Goal: Contribute content: Contribute content

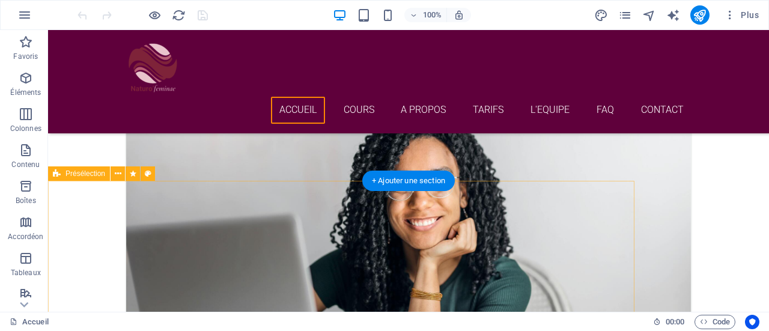
scroll to position [1761, 0]
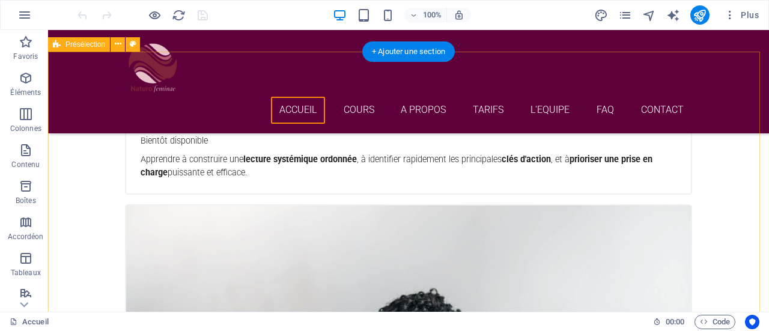
scroll to position [1575, 0]
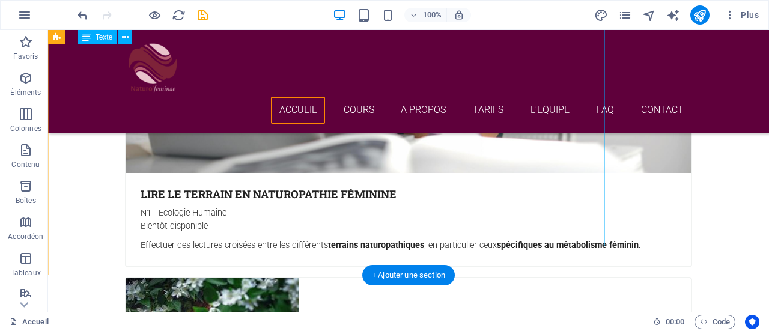
scroll to position [1992, 0]
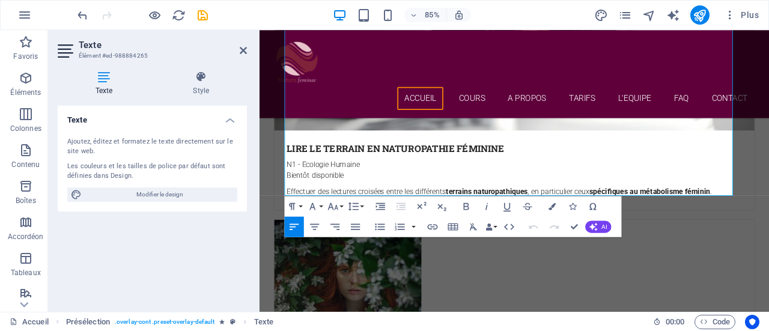
scroll to position [2018, 0]
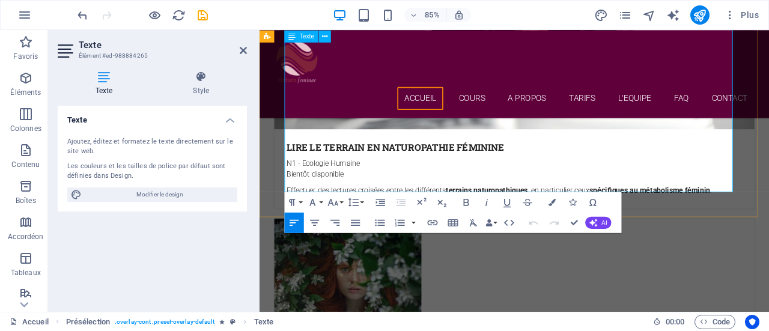
drag, startPoint x: 305, startPoint y: 184, endPoint x: 431, endPoint y: 190, distance: 127.0
click at [434, 227] on icon "button" at bounding box center [433, 222] width 12 height 12
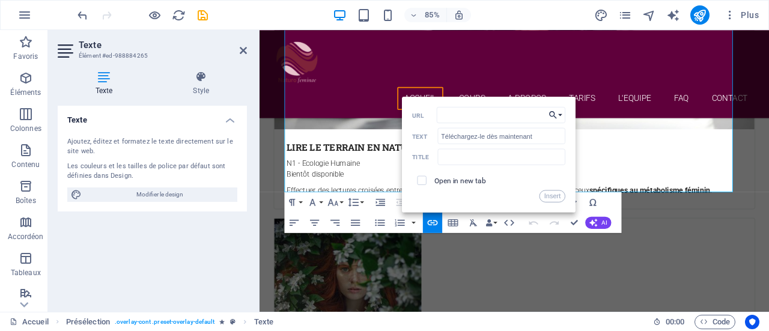
click at [562, 115] on button "Choose Link" at bounding box center [555, 115] width 19 height 16
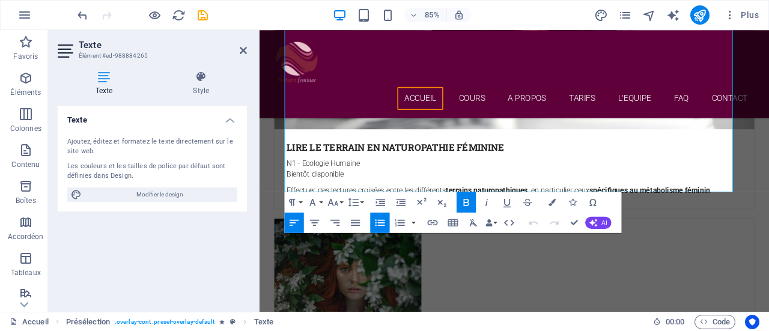
click at [148, 264] on div "Texte Ajoutez, éditez et formatez le texte directement sur le site web. Les cou…" at bounding box center [152, 204] width 189 height 196
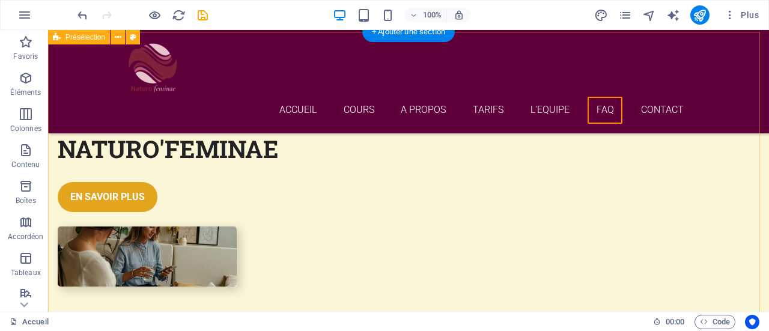
scroll to position [4120, 0]
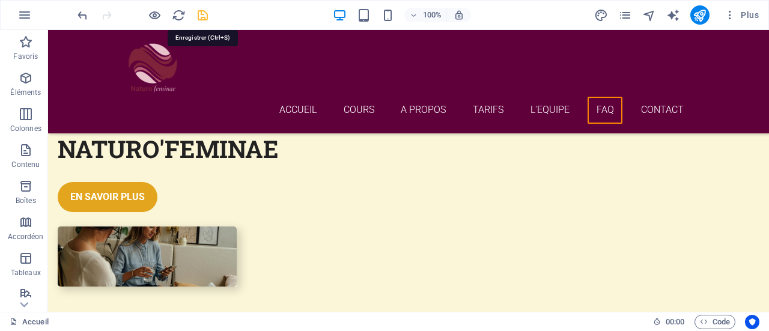
click at [202, 16] on icon "save" at bounding box center [203, 15] width 14 height 14
checkbox input "false"
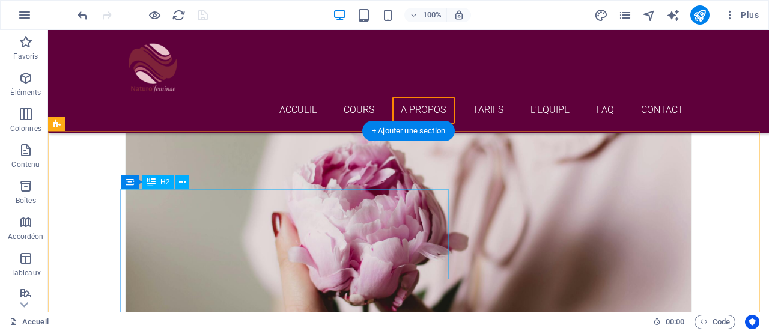
scroll to position [2948, 0]
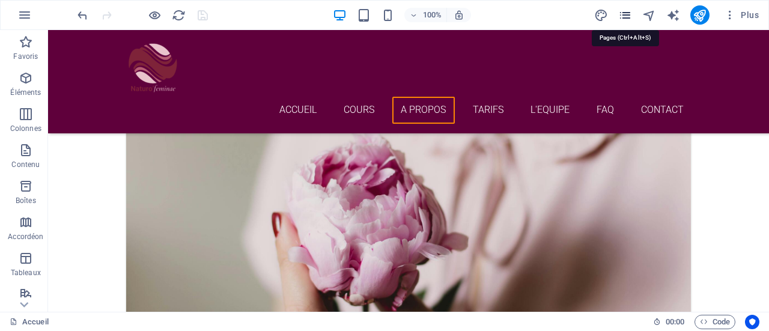
click at [627, 19] on icon "pages" at bounding box center [625, 15] width 14 height 14
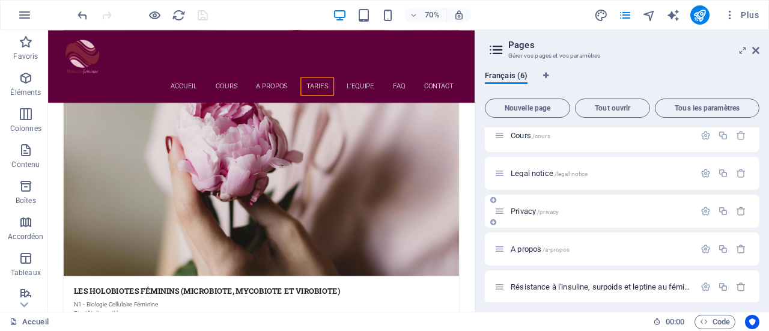
scroll to position [52, 0]
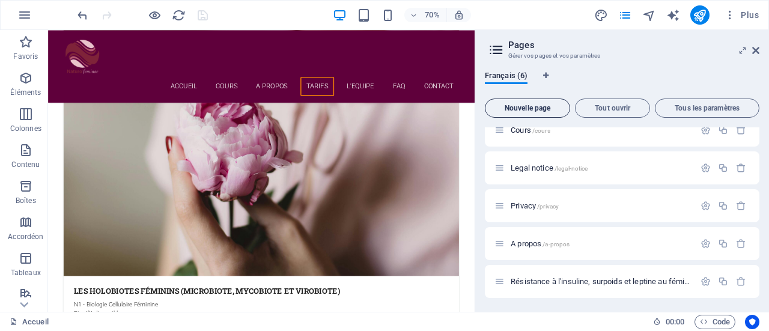
click at [552, 109] on span "Nouvelle page" at bounding box center [527, 108] width 75 height 7
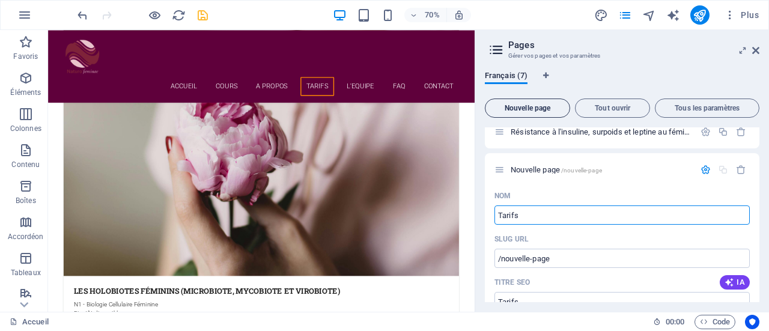
type input "Tarifs"
type input "/tarifs"
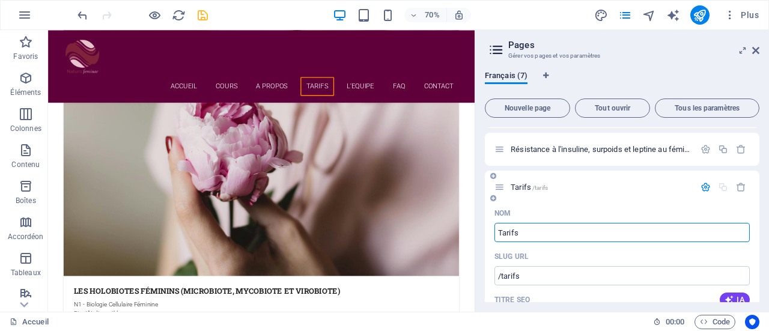
scroll to position [185, 0]
type input "Tarifs"
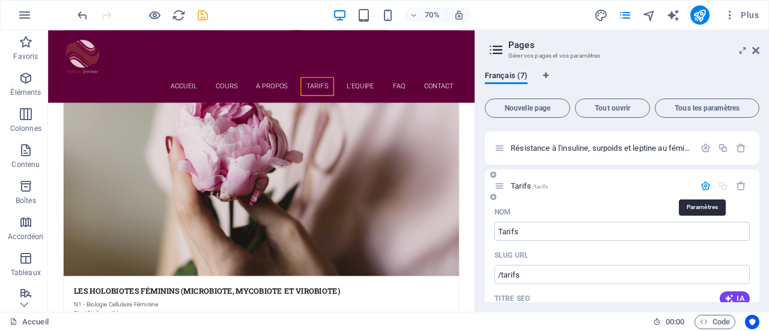
click at [702, 184] on icon "button" at bounding box center [706, 186] width 10 height 10
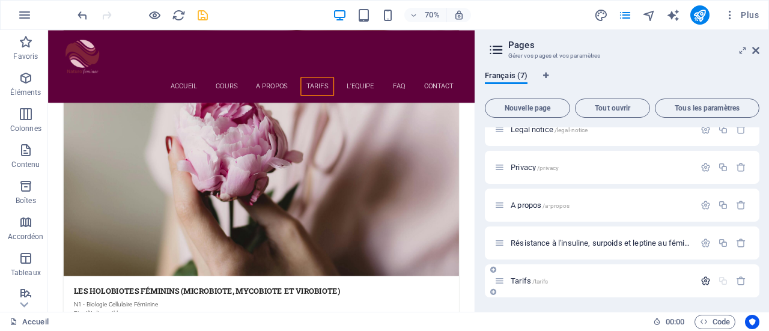
click at [707, 285] on icon "button" at bounding box center [706, 281] width 10 height 10
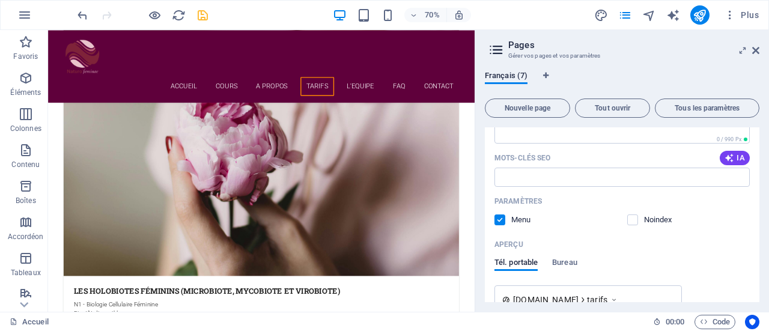
scroll to position [433, 0]
click at [755, 49] on icon at bounding box center [755, 51] width 7 height 10
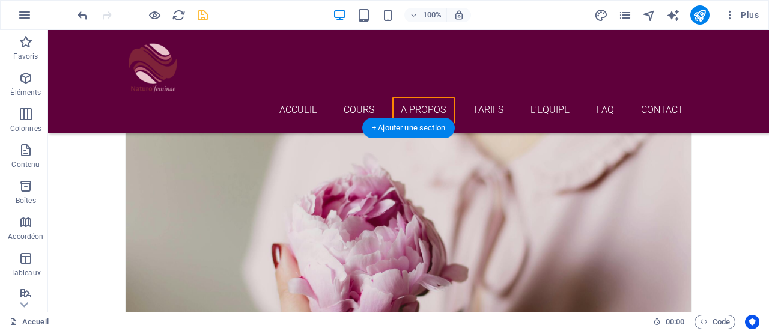
scroll to position [2907, 0]
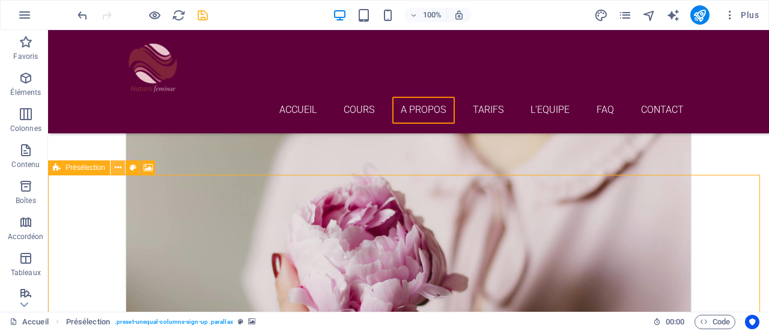
click at [120, 170] on icon at bounding box center [118, 168] width 7 height 13
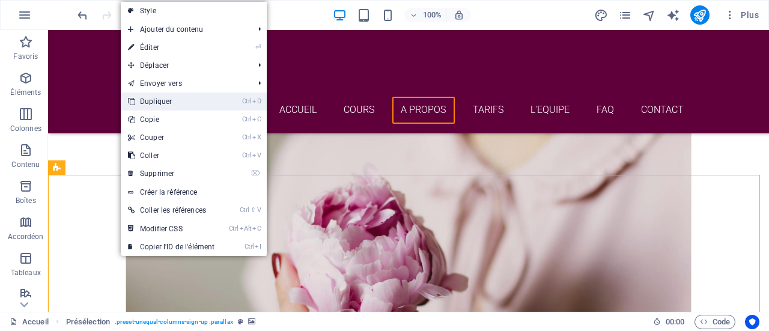
click at [183, 104] on link "Ctrl D Dupliquer" at bounding box center [171, 102] width 101 height 18
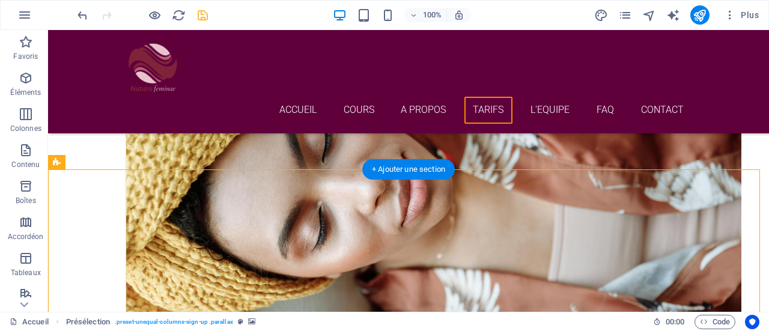
scroll to position [3484, 0]
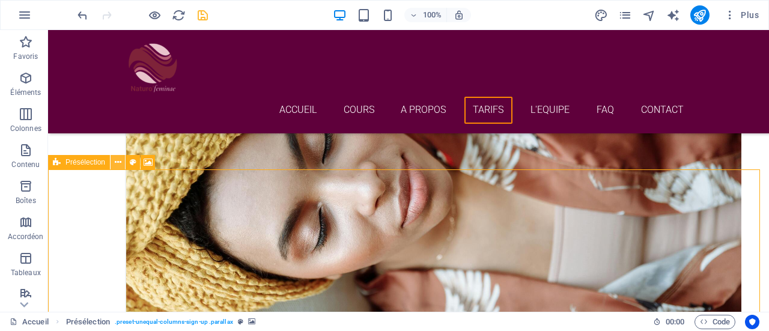
click at [119, 164] on icon at bounding box center [118, 162] width 7 height 13
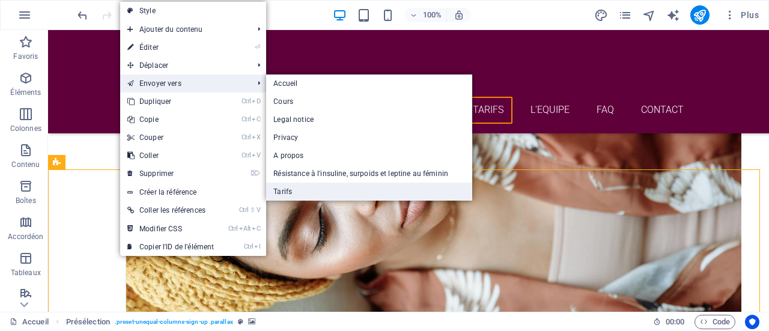
click at [298, 189] on link "Tarifs" at bounding box center [369, 192] width 206 height 18
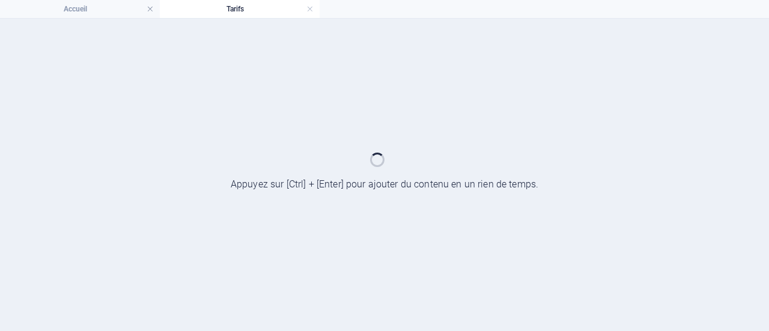
drag, startPoint x: 258, startPoint y: 19, endPoint x: 267, endPoint y: 13, distance: 10.7
click at [267, 19] on div "Accueil Tarifs Favoris Éléments Colonnes Contenu Boîtes Accordéon Tableaux Fonc…" at bounding box center [384, 175] width 769 height 312
click at [267, 13] on h4 "Tarifs" at bounding box center [240, 8] width 160 height 13
click at [513, 112] on div at bounding box center [384, 175] width 769 height 312
click at [312, 10] on link at bounding box center [309, 9] width 7 height 11
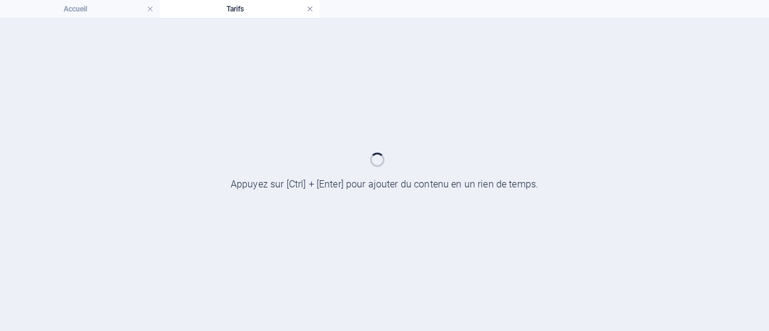
scroll to position [3484, 0]
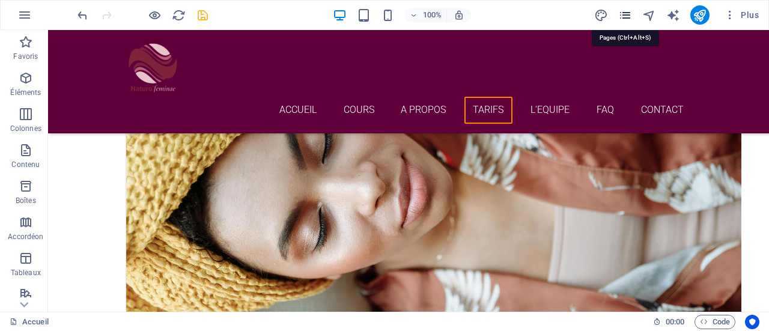
click at [622, 15] on icon "pages" at bounding box center [625, 15] width 14 height 14
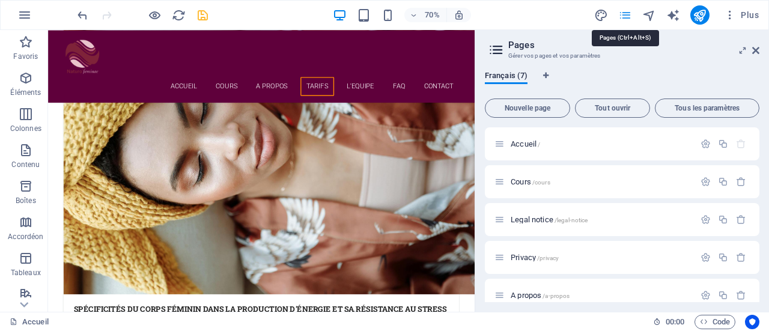
scroll to position [201, 0]
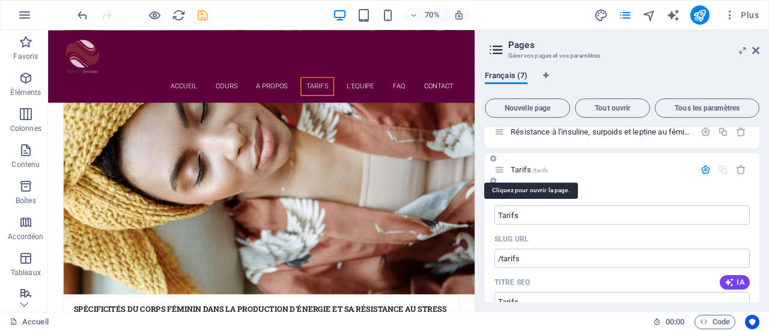
click at [525, 168] on span "Tarifs /tarifs" at bounding box center [529, 169] width 37 height 9
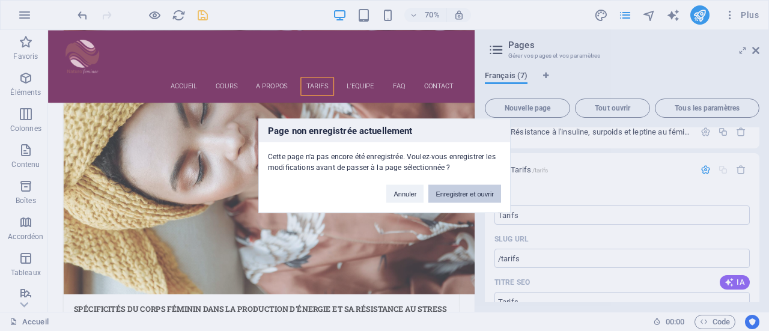
click at [467, 187] on button "Enregistrer et ouvrir" at bounding box center [464, 193] width 73 height 18
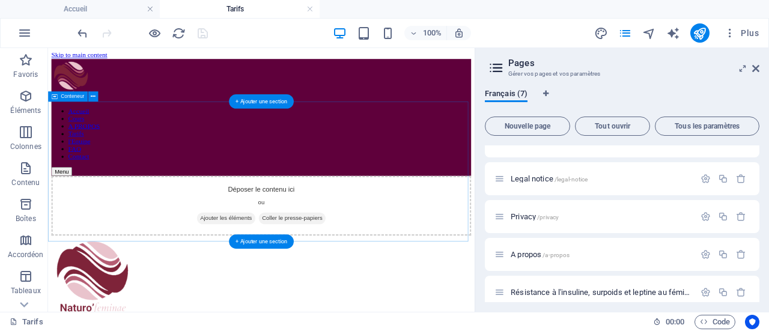
scroll to position [0, 0]
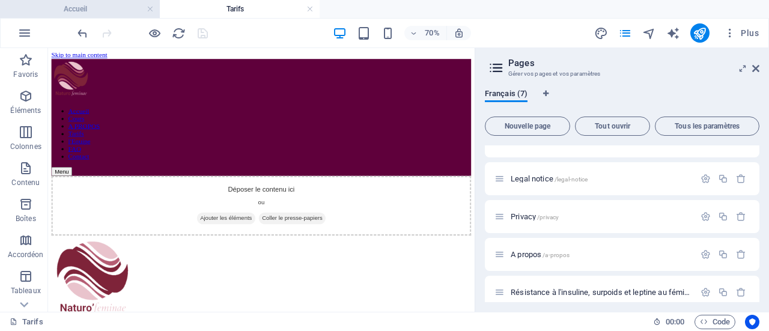
click at [100, 4] on h4 "Accueil" at bounding box center [80, 8] width 160 height 13
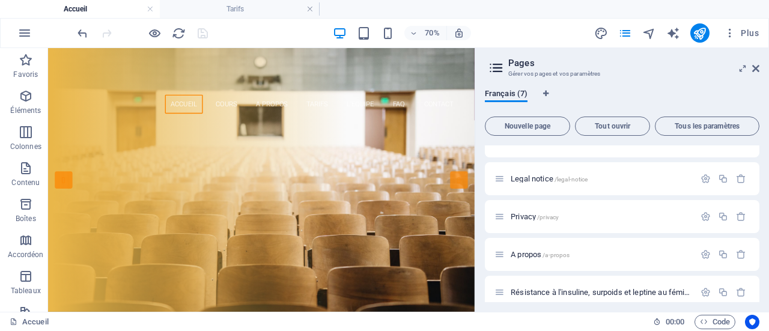
scroll to position [3484, 0]
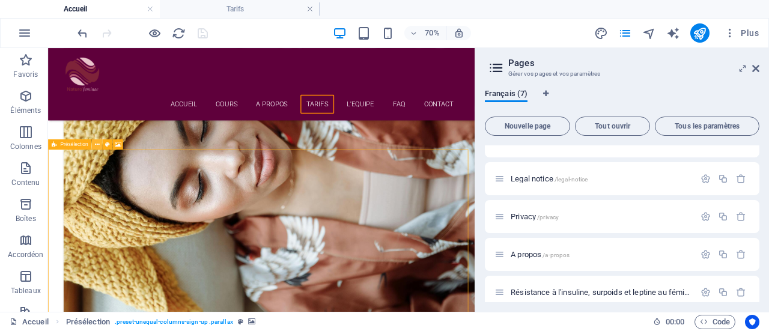
click at [96, 145] on icon at bounding box center [96, 144] width 5 height 9
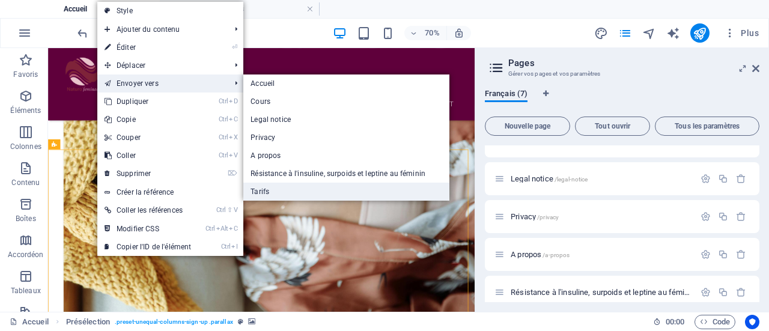
click at [261, 184] on link "Tarifs" at bounding box center [346, 192] width 206 height 18
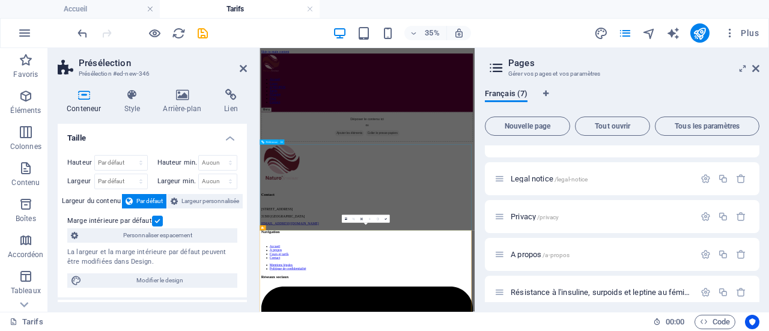
scroll to position [0, 0]
click at [246, 64] on icon at bounding box center [243, 69] width 7 height 10
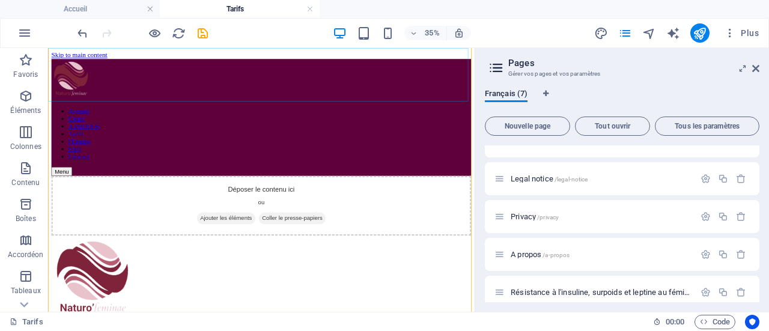
scroll to position [620, 0]
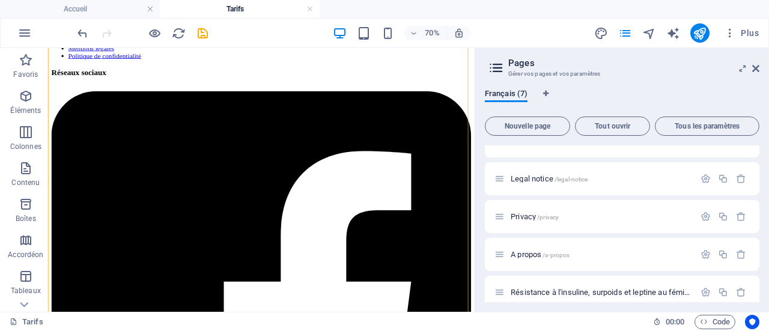
click at [280, 11] on h4 "Tarifs" at bounding box center [240, 8] width 160 height 13
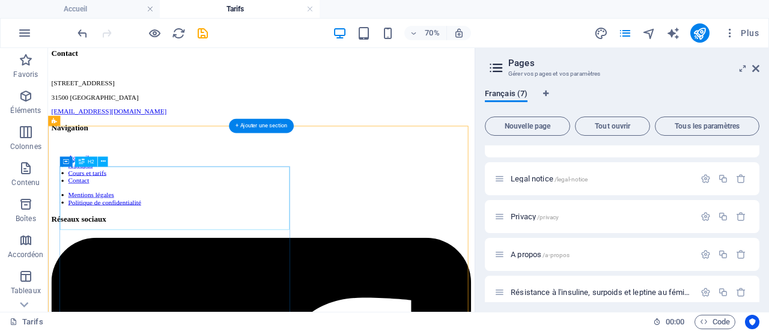
scroll to position [359, 0]
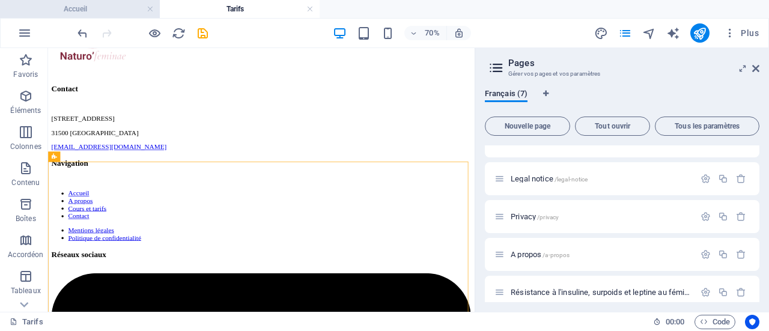
click at [112, 11] on h4 "Accueil" at bounding box center [80, 8] width 160 height 13
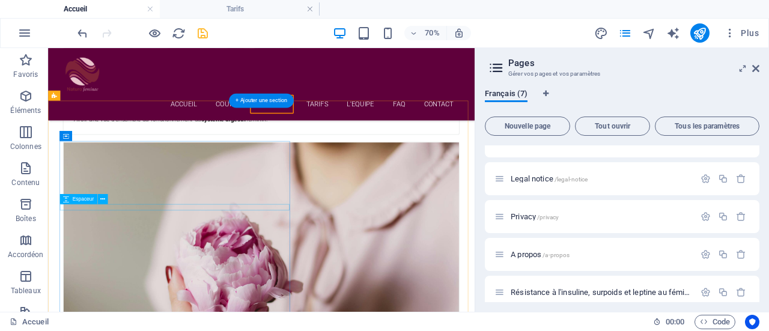
scroll to position [2725, 0]
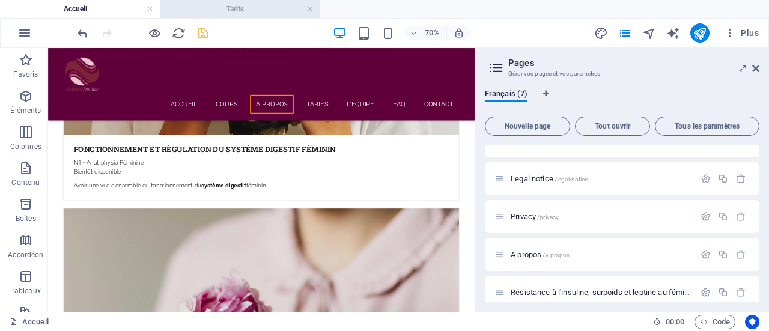
click at [254, 2] on li "Tarifs" at bounding box center [240, 9] width 160 height 18
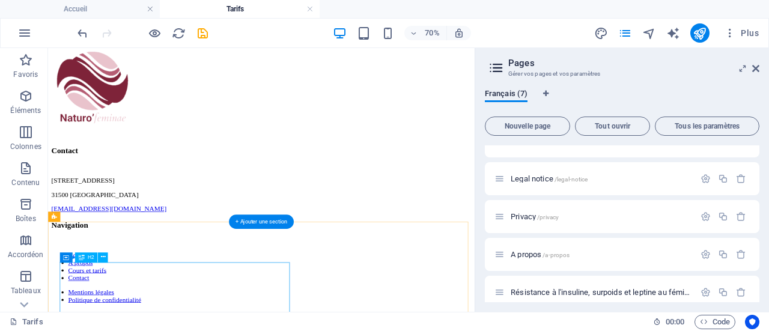
scroll to position [273, 0]
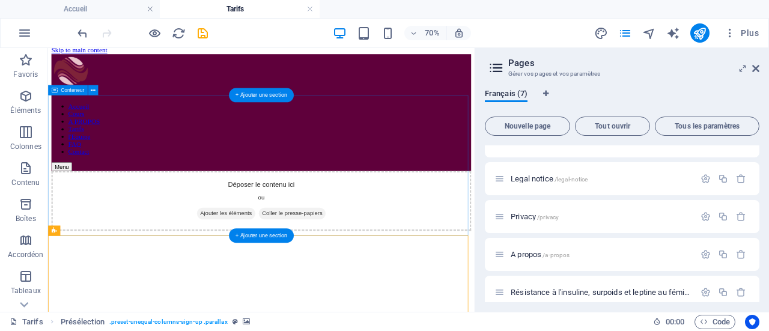
scroll to position [6, 0]
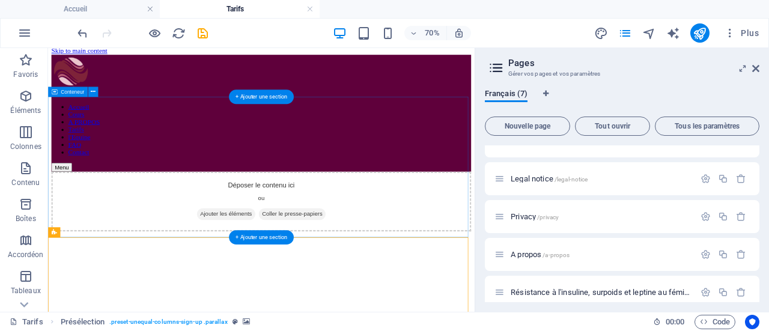
click at [257, 225] on div "Déposer le contenu ici ou Ajouter les éléments Coller le presse-papiers" at bounding box center [353, 267] width 600 height 85
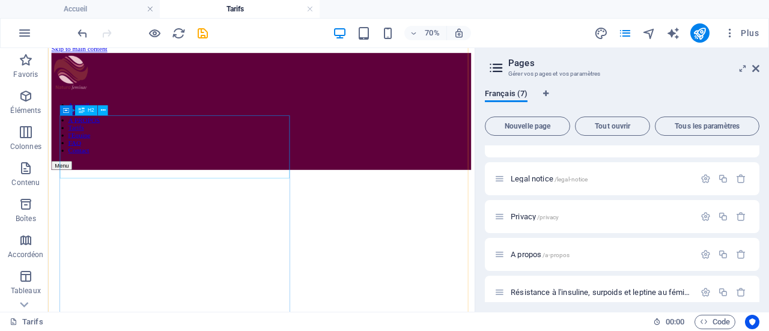
scroll to position [0, 0]
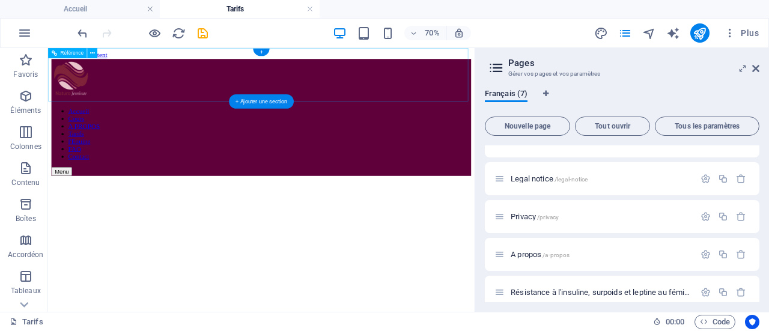
click at [434, 133] on nav "Accueil Cours A PROPOS Tarifs l'Equipe FAQ Contact" at bounding box center [353, 171] width 600 height 76
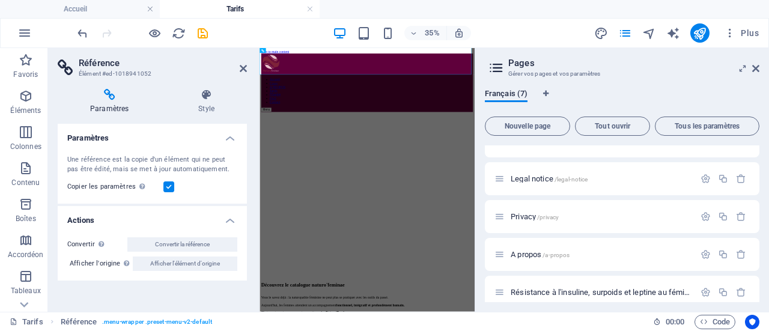
click at [250, 70] on aside "Référence Élément #ed-1018941052 Paramètres Style Paramètres Une référence est …" at bounding box center [154, 180] width 212 height 264
drag, startPoint x: 244, startPoint y: 64, endPoint x: 259, endPoint y: 13, distance: 53.8
click at [244, 64] on icon at bounding box center [243, 69] width 7 height 10
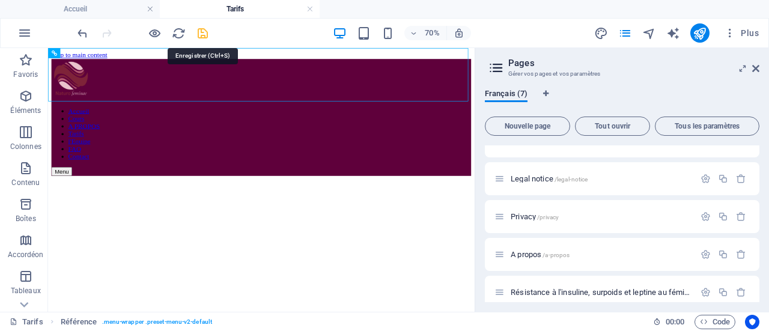
click at [198, 30] on icon "save" at bounding box center [203, 33] width 14 height 14
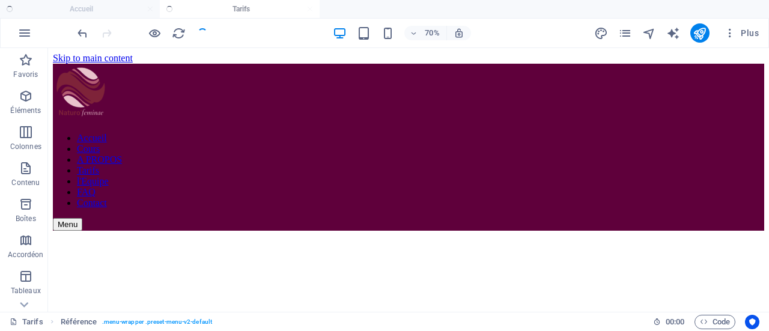
checkbox input "false"
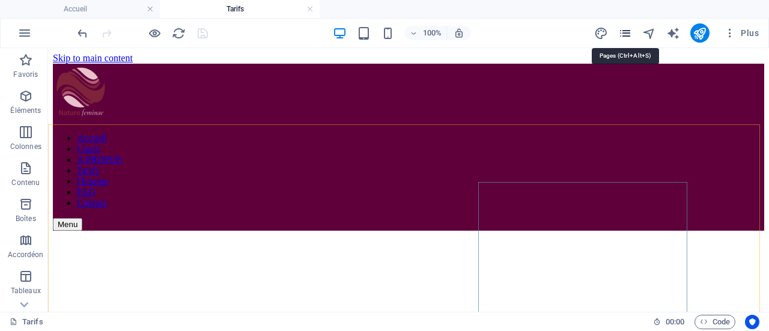
click at [621, 32] on icon "pages" at bounding box center [625, 33] width 14 height 14
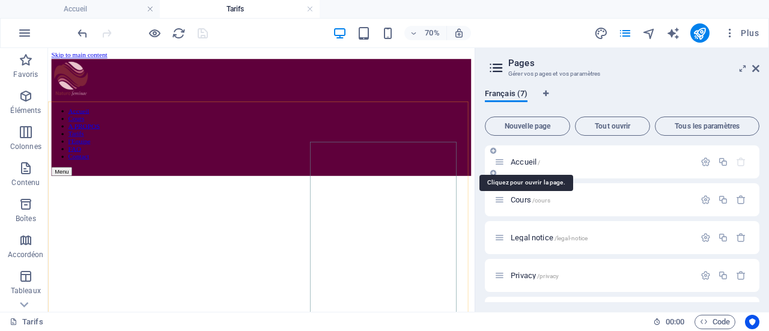
click at [525, 165] on span "Accueil /" at bounding box center [525, 161] width 29 height 9
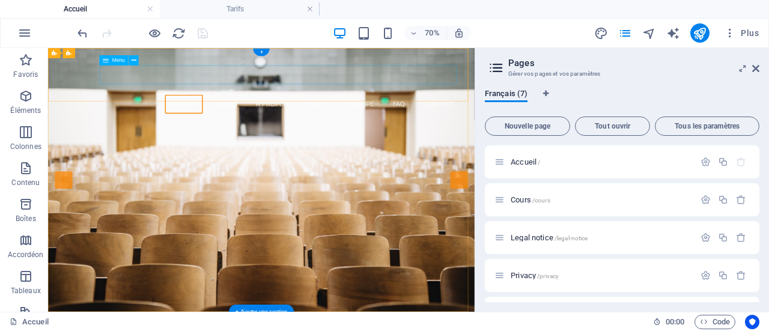
click at [431, 115] on nav "Accueil Cours A PROPOS Tarifs l'Equipe FAQ Contact" at bounding box center [352, 128] width 567 height 27
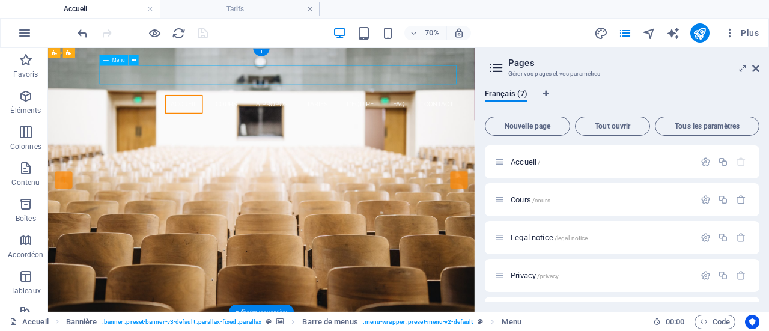
click at [431, 115] on nav "Accueil Cours A PROPOS Tarifs l'Equipe FAQ Contact" at bounding box center [352, 128] width 567 height 27
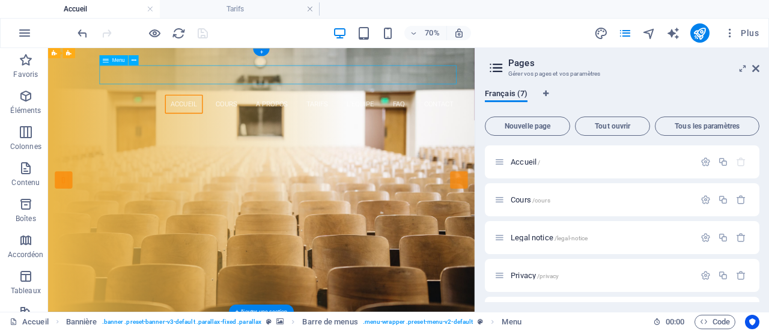
select select
select select "1"
select select
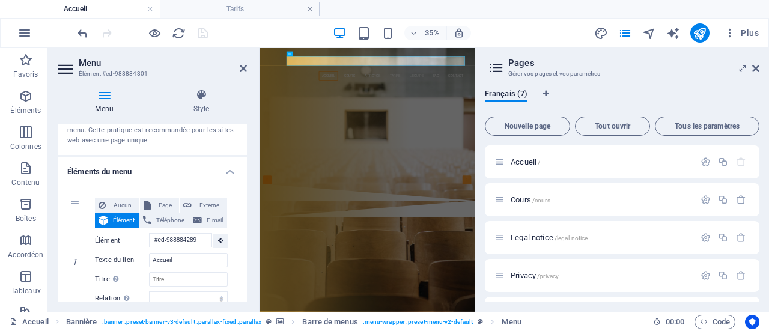
scroll to position [60, 0]
click at [163, 202] on span "Page" at bounding box center [165, 204] width 22 height 14
select select
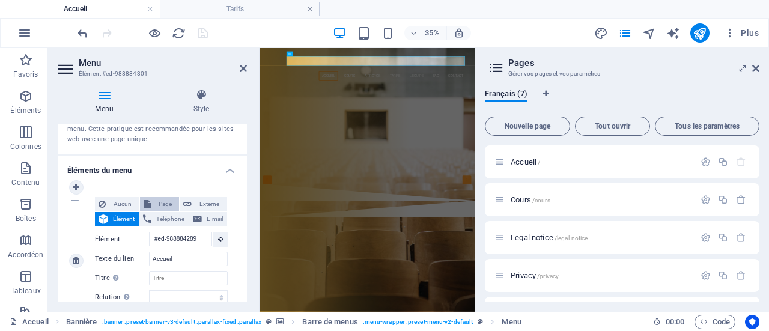
select select
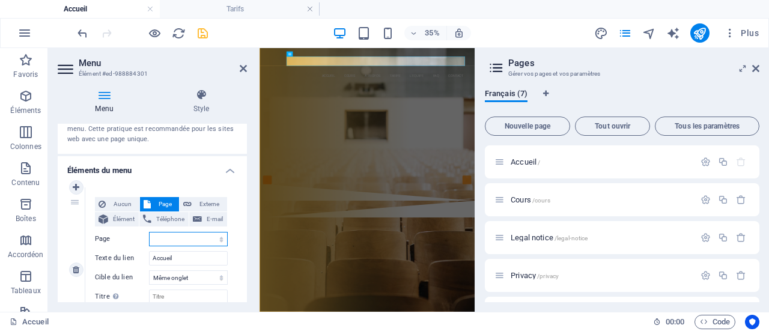
click at [164, 234] on select "Accueil Cours Legal notice Privacy A propos Résistance à l&#39;insuline, surpoi…" at bounding box center [188, 239] width 79 height 14
select select "6"
click at [149, 232] on select "Accueil Cours Legal notice Privacy A propos Résistance à l&#39;insuline, surpoi…" at bounding box center [188, 239] width 79 height 14
select select
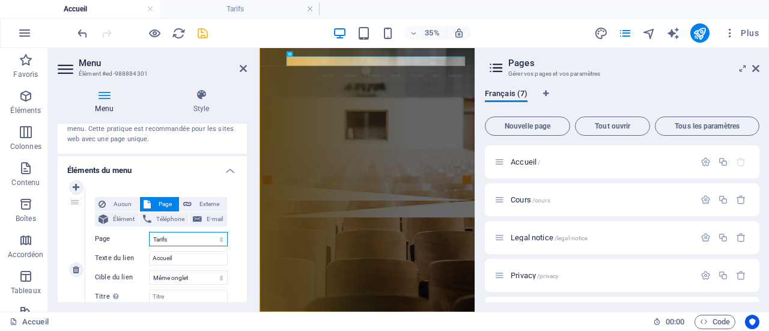
select select
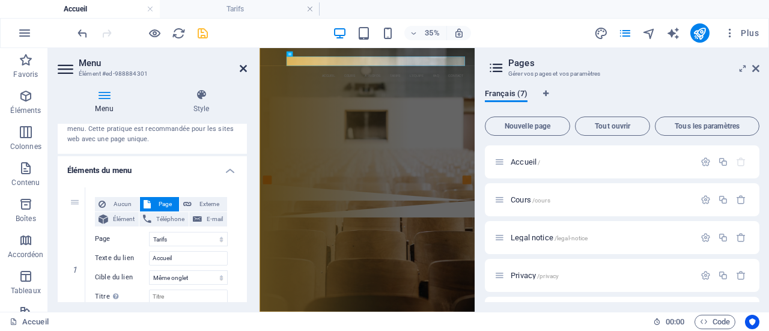
click at [242, 65] on icon at bounding box center [243, 69] width 7 height 10
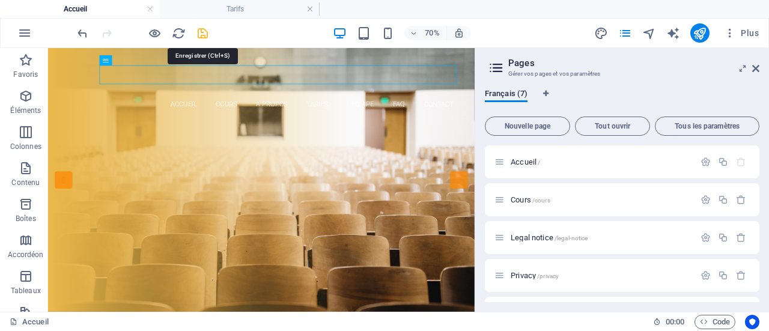
click at [202, 35] on icon "save" at bounding box center [203, 33] width 14 height 14
checkbox input "false"
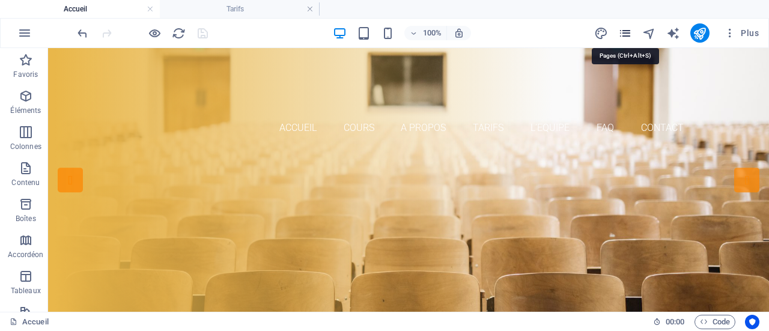
click at [626, 29] on icon "pages" at bounding box center [625, 33] width 14 height 14
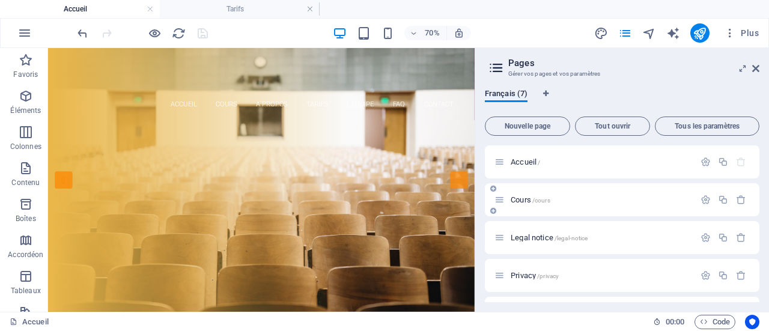
click at [517, 195] on div "Cours /cours" at bounding box center [595, 200] width 200 height 14
click at [519, 199] on span "Cours /cours" at bounding box center [531, 199] width 40 height 9
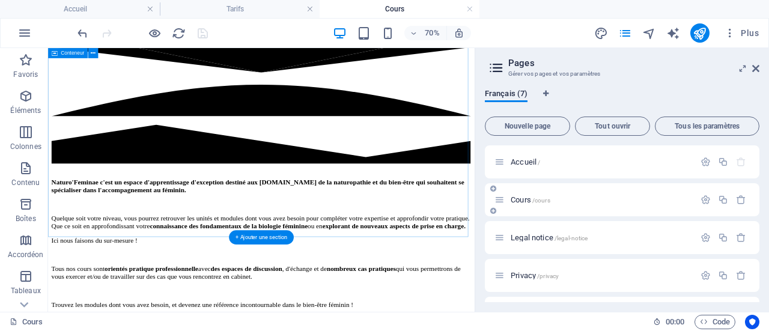
scroll to position [483, 0]
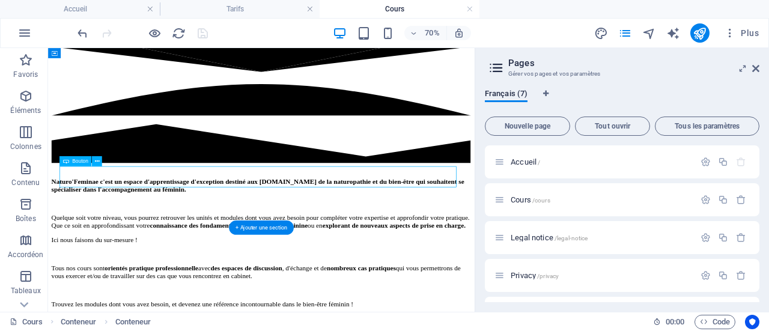
scroll to position [518, 0]
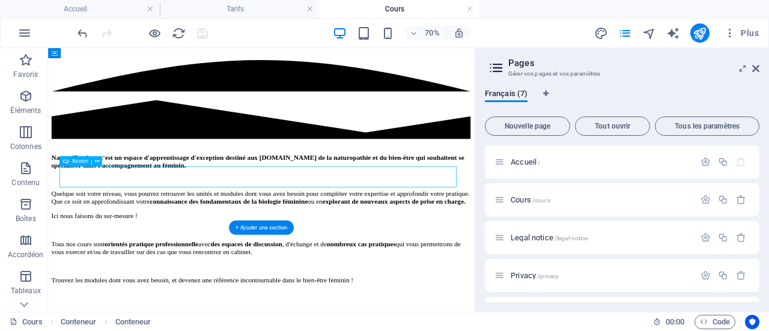
select select
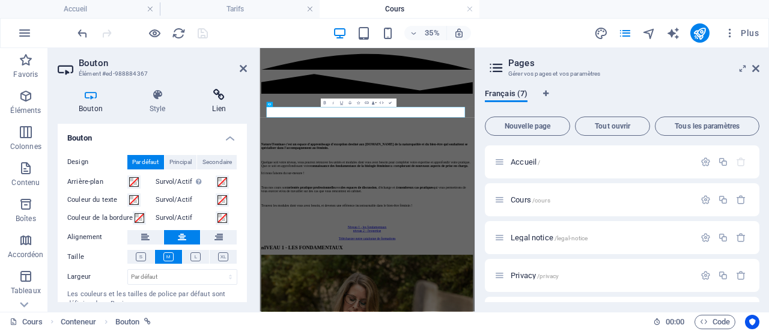
click at [214, 96] on icon at bounding box center [219, 95] width 56 height 12
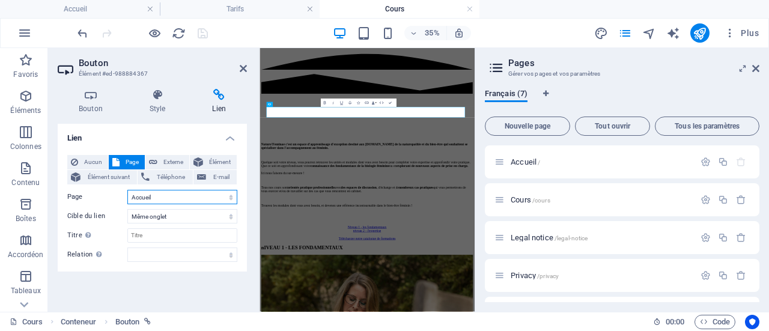
click at [155, 194] on select "Accueil Cours Legal notice Privacy A propos Résistance à l&#39;insuline, surpoi…" at bounding box center [182, 197] width 110 height 14
select select "6"
click at [127, 190] on select "Accueil Cours Legal notice Privacy A propos Résistance à l&#39;insuline, surpoi…" at bounding box center [182, 197] width 110 height 14
click at [242, 71] on icon at bounding box center [243, 69] width 7 height 10
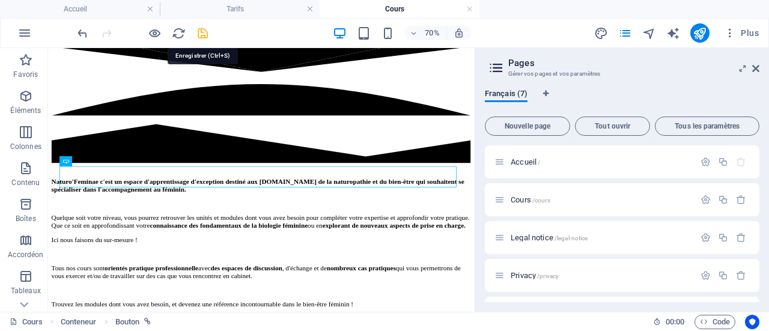
click at [202, 35] on icon "save" at bounding box center [203, 33] width 14 height 14
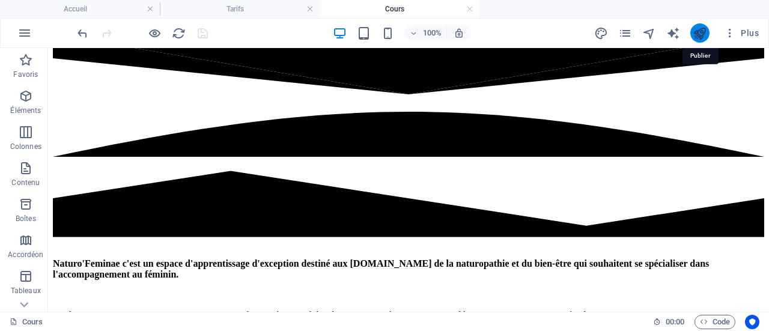
click at [700, 34] on icon "publish" at bounding box center [700, 33] width 14 height 14
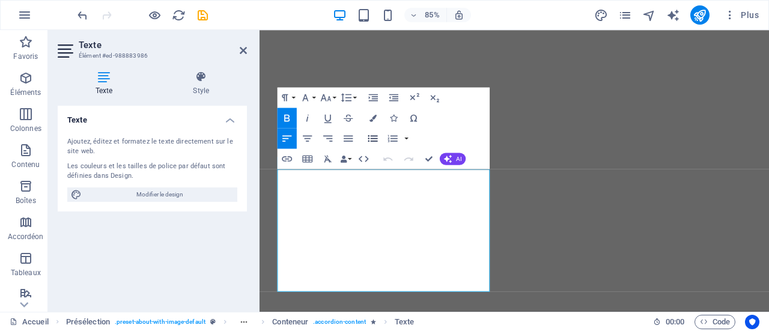
click at [376, 140] on icon "button" at bounding box center [373, 138] width 12 height 12
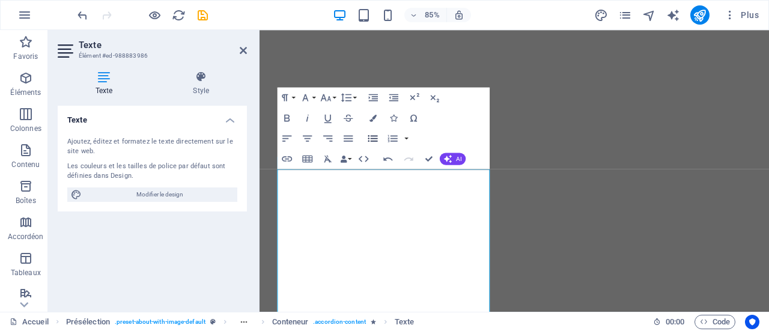
click at [376, 140] on icon "button" at bounding box center [373, 138] width 12 height 12
click at [367, 140] on icon "button" at bounding box center [373, 138] width 12 height 12
click at [79, 17] on icon "undo" at bounding box center [83, 15] width 14 height 14
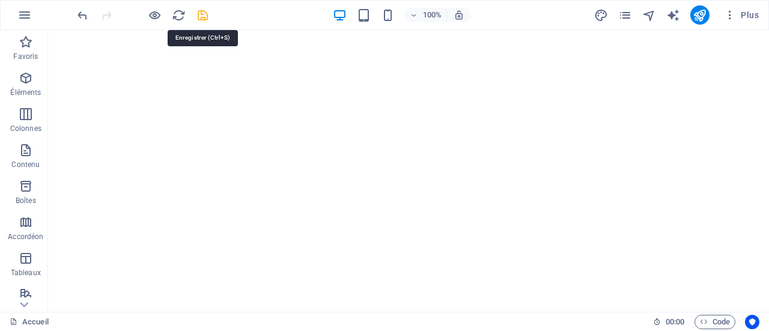
click at [202, 16] on icon "save" at bounding box center [203, 15] width 14 height 14
click at [706, 19] on icon "publish" at bounding box center [700, 15] width 14 height 14
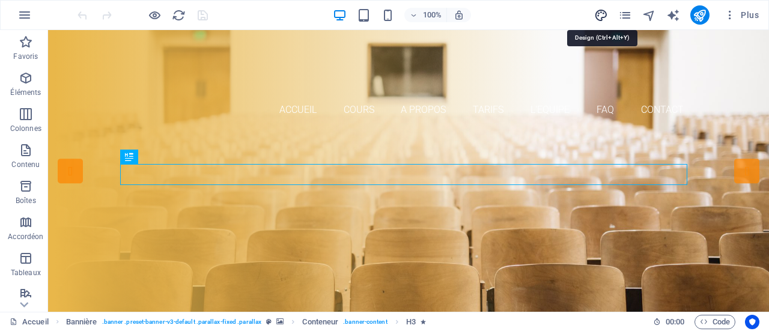
click at [604, 16] on icon "design" at bounding box center [601, 15] width 14 height 14
select select "px"
select select "300"
select select "px"
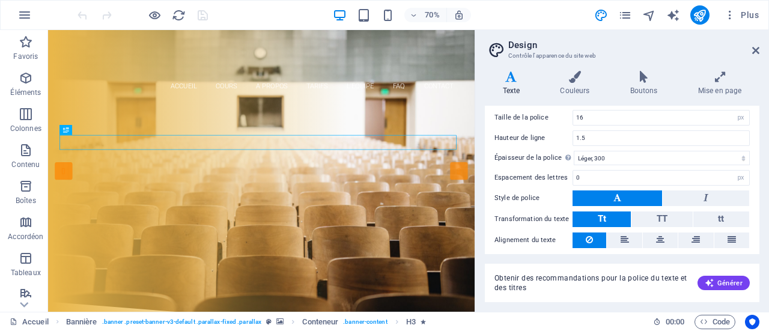
scroll to position [123, 0]
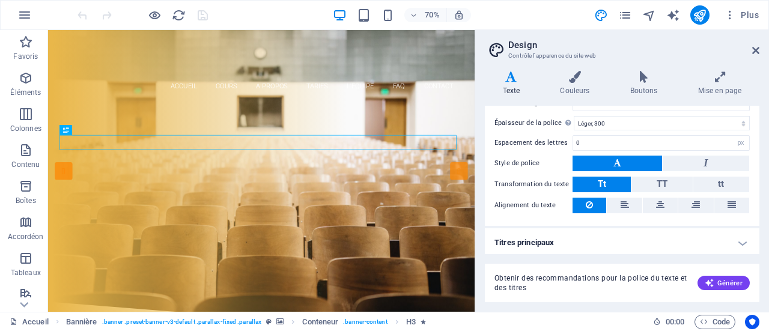
click at [630, 242] on h4 "Titres principaux" at bounding box center [622, 242] width 275 height 29
click at [745, 242] on h4 "Titres principaux" at bounding box center [622, 239] width 275 height 22
click at [737, 240] on h4 "Titres principaux" at bounding box center [622, 242] width 275 height 29
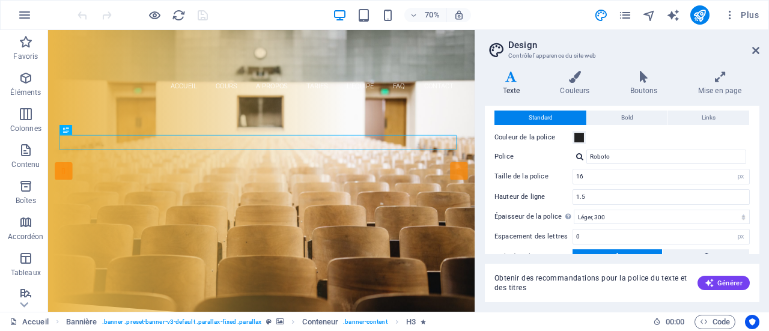
scroll to position [0, 0]
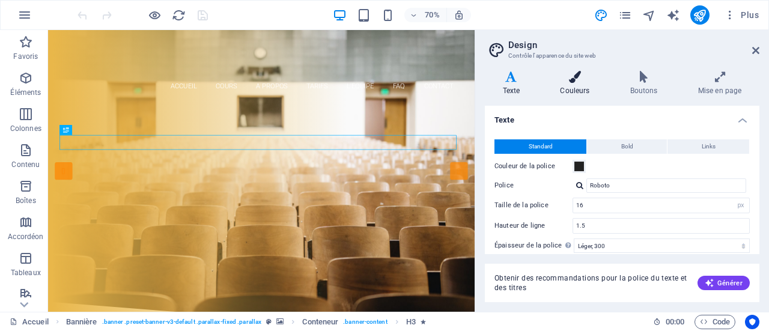
click at [575, 83] on h4 "Couleurs" at bounding box center [578, 83] width 70 height 25
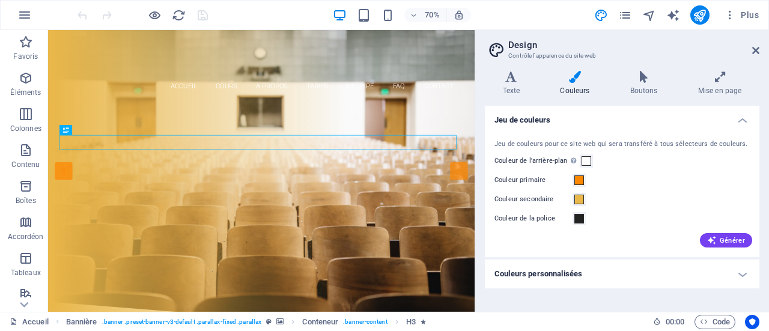
click at [740, 275] on h4 "Couleurs personnalisées" at bounding box center [622, 274] width 275 height 29
click at [647, 87] on h4 "Boutons" at bounding box center [646, 83] width 68 height 25
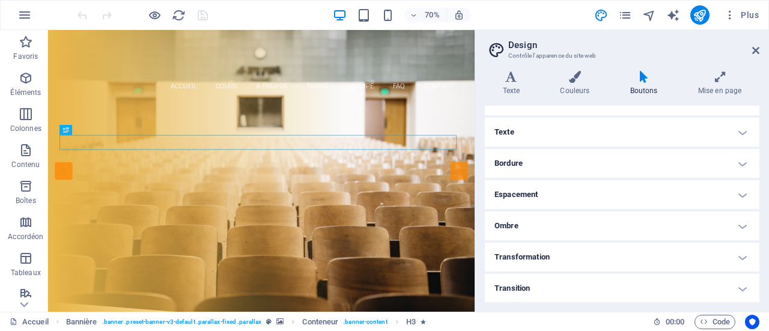
scroll to position [86, 0]
click at [738, 132] on h4 "Texte" at bounding box center [622, 133] width 275 height 29
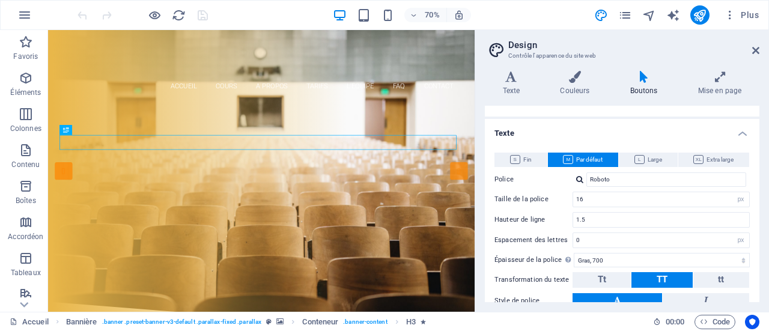
click at [738, 132] on h4 "Texte" at bounding box center [622, 130] width 275 height 22
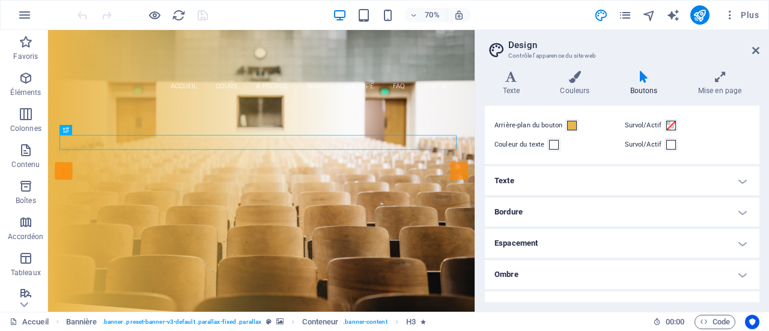
scroll to position [0, 0]
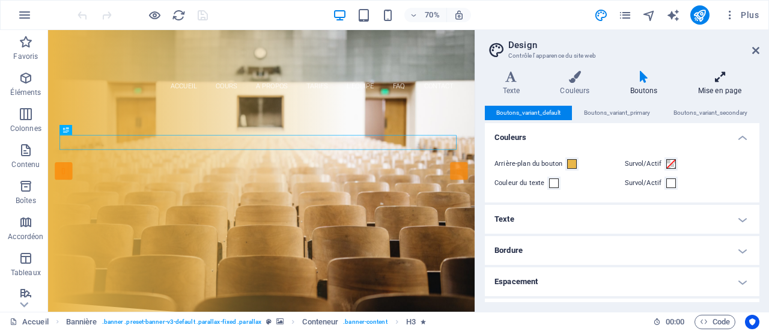
click at [716, 80] on icon at bounding box center [719, 77] width 79 height 12
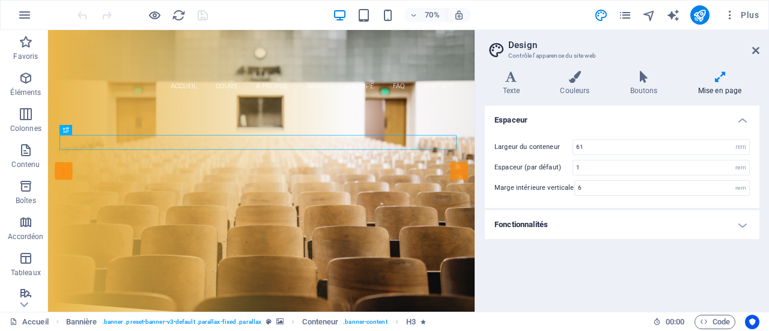
click at [746, 223] on h4 "Fonctionnalités" at bounding box center [622, 224] width 275 height 29
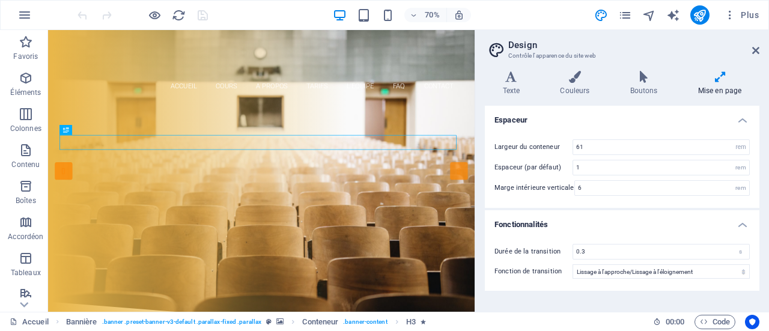
click at [747, 225] on h4 "Fonctionnalités" at bounding box center [622, 221] width 275 height 22
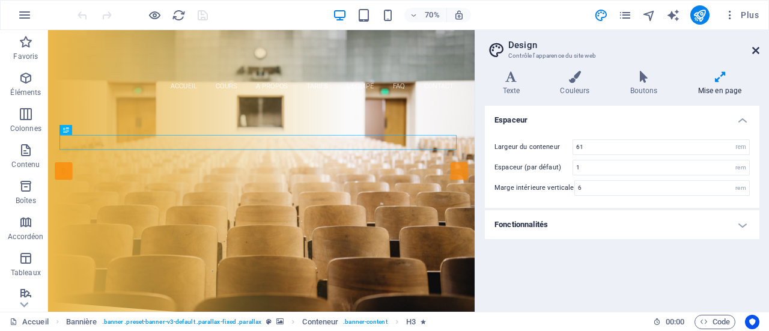
click at [757, 52] on icon at bounding box center [755, 51] width 7 height 10
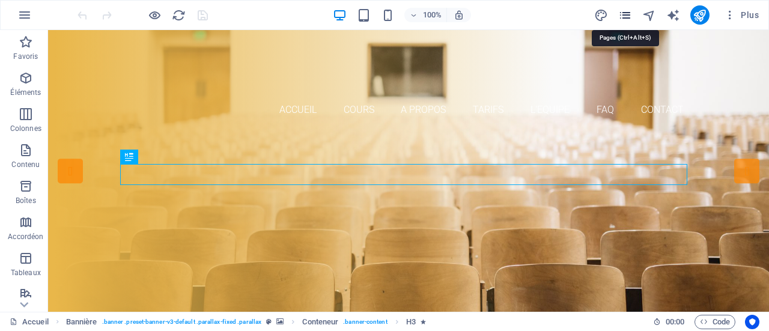
click at [626, 17] on icon "pages" at bounding box center [625, 15] width 14 height 14
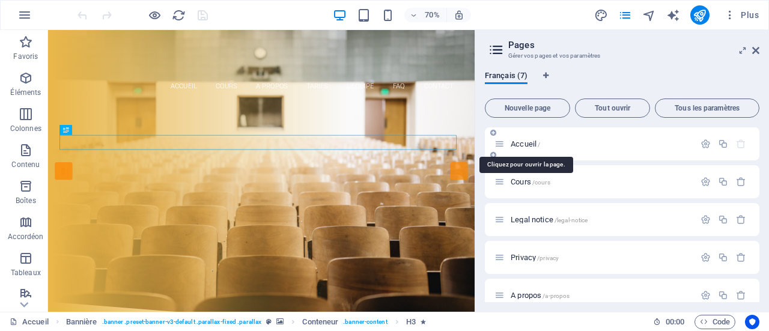
click at [525, 145] on span "Accueil /" at bounding box center [525, 143] width 29 height 9
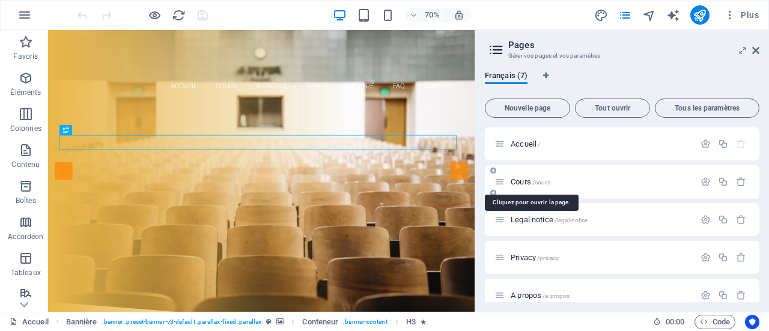
click at [526, 182] on span "Cours /cours" at bounding box center [531, 181] width 40 height 9
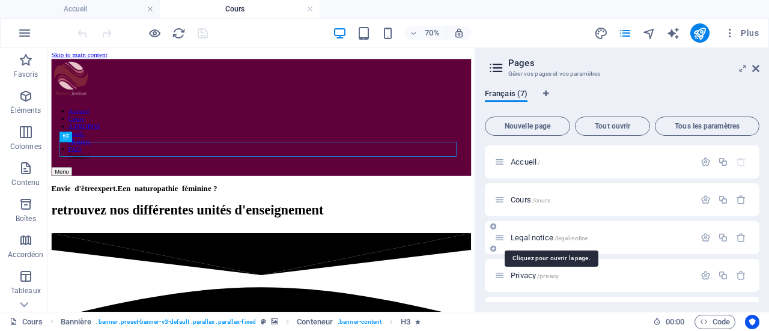
click at [526, 235] on span "Legal notice /legal-notice" at bounding box center [549, 237] width 77 height 9
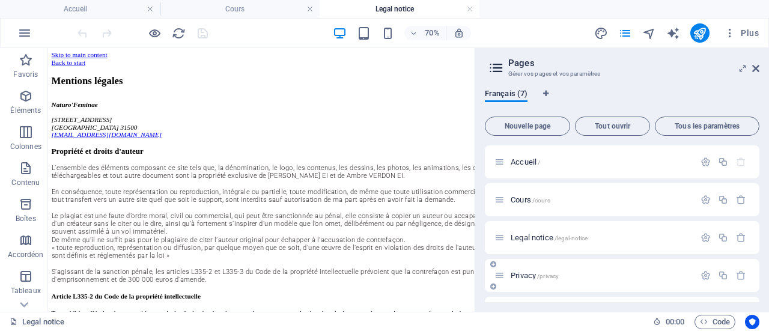
click at [525, 273] on span "Privacy /privacy" at bounding box center [535, 275] width 48 height 9
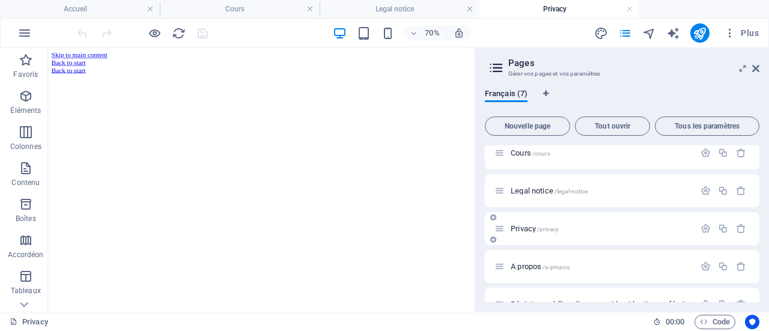
scroll to position [108, 0]
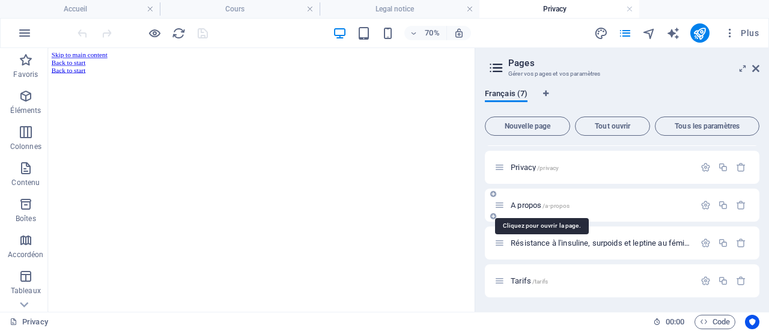
click at [534, 207] on span "A propos /a-propos" at bounding box center [540, 205] width 59 height 9
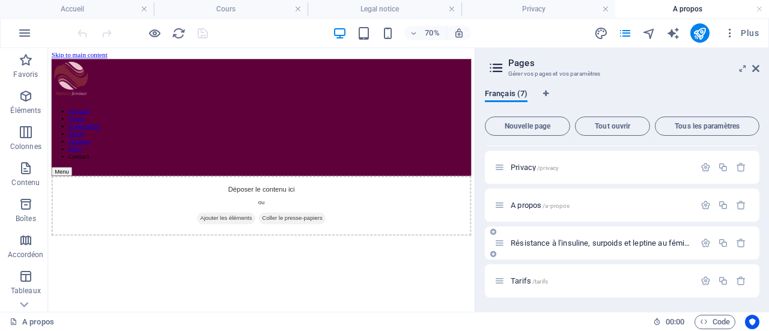
drag, startPoint x: 592, startPoint y: 279, endPoint x: 589, endPoint y: 228, distance: 51.2
click at [589, 228] on div "Accueil / Cours /cours Legal notice /legal-notice Privacy /privacy A propos /a-…" at bounding box center [622, 167] width 275 height 260
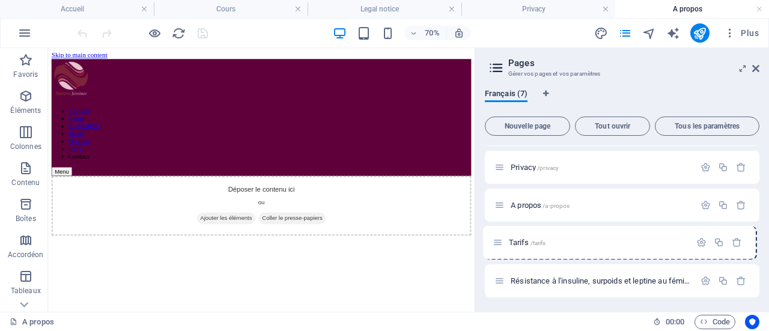
drag, startPoint x: 500, startPoint y: 283, endPoint x: 499, endPoint y: 236, distance: 46.9
click at [499, 236] on div "Accueil / Cours /cours Legal notice /legal-notice Privacy /privacy A propos /a-…" at bounding box center [622, 167] width 275 height 260
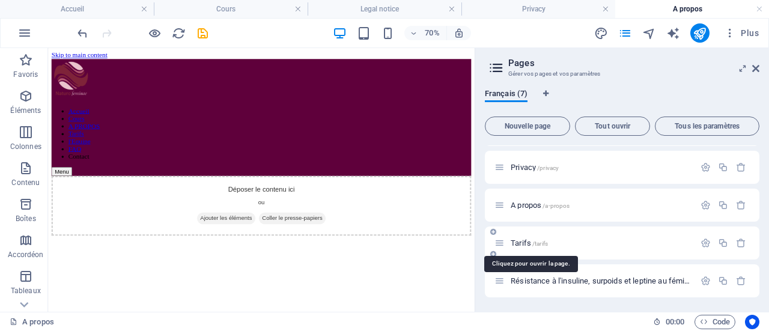
click at [523, 243] on span "Tarifs /tarifs" at bounding box center [529, 243] width 37 height 9
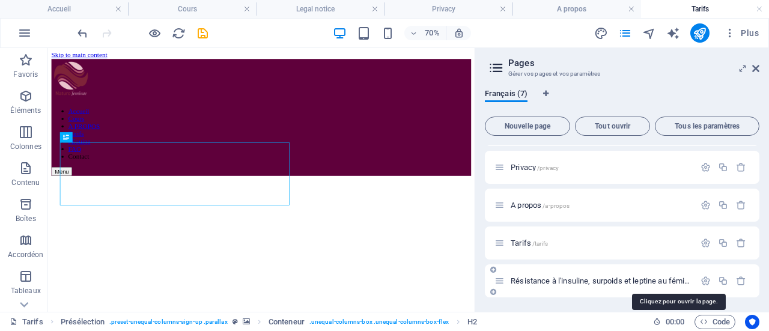
click at [552, 279] on span "Résistance à l'insuline, surpoids et leptine au féminin /resistance-a-l-insulin…" at bounding box center [676, 280] width 330 height 9
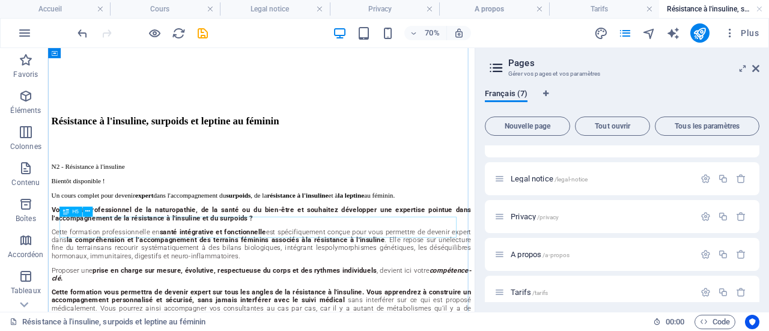
scroll to position [450, 0]
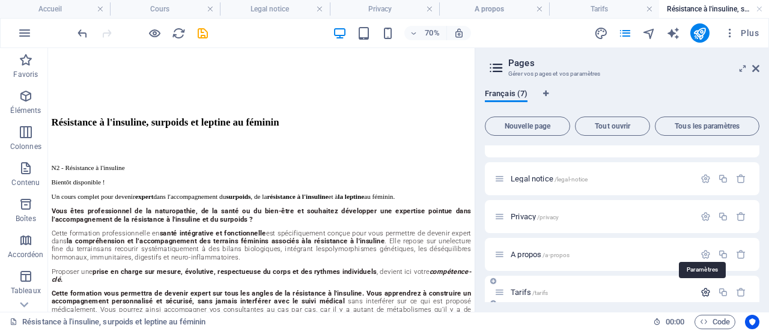
click at [704, 289] on icon "button" at bounding box center [706, 292] width 10 height 10
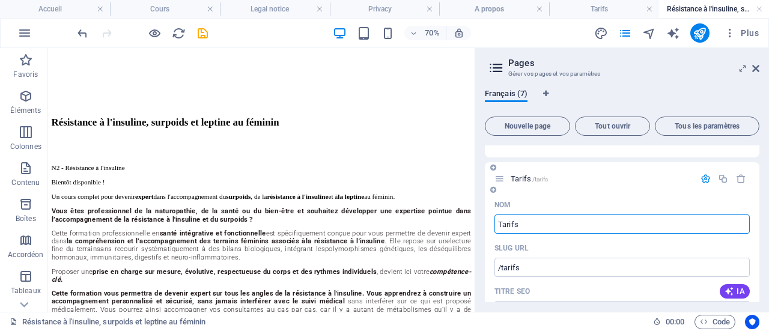
click at [522, 179] on span "Tarifs /tarifs" at bounding box center [529, 178] width 37 height 9
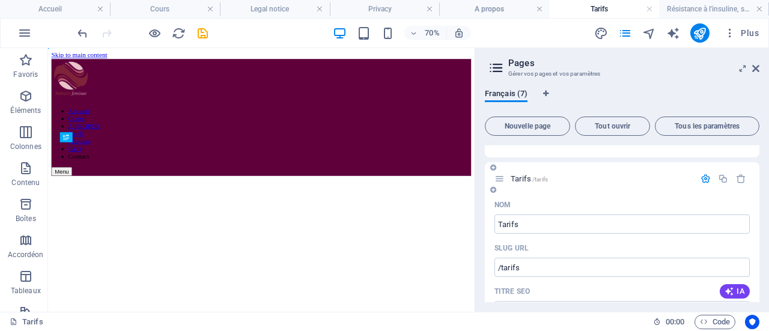
scroll to position [0, 0]
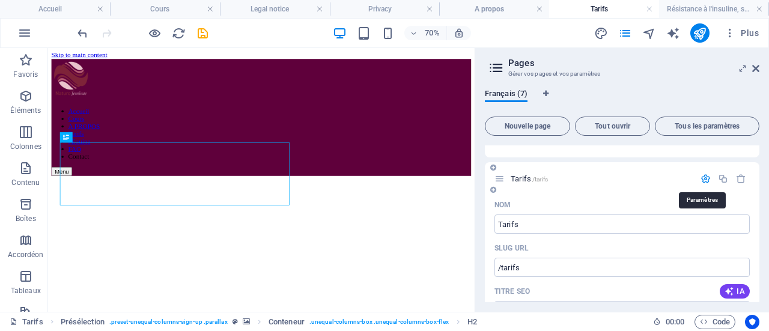
click at [703, 177] on icon "button" at bounding box center [706, 179] width 10 height 10
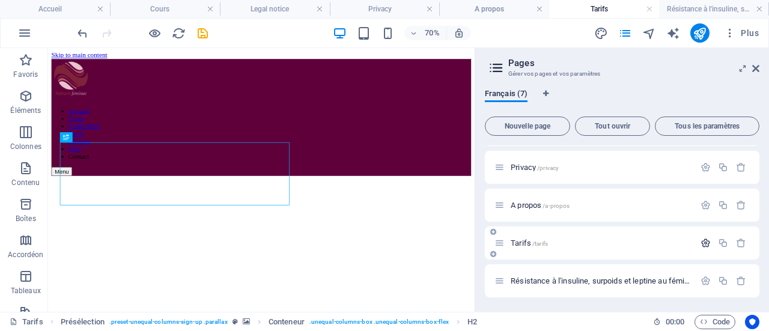
click at [703, 177] on div "Privacy /privacy" at bounding box center [622, 167] width 275 height 33
click at [705, 241] on icon "button" at bounding box center [706, 243] width 10 height 10
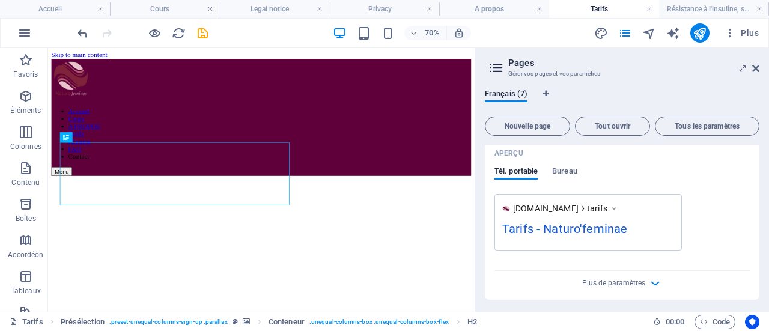
scroll to position [514, 0]
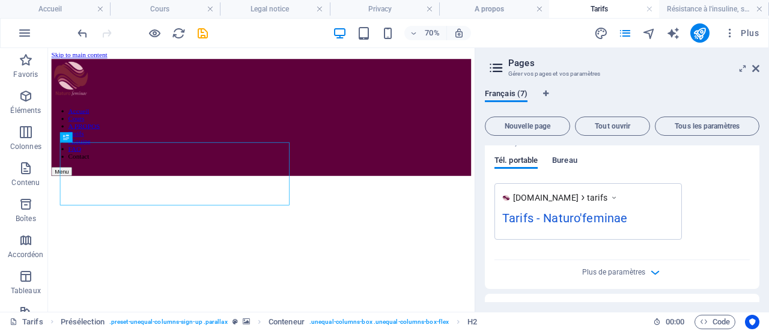
click at [571, 161] on span "Bureau" at bounding box center [564, 161] width 25 height 17
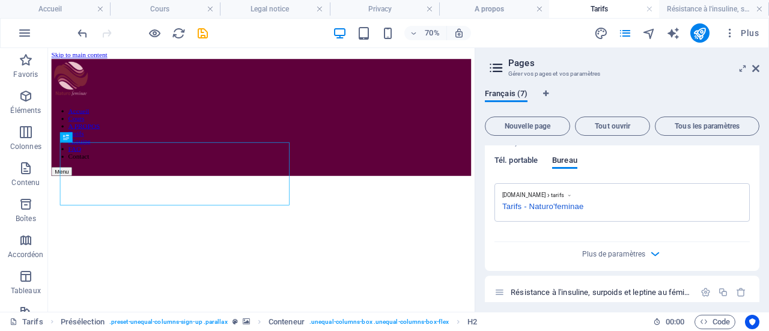
click at [520, 160] on span "Tél. portable" at bounding box center [516, 161] width 43 height 17
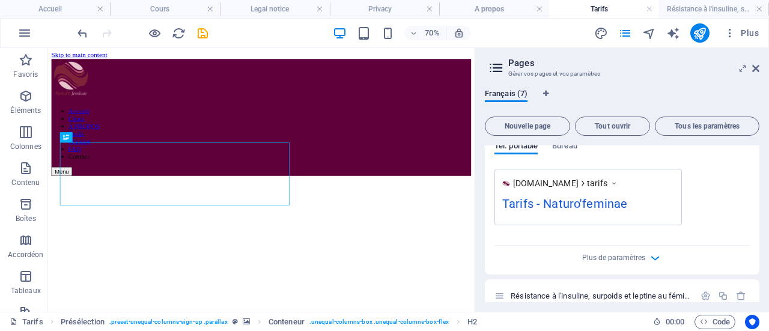
scroll to position [543, 0]
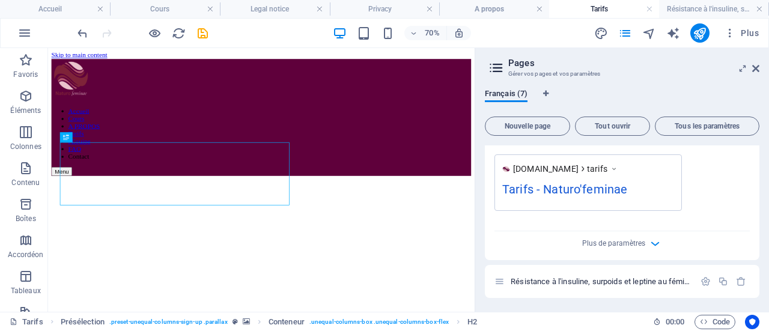
click at [604, 245] on span "Plus de paramètres" at bounding box center [613, 243] width 63 height 8
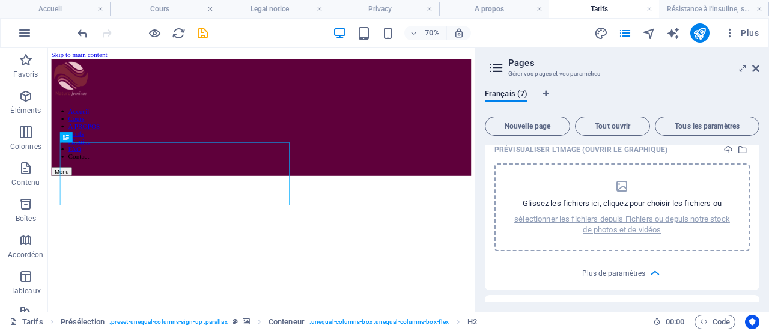
scroll to position [697, 0]
click at [651, 269] on icon "button" at bounding box center [655, 273] width 14 height 14
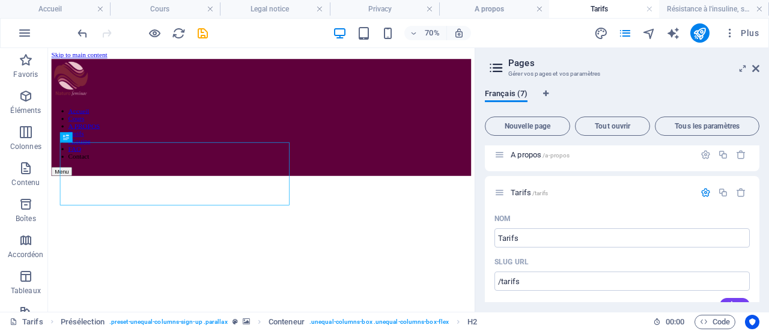
scroll to position [154, 0]
click at [702, 200] on icon "button" at bounding box center [706, 197] width 10 height 10
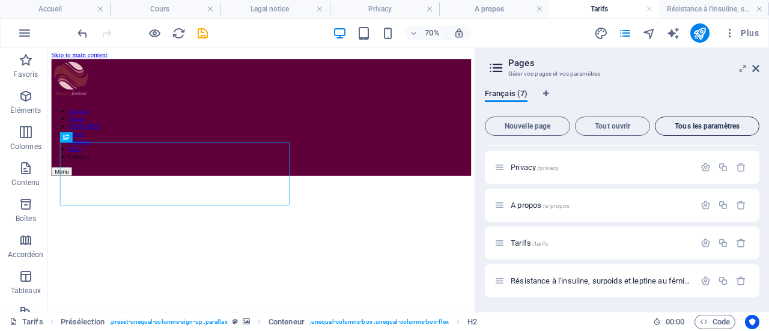
click at [724, 127] on span "Tous les paramètres" at bounding box center [707, 126] width 94 height 7
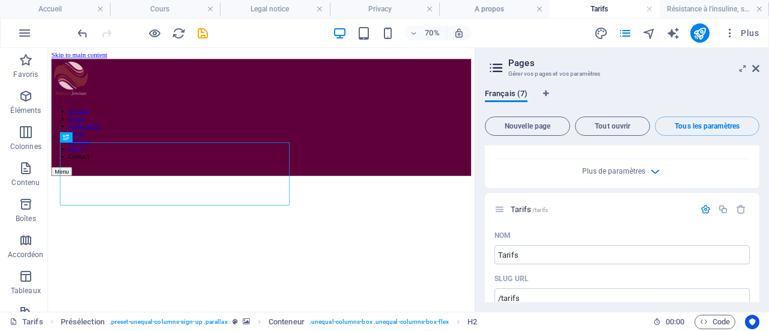
scroll to position [2354, 0]
drag, startPoint x: 753, startPoint y: 70, endPoint x: 708, endPoint y: 21, distance: 66.8
click at [753, 70] on icon at bounding box center [755, 69] width 7 height 10
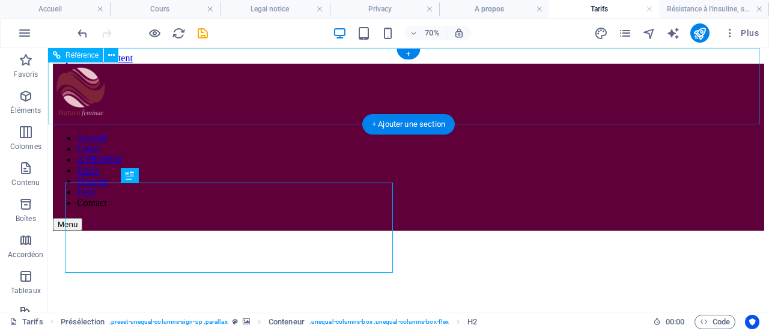
click at [757, 69] on div "Accueil Cours A PROPOS Tarifs l'Equipe FAQ Contact Menu" at bounding box center [408, 147] width 711 height 167
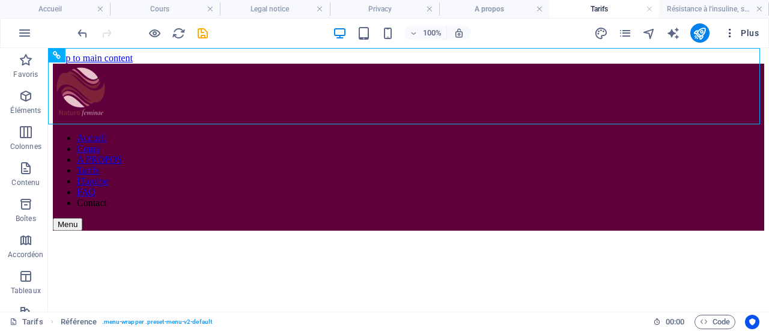
click at [731, 34] on icon "button" at bounding box center [730, 33] width 12 height 12
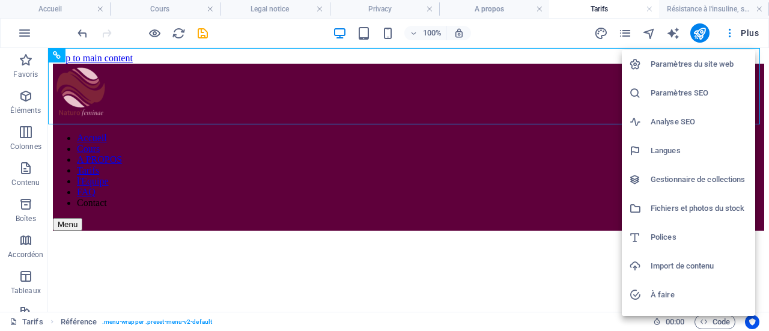
click at [752, 35] on div at bounding box center [384, 165] width 769 height 331
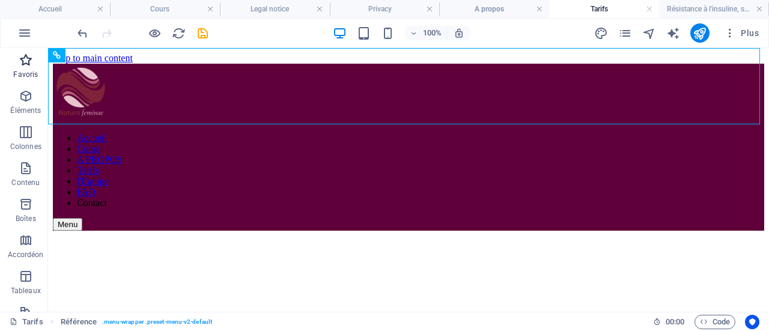
click at [30, 70] on p "Favoris" at bounding box center [25, 75] width 25 height 10
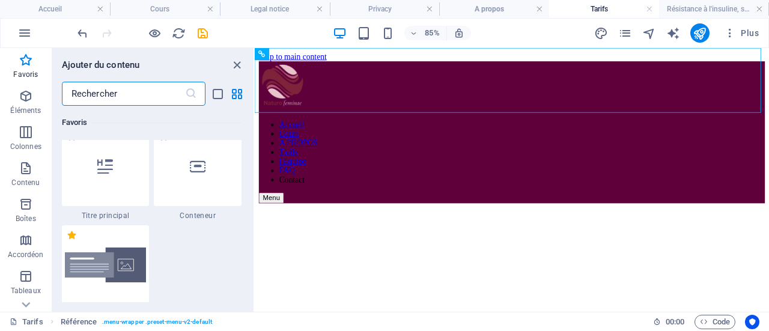
scroll to position [0, 0]
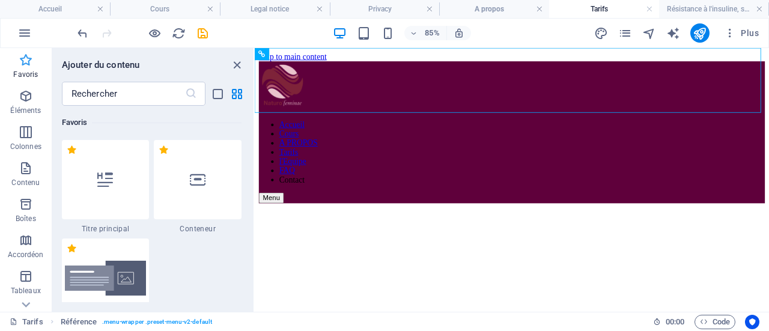
click at [23, 65] on icon "button" at bounding box center [26, 60] width 14 height 14
click at [239, 60] on icon "close panel" at bounding box center [237, 65] width 14 height 14
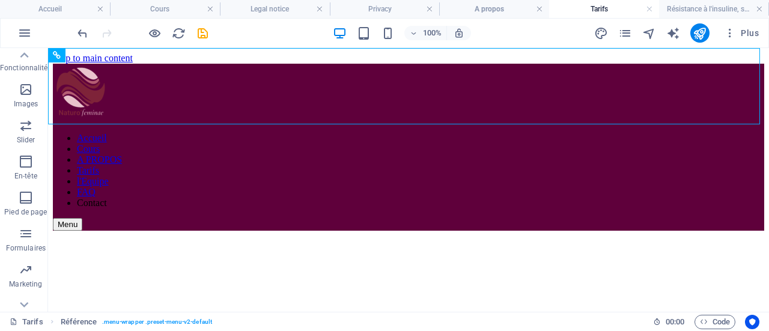
scroll to position [276, 0]
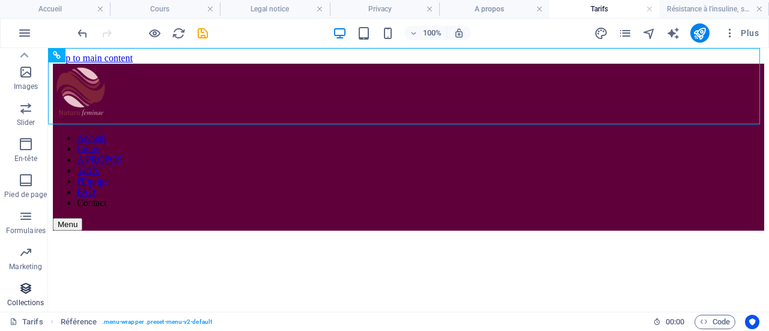
click at [24, 298] on p "Collections" at bounding box center [25, 303] width 37 height 10
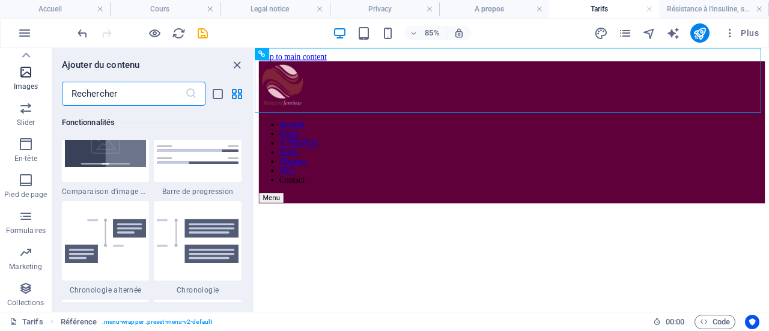
scroll to position [0, 0]
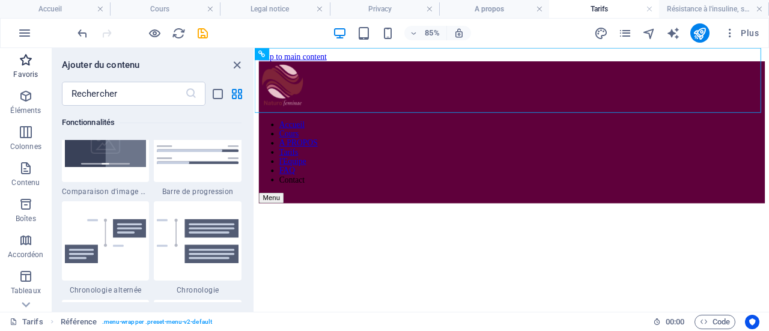
click at [23, 72] on p "Favoris" at bounding box center [25, 75] width 25 height 10
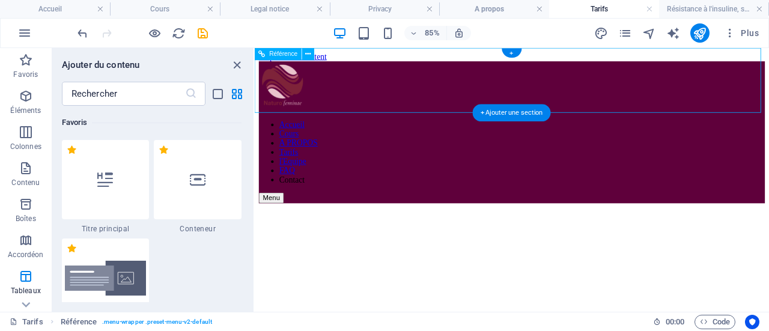
click at [445, 133] on nav "Accueil Cours A PROPOS Tarifs l'Equipe FAQ Contact" at bounding box center [557, 171] width 595 height 76
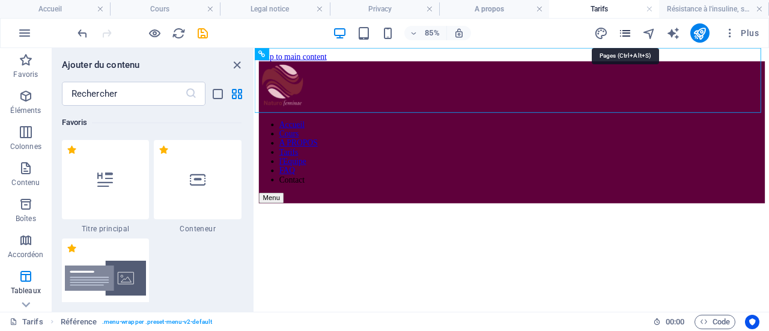
click at [621, 37] on icon "pages" at bounding box center [625, 33] width 14 height 14
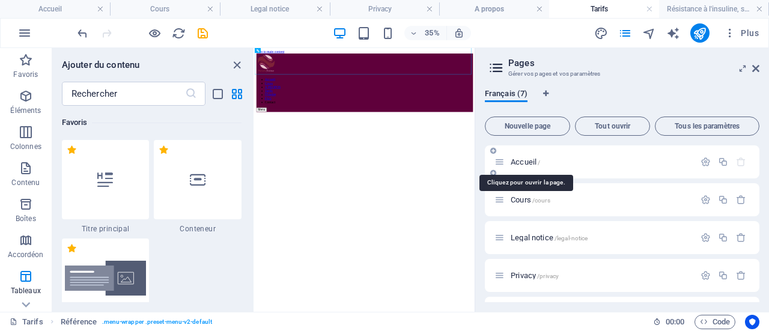
click at [523, 158] on span "Accueil /" at bounding box center [525, 161] width 29 height 9
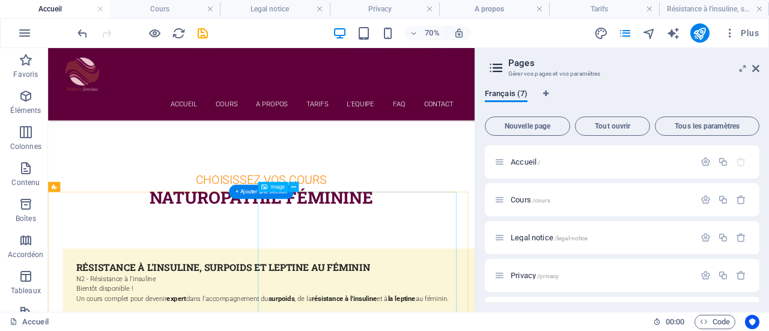
scroll to position [339, 0]
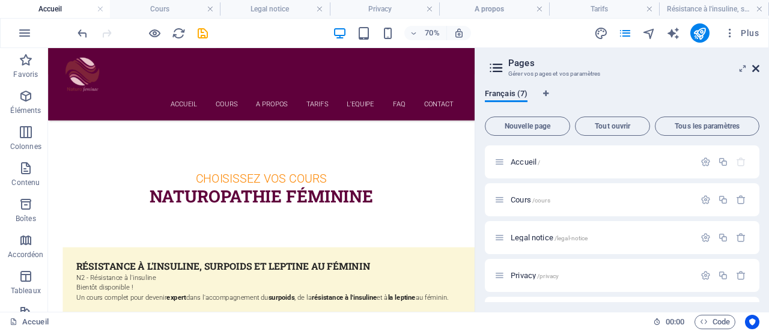
click at [756, 72] on icon at bounding box center [755, 69] width 7 height 10
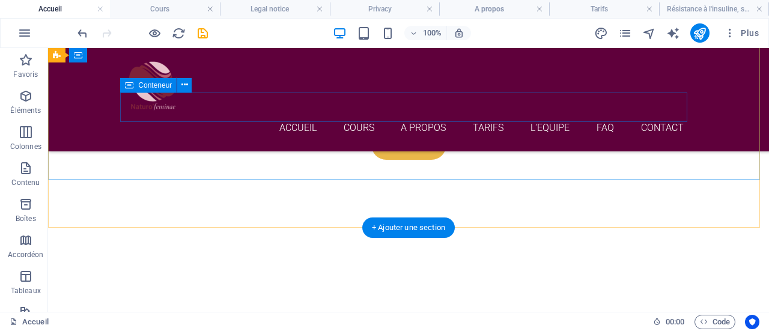
scroll to position [191, 0]
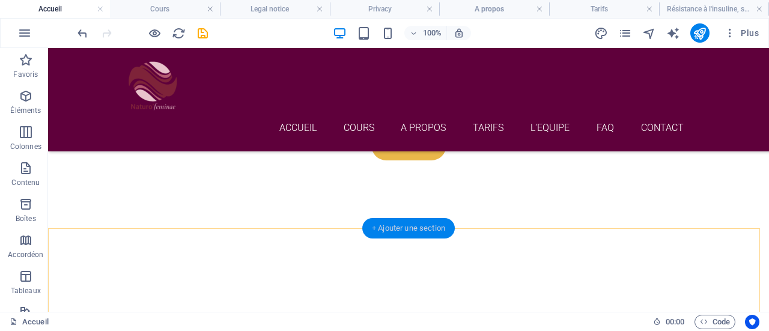
click at [422, 223] on div "+ Ajouter une section" at bounding box center [408, 228] width 93 height 20
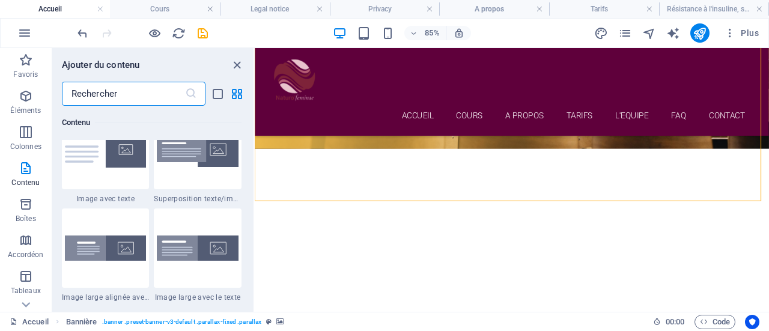
scroll to position [2349, 0]
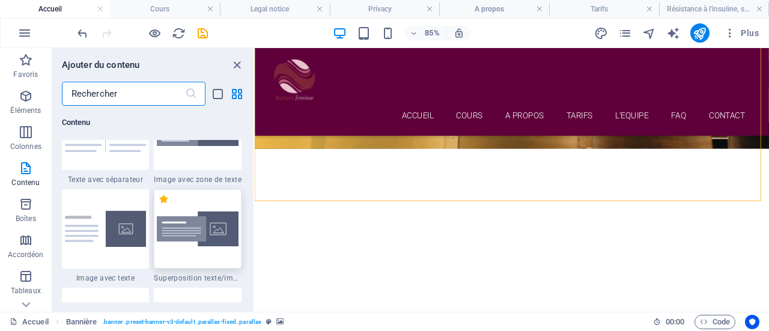
click at [196, 245] on img at bounding box center [198, 229] width 82 height 34
drag, startPoint x: 669, startPoint y: 251, endPoint x: 434, endPoint y: 232, distance: 235.7
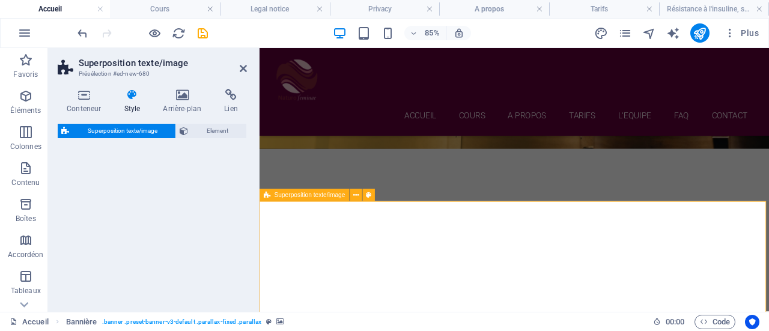
select select "rem"
select select "px"
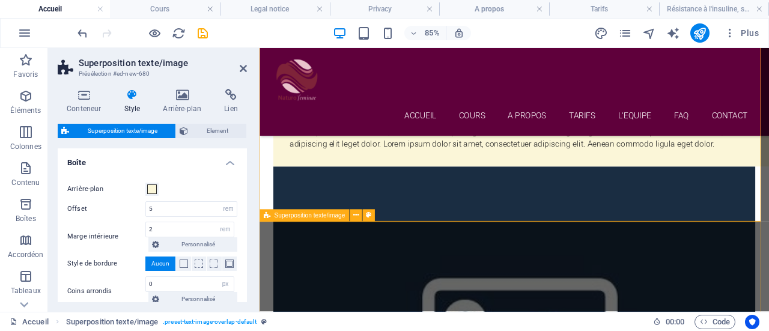
scroll to position [488, 0]
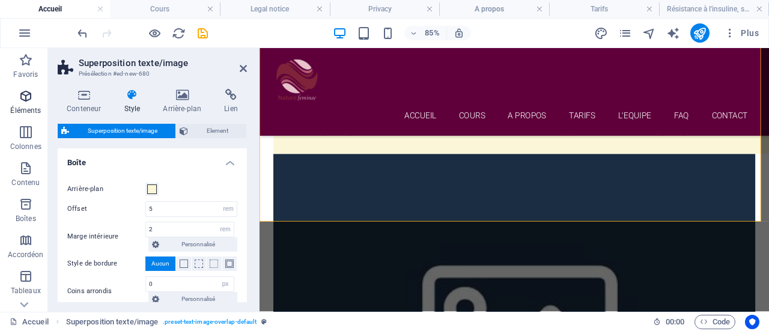
click at [26, 100] on icon "button" at bounding box center [26, 96] width 14 height 14
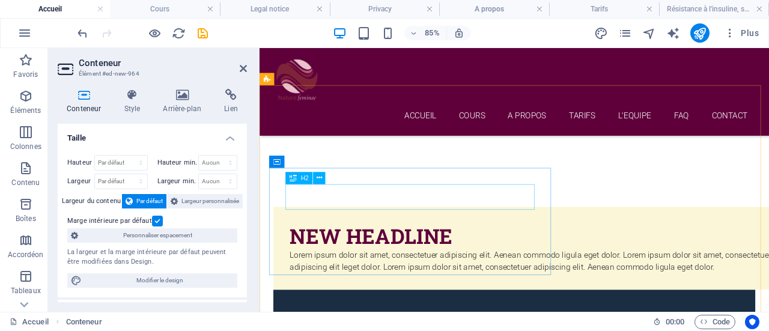
scroll to position [327, 0]
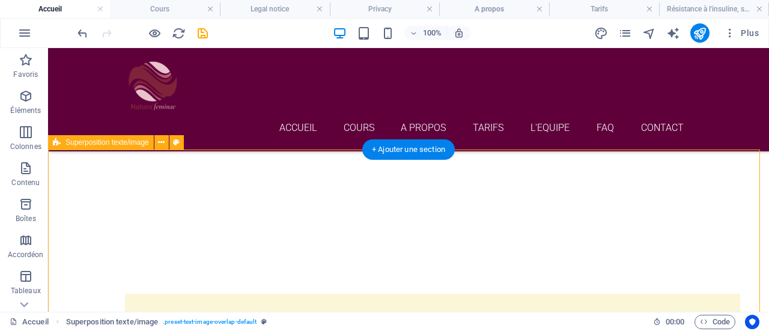
scroll to position [270, 0]
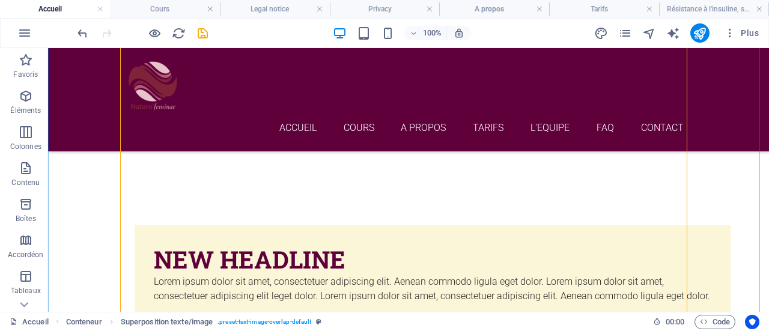
scroll to position [443, 0]
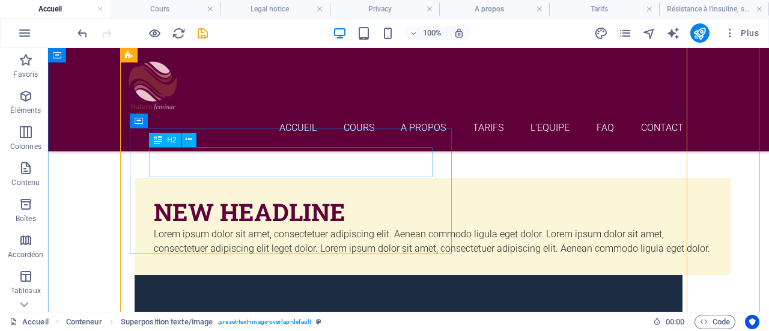
click at [266, 197] on div "New headline" at bounding box center [433, 212] width 558 height 30
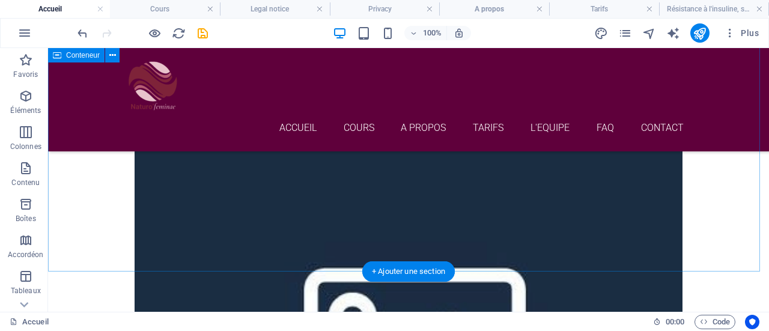
scroll to position [578, 0]
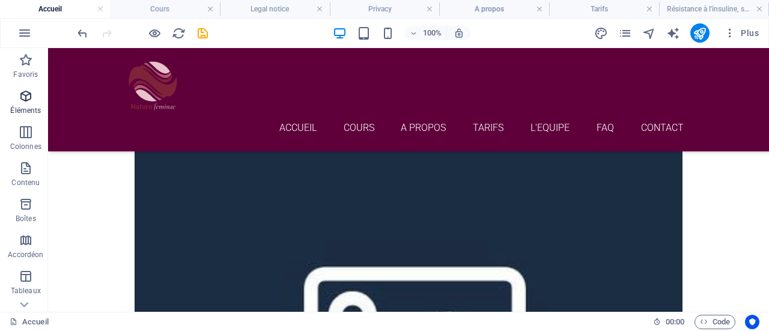
click at [19, 114] on p "Éléments" at bounding box center [25, 111] width 31 height 10
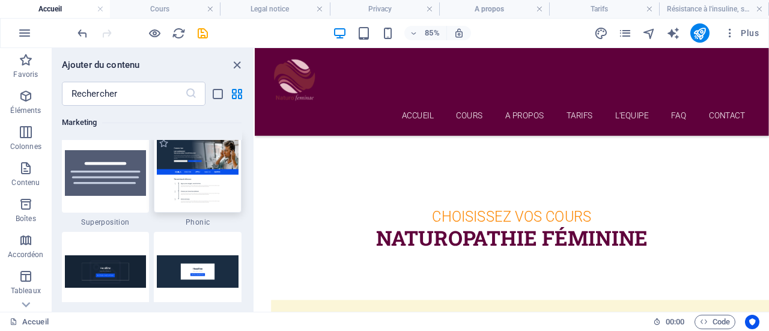
scroll to position [9865, 0]
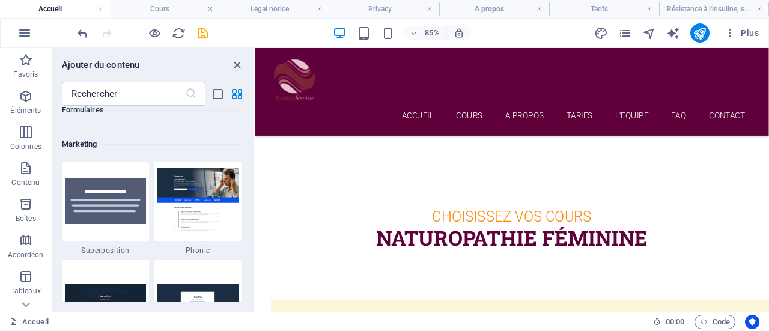
drag, startPoint x: 159, startPoint y: 169, endPoint x: 119, endPoint y: 148, distance: 44.9
click at [119, 148] on h6 "Marketing" at bounding box center [152, 144] width 180 height 14
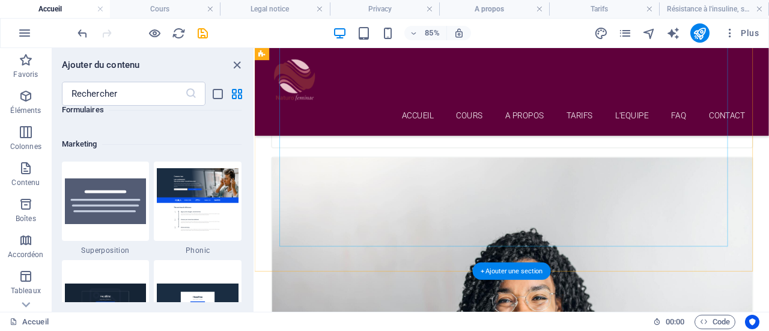
scroll to position [2404, 0]
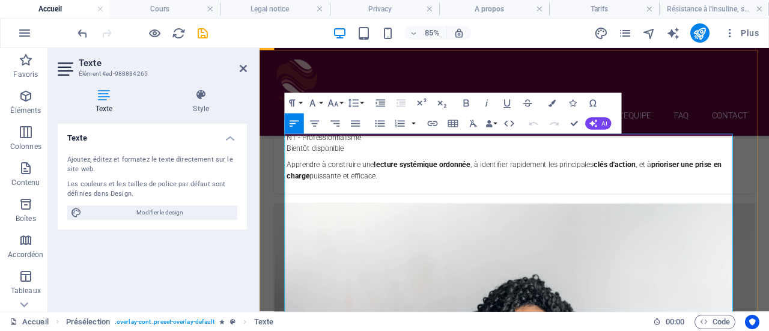
scroll to position [2320, 0]
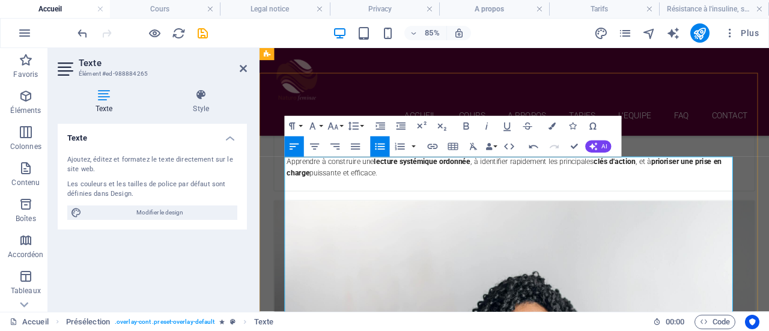
scroll to position [2232, 0]
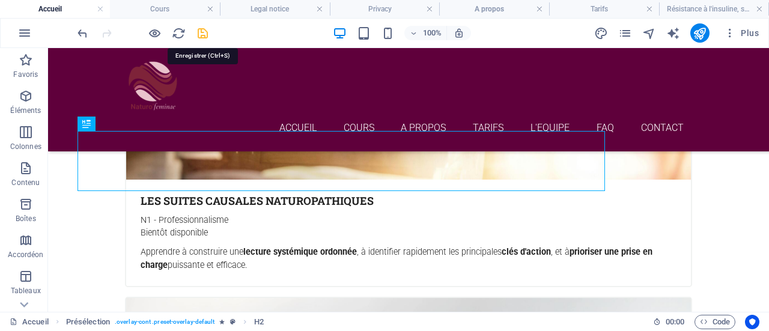
click at [201, 33] on icon "save" at bounding box center [203, 33] width 14 height 14
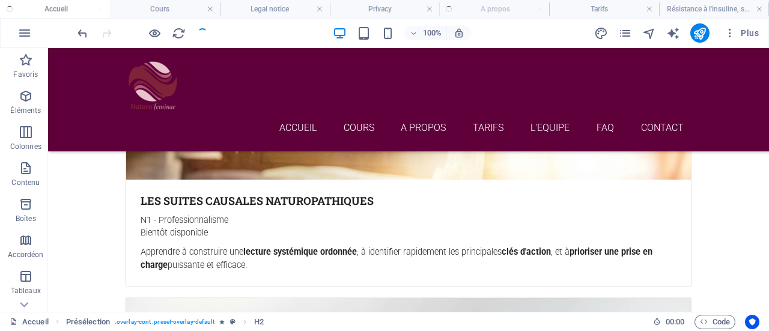
checkbox input "false"
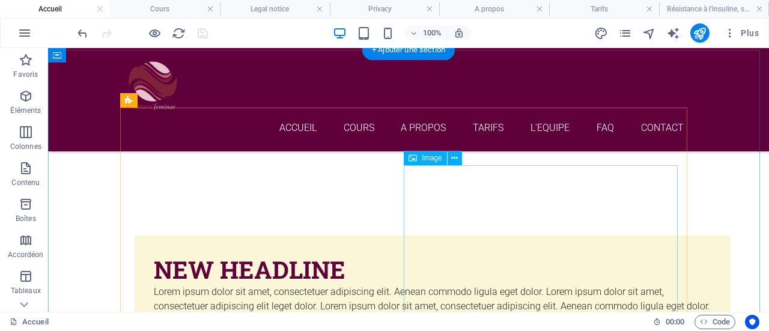
scroll to position [243, 0]
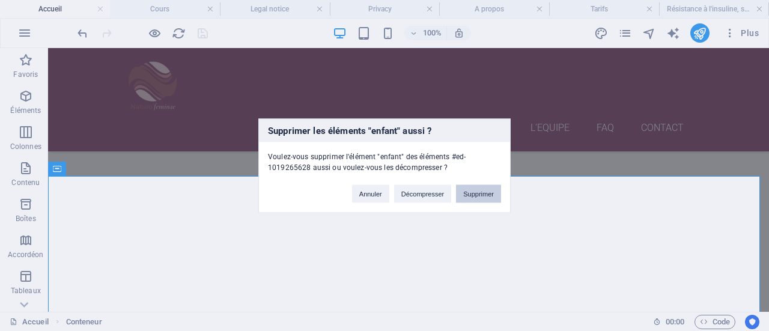
click at [483, 195] on button "Supprimer" at bounding box center [478, 193] width 45 height 18
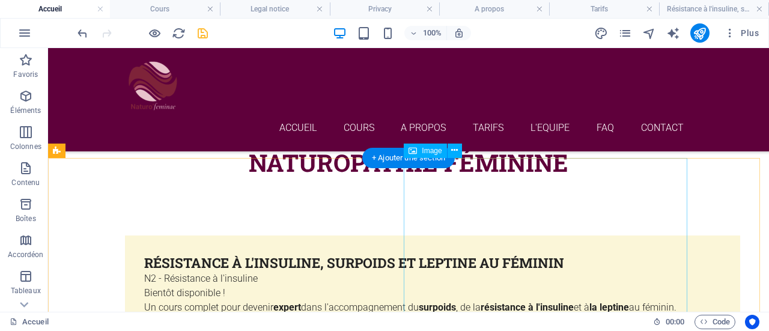
scroll to position [471, 0]
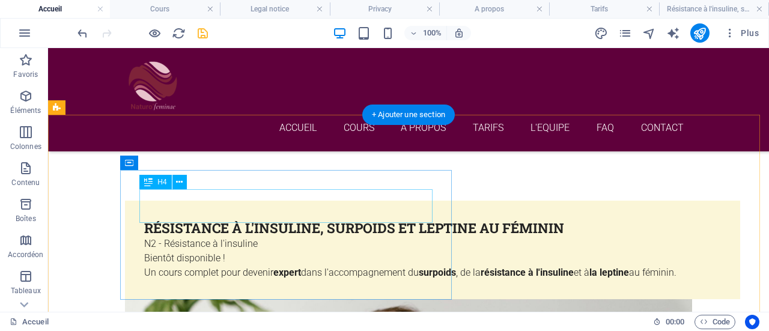
click at [246, 220] on div "Résistance à l'insuline, surpoids et leptine au féminin" at bounding box center [432, 228] width 577 height 17
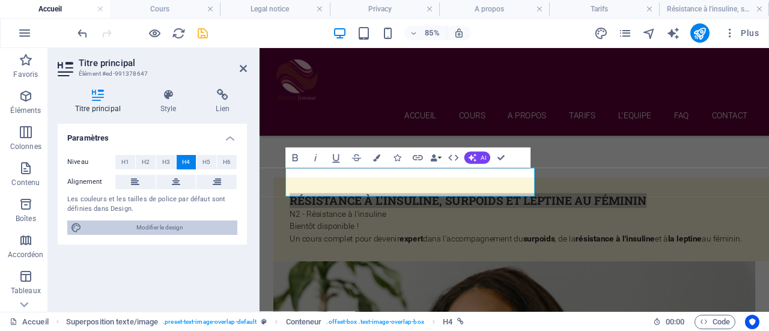
click at [145, 229] on span "Modifier le design" at bounding box center [159, 228] width 148 height 14
select select "px"
select select "300"
select select "px"
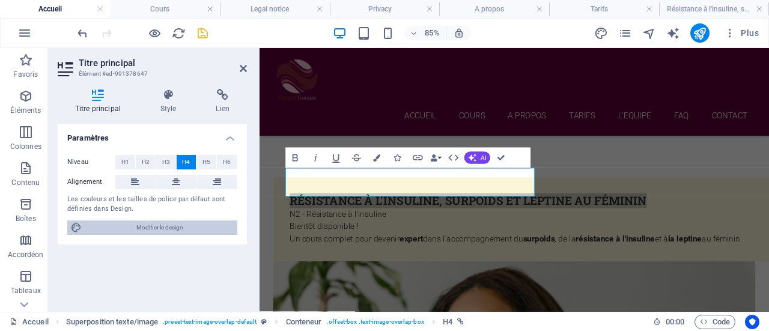
select select "700"
select select "px"
select select "rem"
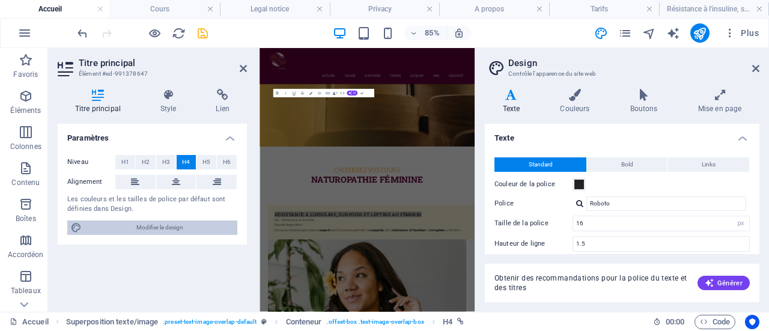
scroll to position [854, 0]
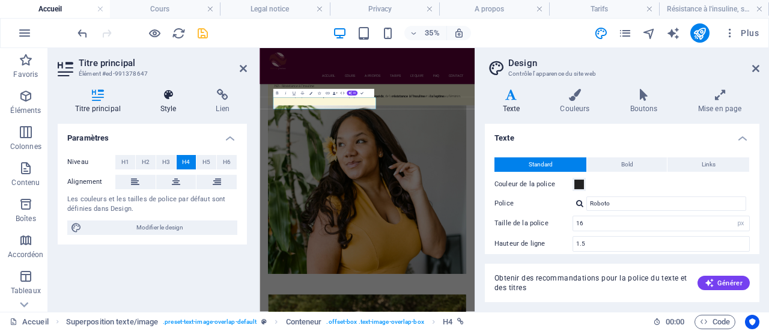
click at [168, 106] on h4 "Style" at bounding box center [171, 101] width 56 height 25
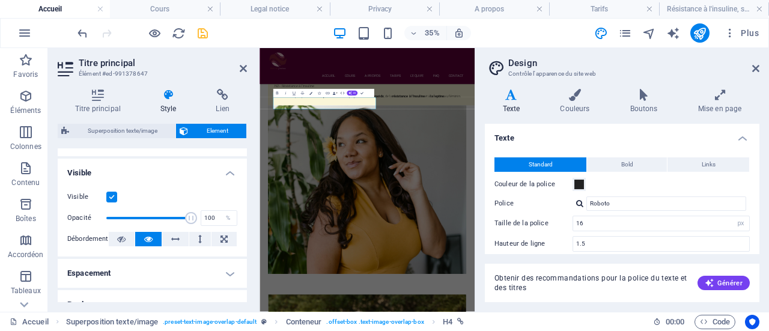
scroll to position [0, 0]
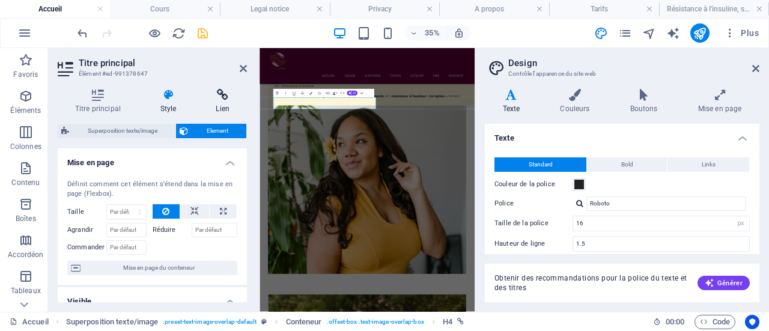
click at [222, 99] on icon at bounding box center [223, 95] width 48 height 12
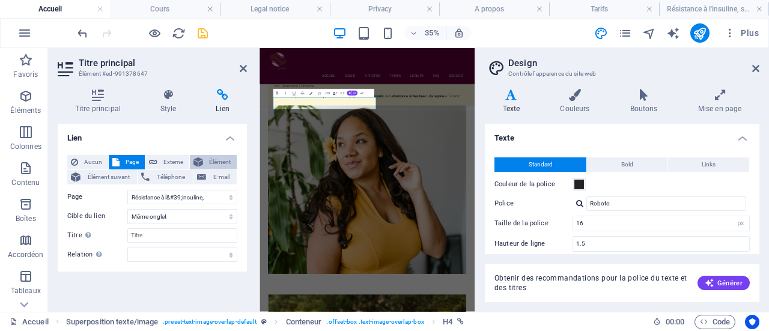
click at [214, 159] on span "Élément" at bounding box center [220, 162] width 26 height 14
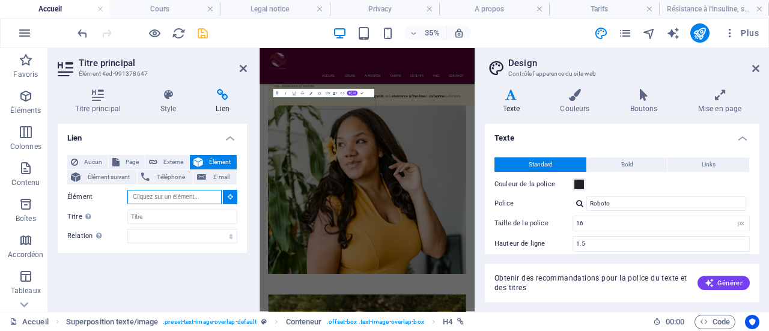
click at [209, 197] on input "Élément" at bounding box center [174, 197] width 94 height 14
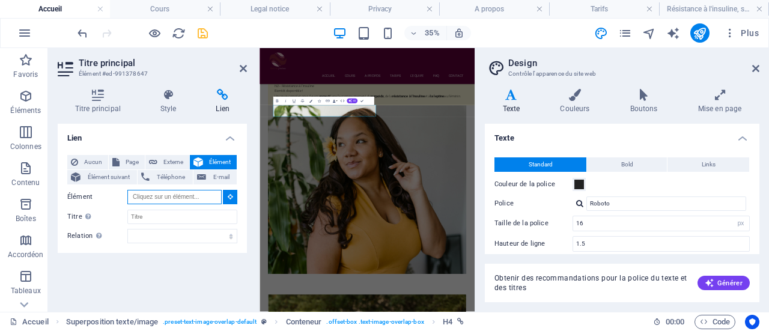
scroll to position [778, 0]
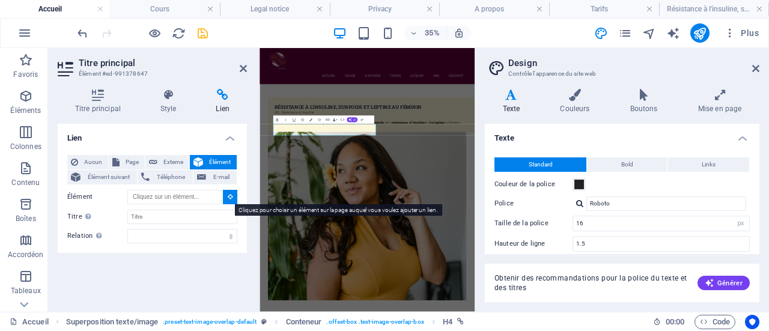
click at [228, 195] on icon at bounding box center [230, 196] width 5 height 6
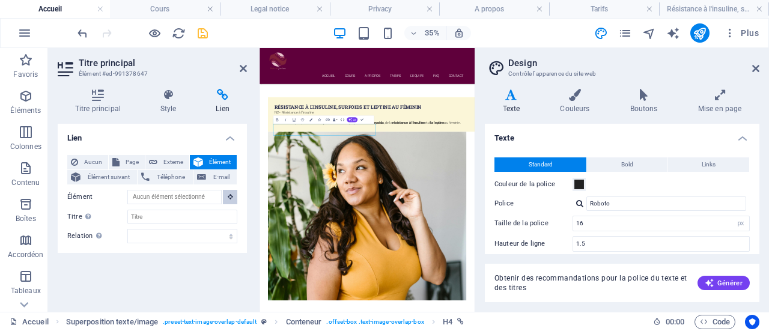
click at [230, 195] on icon at bounding box center [230, 196] width 5 height 6
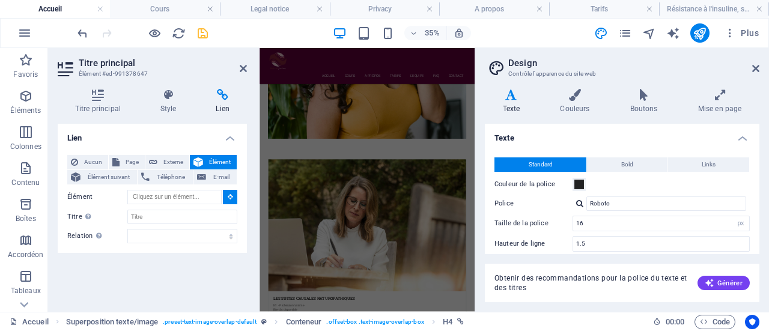
scroll to position [1164, 0]
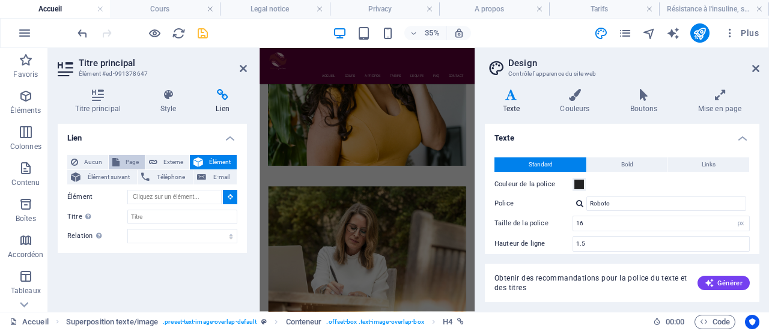
click at [118, 160] on button "Page" at bounding box center [127, 162] width 36 height 14
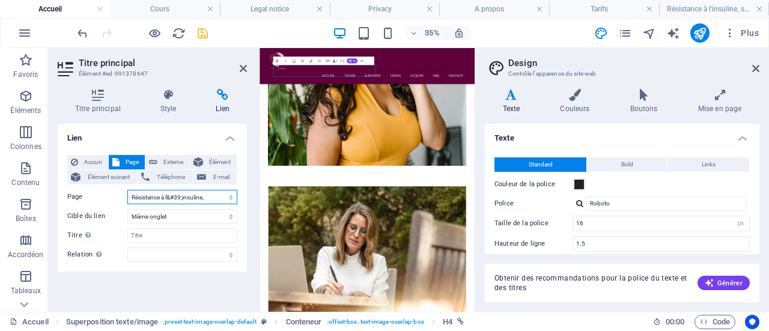
scroll to position [635, 0]
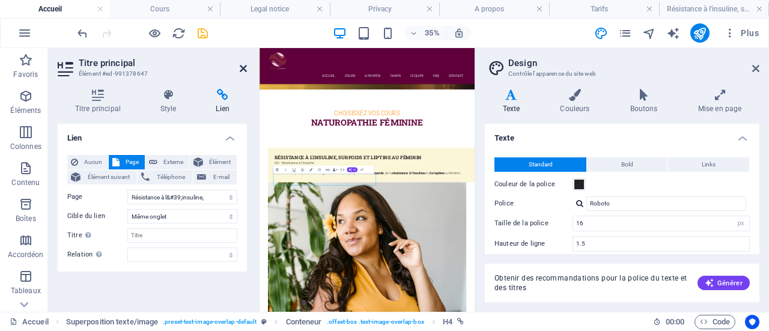
click at [243, 67] on icon at bounding box center [243, 69] width 7 height 10
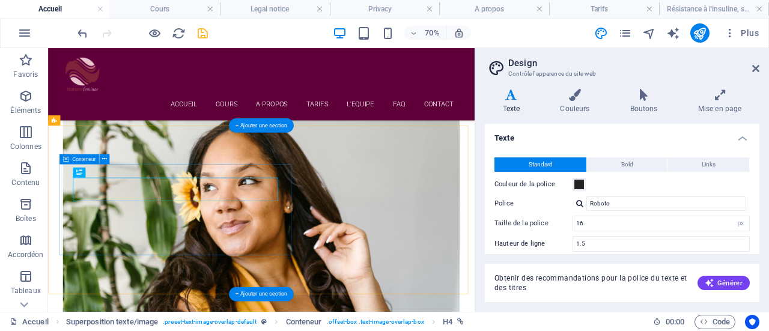
scroll to position [433, 0]
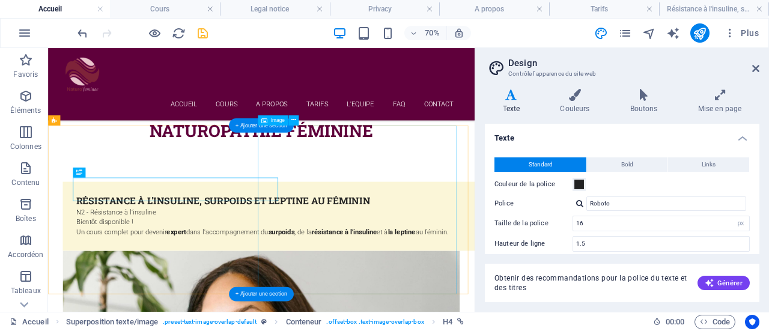
select select "%"
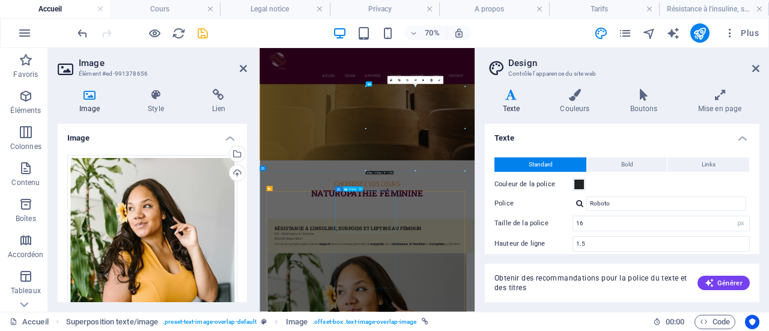
scroll to position [810, 0]
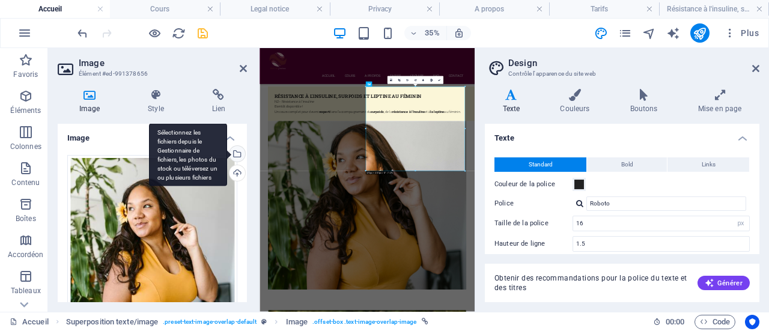
click at [239, 155] on div "Sélectionnez les fichiers depuis le Gestionnaire de fichiers, les photos du sto…" at bounding box center [236, 155] width 18 height 18
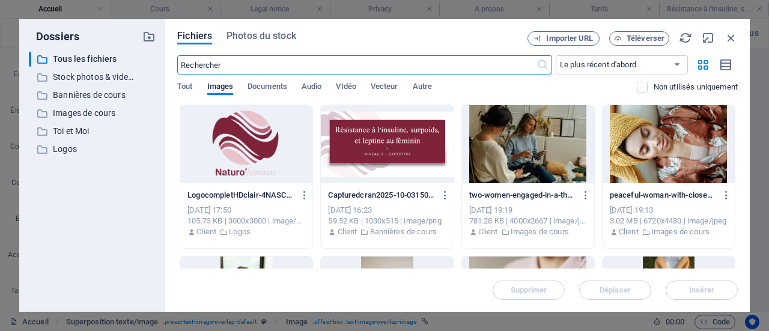
type input "16"
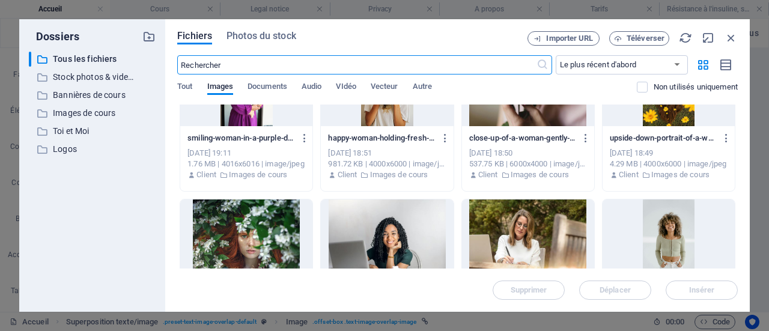
scroll to position [0, 0]
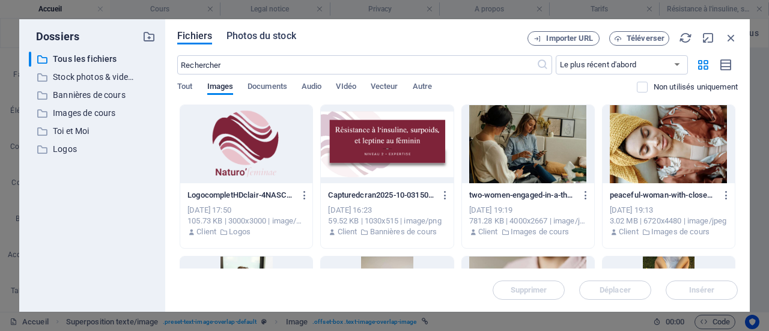
click at [252, 37] on span "Photos du stock" at bounding box center [262, 36] width 70 height 14
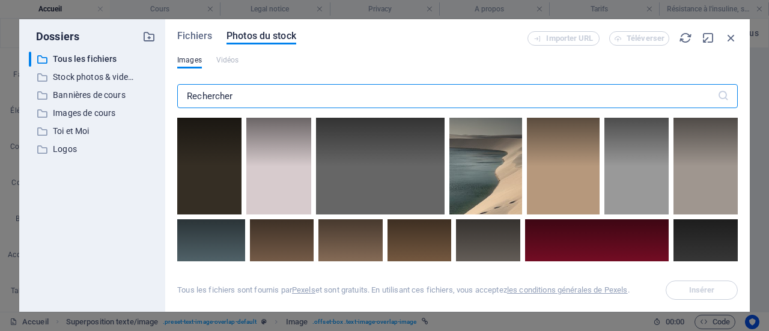
click at [232, 98] on input "text" at bounding box center [447, 96] width 540 height 24
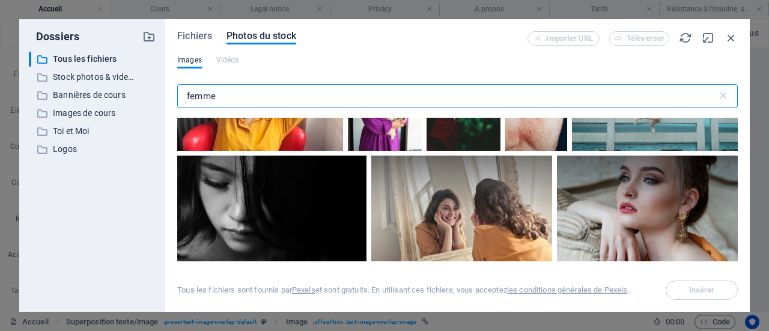
scroll to position [586, 0]
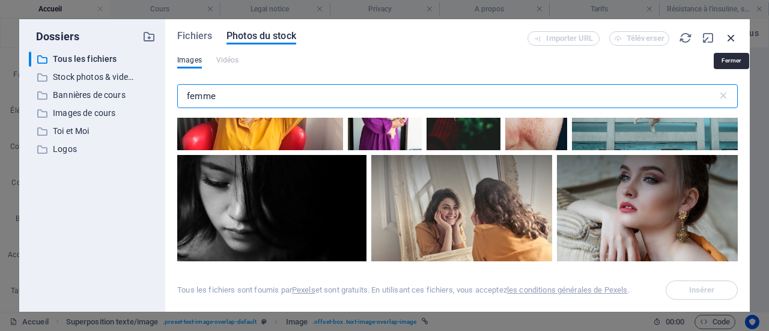
type input "femme"
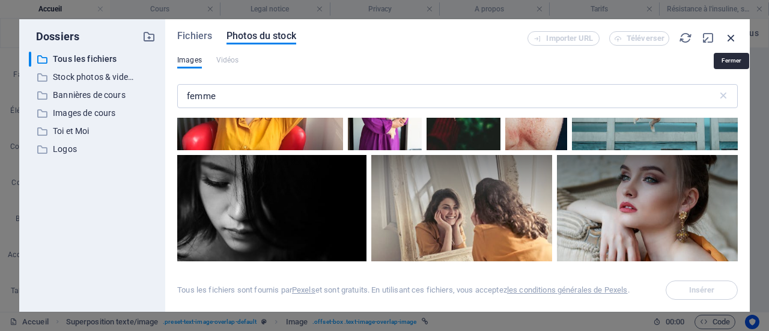
click at [733, 34] on icon "button" at bounding box center [731, 37] width 13 height 13
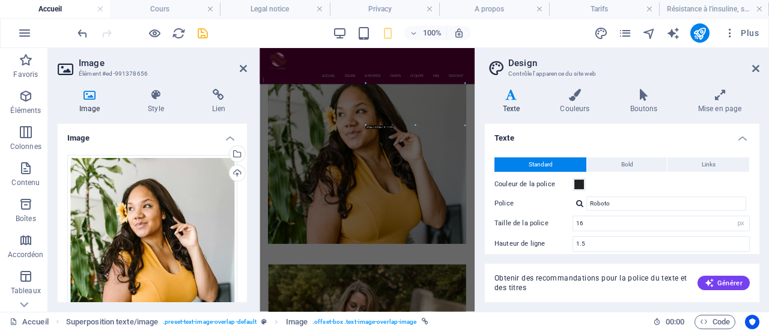
type input "18"
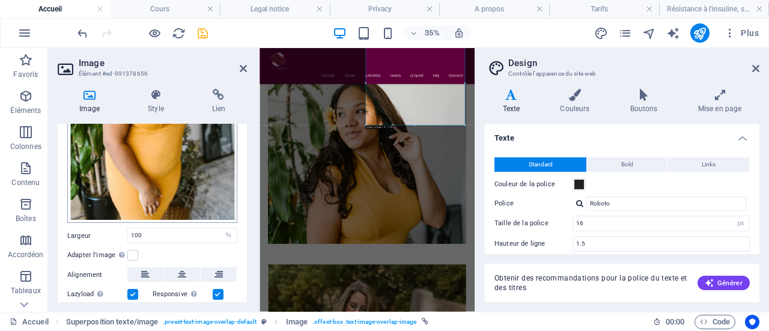
scroll to position [256, 0]
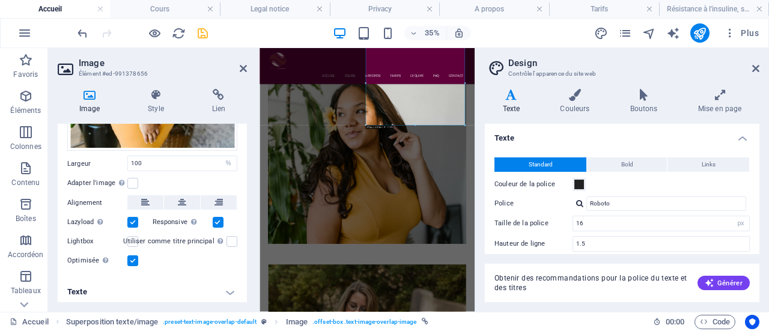
click at [232, 288] on h4 "Texte" at bounding box center [152, 292] width 189 height 29
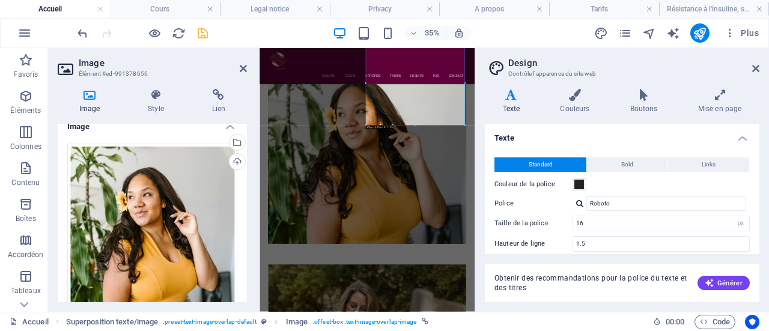
scroll to position [0, 0]
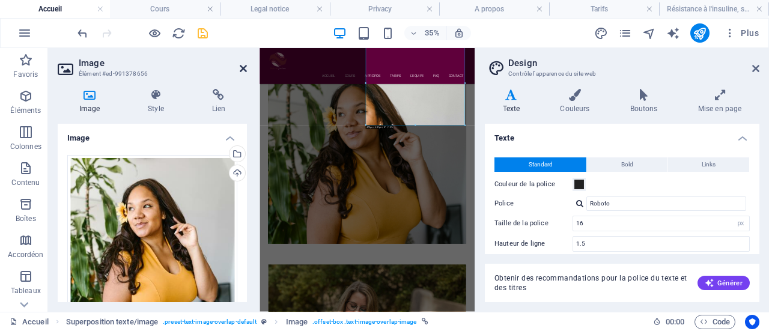
click at [245, 70] on icon at bounding box center [243, 69] width 7 height 10
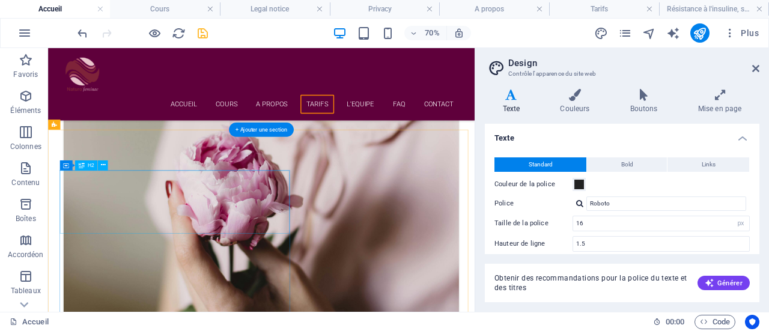
scroll to position [2940, 0]
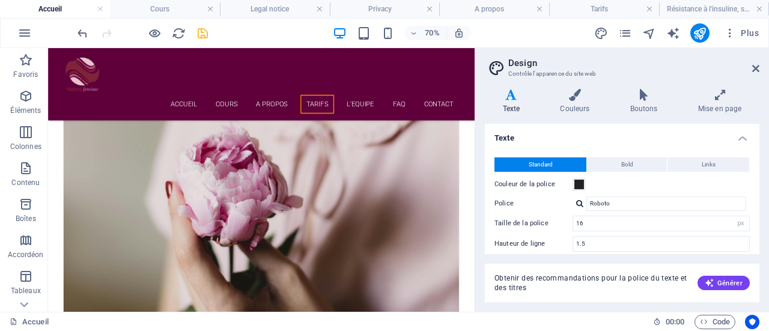
click at [540, 40] on div "70% Plus" at bounding box center [419, 32] width 689 height 19
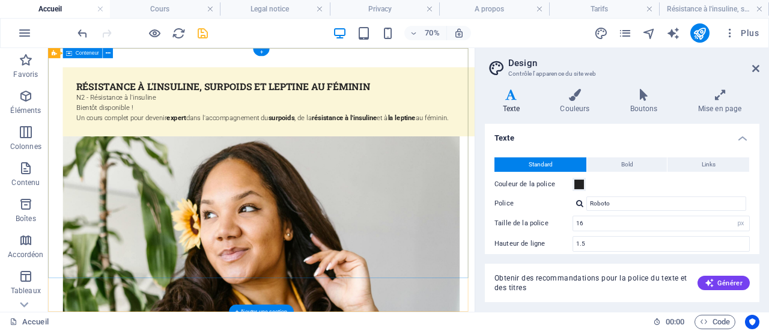
scroll to position [0, 0]
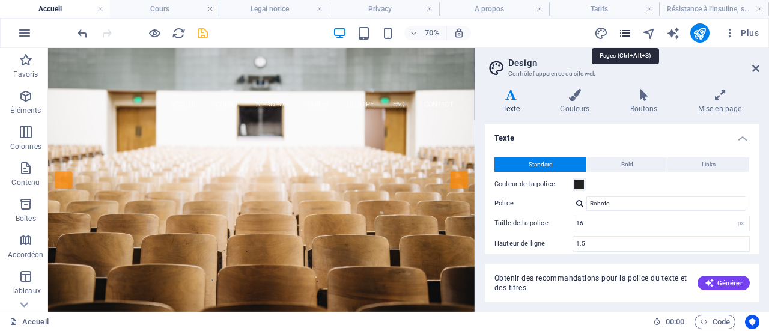
click at [627, 36] on icon "pages" at bounding box center [625, 33] width 14 height 14
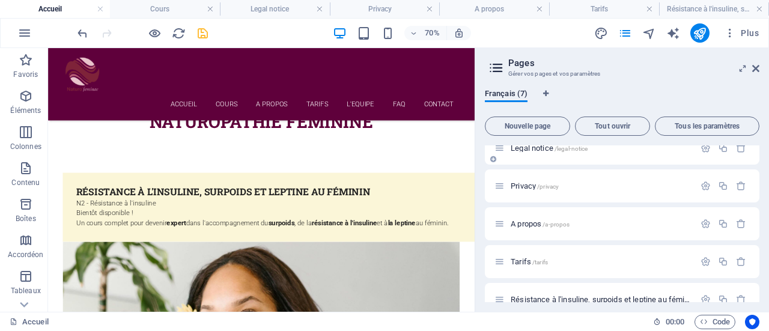
scroll to position [108, 0]
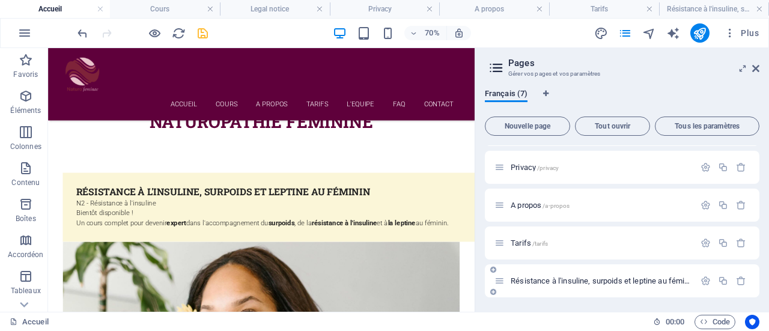
click at [597, 280] on span "Résistance à l'insuline, surpoids et leptine au féminin /resistance-a-l-insulin…" at bounding box center [676, 280] width 330 height 9
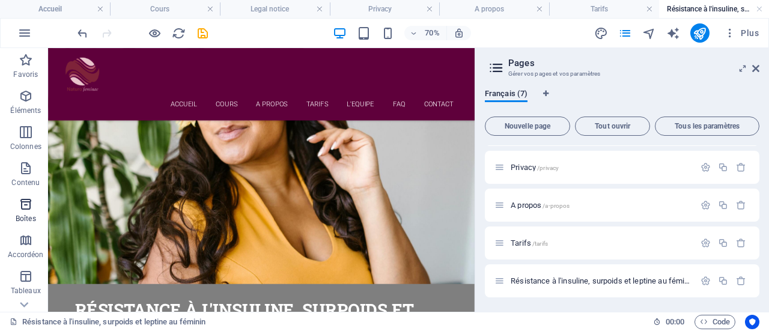
scroll to position [276, 0]
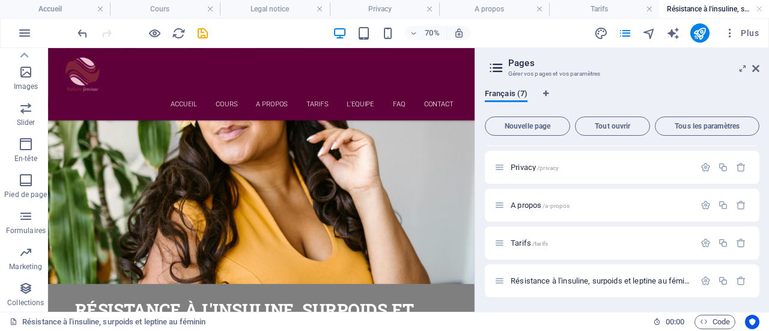
click at [23, 218] on icon "button" at bounding box center [26, 216] width 14 height 14
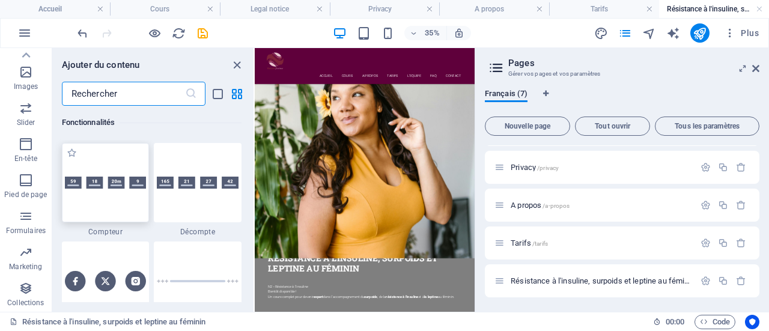
scroll to position [5473, 0]
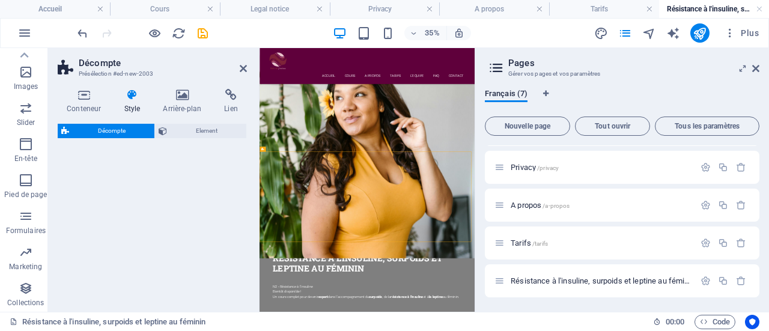
select select "preset-countdown-v3-default"
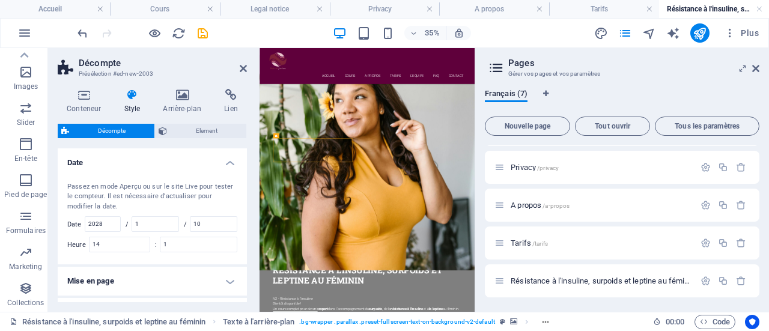
click at [760, 68] on aside "Pages Gérer vos pages et vos paramètres Français (7) Nouvelle page Tout ouvrir …" at bounding box center [622, 180] width 294 height 264
click at [756, 68] on icon at bounding box center [755, 69] width 7 height 10
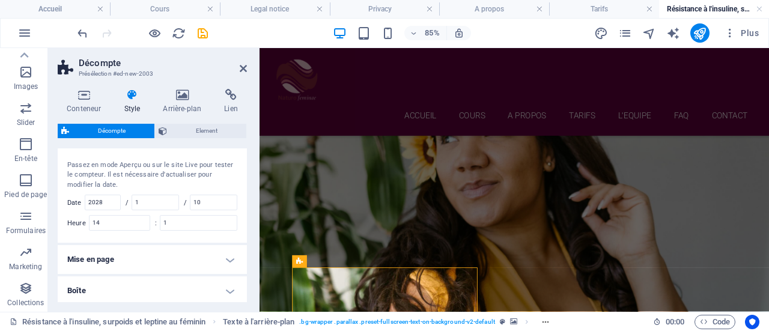
scroll to position [13, 0]
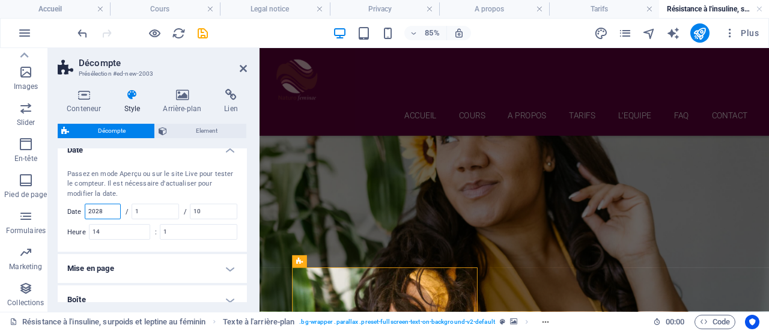
click at [111, 211] on input "2028" at bounding box center [102, 211] width 35 height 14
type input "2025"
type input "10"
click at [213, 211] on input "10" at bounding box center [213, 211] width 46 height 14
type input "1"
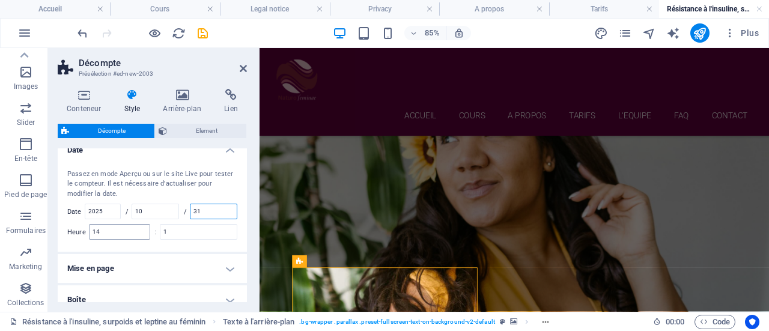
type input "31"
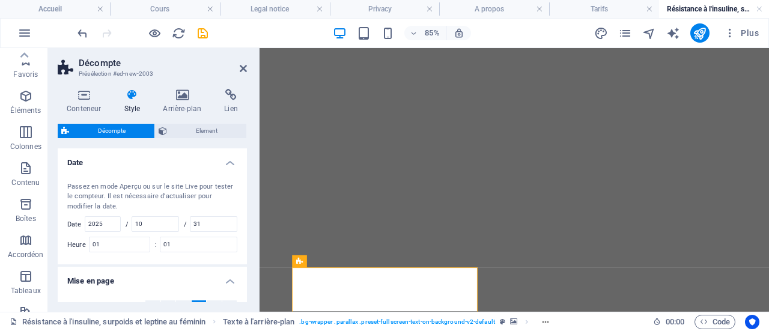
select select "rem"
select select "preset-countdown-v3-default"
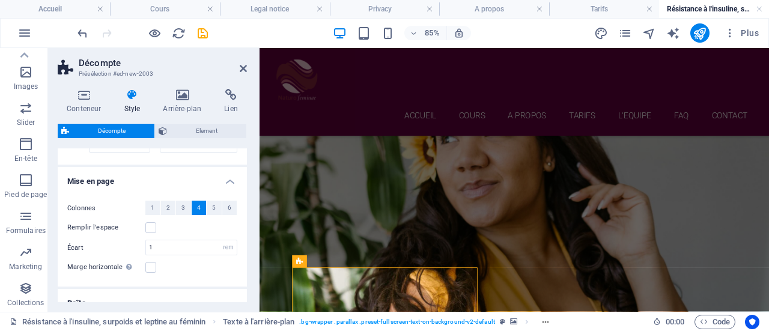
scroll to position [93, 0]
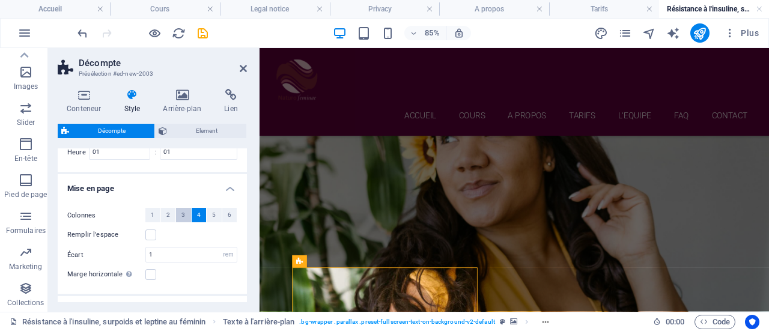
click at [184, 215] on button "3" at bounding box center [183, 215] width 15 height 14
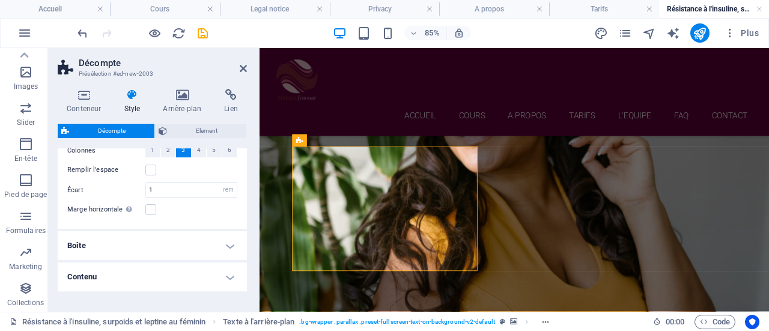
scroll to position [193, 0]
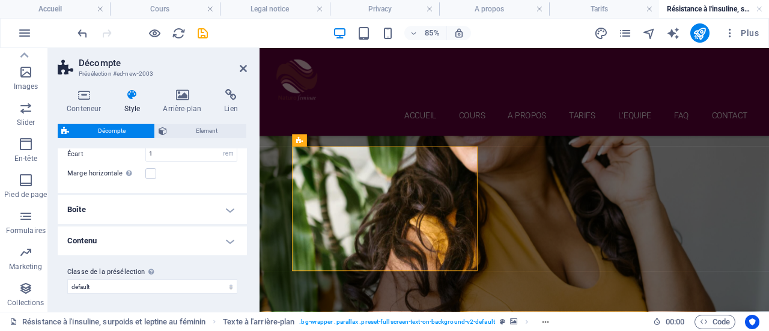
click at [229, 206] on h4 "Boîte" at bounding box center [152, 209] width 189 height 29
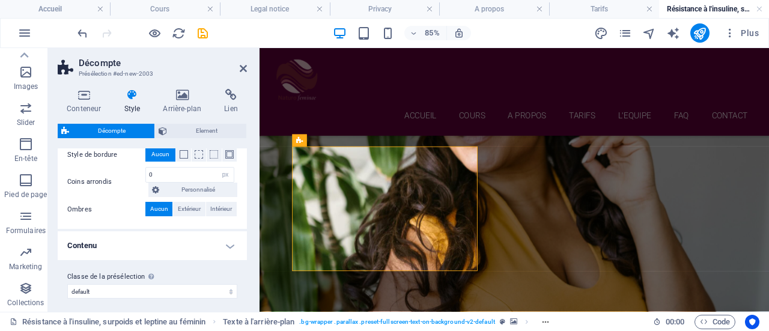
scroll to position [333, 0]
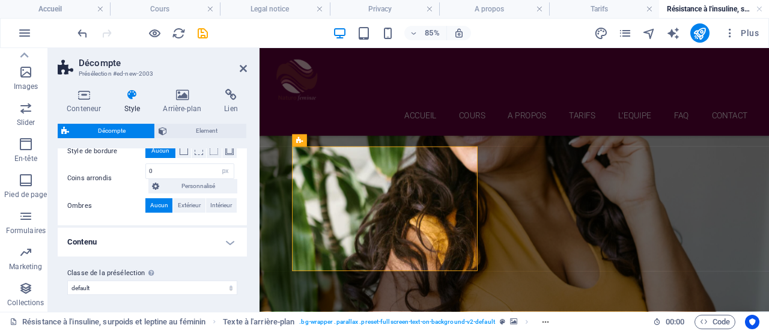
click at [224, 243] on h4 "Contenu" at bounding box center [152, 242] width 189 height 29
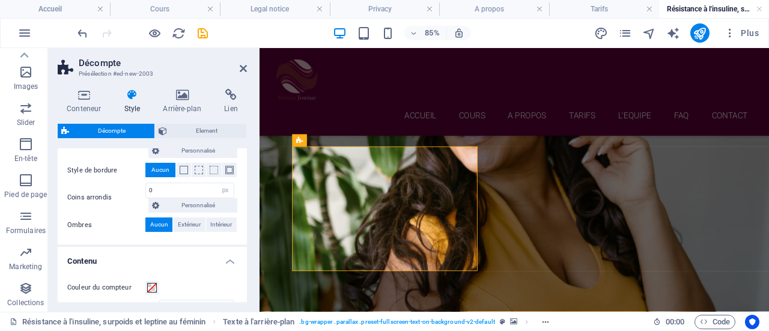
scroll to position [312, 0]
click at [231, 263] on h4 "Contenu" at bounding box center [152, 259] width 189 height 22
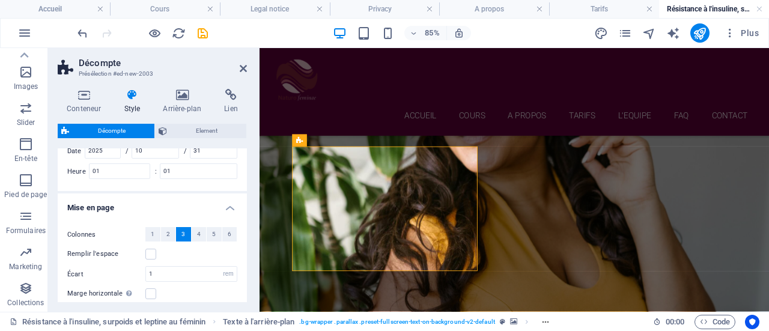
scroll to position [0, 0]
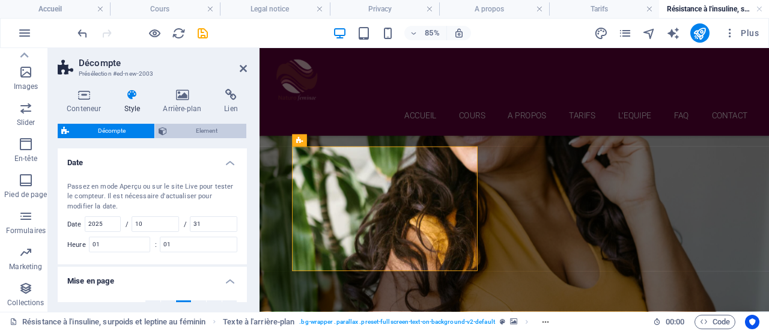
click at [206, 124] on span "Element" at bounding box center [207, 131] width 72 height 14
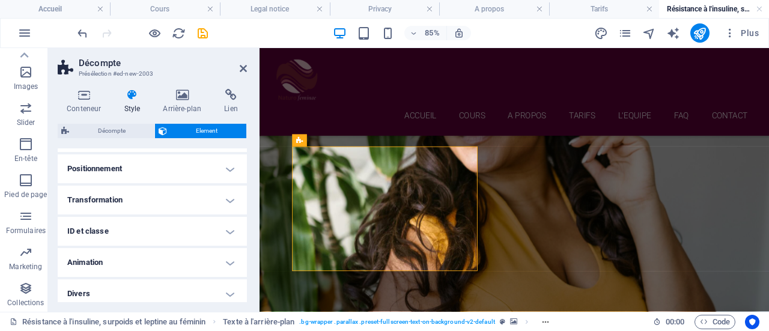
scroll to position [363, 0]
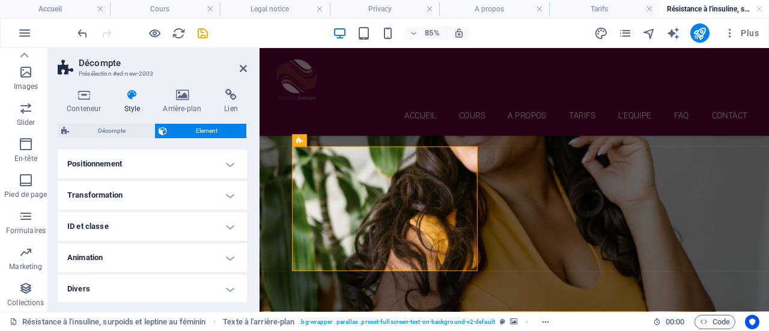
click at [228, 253] on h4 "Animation" at bounding box center [152, 257] width 189 height 29
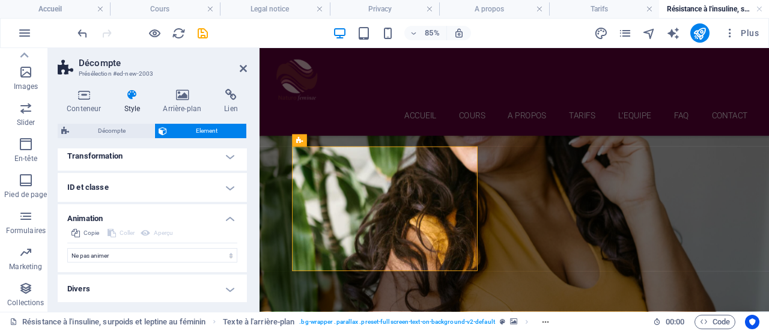
click at [228, 218] on h4 "Animation" at bounding box center [152, 215] width 189 height 22
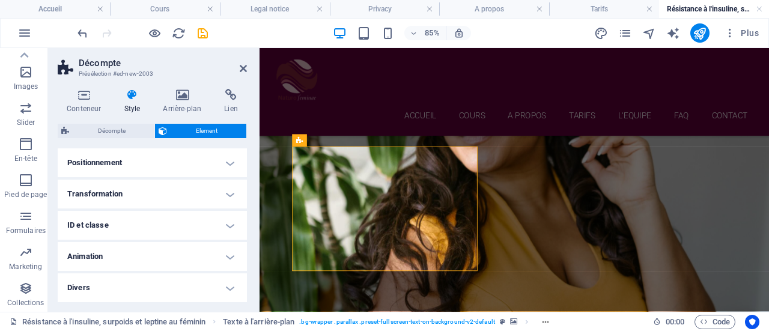
scroll to position [363, 0]
click at [111, 129] on span "Décompte" at bounding box center [112, 131] width 78 height 14
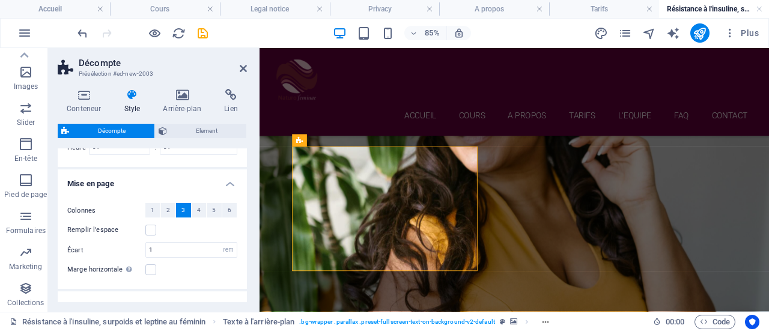
scroll to position [123, 0]
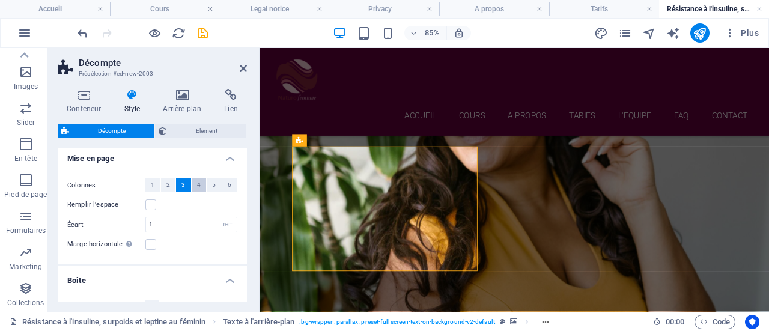
click at [198, 183] on span "4" at bounding box center [199, 185] width 4 height 14
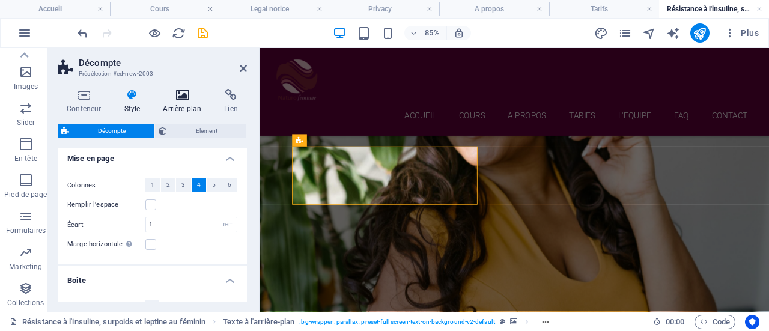
click at [185, 105] on h4 "Arrière-plan" at bounding box center [184, 101] width 61 height 25
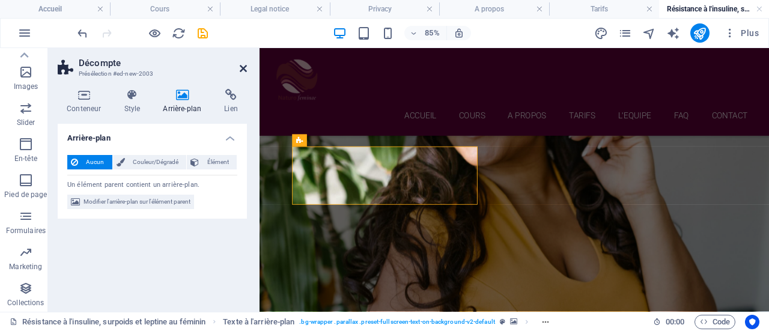
click at [240, 69] on icon at bounding box center [243, 69] width 7 height 10
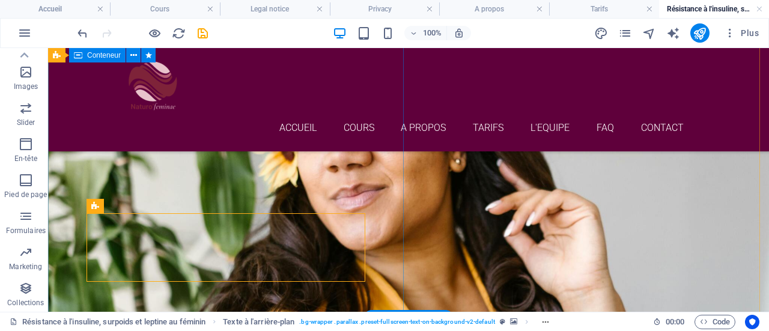
scroll to position [150, 0]
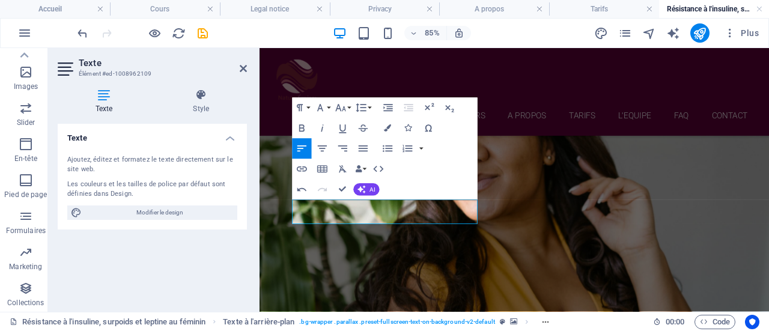
scroll to position [117, 0]
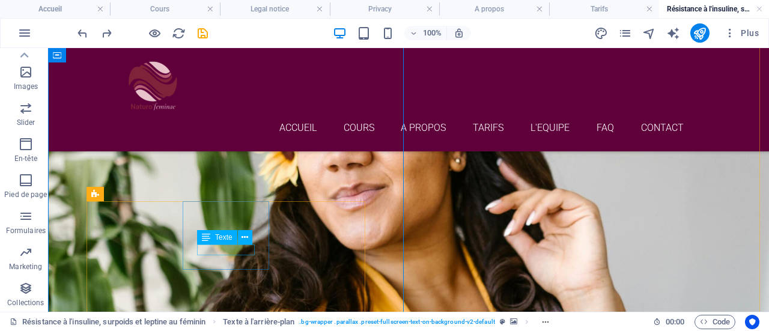
scroll to position [169, 0]
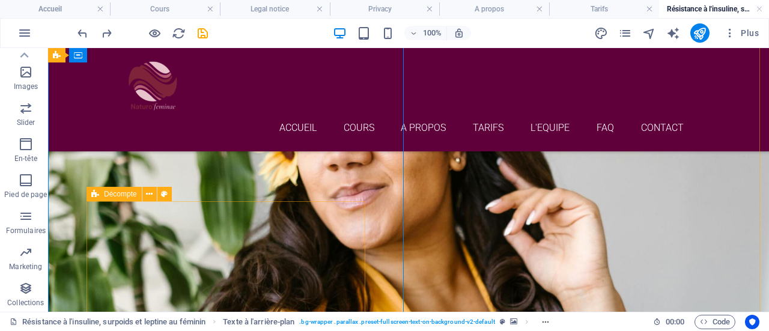
select select "rem"
select select "px"
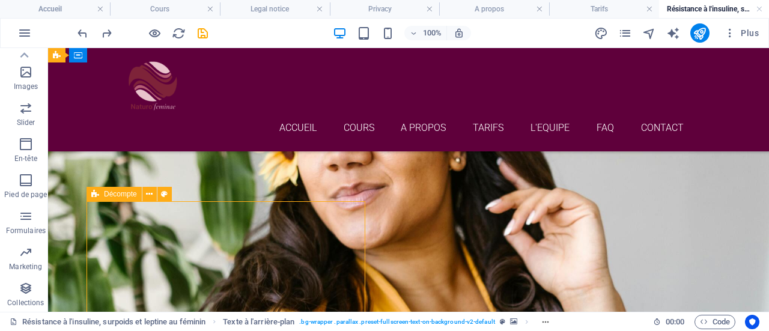
select select "preset-countdown-v3-default"
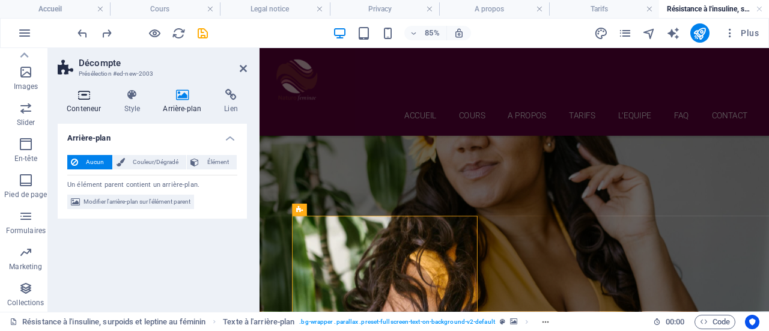
click at [96, 102] on h4 "Conteneur" at bounding box center [86, 101] width 57 height 25
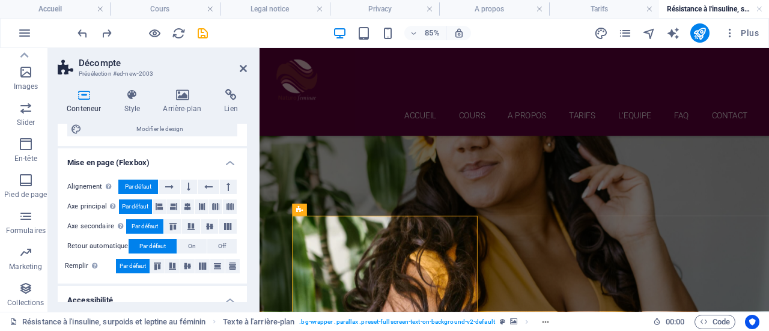
scroll to position [150, 0]
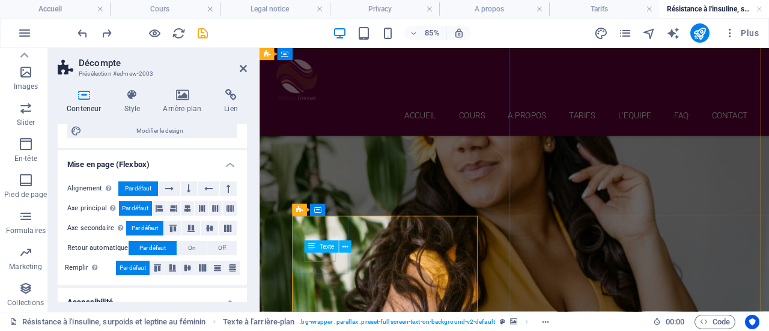
click at [297, 211] on icon at bounding box center [299, 210] width 7 height 12
click at [324, 210] on span "Décompte" at bounding box center [321, 210] width 28 height 6
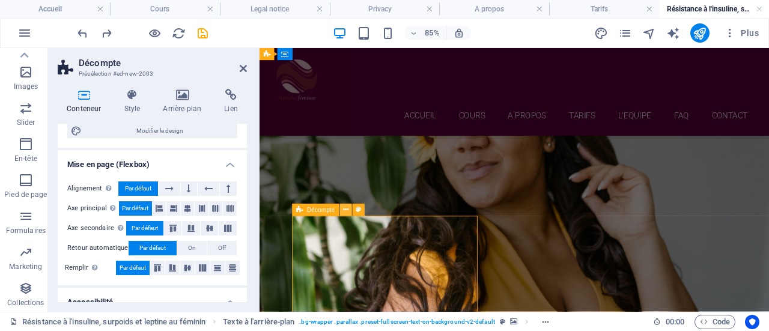
click at [344, 211] on icon at bounding box center [345, 210] width 5 height 11
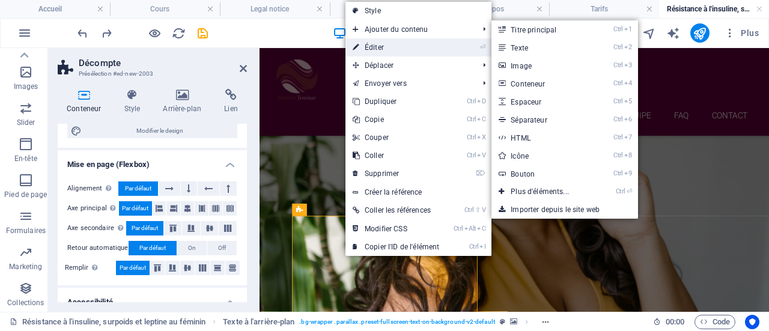
click at [380, 46] on link "⏎ Éditer" at bounding box center [396, 47] width 101 height 18
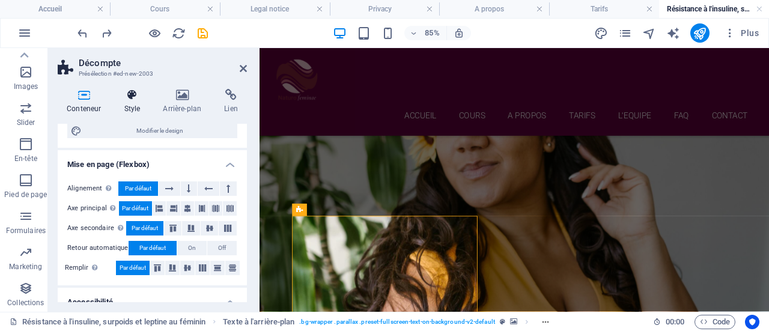
click at [132, 100] on icon at bounding box center [132, 95] width 34 height 12
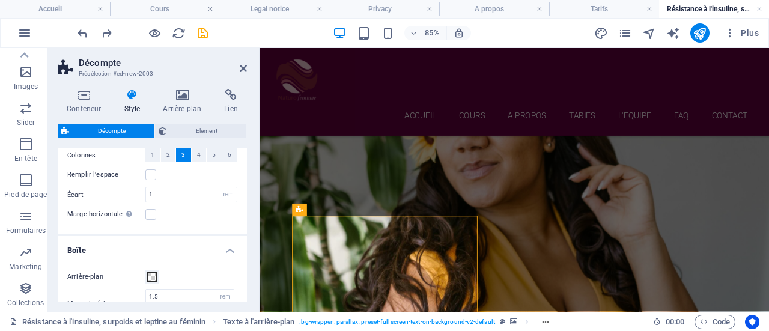
scroll to position [154, 0]
click at [198, 154] on span "4" at bounding box center [199, 154] width 4 height 14
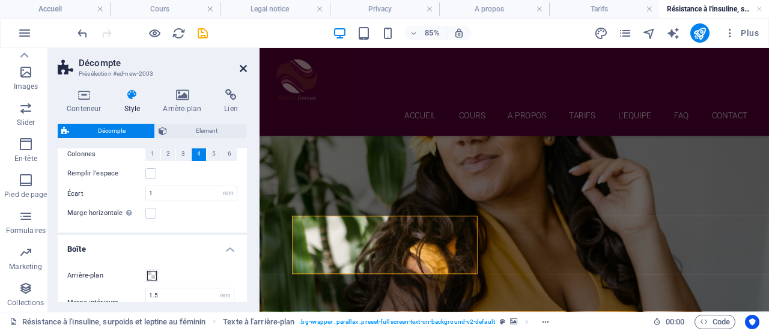
click at [241, 69] on icon at bounding box center [243, 69] width 7 height 10
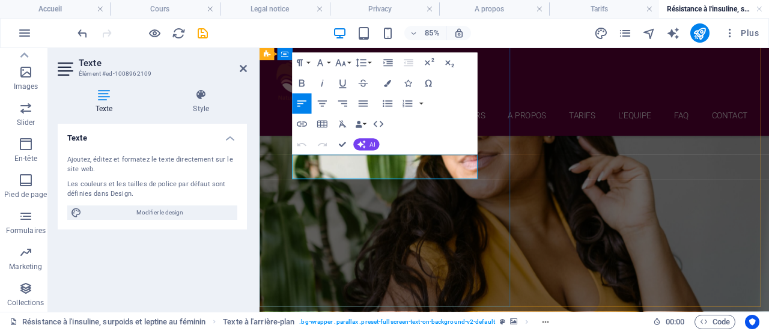
drag, startPoint x: 395, startPoint y: 199, endPoint x: 299, endPoint y: 196, distance: 95.6
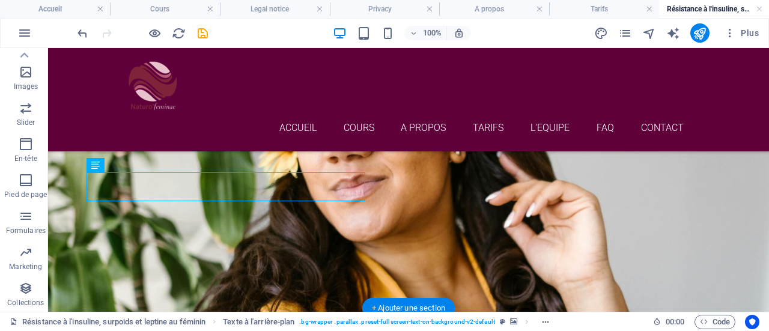
click at [419, 210] on figure at bounding box center [408, 213] width 721 height 347
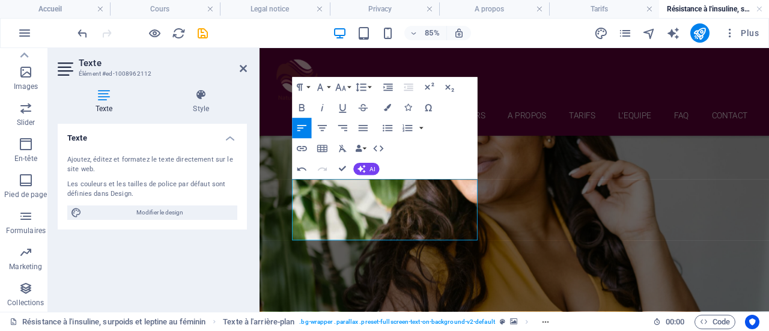
click at [648, 257] on figure at bounding box center [560, 243] width 600 height 407
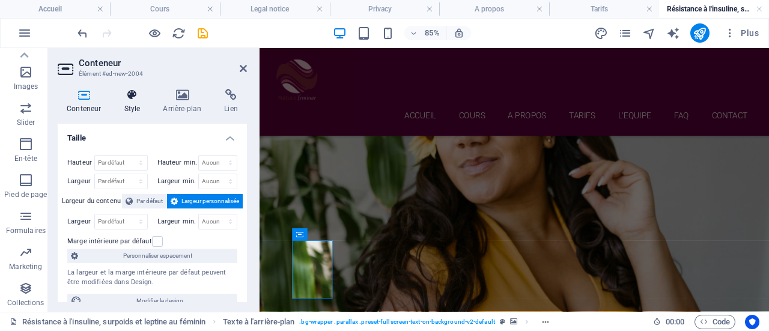
click at [130, 99] on icon at bounding box center [132, 95] width 34 height 12
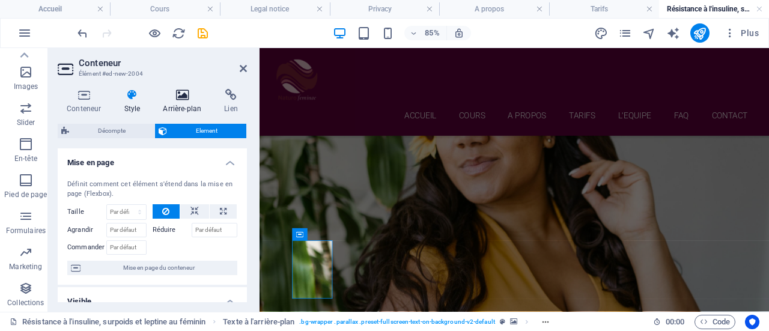
click at [190, 105] on h4 "Arrière-plan" at bounding box center [184, 101] width 61 height 25
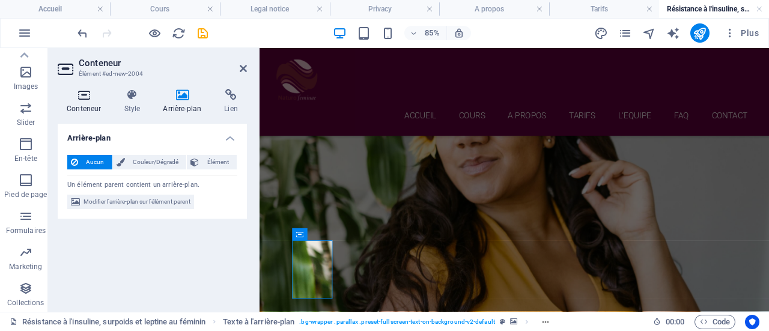
click at [88, 106] on h4 "Conteneur" at bounding box center [86, 101] width 57 height 25
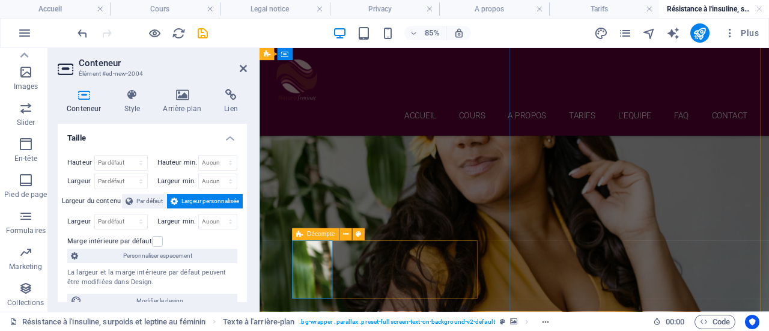
click at [305, 236] on div "Décompte" at bounding box center [315, 234] width 47 height 12
select select "rem"
select select "px"
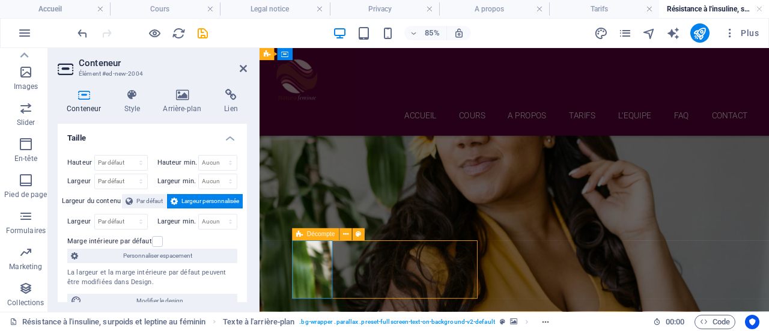
select select "preset-countdown-v3-default"
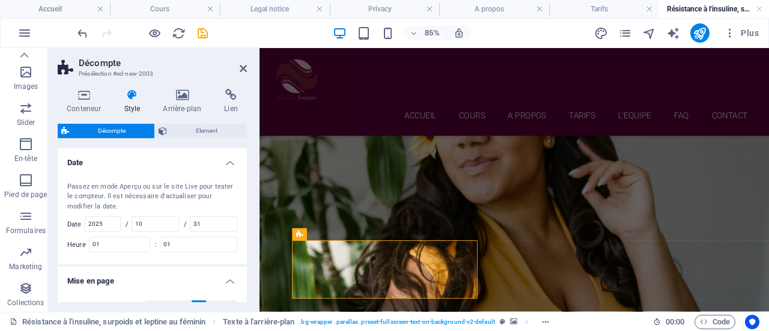
click at [230, 160] on h4 "Date" at bounding box center [152, 159] width 189 height 22
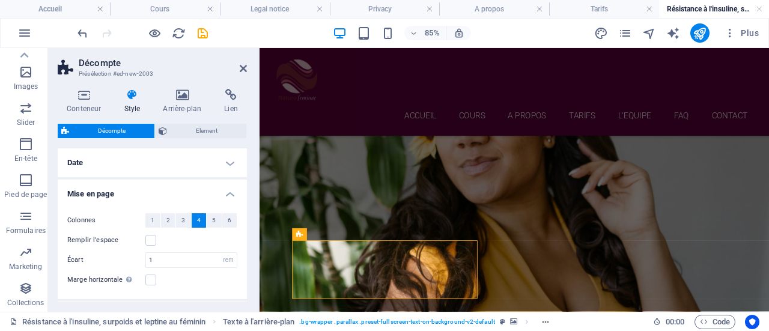
click at [254, 139] on div "Conteneur Style Arrière-plan Lien Taille Hauteur Par défaut px rem % vh vw Haut…" at bounding box center [152, 195] width 209 height 233
click at [668, 217] on figure at bounding box center [560, 243] width 600 height 407
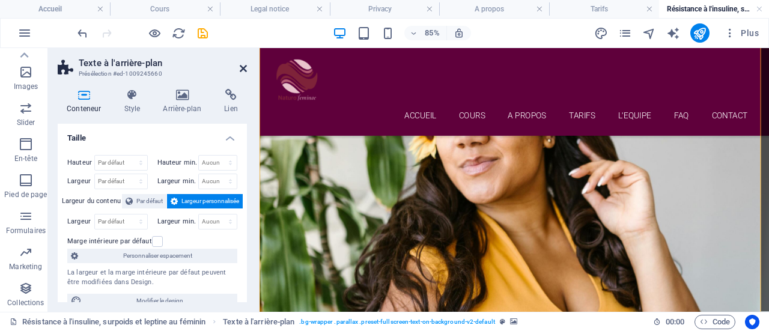
click at [245, 64] on icon at bounding box center [243, 69] width 7 height 10
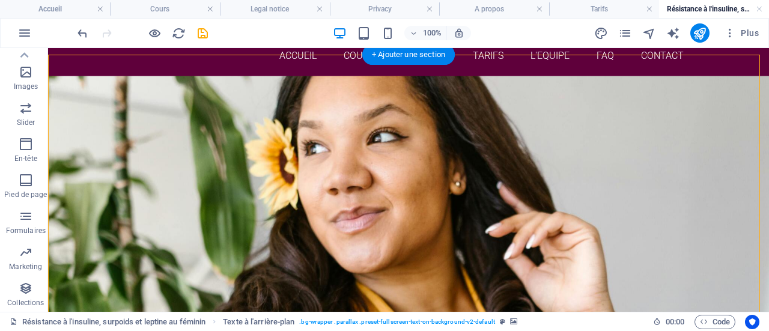
scroll to position [73, 0]
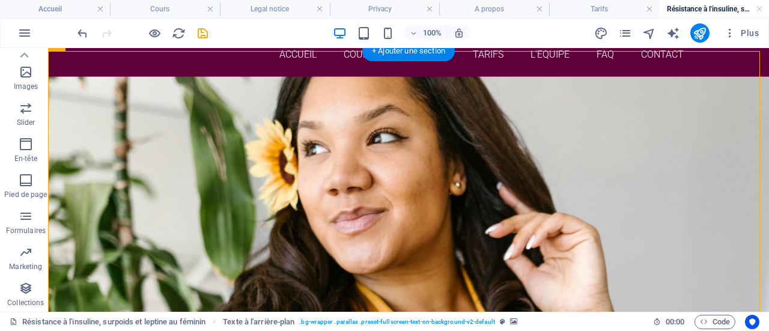
click at [559, 135] on figure at bounding box center [408, 237] width 721 height 323
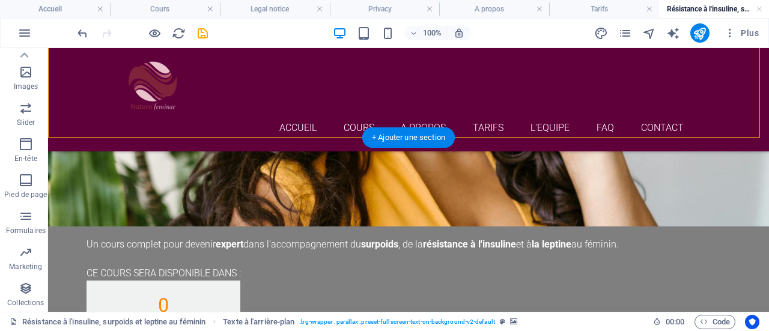
scroll to position [369, 0]
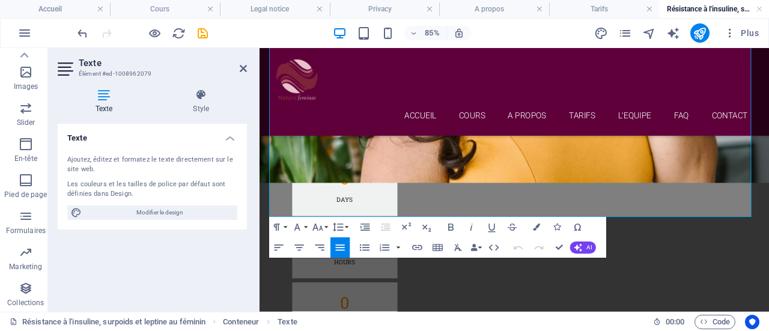
scroll to position [570, 0]
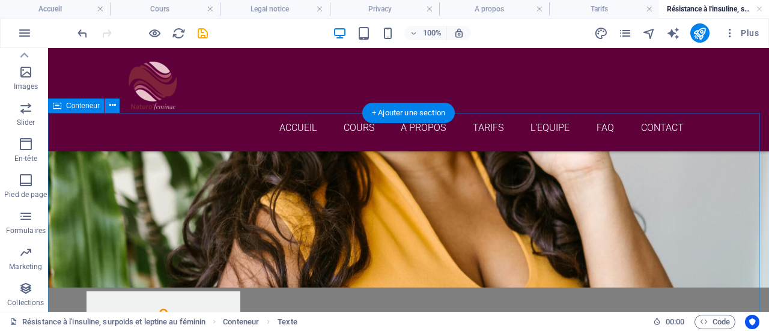
scroll to position [393, 0]
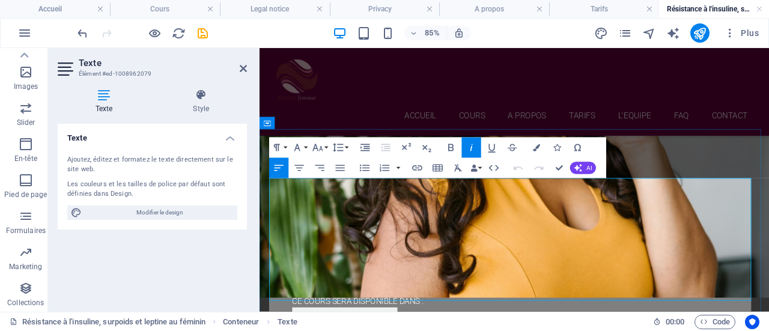
scroll to position [407, 0]
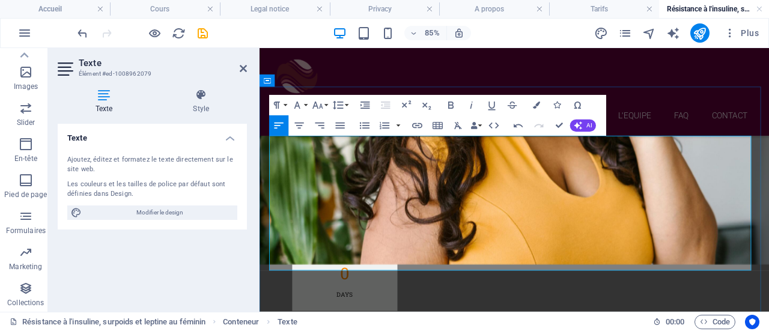
scroll to position [458, 0]
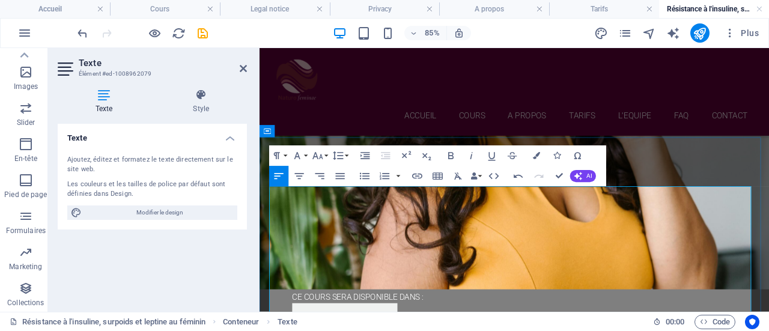
scroll to position [371, 0]
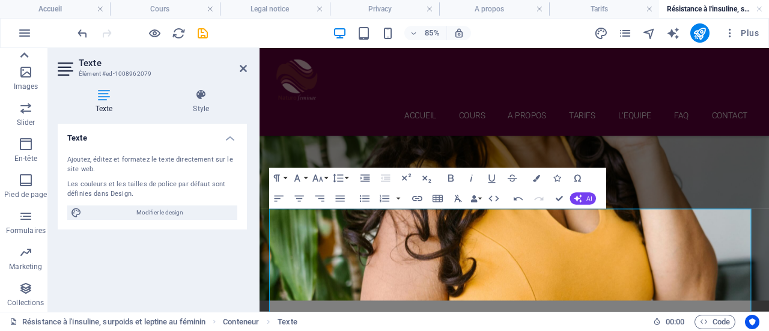
click at [26, 56] on icon at bounding box center [24, 54] width 8 height 5
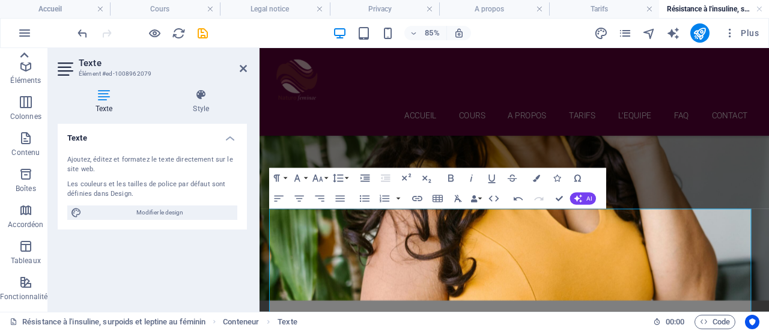
scroll to position [13, 0]
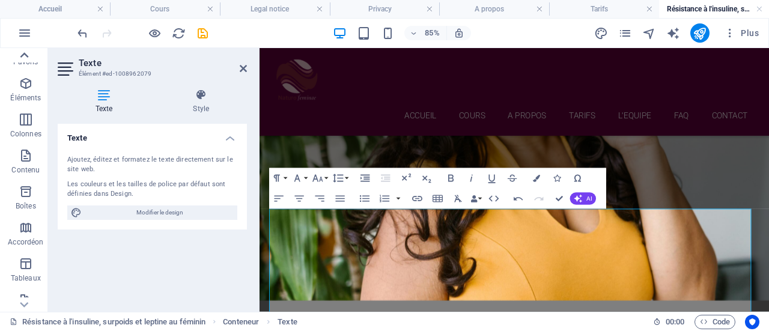
click at [26, 56] on icon at bounding box center [24, 54] width 8 height 5
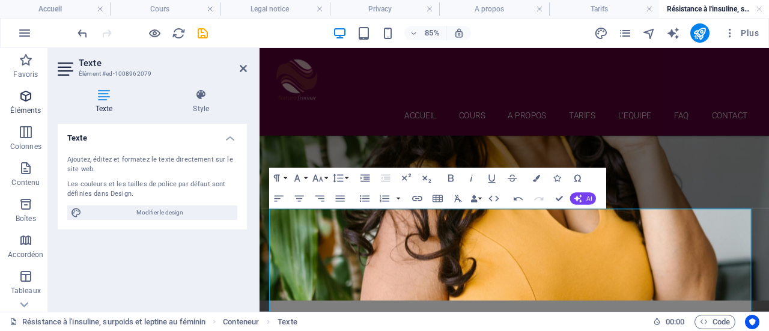
click at [24, 102] on icon "button" at bounding box center [26, 96] width 14 height 14
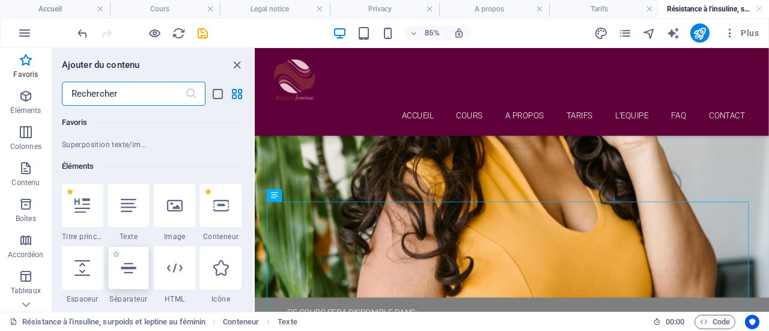
scroll to position [215, 0]
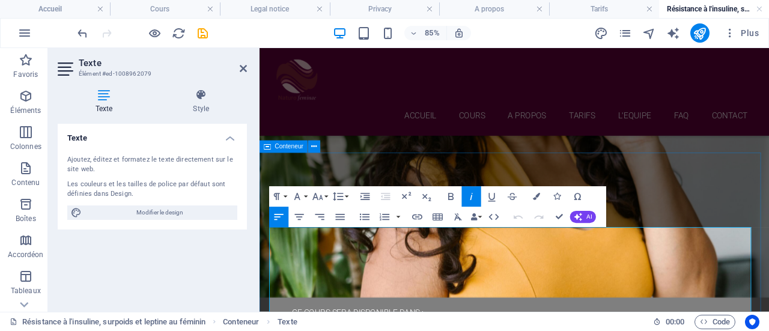
drag, startPoint x: 770, startPoint y: 270, endPoint x: 270, endPoint y: 269, distance: 499.9
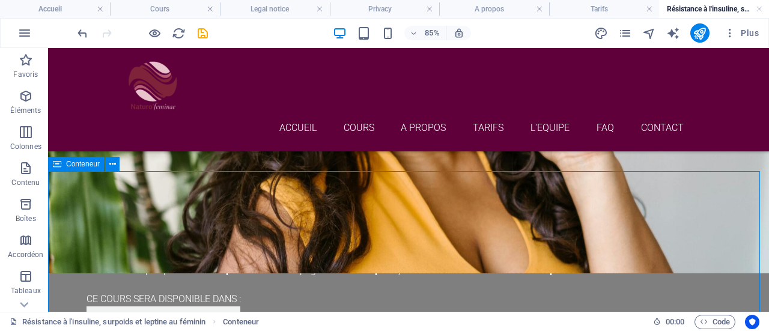
scroll to position [335, 0]
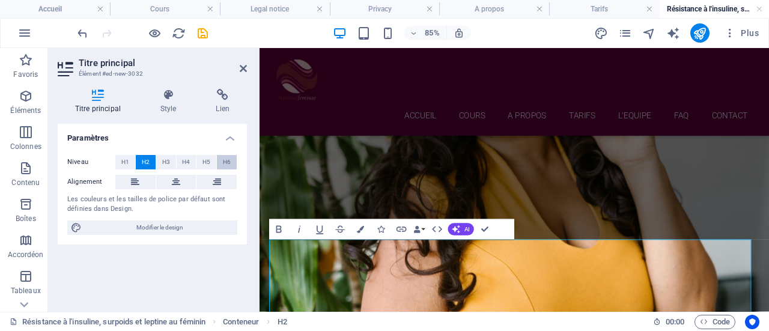
click at [231, 164] on button "H6" at bounding box center [227, 162] width 20 height 14
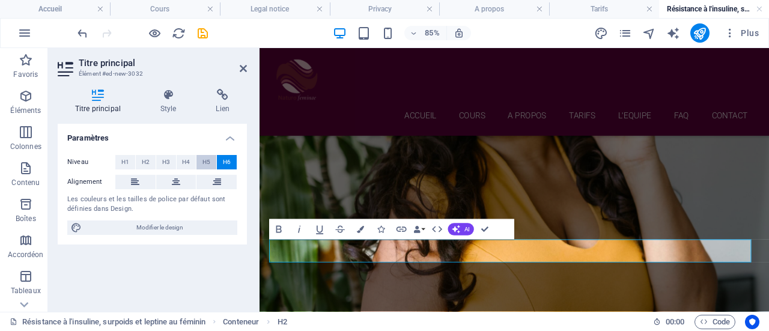
click at [208, 165] on span "H5" at bounding box center [206, 162] width 8 height 14
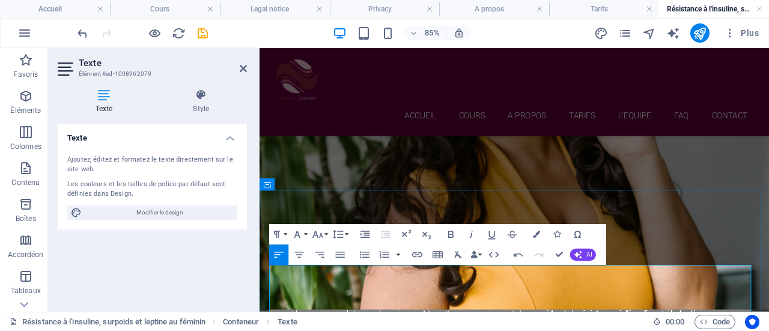
scroll to position [321, 0]
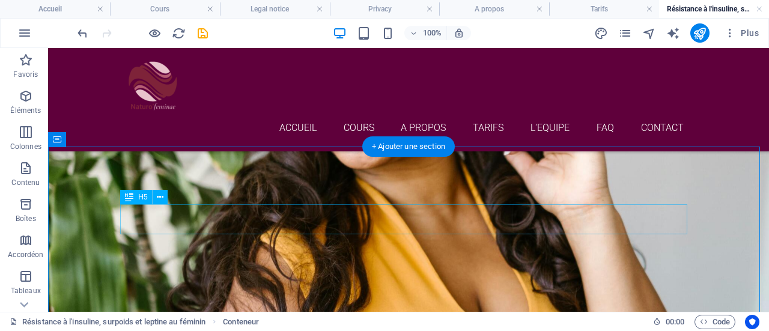
scroll to position [376, 0]
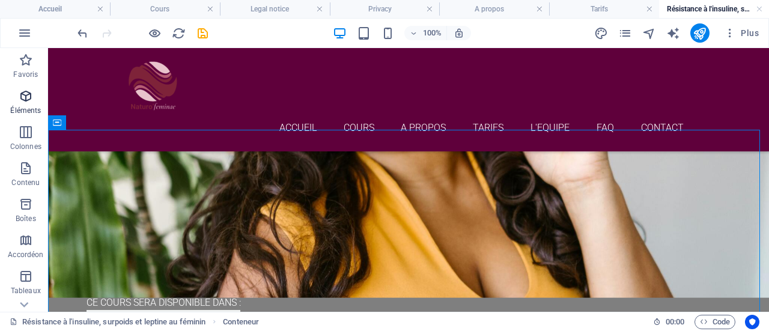
click at [32, 106] on p "Éléments" at bounding box center [25, 111] width 31 height 10
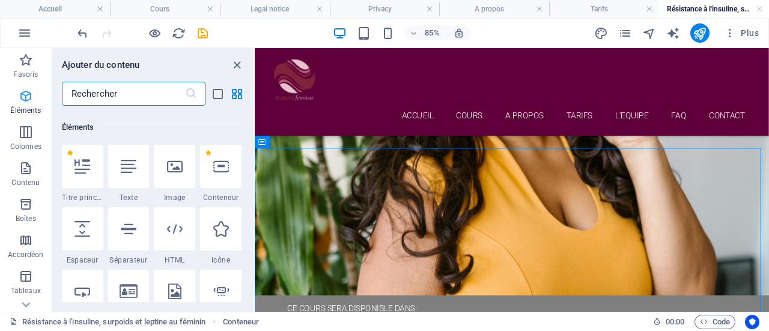
scroll to position [227, 0]
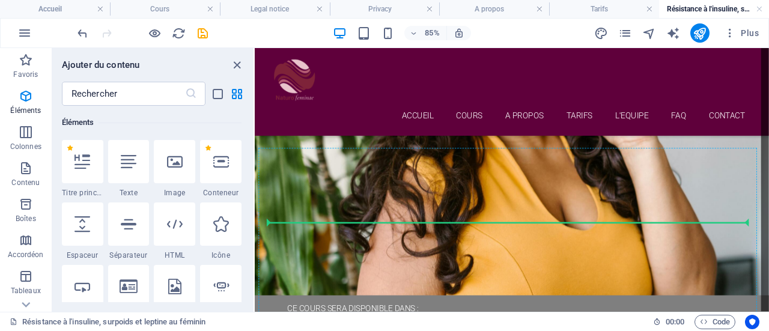
select select "px"
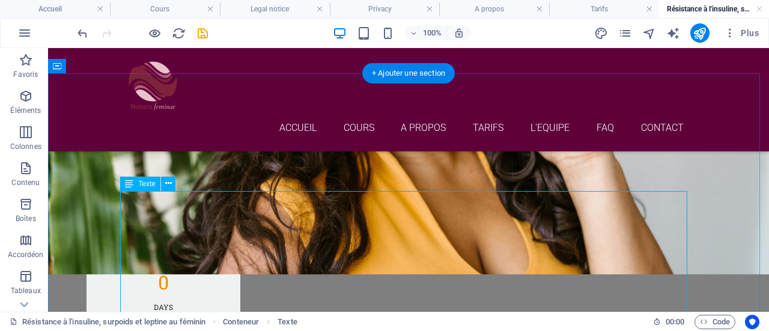
scroll to position [434, 0]
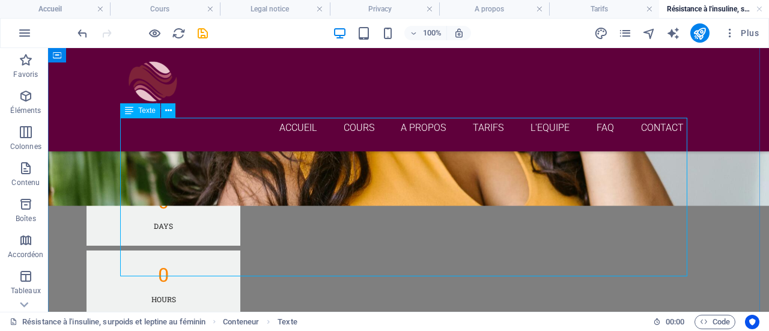
scroll to position [504, 0]
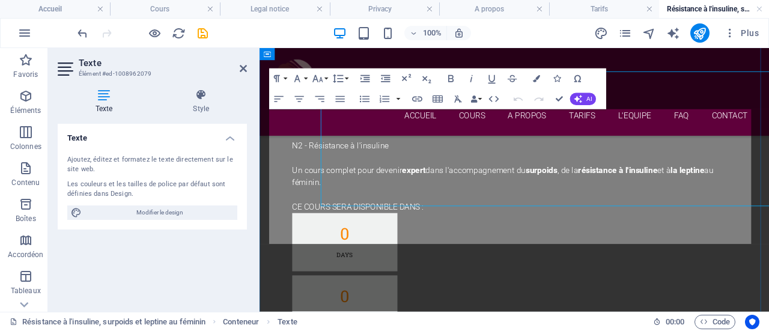
scroll to position [548, 0]
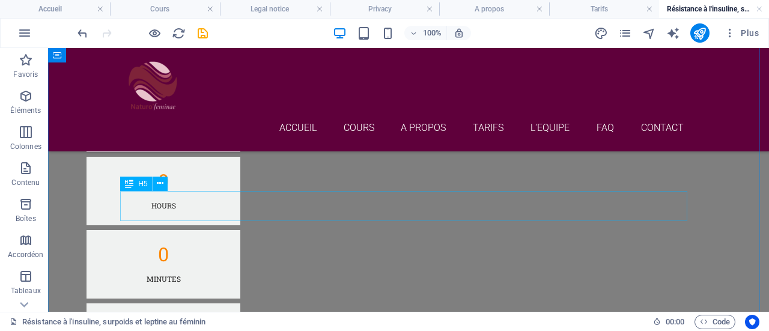
scroll to position [594, 0]
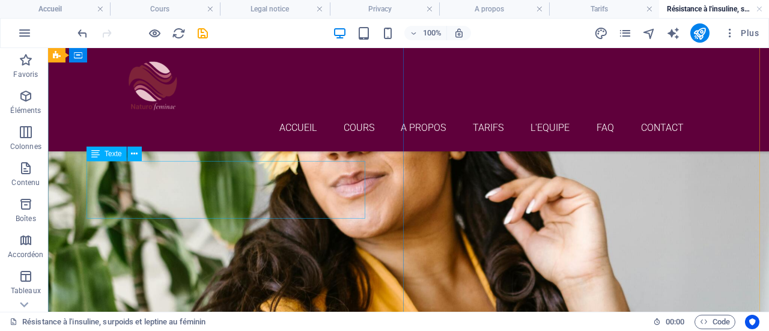
scroll to position [180, 0]
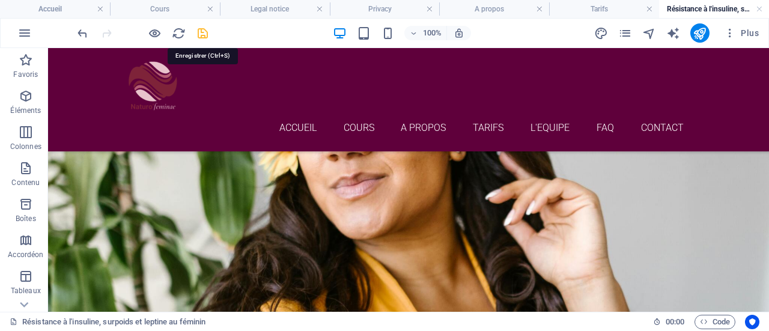
click at [201, 30] on icon "save" at bounding box center [203, 33] width 14 height 14
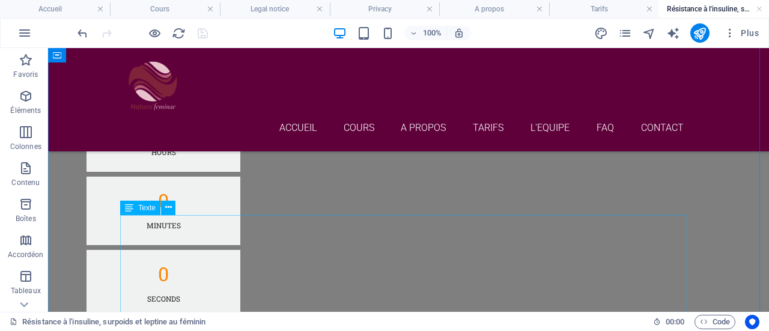
scroll to position [658, 0]
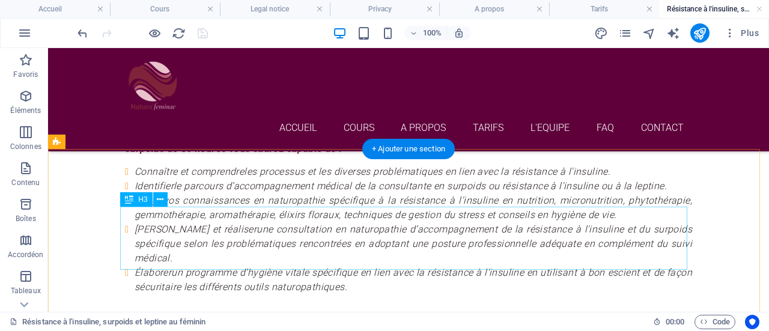
scroll to position [1428, 0]
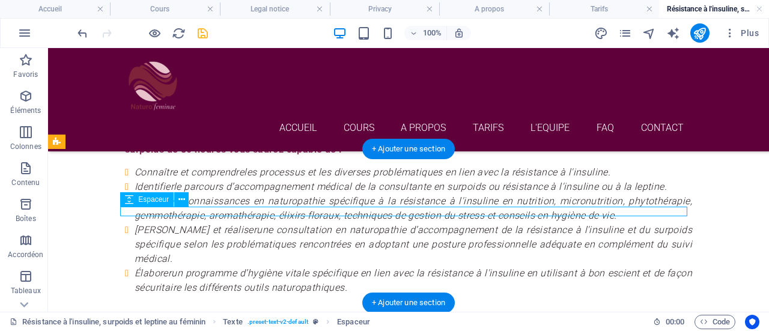
select select "rem"
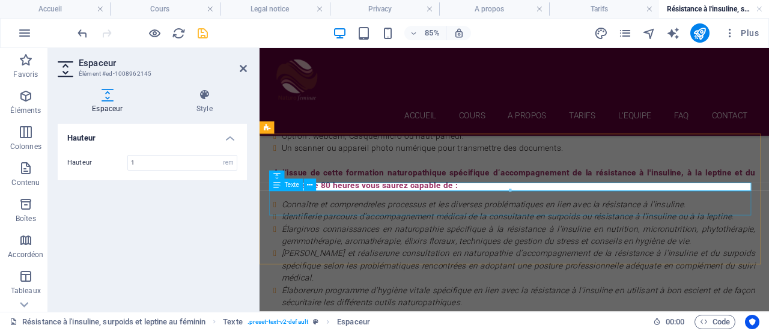
scroll to position [1472, 0]
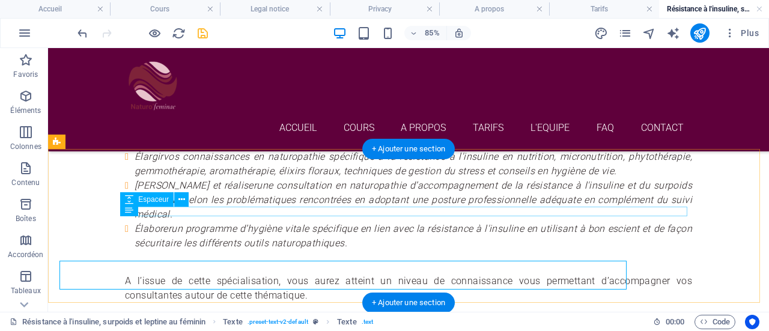
scroll to position [1428, 0]
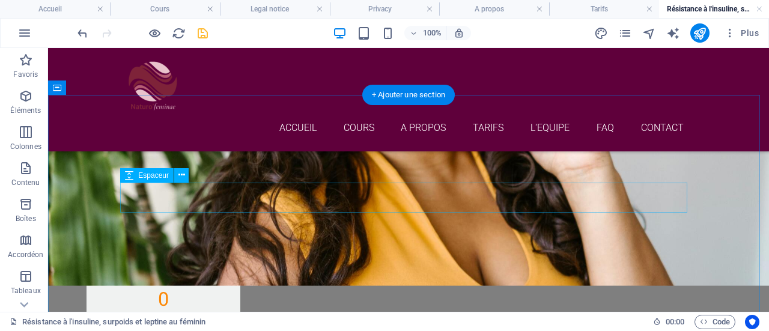
scroll to position [436, 0]
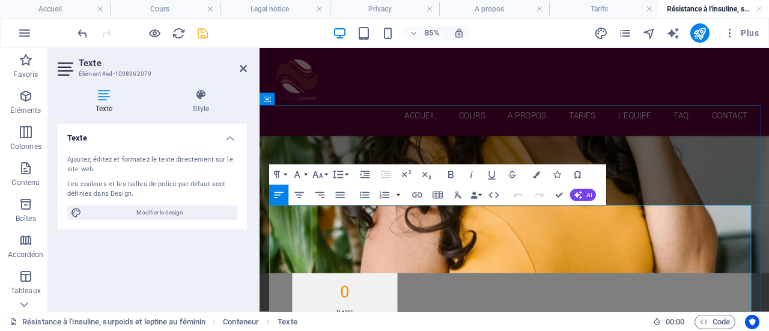
drag, startPoint x: 584, startPoint y: 282, endPoint x: 273, endPoint y: 267, distance: 311.0
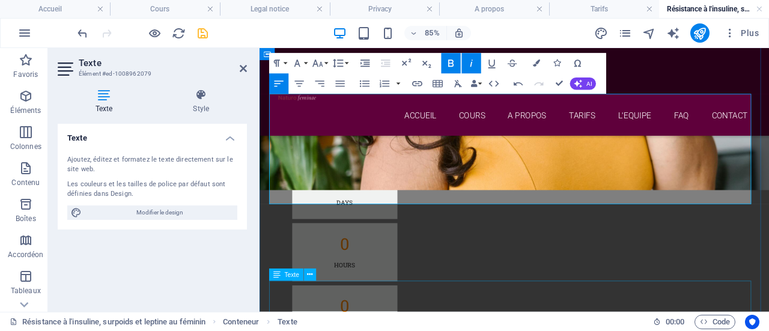
scroll to position [566, 0]
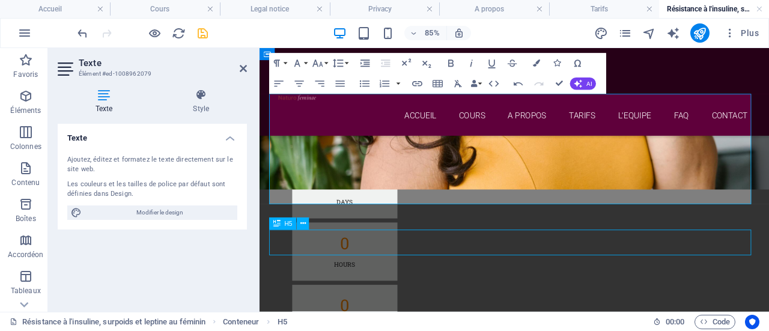
scroll to position [522, 0]
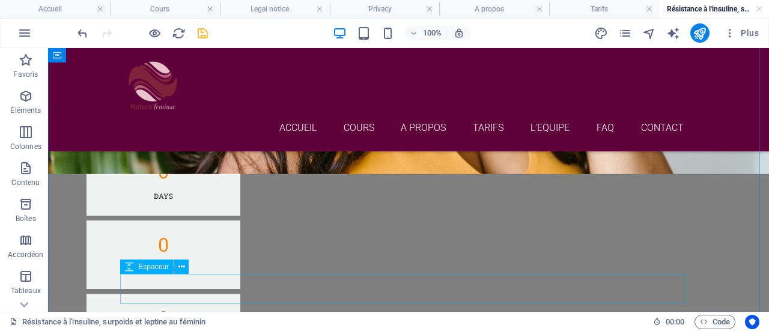
scroll to position [540, 0]
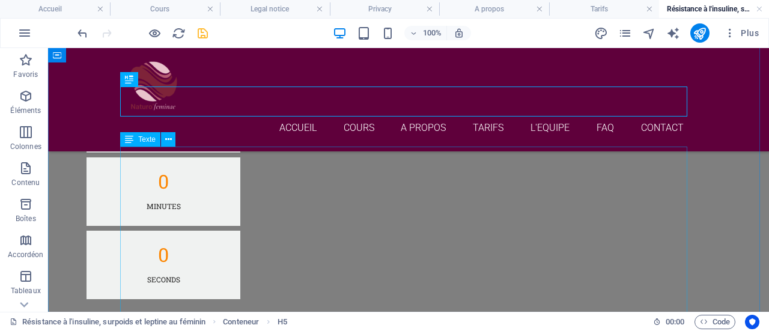
scroll to position [697, 0]
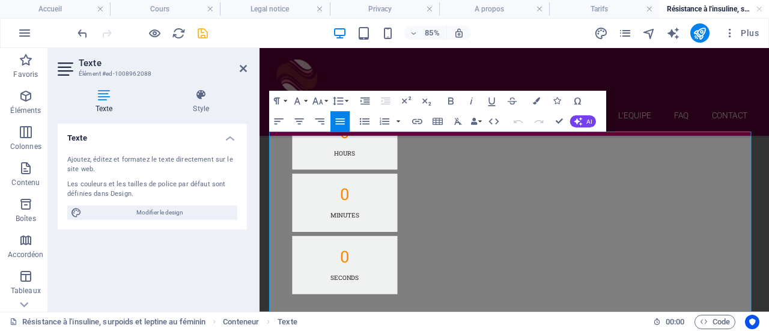
scroll to position [741, 0]
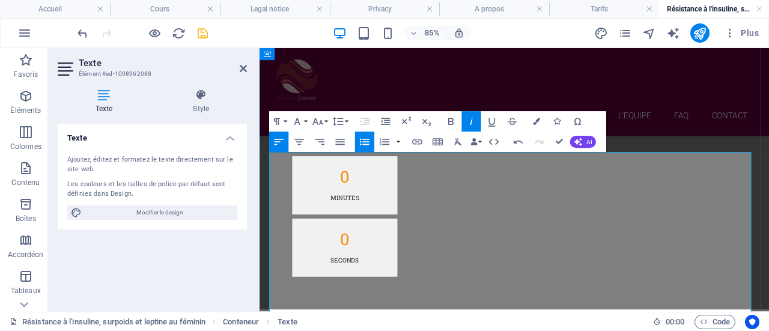
scroll to position [714, 0]
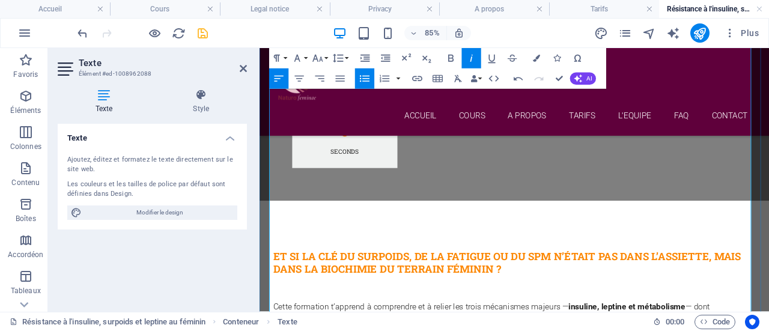
scroll to position [846, 0]
click at [361, 74] on icon "button" at bounding box center [365, 79] width 12 height 12
click at [361, 80] on icon "button" at bounding box center [365, 79] width 12 height 12
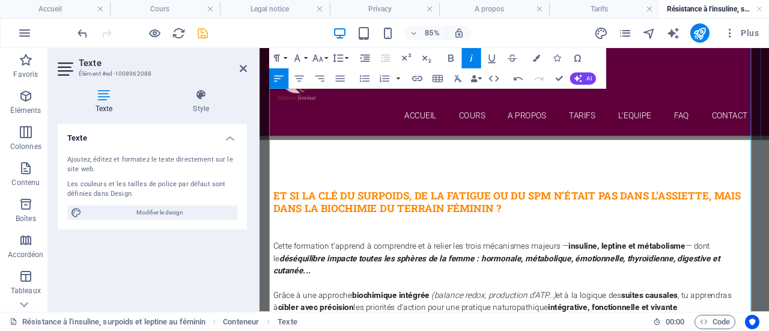
scroll to position [952, 0]
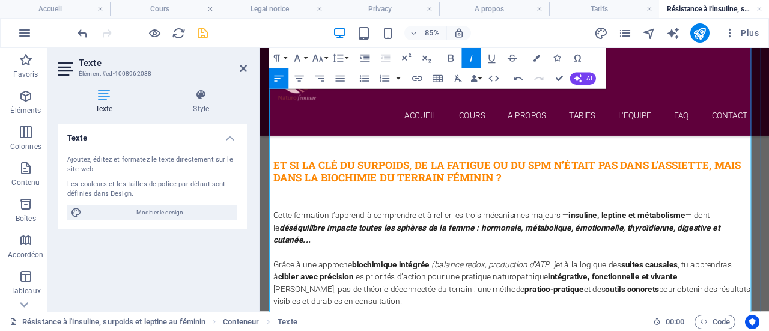
click at [367, 75] on icon "button" at bounding box center [365, 79] width 12 height 12
click at [367, 80] on icon "button" at bounding box center [365, 79] width 12 height 12
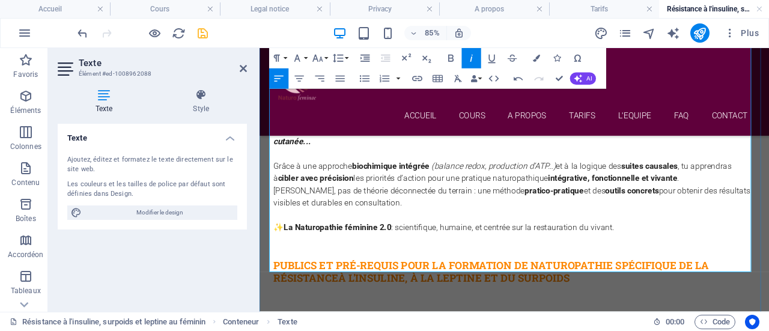
scroll to position [1070, 0]
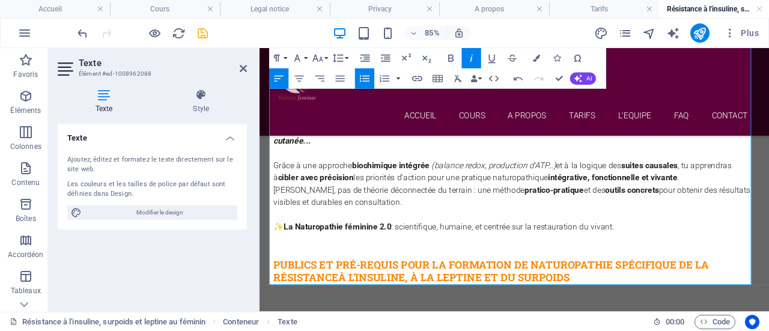
click at [355, 70] on div "Paragraph Format Normal Heading 1 Heading 2 Heading 3 Heading 4 Heading 5 Headi…" at bounding box center [437, 68] width 337 height 41
click at [364, 73] on icon "button" at bounding box center [365, 79] width 12 height 12
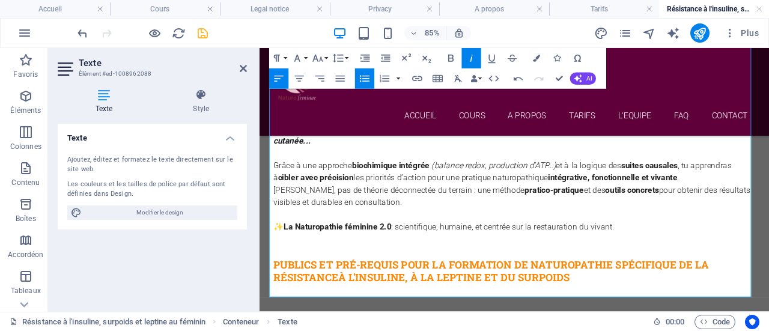
click at [361, 74] on icon "button" at bounding box center [365, 79] width 12 height 12
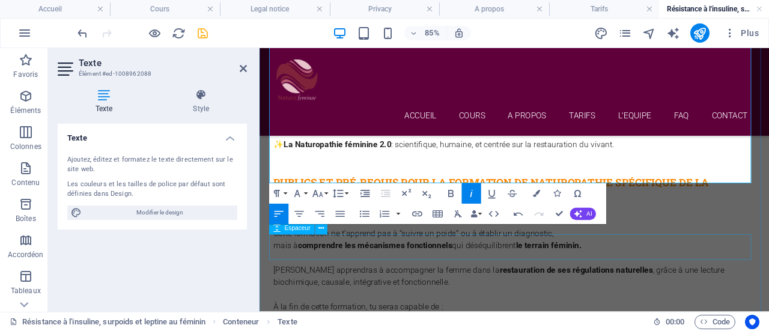
scroll to position [1223, 0]
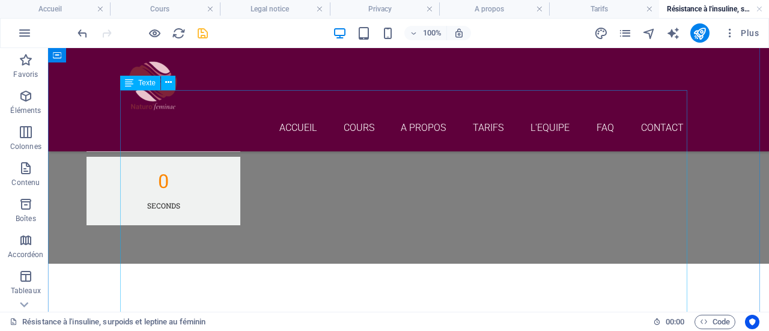
scroll to position [769, 0]
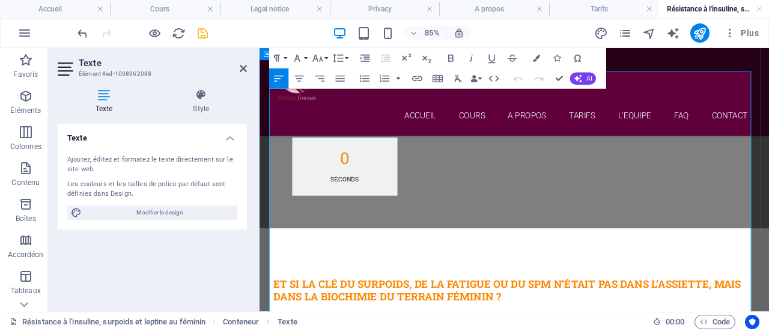
click at [362, 78] on icon "button" at bounding box center [365, 79] width 12 height 12
drag, startPoint x: 363, startPoint y: 79, endPoint x: 122, endPoint y: 55, distance: 242.1
click at [363, 79] on icon "button" at bounding box center [365, 79] width 12 height 12
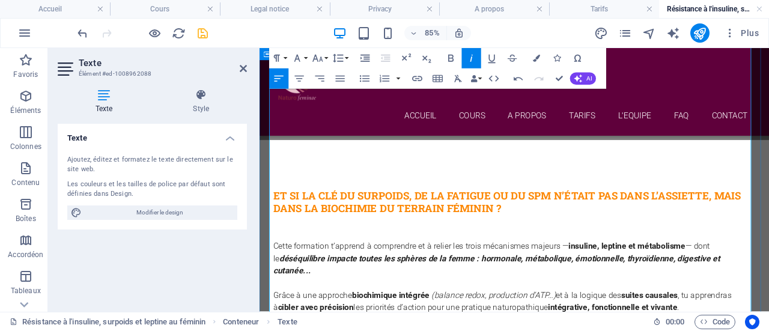
scroll to position [958, 0]
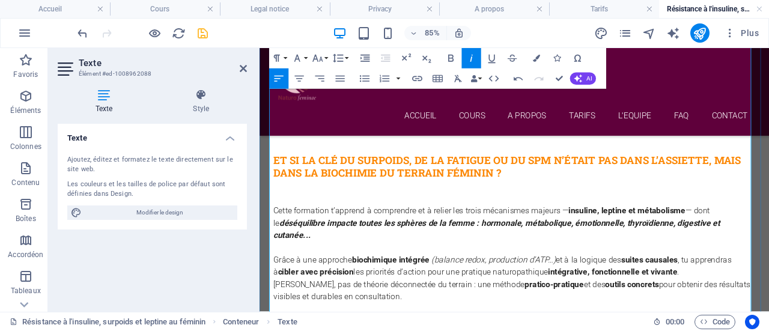
click at [367, 80] on icon "button" at bounding box center [365, 79] width 12 height 12
drag, startPoint x: 365, startPoint y: 84, endPoint x: 124, endPoint y: 55, distance: 242.7
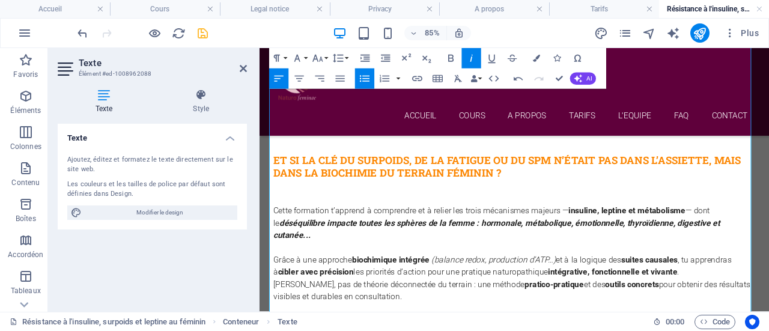
click at [365, 84] on icon "button" at bounding box center [365, 79] width 12 height 12
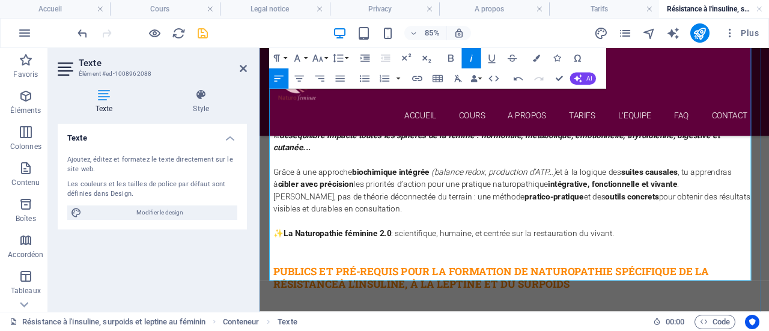
scroll to position [1062, 0]
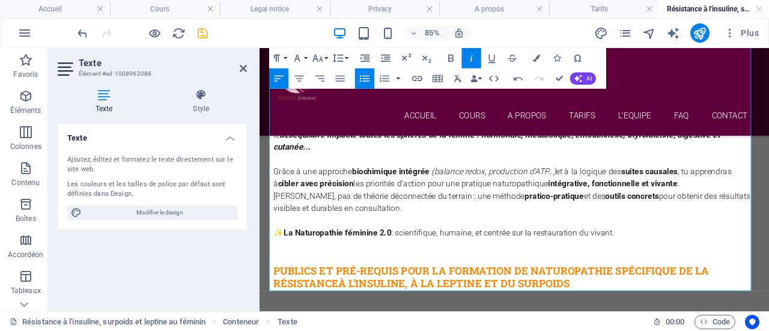
click at [366, 78] on icon "button" at bounding box center [365, 79] width 12 height 12
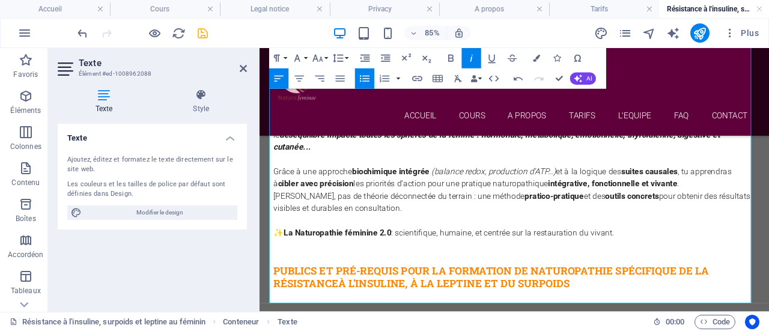
click at [366, 75] on icon "button" at bounding box center [365, 79] width 12 height 12
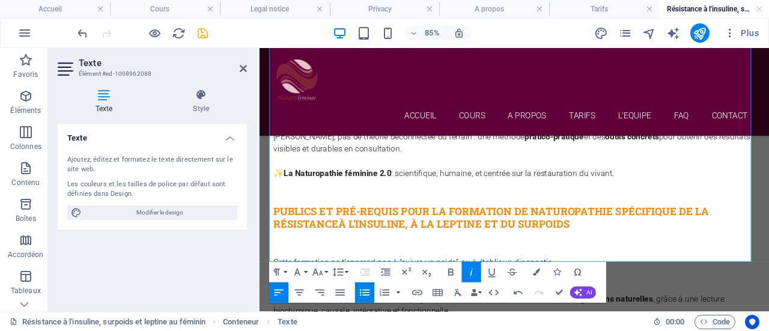
scroll to position [1184, 0]
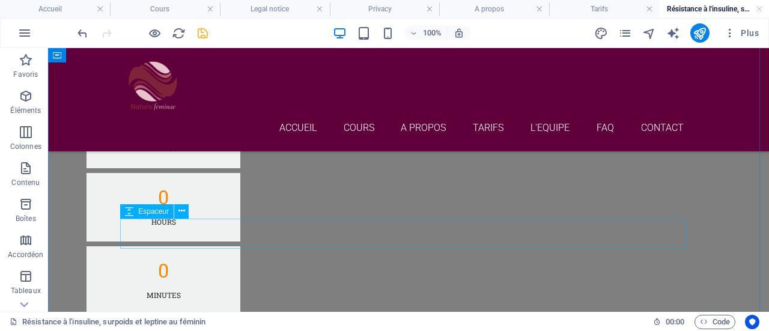
scroll to position [586, 0]
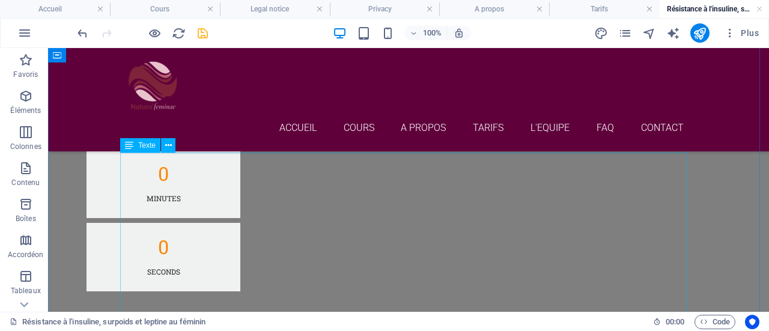
scroll to position [693, 0]
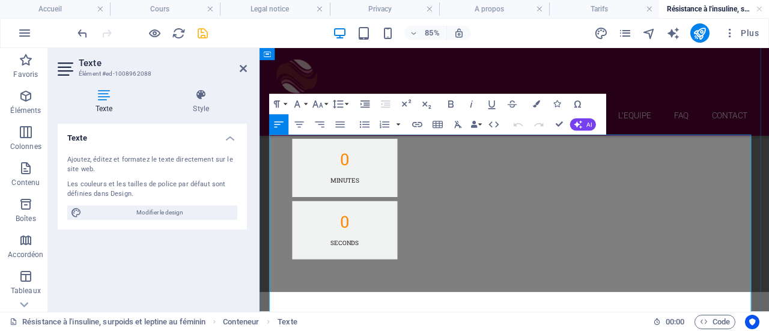
drag, startPoint x: 515, startPoint y: 273, endPoint x: 281, endPoint y: 275, distance: 233.7
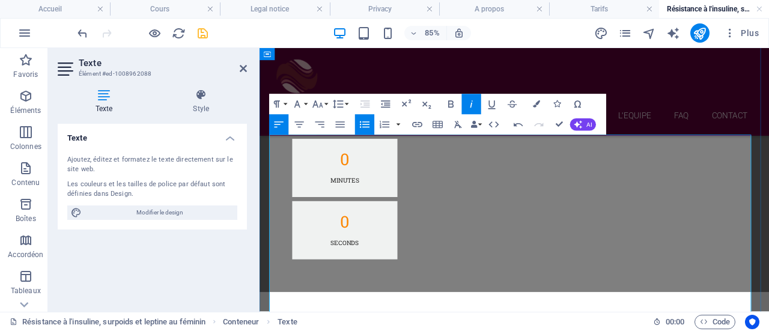
click at [207, 108] on h4 "Style" at bounding box center [202, 101] width 92 height 25
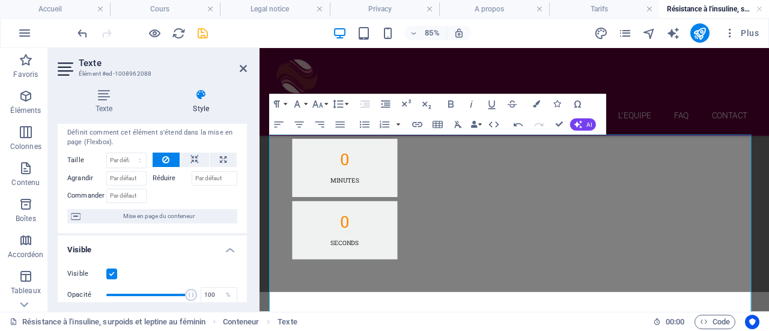
scroll to position [0, 0]
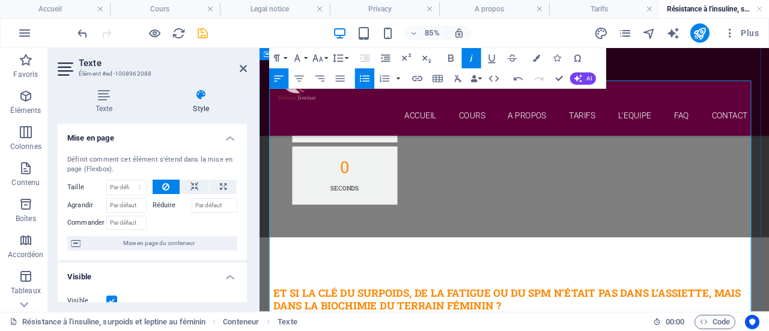
scroll to position [803, 0]
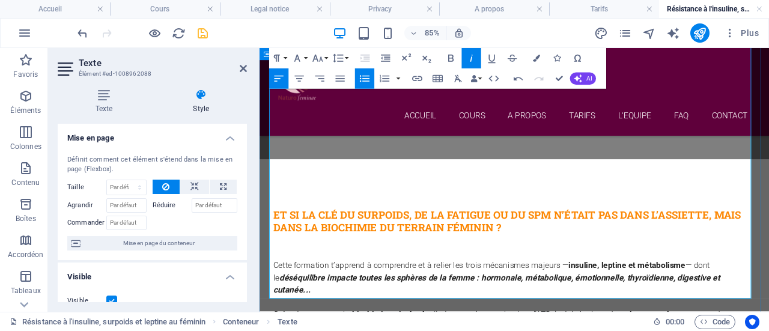
scroll to position [901, 0]
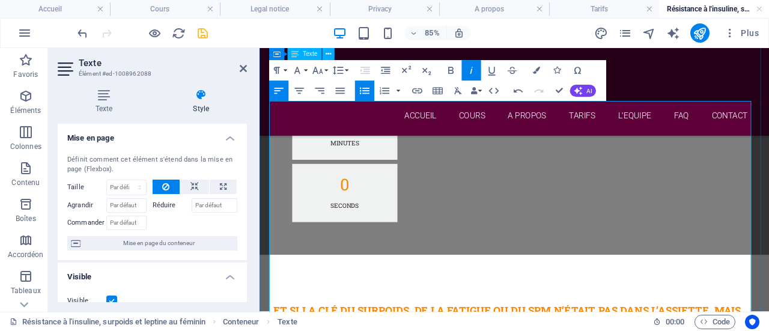
scroll to position [778, 0]
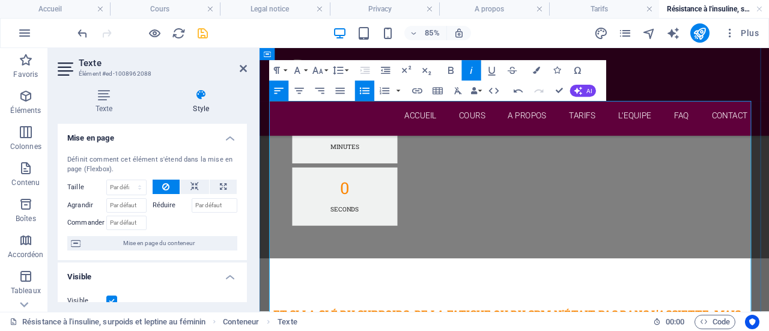
click at [348, 70] on button "Line Height" at bounding box center [339, 71] width 19 height 20
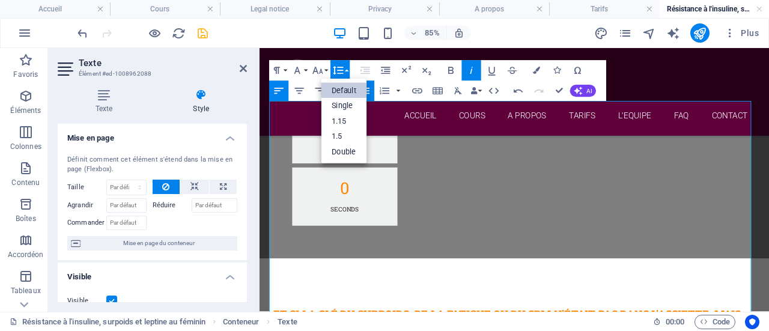
scroll to position [0, 0]
click at [348, 107] on link "Single" at bounding box center [344, 107] width 46 height 16
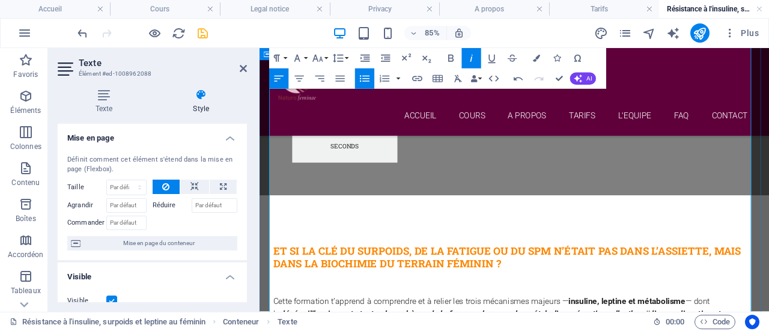
scroll to position [855, 0]
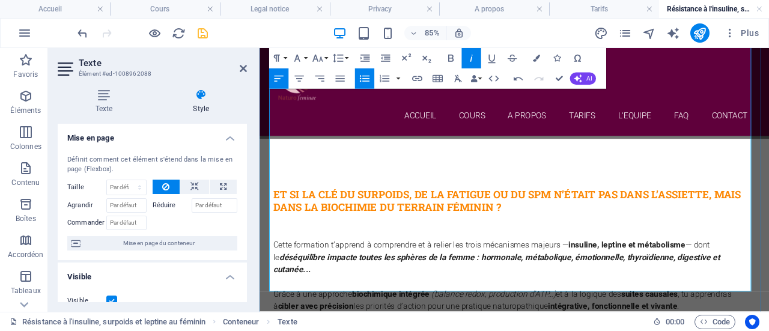
scroll to position [919, 0]
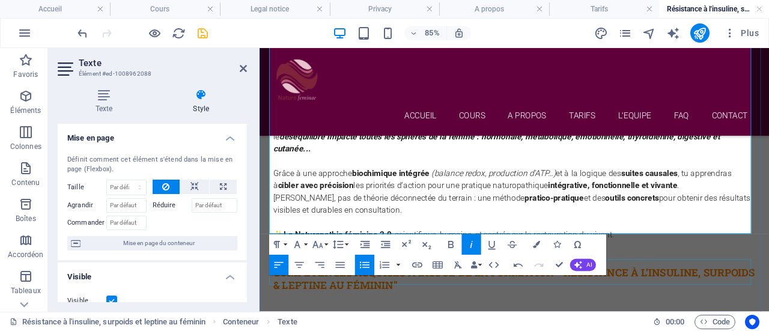
scroll to position [1065, 0]
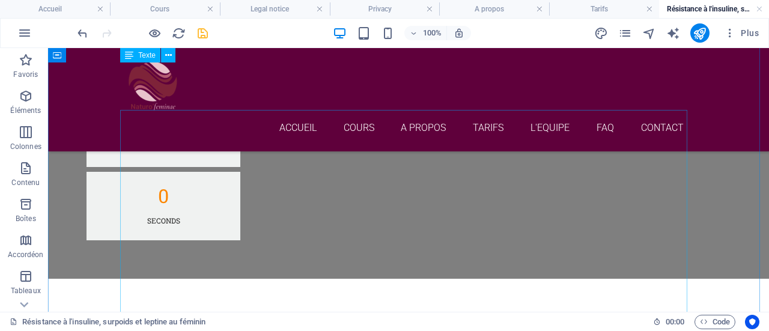
scroll to position [732, 0]
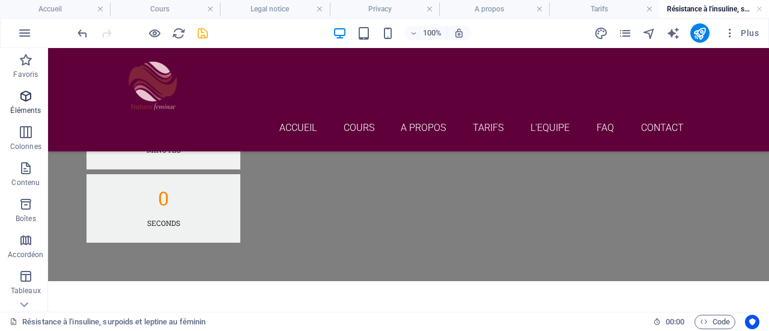
click at [32, 100] on span "Éléments" at bounding box center [26, 103] width 52 height 29
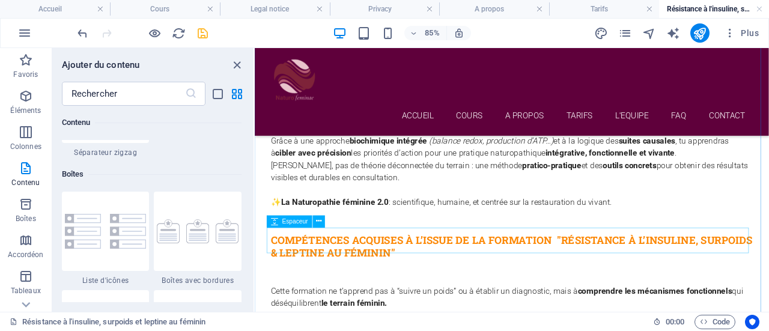
scroll to position [1099, 0]
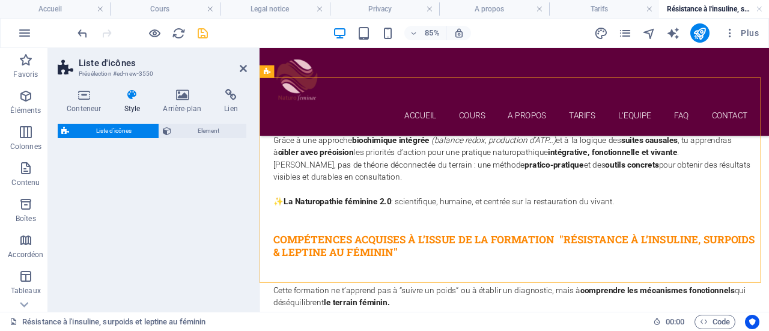
select select "rem"
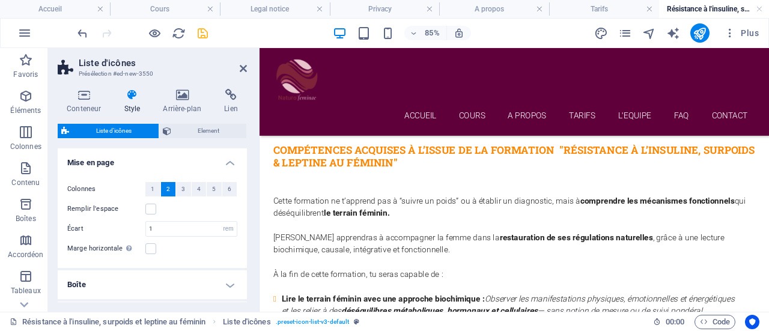
scroll to position [1192, 0]
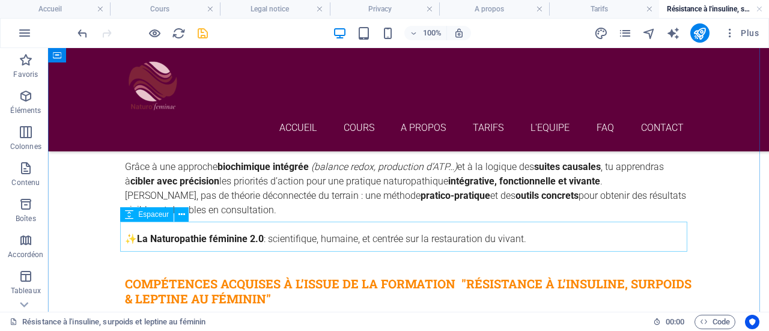
scroll to position [1031, 0]
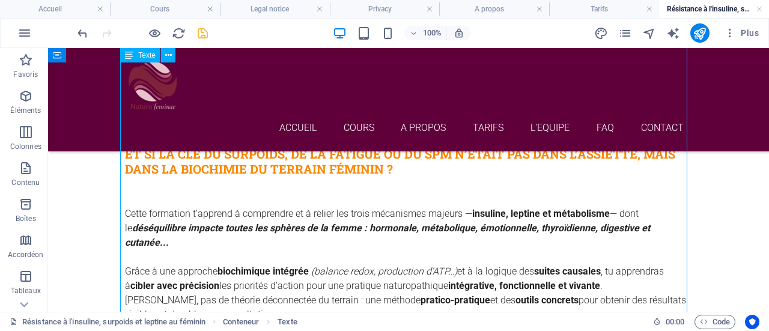
scroll to position [886, 0]
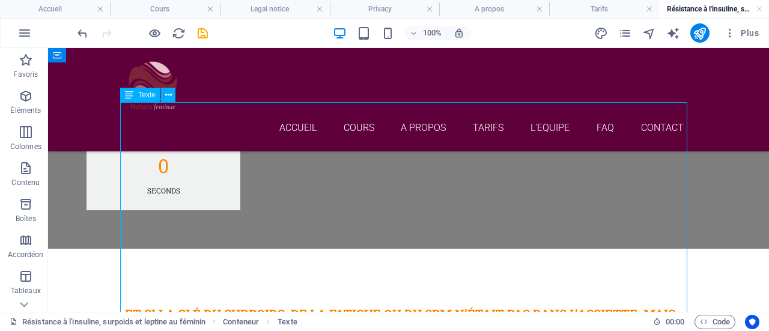
scroll to position [782, 0]
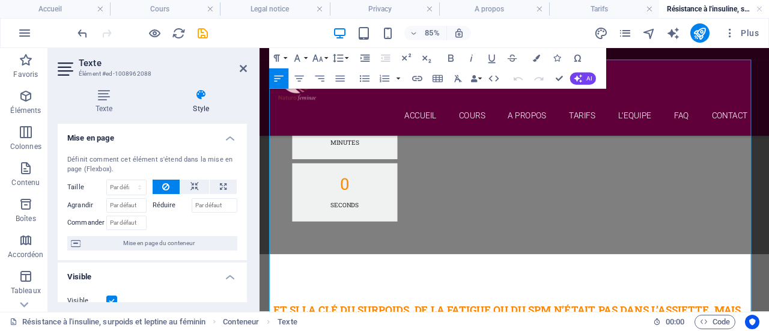
scroll to position [827, 0]
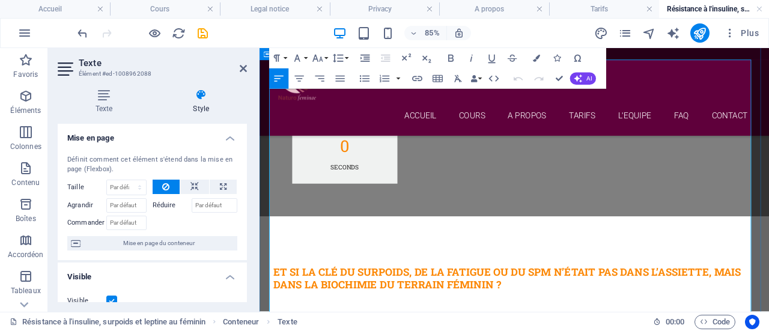
drag, startPoint x: 282, startPoint y: 183, endPoint x: 790, endPoint y: 202, distance: 508.7
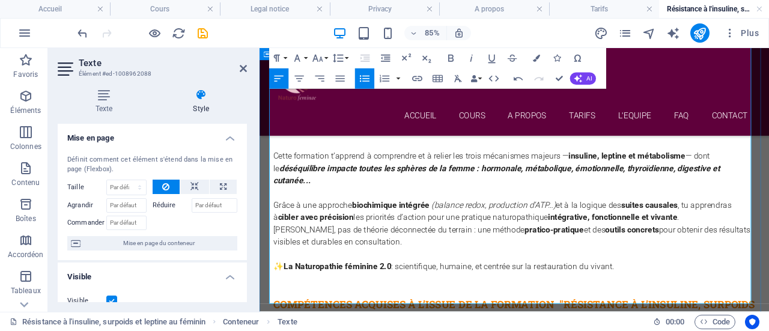
scroll to position [1046, 0]
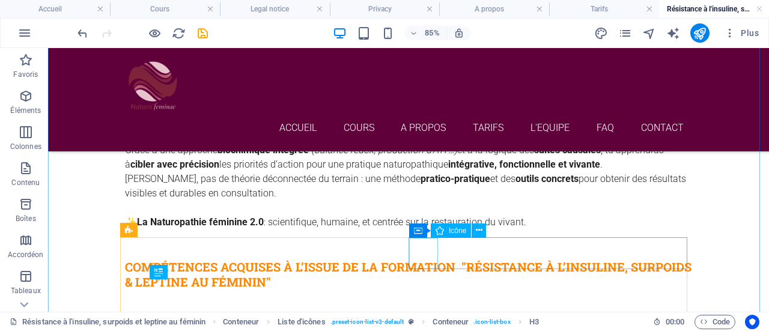
scroll to position [1001, 0]
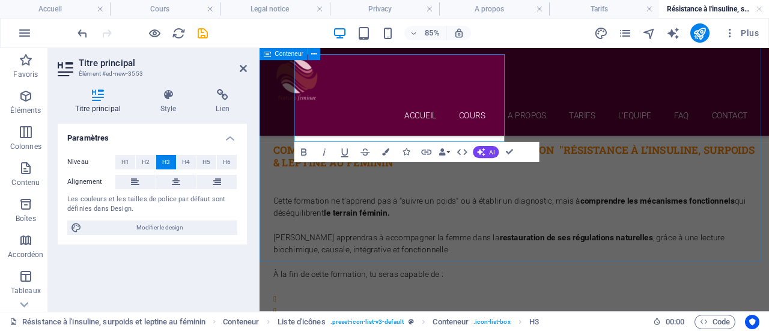
scroll to position [1231, 0]
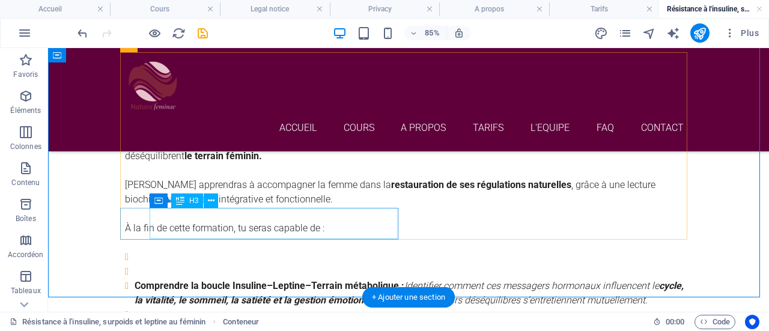
scroll to position [1186, 0]
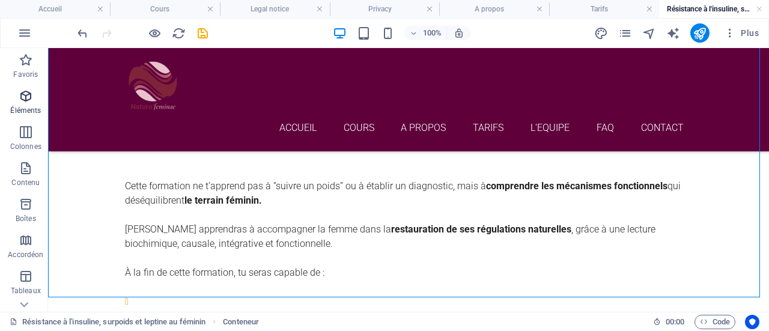
click at [29, 99] on icon "button" at bounding box center [26, 96] width 14 height 14
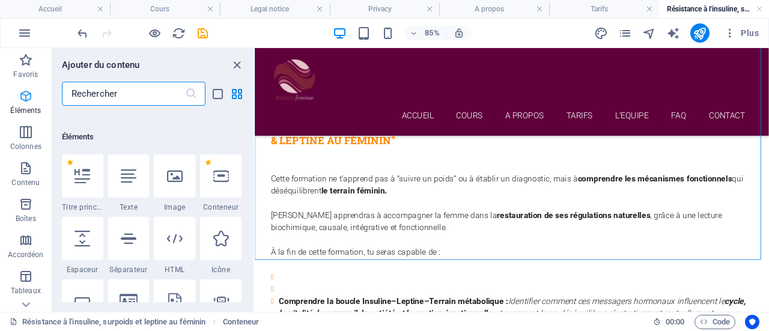
scroll to position [227, 0]
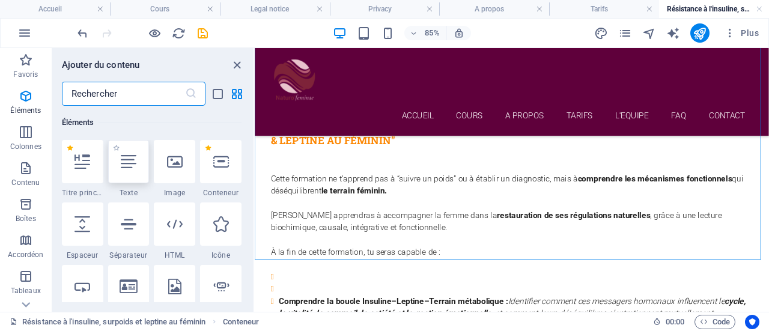
click at [121, 178] on div at bounding box center [128, 161] width 41 height 43
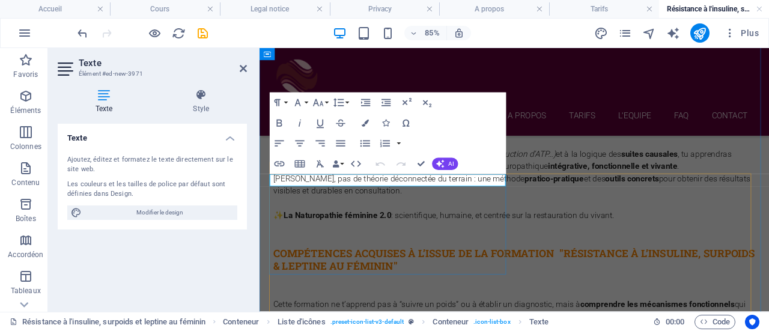
scroll to position [1088, 0]
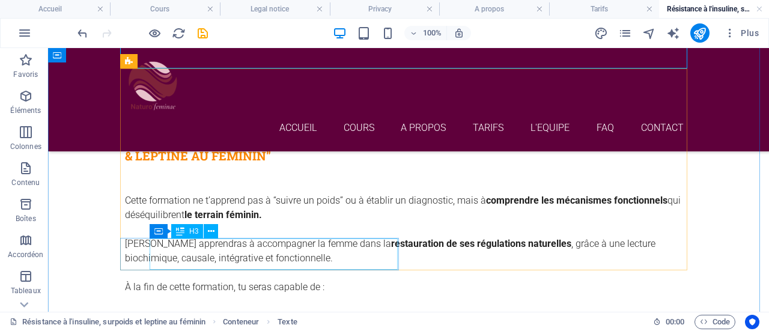
scroll to position [1172, 0]
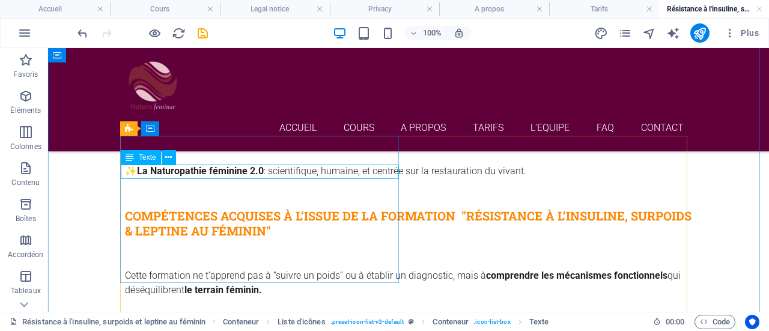
scroll to position [1093, 0]
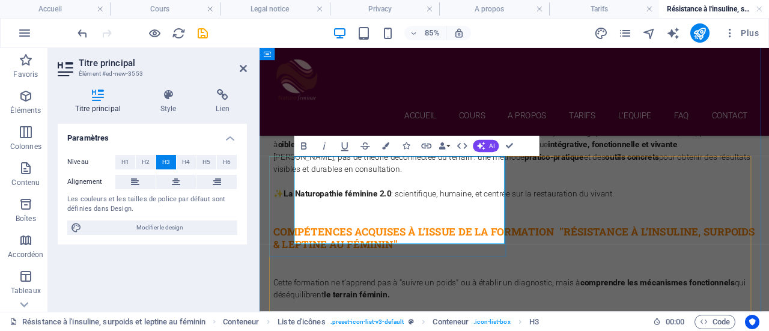
scroll to position [1109, 0]
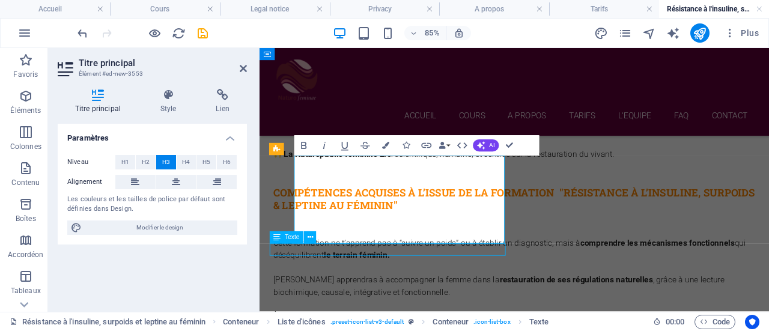
scroll to position [1064, 0]
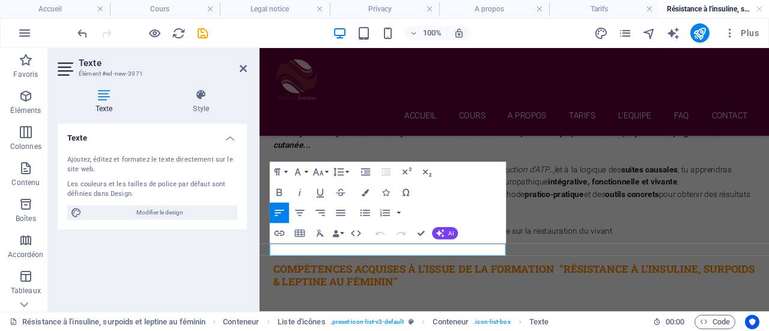
scroll to position [1109, 0]
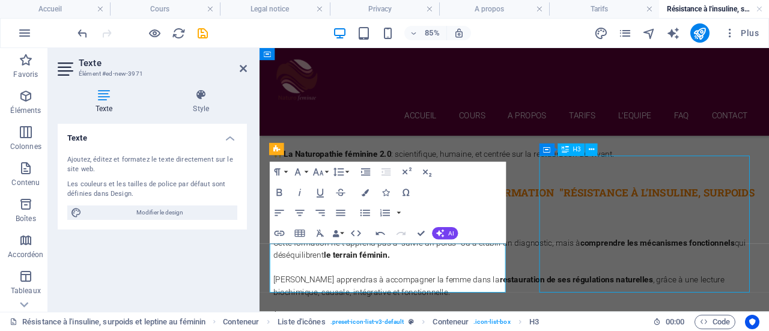
scroll to position [1064, 0]
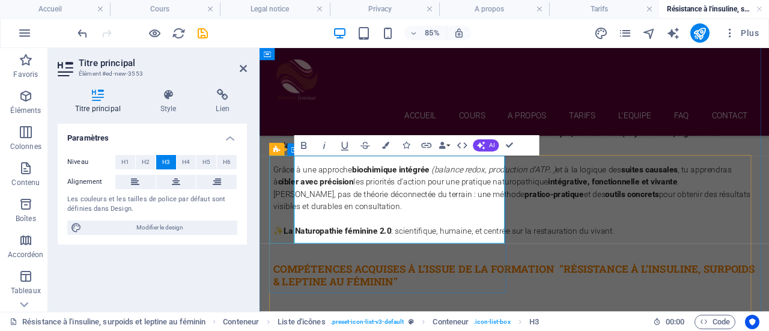
scroll to position [1109, 0]
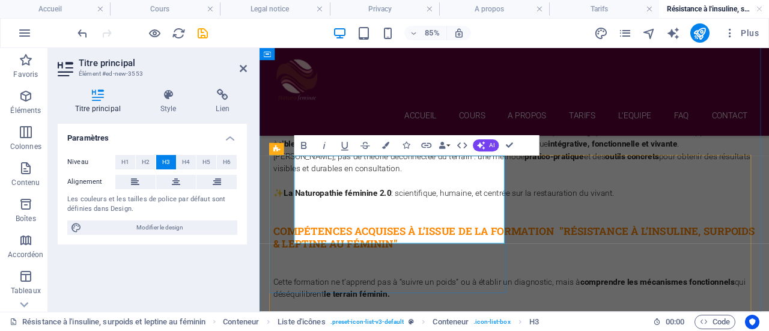
drag, startPoint x: 309, startPoint y: 215, endPoint x: 532, endPoint y: 265, distance: 228.6
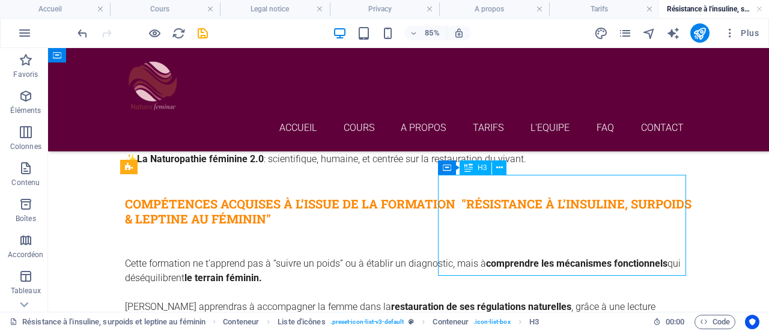
scroll to position [1064, 0]
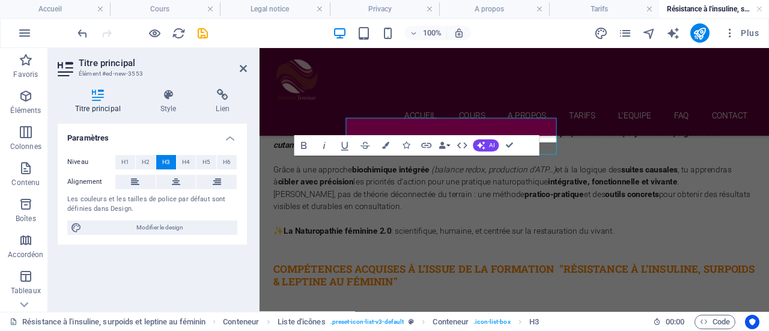
scroll to position [1109, 0]
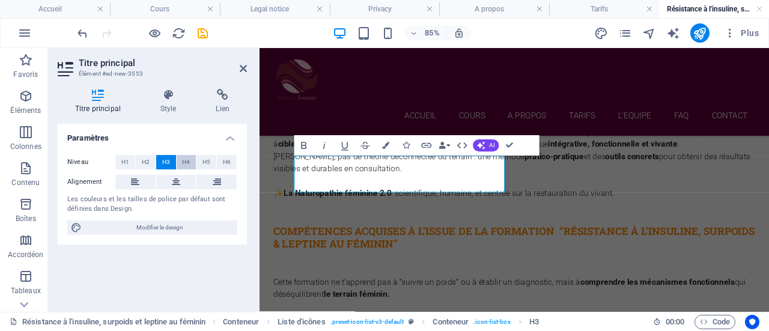
click at [186, 166] on span "H4" at bounding box center [186, 162] width 8 height 14
click at [210, 162] on span "H5" at bounding box center [206, 162] width 8 height 14
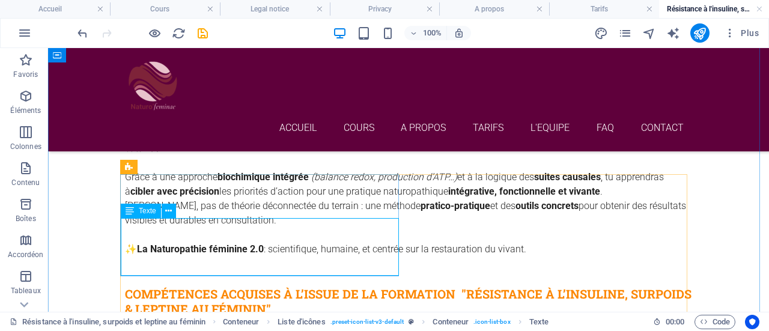
scroll to position [1109, 0]
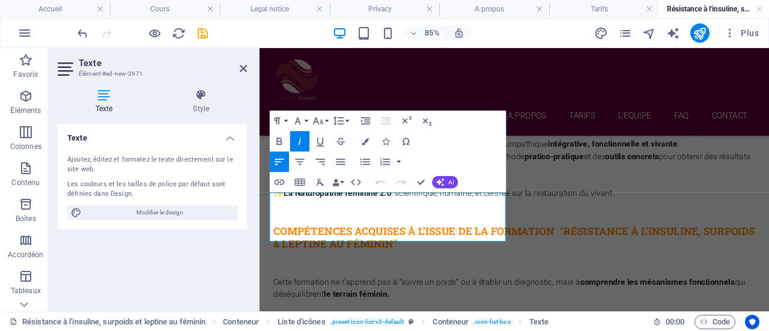
click at [305, 147] on icon "button" at bounding box center [300, 141] width 12 height 12
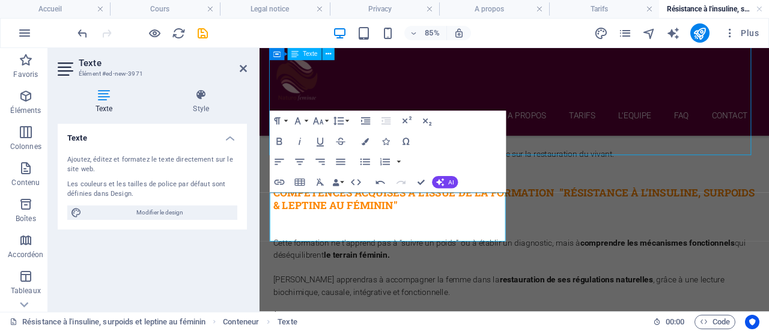
scroll to position [1064, 0]
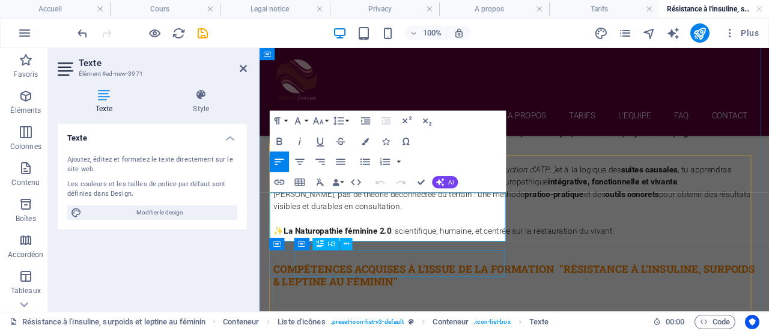
scroll to position [1109, 0]
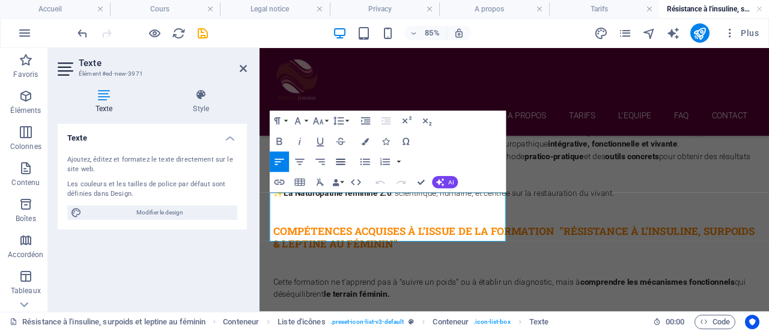
click at [340, 160] on icon "button" at bounding box center [341, 162] width 12 height 12
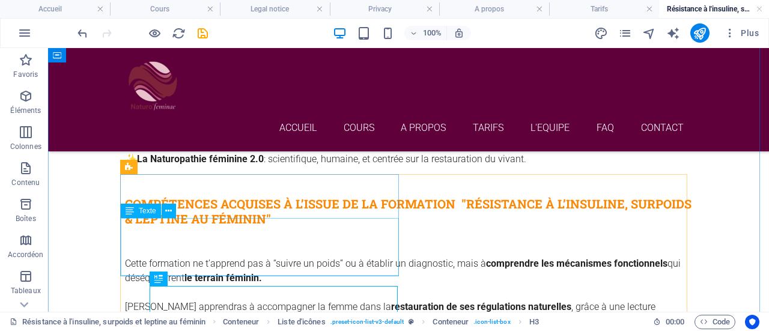
scroll to position [1064, 0]
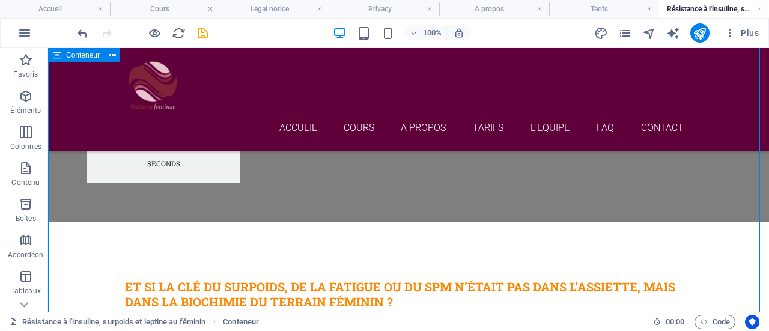
scroll to position [790, 0]
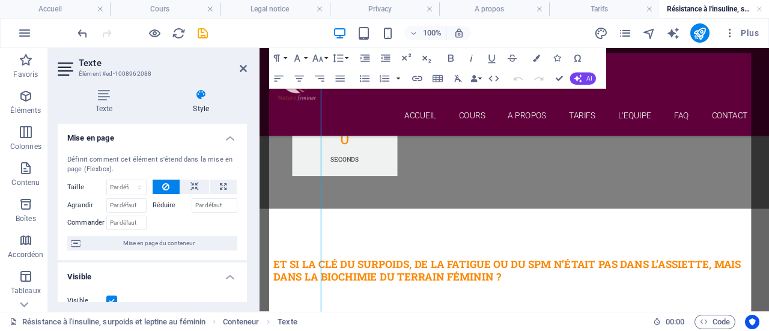
scroll to position [835, 0]
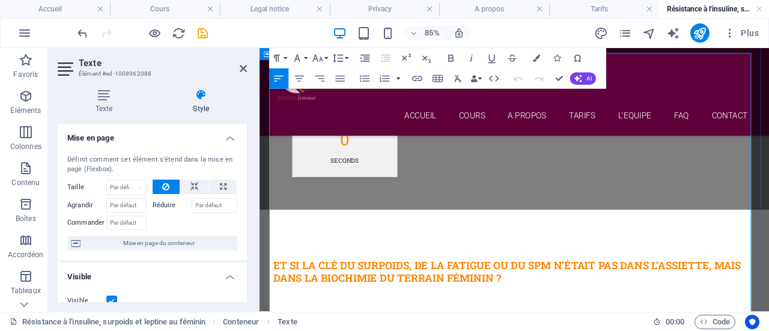
drag, startPoint x: 281, startPoint y: 206, endPoint x: 544, endPoint y: 209, distance: 262.6
copy strong "Comprendre la boucle Insuline–Leptine–Terrain métabolique"
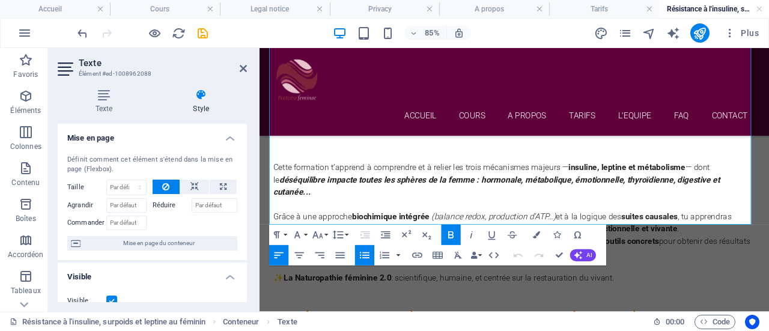
scroll to position [1030, 0]
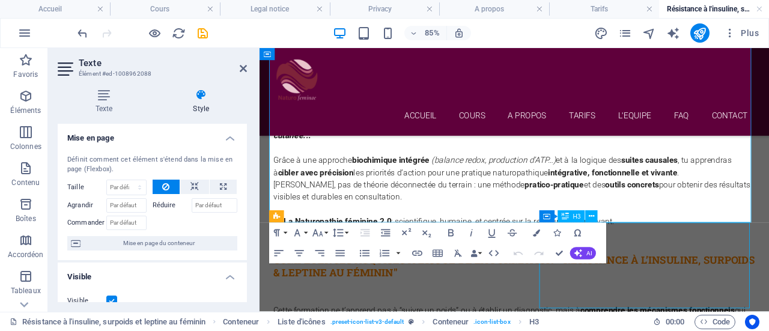
scroll to position [985, 0]
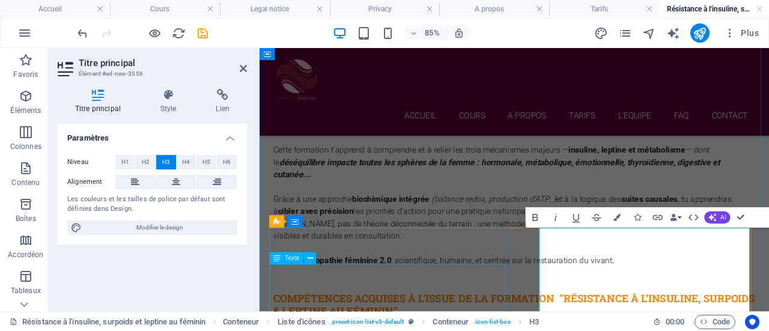
scroll to position [1024, 0]
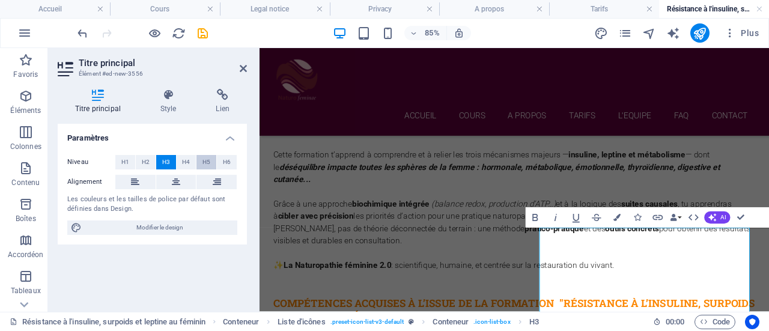
click at [209, 162] on span "H5" at bounding box center [206, 162] width 8 height 14
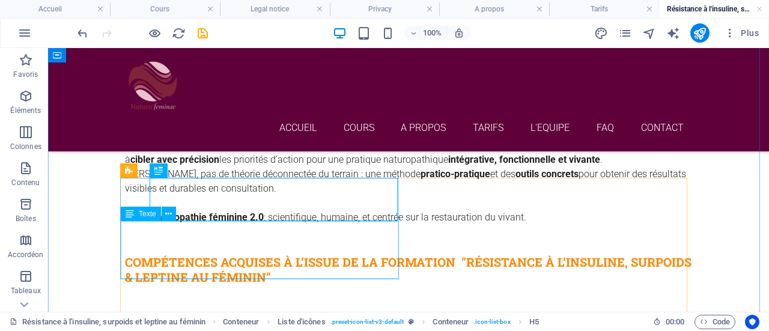
scroll to position [1049, 0]
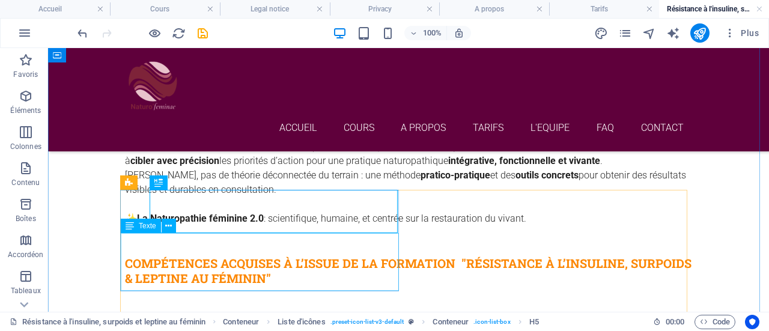
click at [171, 226] on icon at bounding box center [168, 226] width 7 height 13
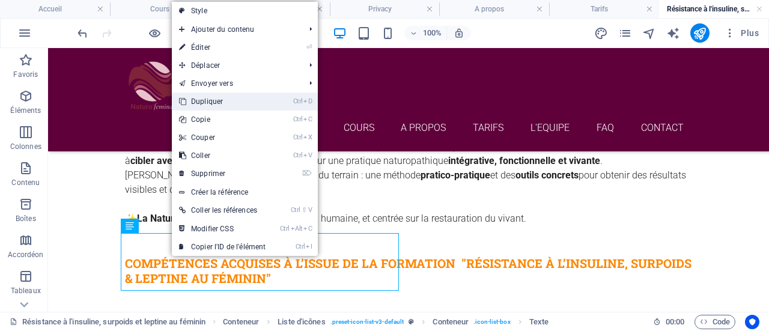
click at [231, 99] on link "Ctrl D Dupliquer" at bounding box center [222, 102] width 101 height 18
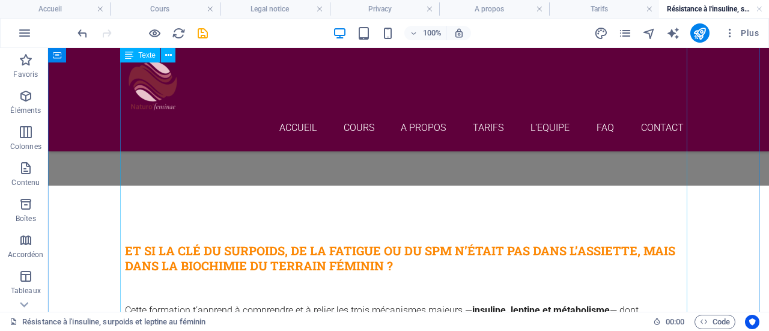
scroll to position [793, 0]
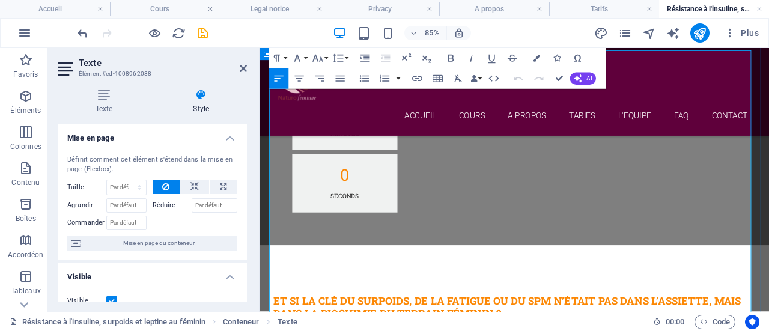
scroll to position [838, 0]
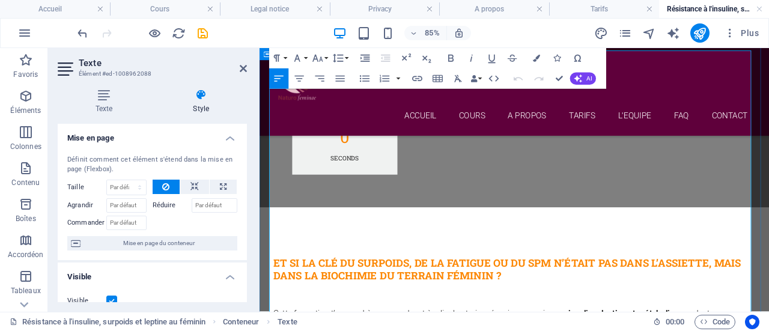
drag, startPoint x: 551, startPoint y: 205, endPoint x: 810, endPoint y: 230, distance: 260.2
copy em "Identifier comment ces messagers hormonaux influencent le cycle, la vitalité, l…"
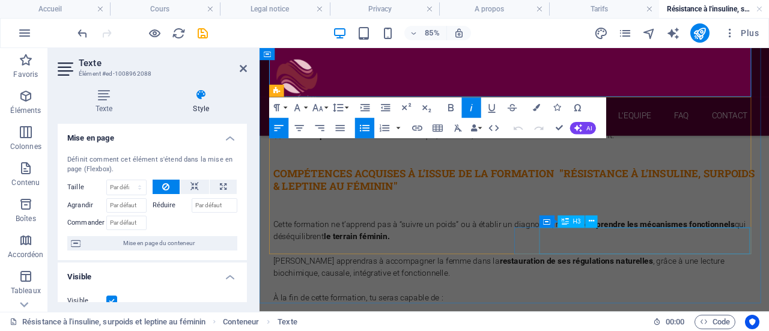
scroll to position [1134, 0]
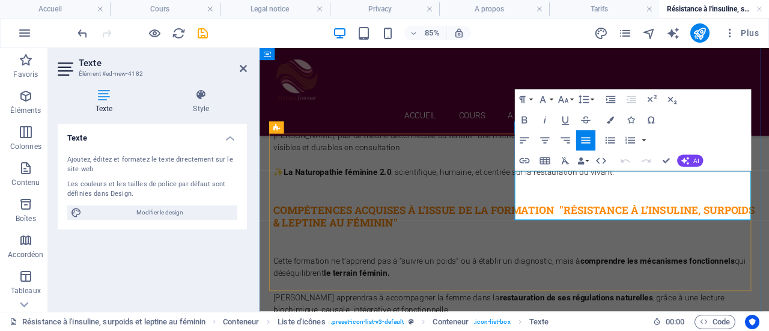
drag, startPoint x: 603, startPoint y: 243, endPoint x: 561, endPoint y: 201, distance: 59.5
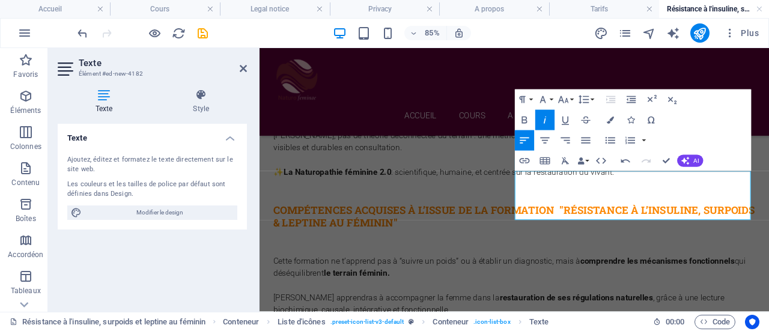
click at [547, 119] on icon "button" at bounding box center [545, 120] width 12 height 12
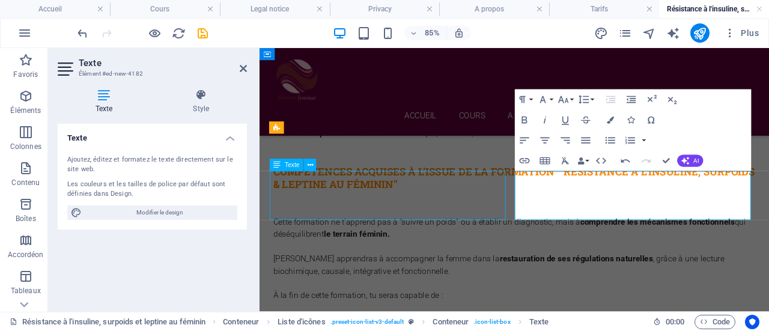
scroll to position [1089, 0]
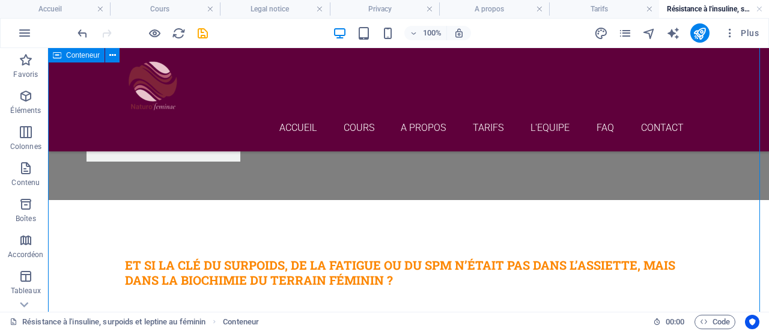
scroll to position [808, 0]
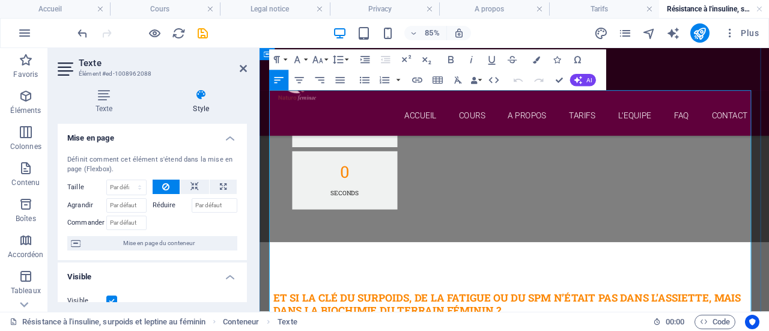
scroll to position [805, 0]
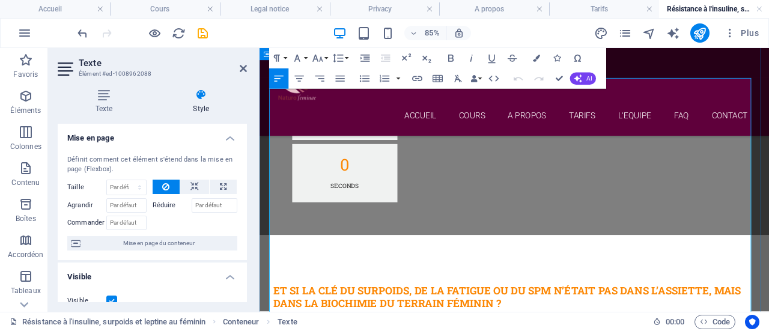
drag, startPoint x: 799, startPoint y: 252, endPoint x: 276, endPoint y: 234, distance: 523.1
drag, startPoint x: 281, startPoint y: 206, endPoint x: 641, endPoint y: 230, distance: 361.3
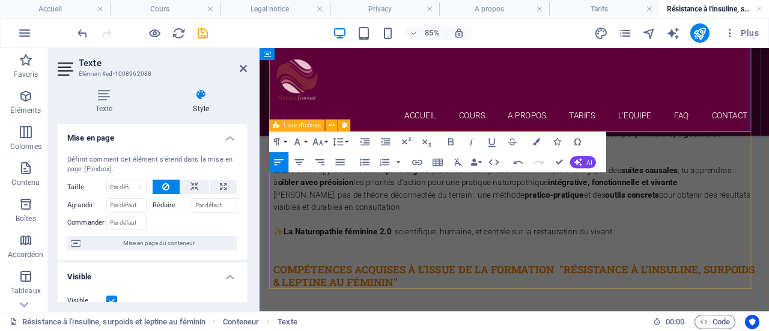
scroll to position [1065, 0]
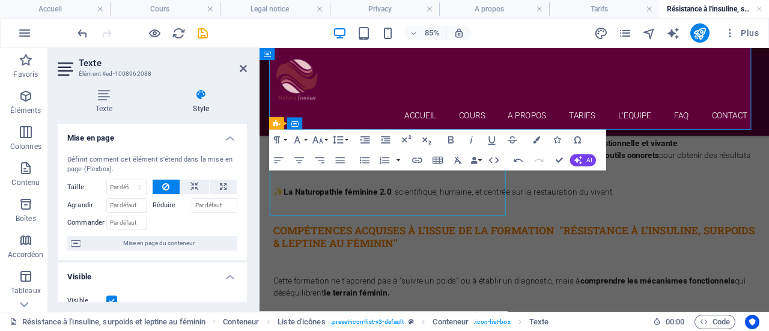
scroll to position [1020, 0]
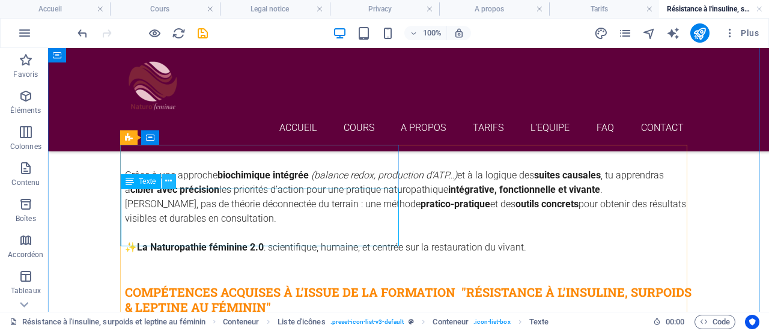
click at [167, 182] on icon at bounding box center [168, 181] width 7 height 13
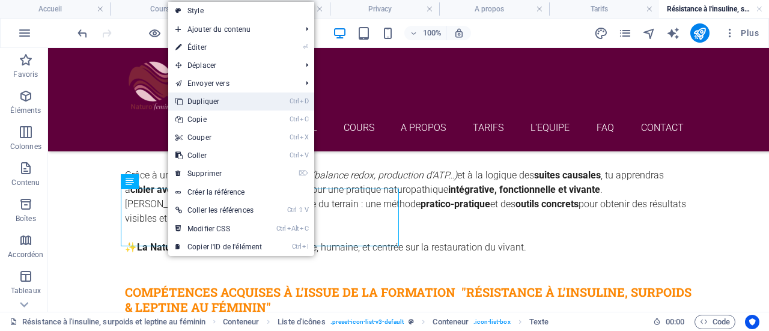
click at [226, 103] on link "Ctrl D Dupliquer" at bounding box center [218, 102] width 101 height 18
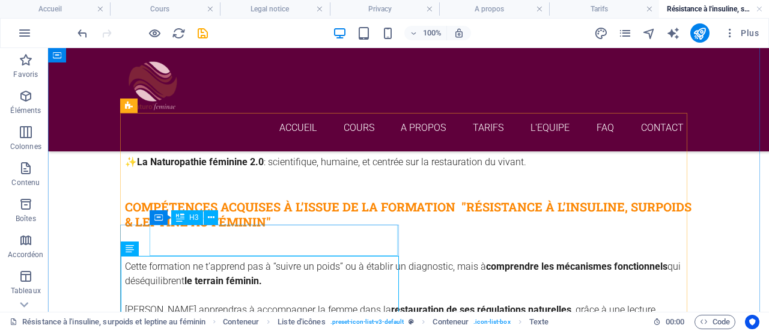
scroll to position [1132, 0]
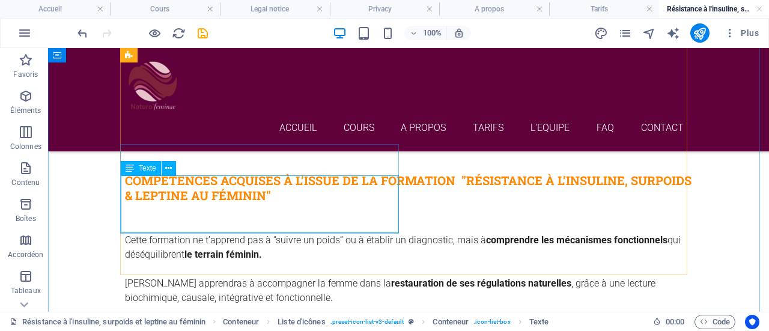
click at [172, 171] on button at bounding box center [169, 168] width 14 height 14
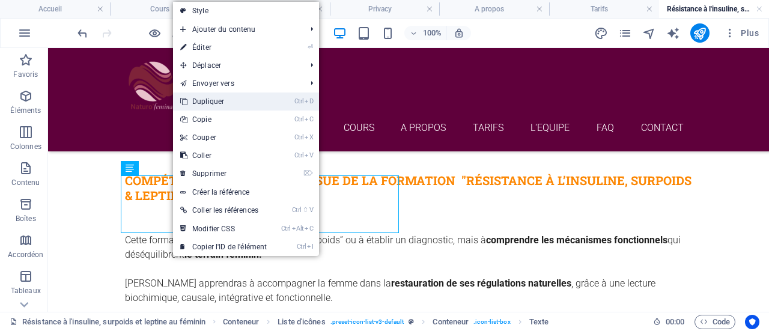
click at [233, 103] on link "Ctrl D Dupliquer" at bounding box center [223, 102] width 101 height 18
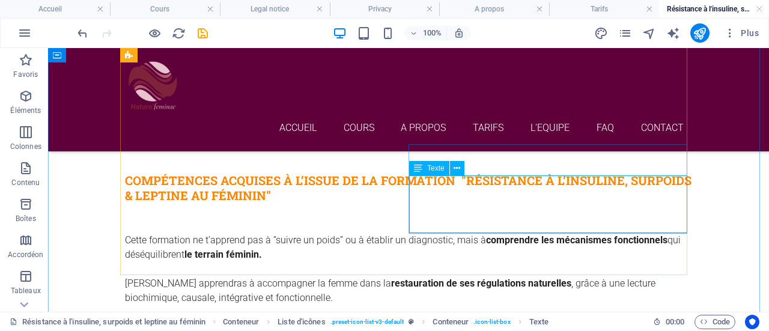
click at [455, 171] on icon at bounding box center [457, 168] width 7 height 13
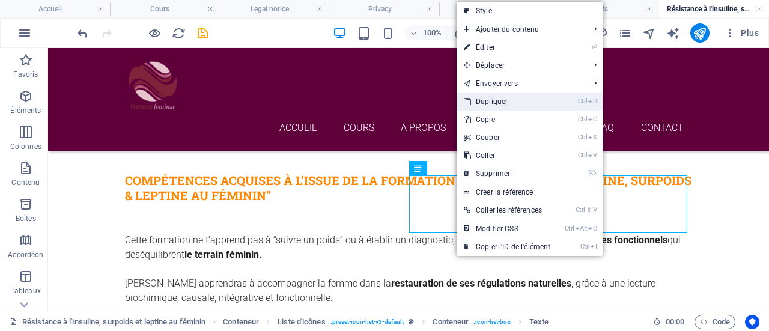
click at [496, 99] on link "Ctrl D Dupliquer" at bounding box center [507, 102] width 101 height 18
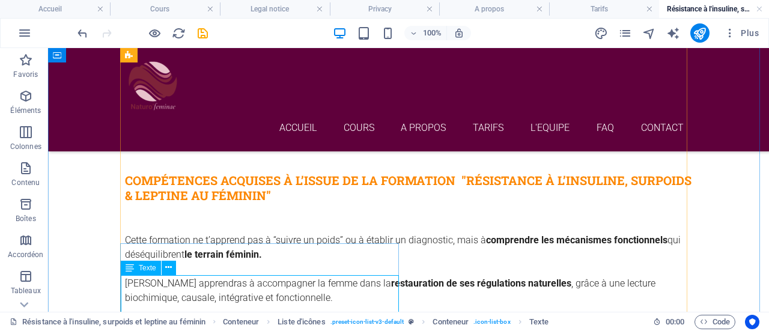
click at [212, 241] on icon at bounding box center [211, 236] width 7 height 13
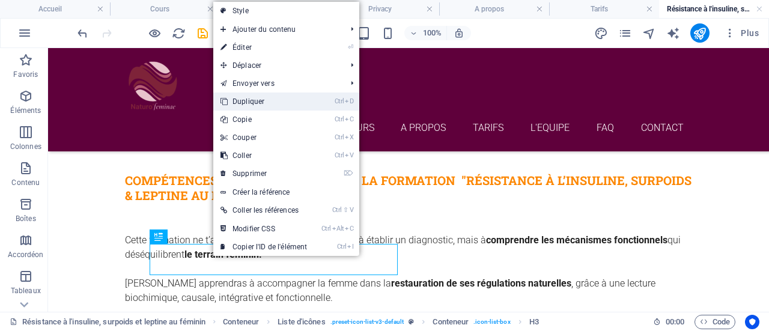
click at [258, 97] on link "Ctrl D Dupliquer" at bounding box center [263, 102] width 101 height 18
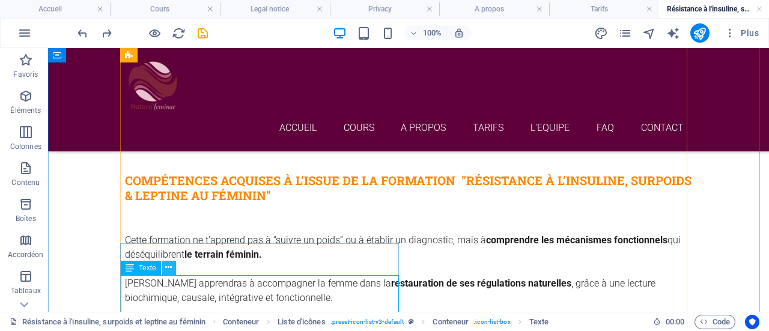
click at [171, 270] on icon at bounding box center [168, 267] width 7 height 13
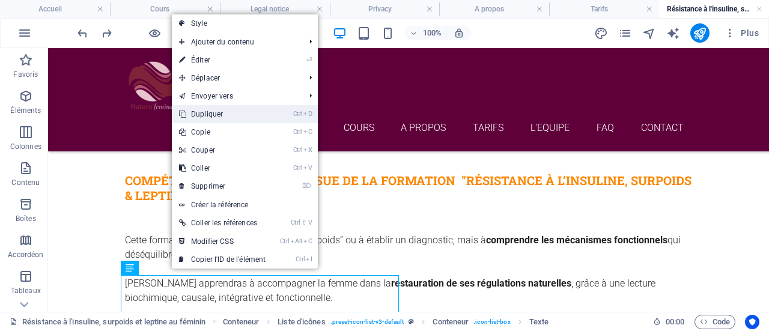
click at [227, 111] on link "Ctrl D Dupliquer" at bounding box center [222, 114] width 101 height 18
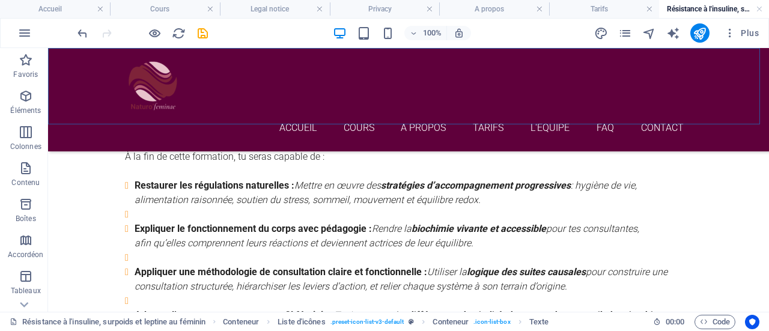
scroll to position [1314, 0]
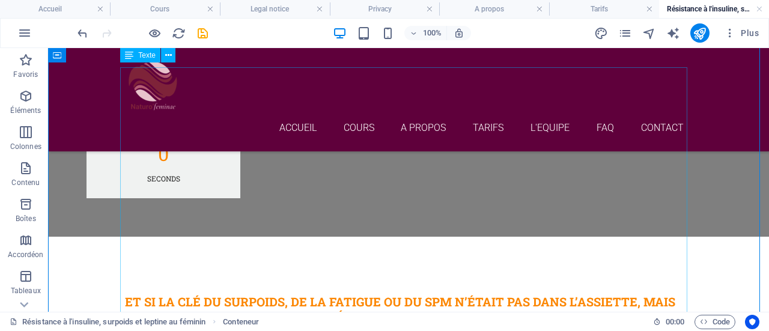
scroll to position [775, 0]
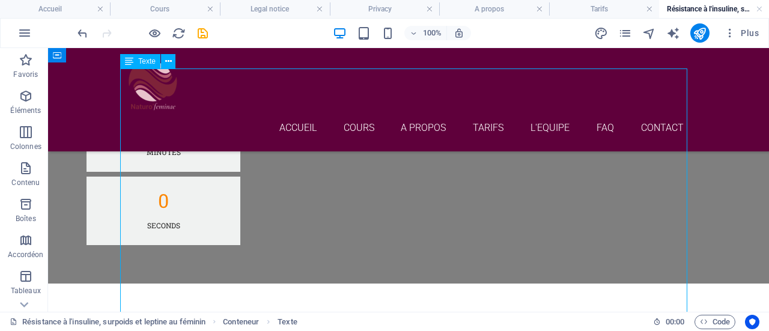
scroll to position [820, 0]
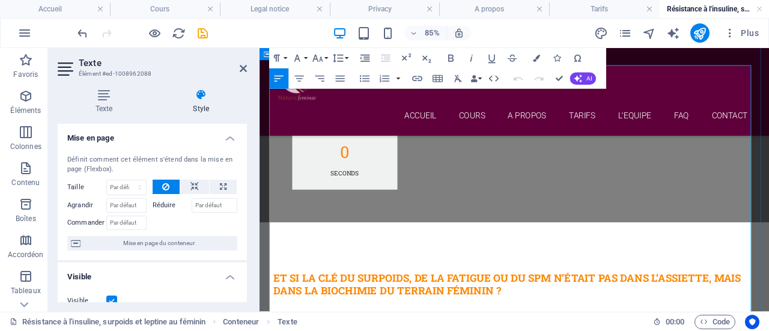
drag, startPoint x: 280, startPoint y: 190, endPoint x: 434, endPoint y: 192, distance: 153.8
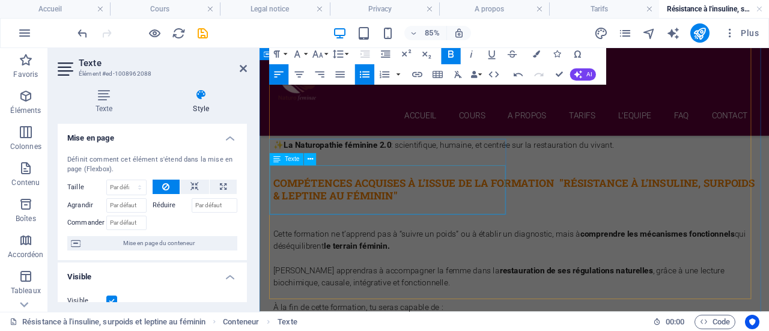
scroll to position [1168, 0]
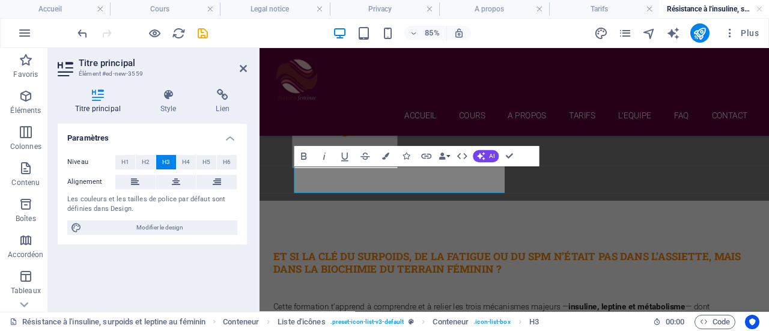
scroll to position [1133, 0]
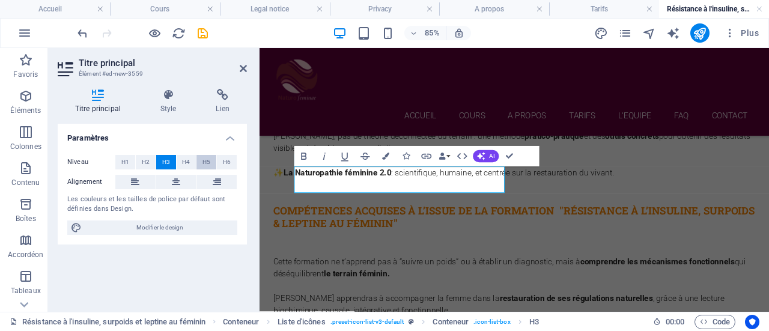
click at [205, 163] on span "H5" at bounding box center [206, 162] width 8 height 14
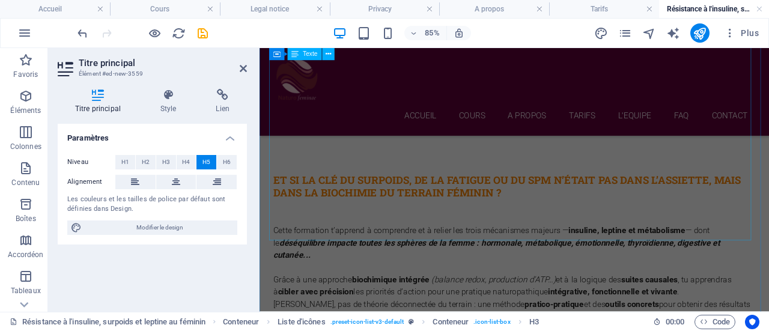
scroll to position [856, 0]
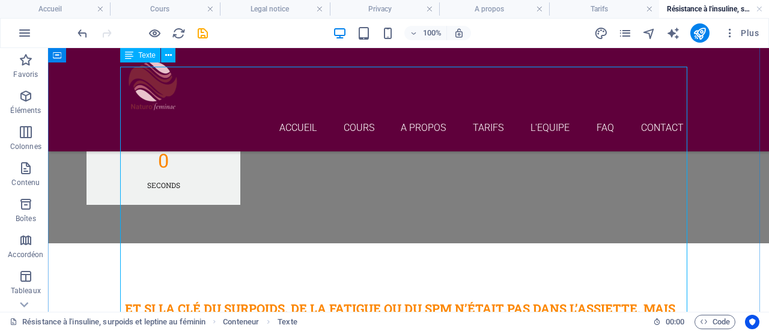
scroll to position [757, 0]
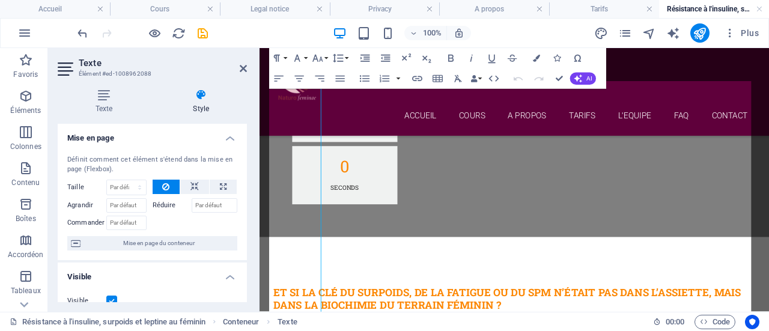
scroll to position [802, 0]
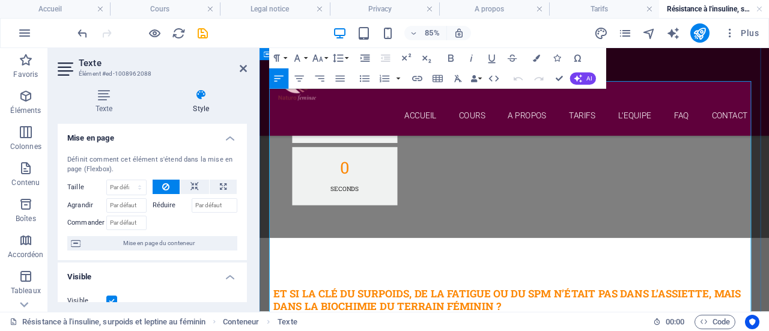
drag, startPoint x: 289, startPoint y: 208, endPoint x: 473, endPoint y: 230, distance: 185.2
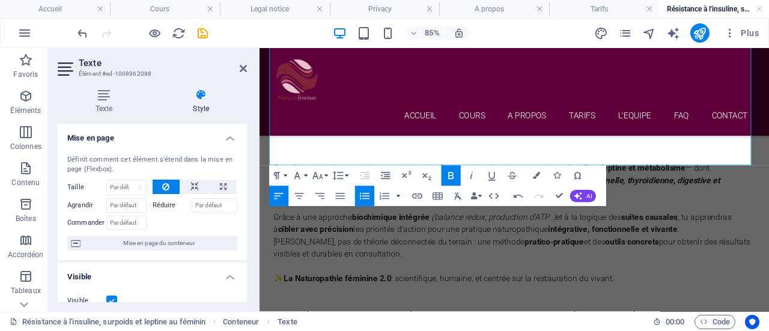
scroll to position [1009, 0]
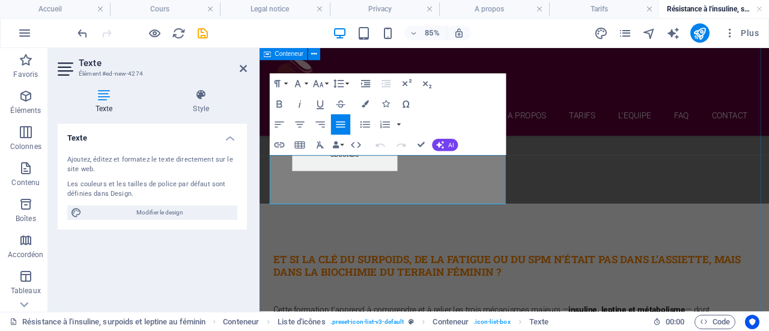
scroll to position [1163, 0]
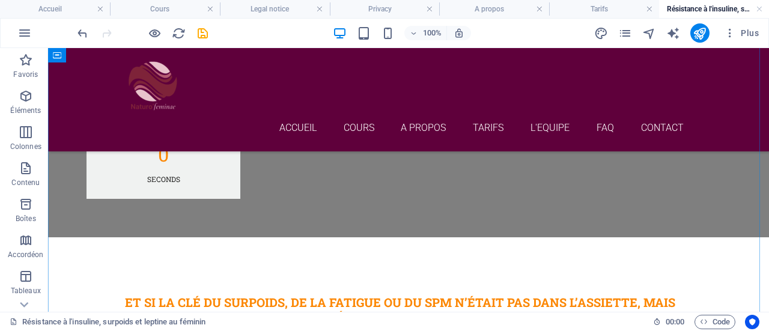
scroll to position [802, 0]
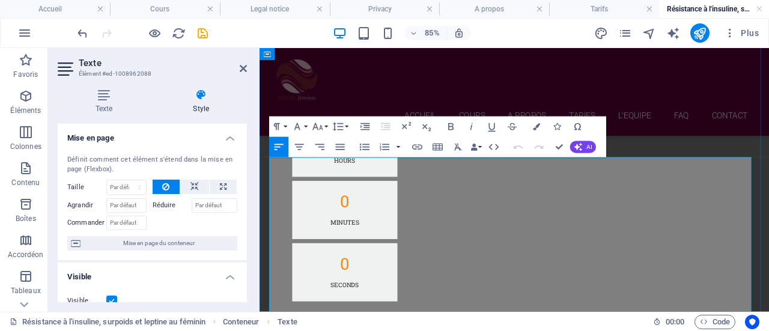
scroll to position [784, 0]
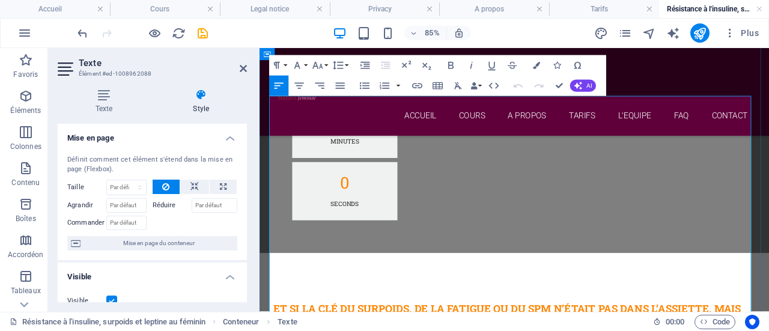
drag, startPoint x: 280, startPoint y: 260, endPoint x: 512, endPoint y: 262, distance: 232.0
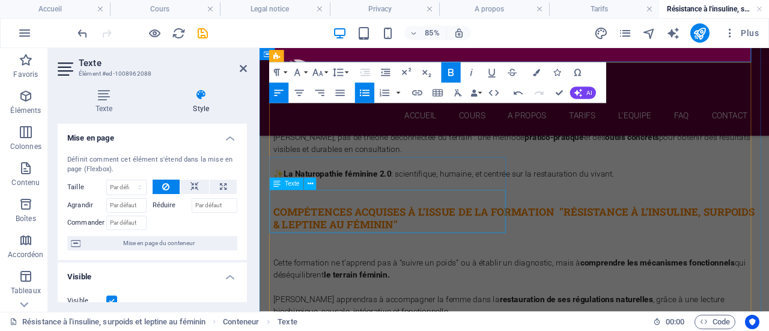
scroll to position [1130, 0]
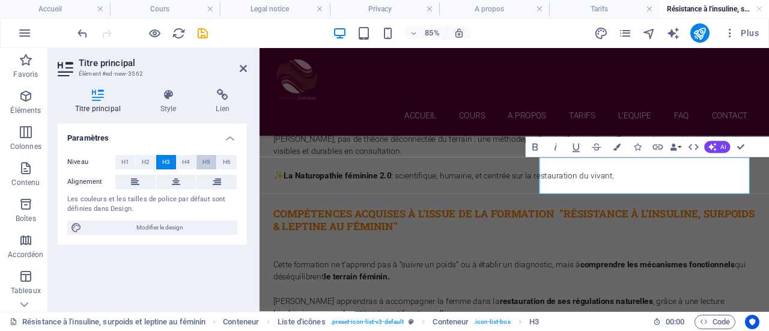
click at [208, 163] on span "H5" at bounding box center [206, 162] width 8 height 14
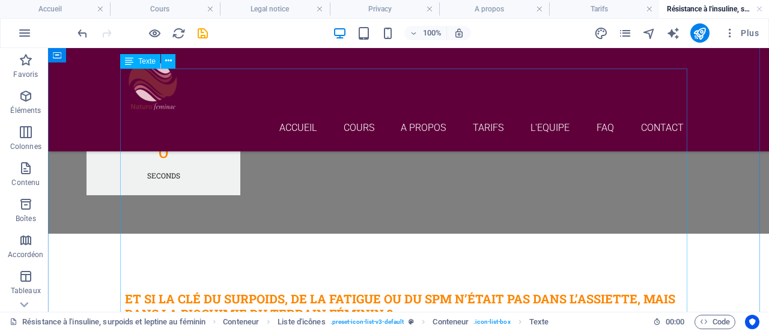
scroll to position [776, 0]
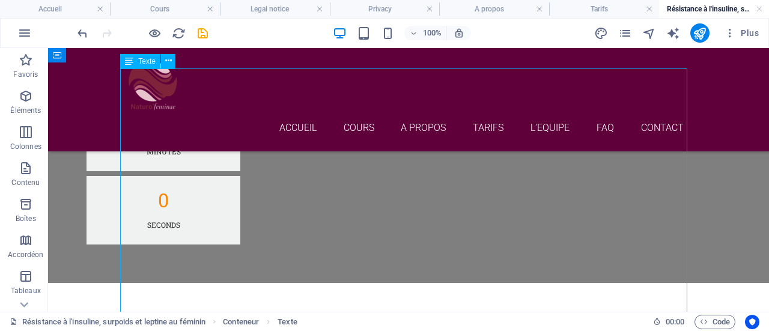
scroll to position [820, 0]
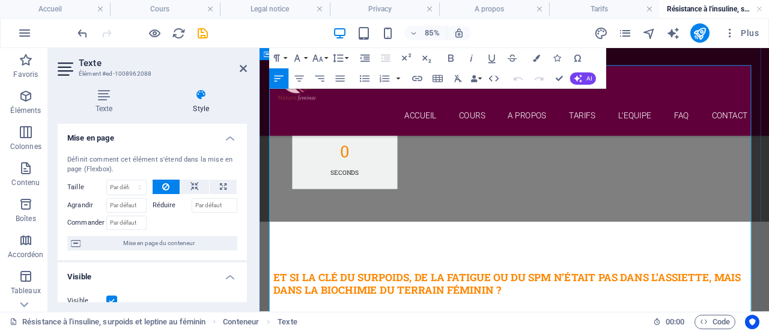
drag, startPoint x: 288, startPoint y: 224, endPoint x: 648, endPoint y: 231, distance: 360.6
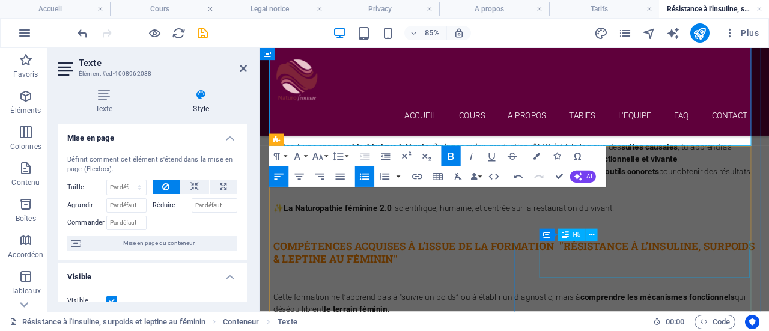
scroll to position [1116, 0]
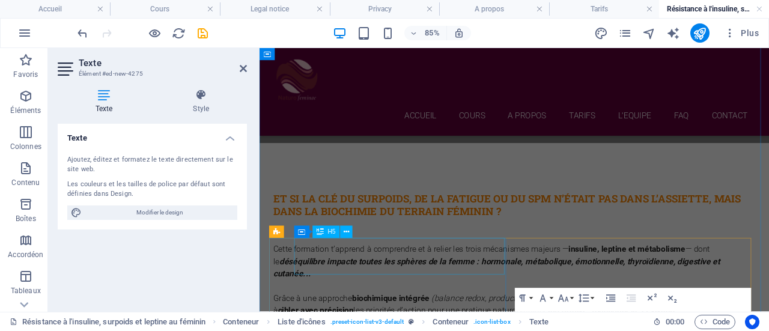
scroll to position [914, 0]
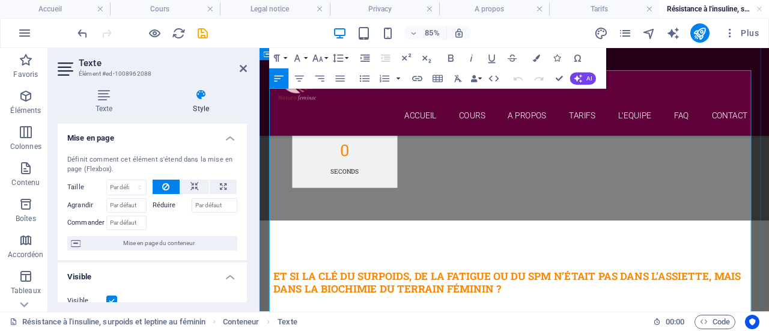
scroll to position [822, 0]
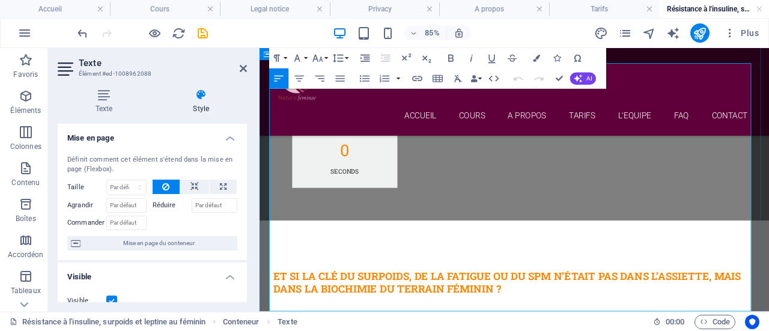
drag, startPoint x: 281, startPoint y: 249, endPoint x: 566, endPoint y: 249, distance: 284.8
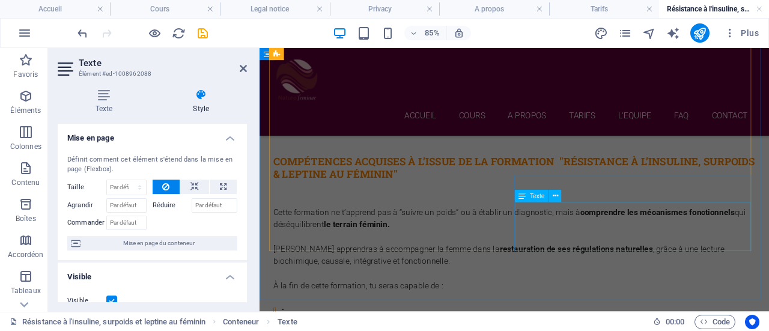
scroll to position [1191, 0]
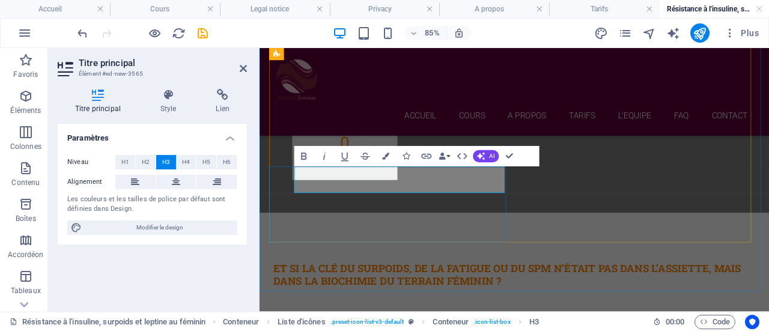
scroll to position [1202, 0]
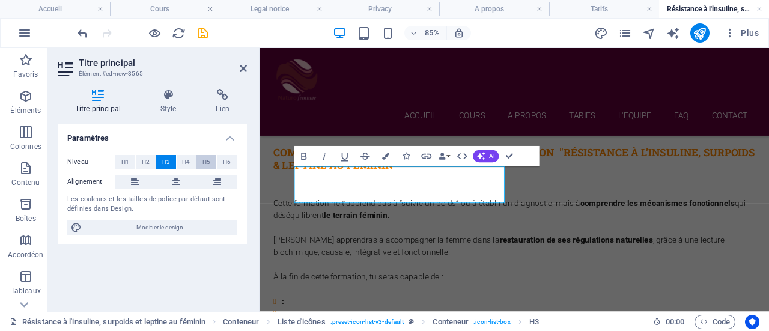
click at [207, 162] on span "H5" at bounding box center [206, 162] width 8 height 14
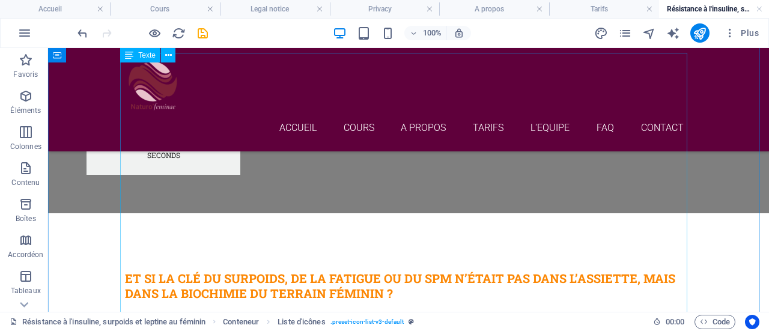
scroll to position [756, 0]
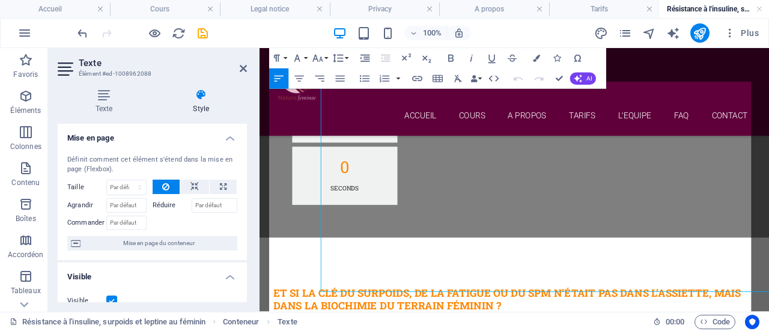
scroll to position [800, 0]
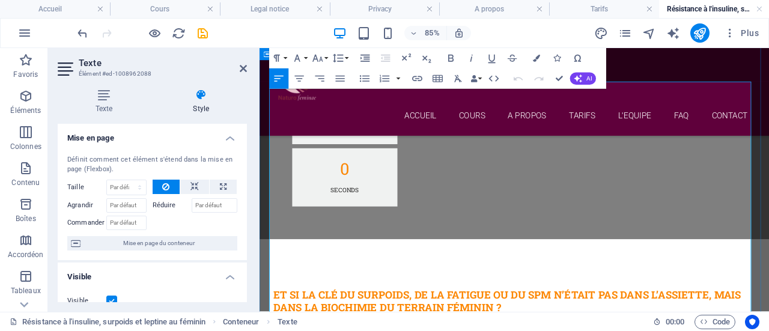
drag, startPoint x: 288, startPoint y: 270, endPoint x: 458, endPoint y: 279, distance: 170.3
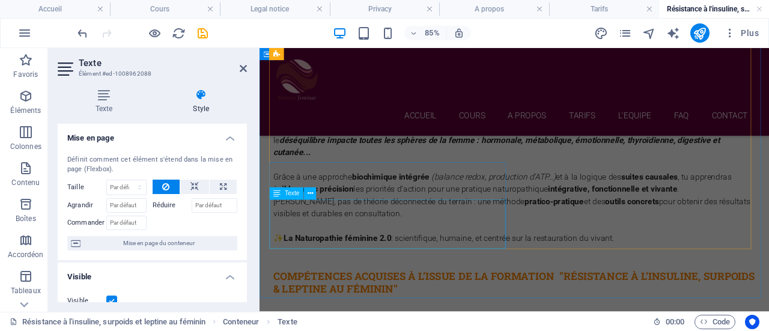
scroll to position [1194, 0]
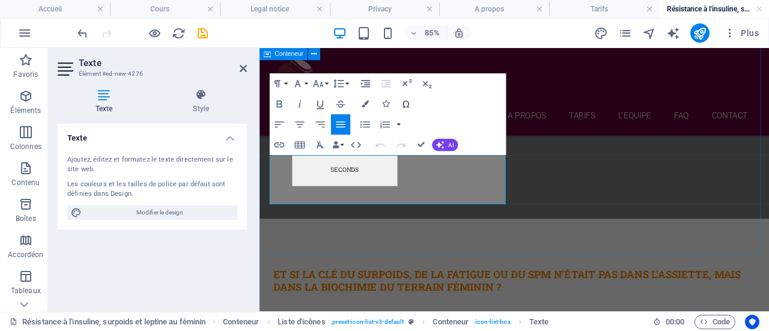
scroll to position [1244, 0]
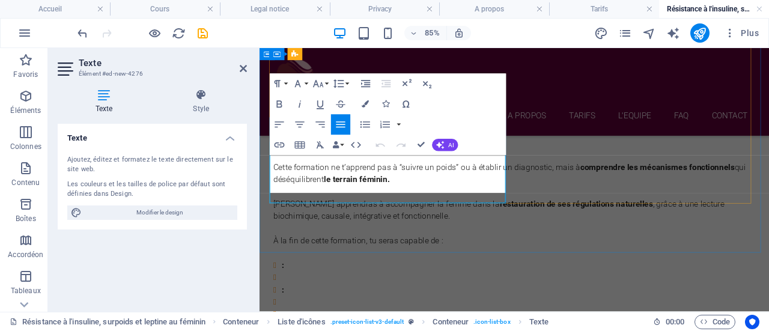
scroll to position [1245, 0]
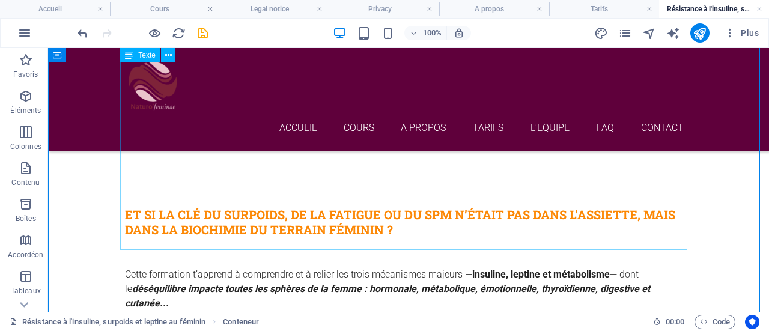
scroll to position [861, 0]
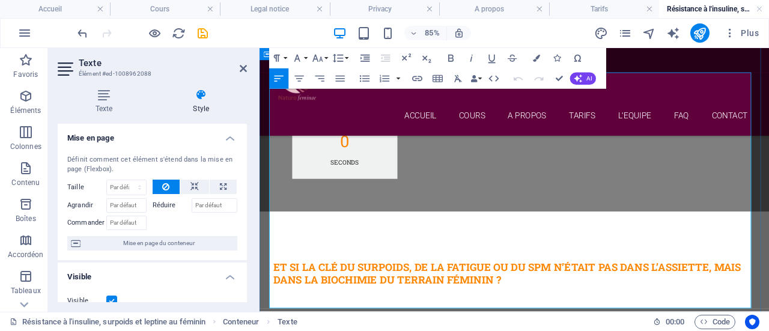
scroll to position [833, 0]
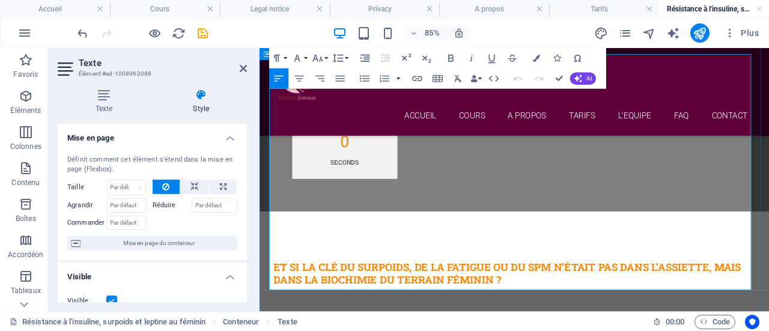
drag, startPoint x: 283, startPoint y: 266, endPoint x: 472, endPoint y: 265, distance: 189.3
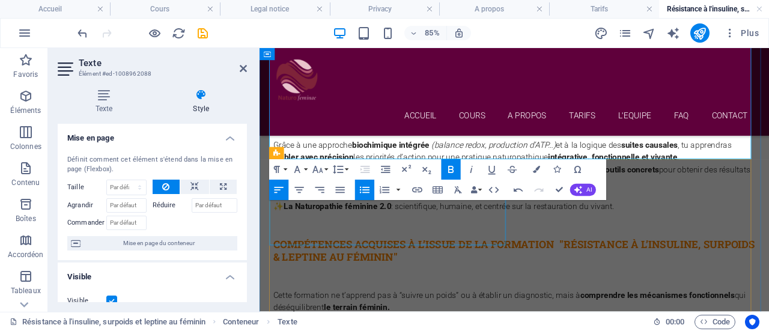
scroll to position [1098, 0]
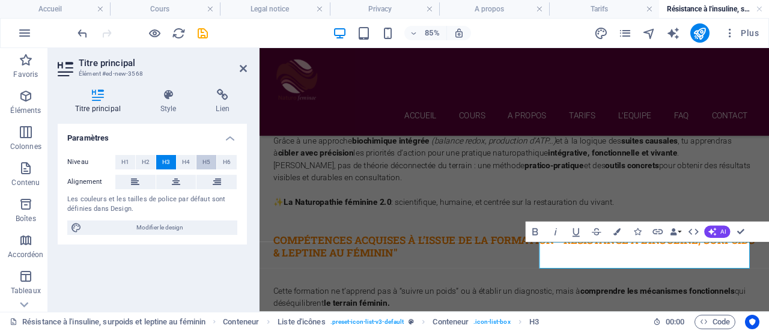
click at [206, 163] on span "H5" at bounding box center [206, 162] width 8 height 14
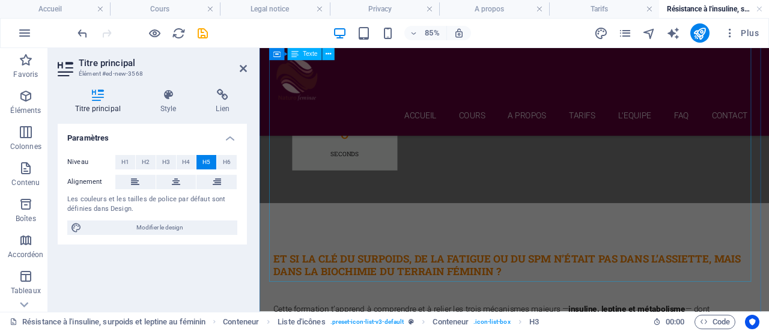
scroll to position [817, 0]
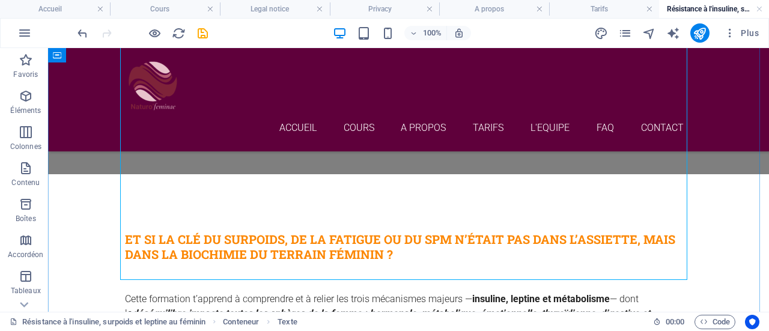
scroll to position [842, 0]
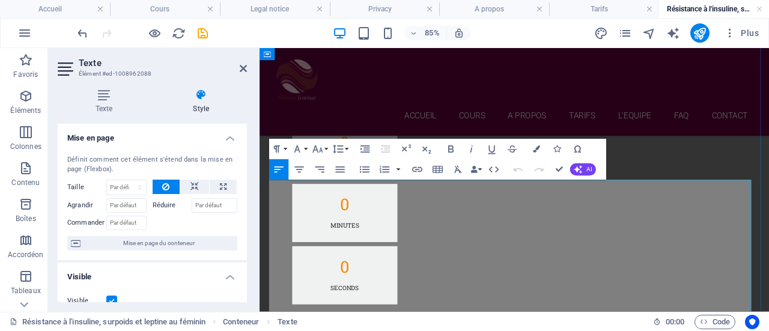
scroll to position [804, 0]
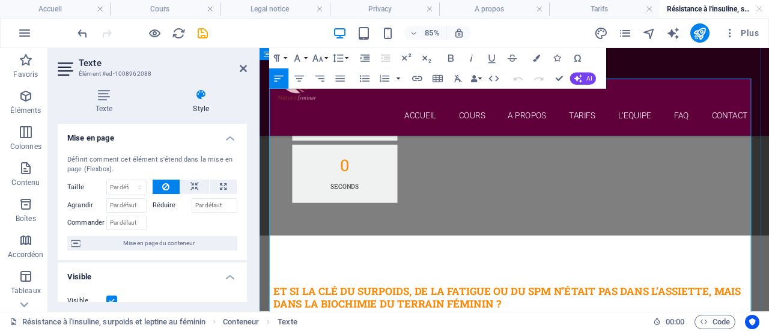
drag, startPoint x: 290, startPoint y: 295, endPoint x: 463, endPoint y: 308, distance: 174.2
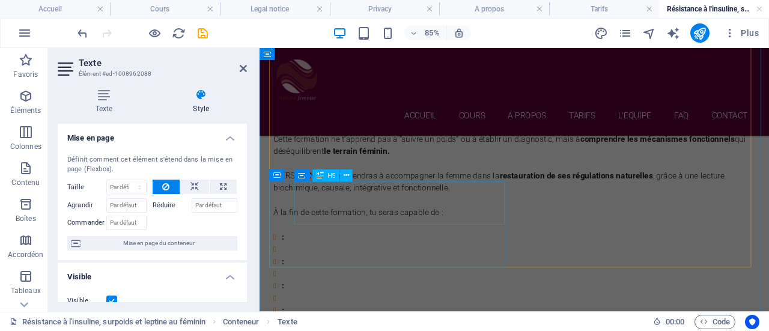
scroll to position [1282, 0]
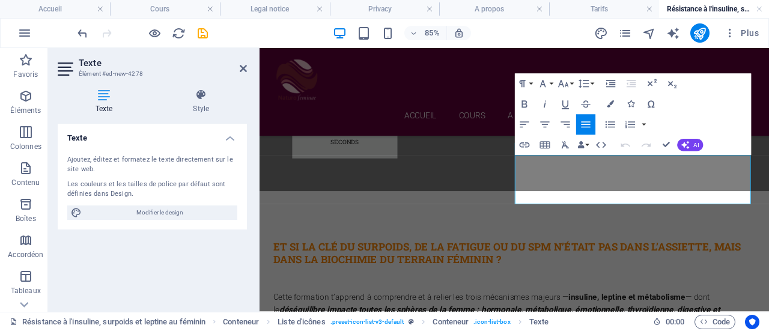
scroll to position [1229, 0]
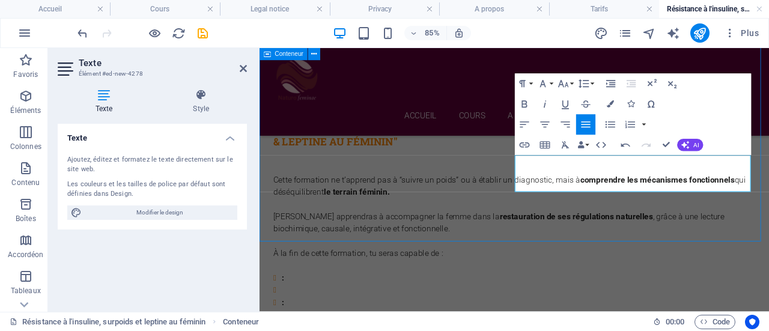
scroll to position [1185, 0]
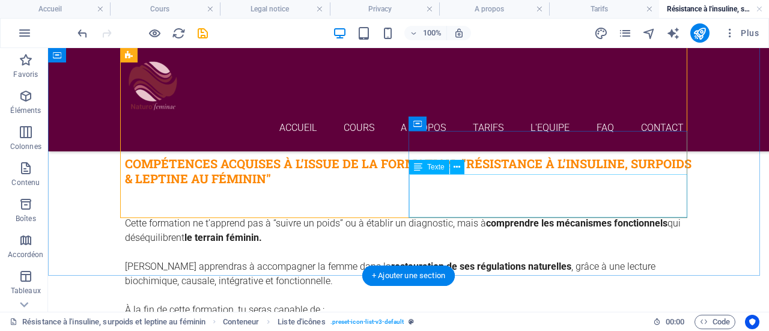
scroll to position [1136, 0]
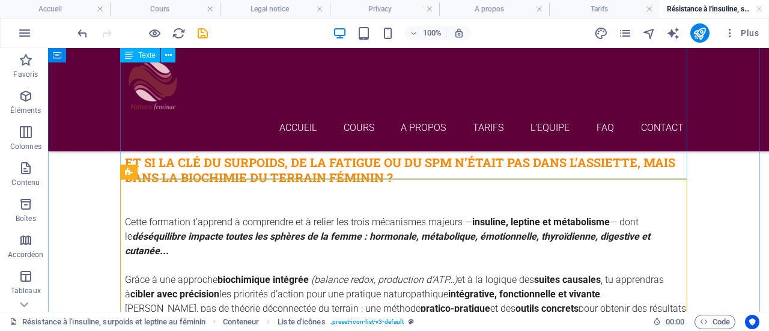
scroll to position [911, 0]
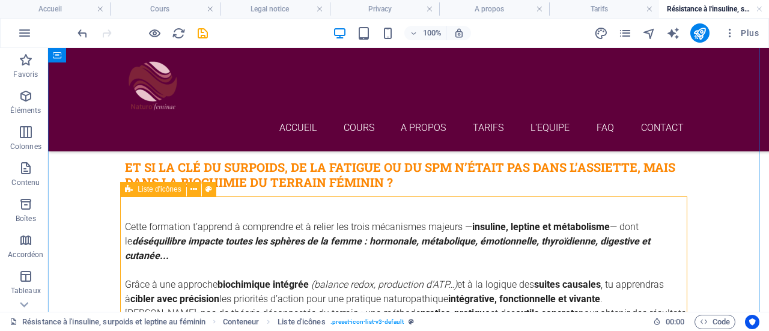
click at [156, 190] on span "Liste d'icônes" at bounding box center [159, 189] width 43 height 7
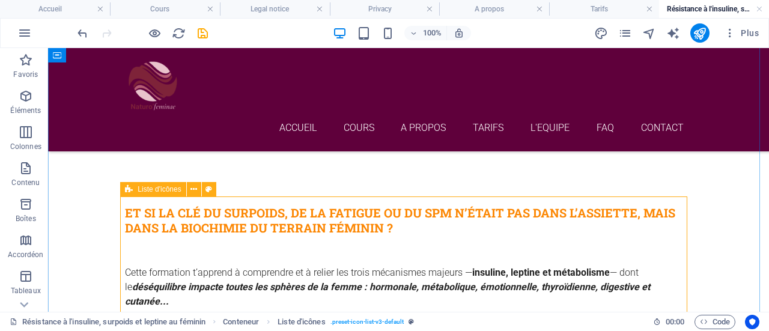
select select "rem"
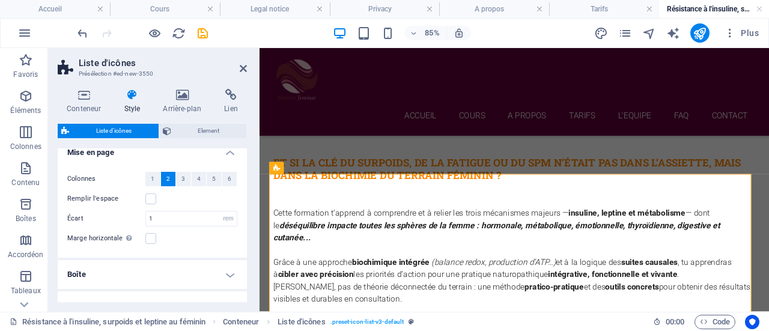
scroll to position [0, 0]
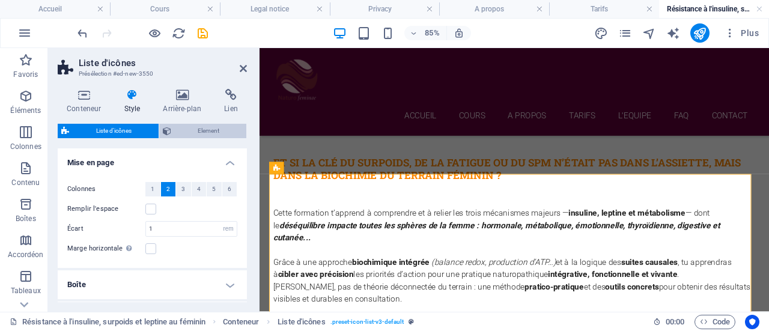
click at [220, 130] on span "Element" at bounding box center [209, 131] width 68 height 14
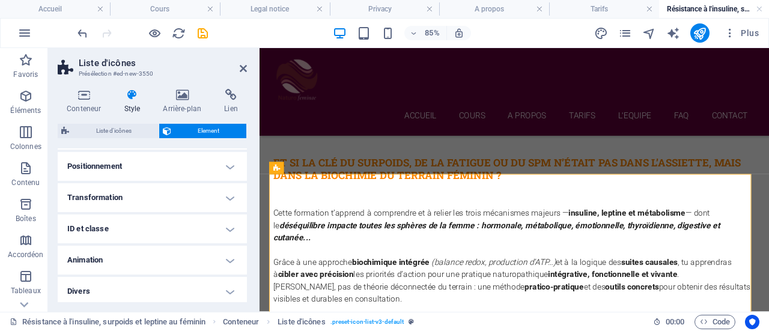
scroll to position [363, 0]
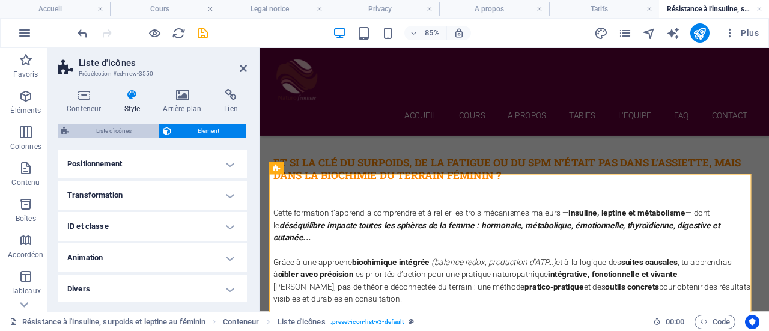
click at [128, 124] on span "Liste d'icônes" at bounding box center [114, 131] width 82 height 14
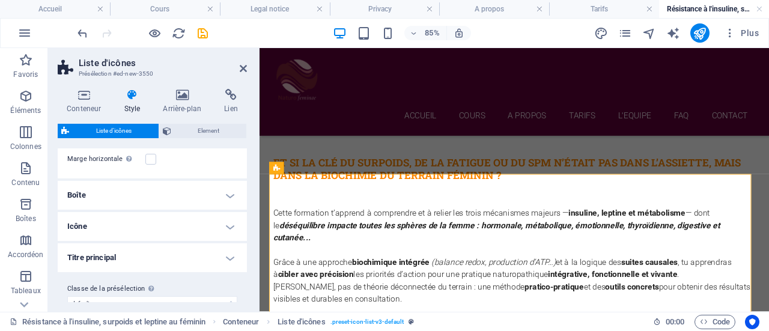
scroll to position [98, 0]
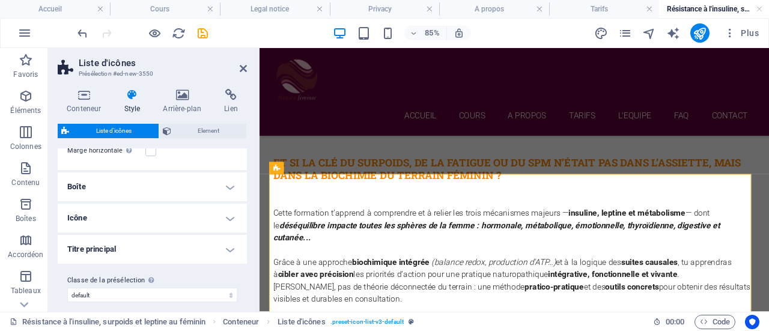
click at [232, 186] on h4 "Boîte" at bounding box center [152, 186] width 189 height 29
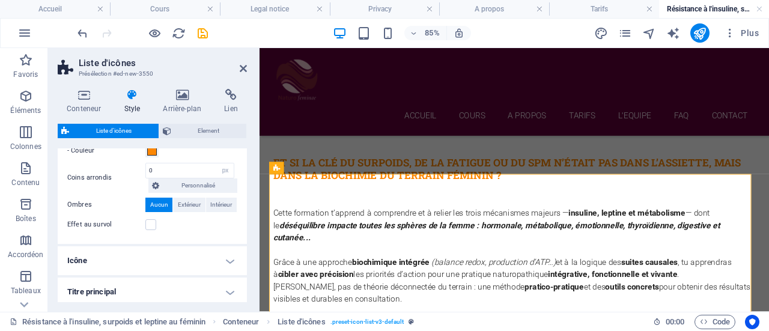
scroll to position [285, 0]
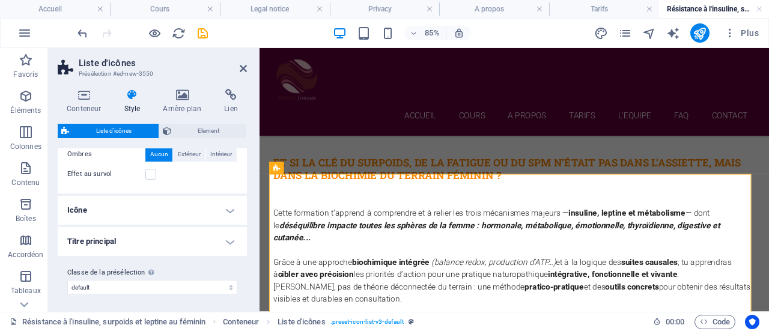
click at [231, 207] on h4 "Icône" at bounding box center [152, 210] width 189 height 29
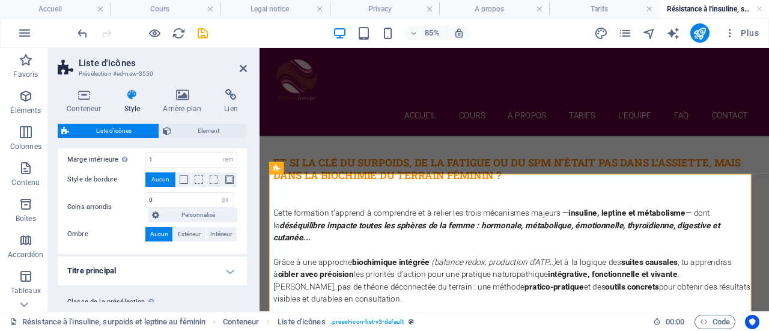
scroll to position [430, 0]
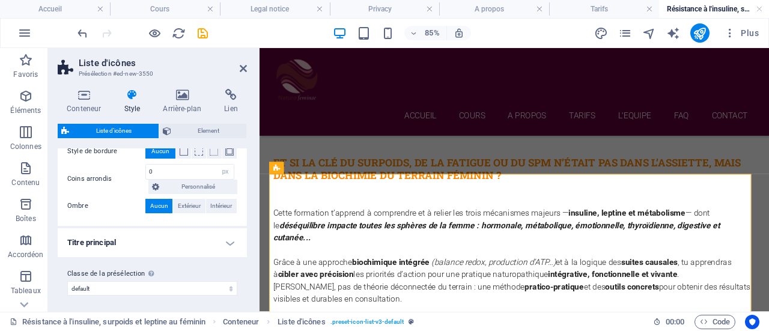
click at [229, 240] on h4 "Titre principal" at bounding box center [152, 242] width 189 height 29
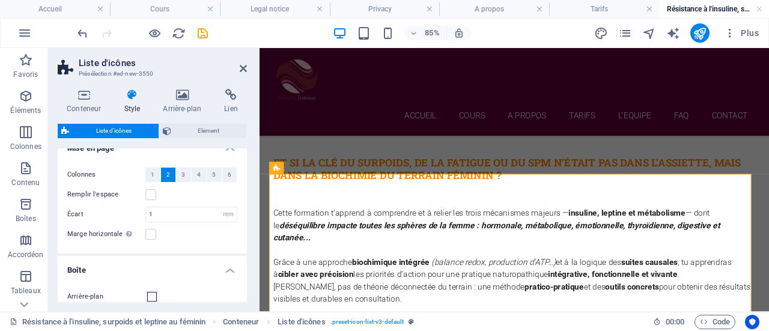
scroll to position [0, 0]
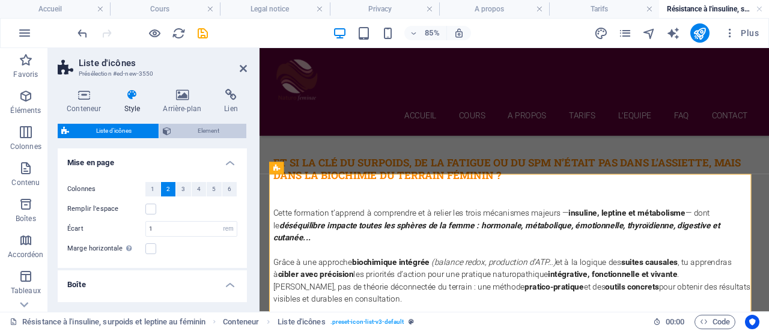
click at [195, 134] on span "Element" at bounding box center [209, 131] width 68 height 14
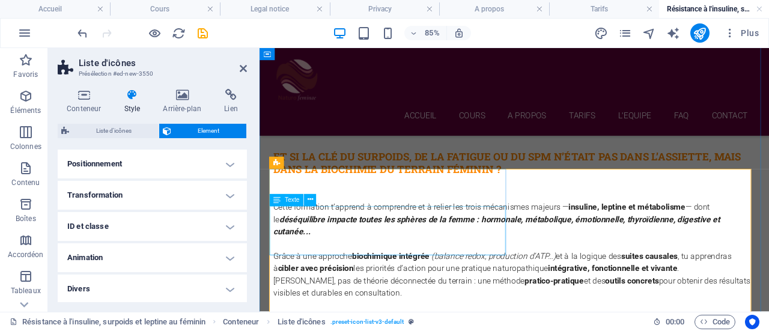
scroll to position [959, 0]
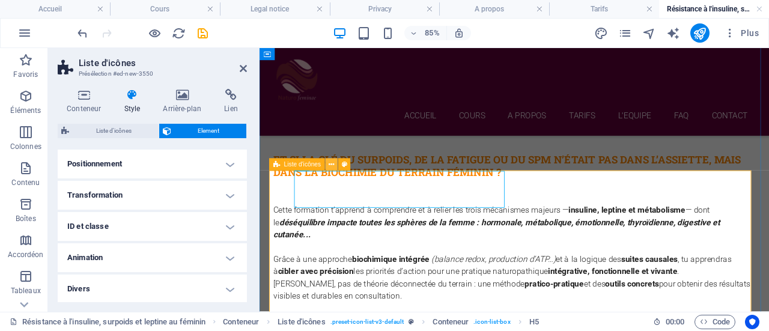
click at [332, 164] on icon at bounding box center [331, 164] width 5 height 11
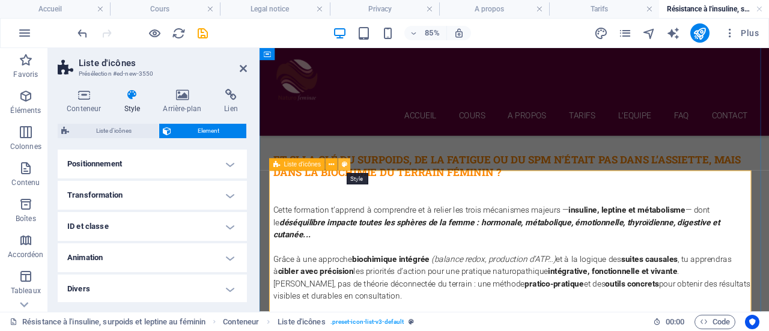
click at [346, 165] on icon at bounding box center [344, 164] width 5 height 11
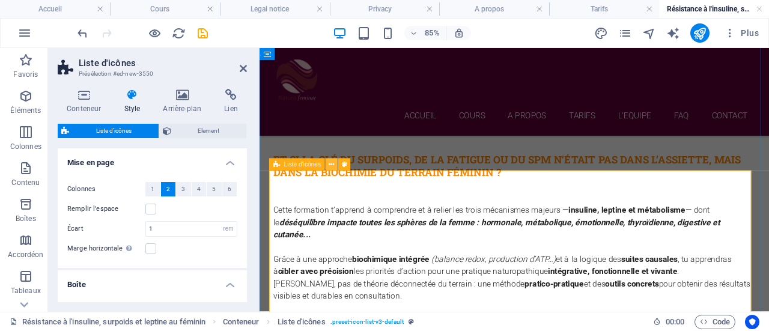
click at [334, 168] on icon at bounding box center [331, 164] width 5 height 11
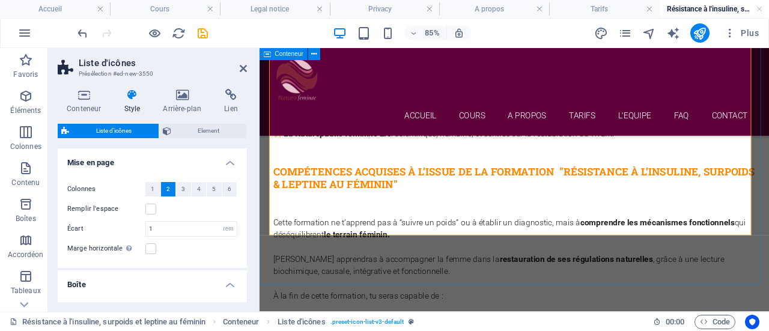
scroll to position [1179, 0]
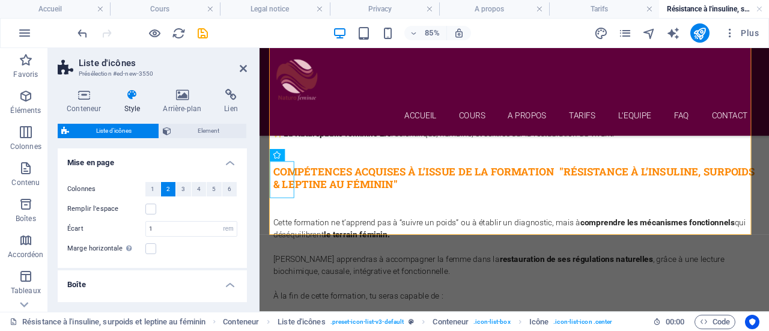
click at [133, 203] on label "Remplir l'espace" at bounding box center [106, 209] width 78 height 14
click at [0, 0] on input "Remplir l'espace" at bounding box center [0, 0] width 0 height 0
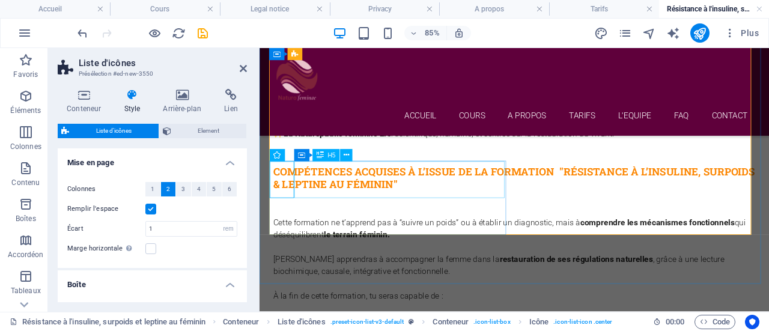
scroll to position [1180, 0]
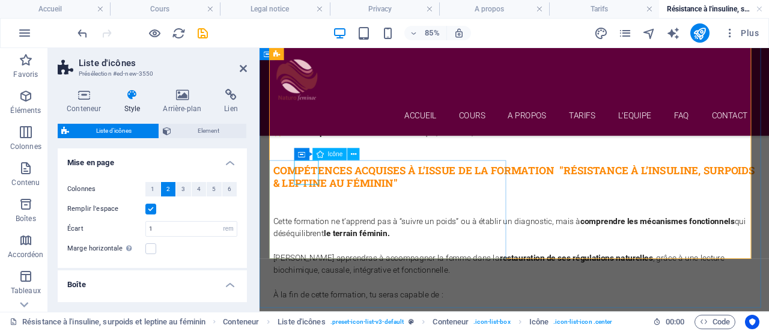
click at [304, 156] on span "Conteneur" at bounding box center [299, 154] width 29 height 6
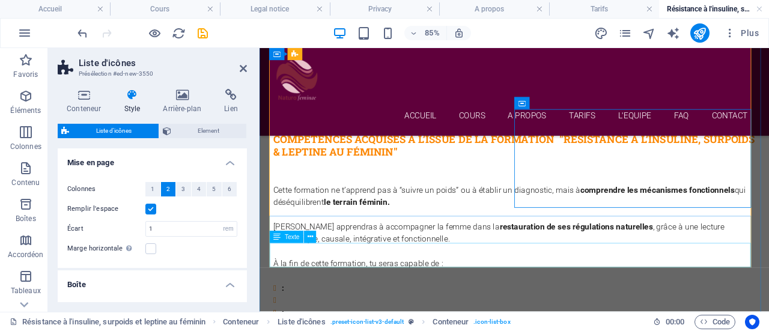
scroll to position [1217, 0]
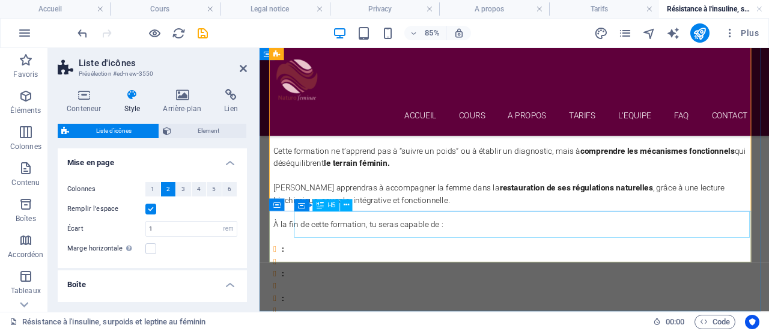
scroll to position [1173, 0]
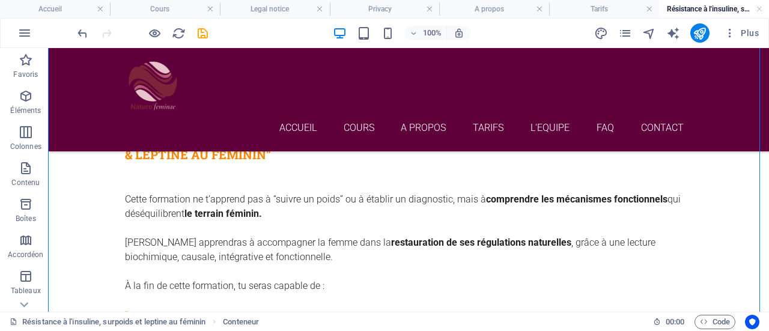
drag, startPoint x: 283, startPoint y: 261, endPoint x: 540, endPoint y: 165, distance: 273.8
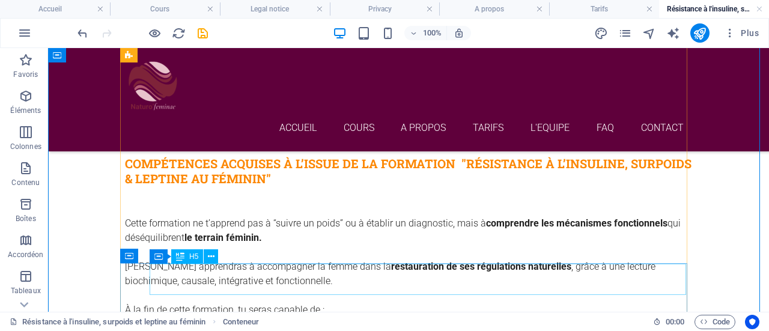
scroll to position [1198, 0]
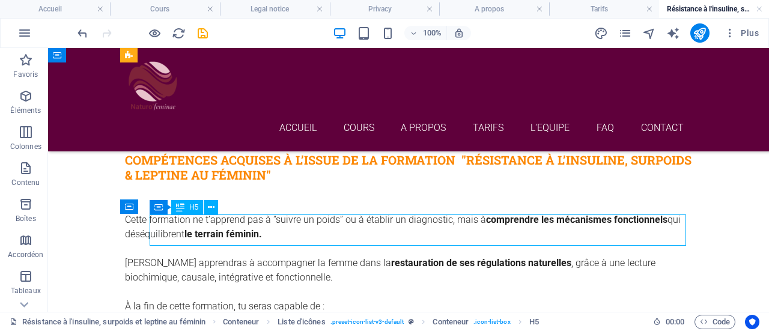
scroll to position [1243, 0]
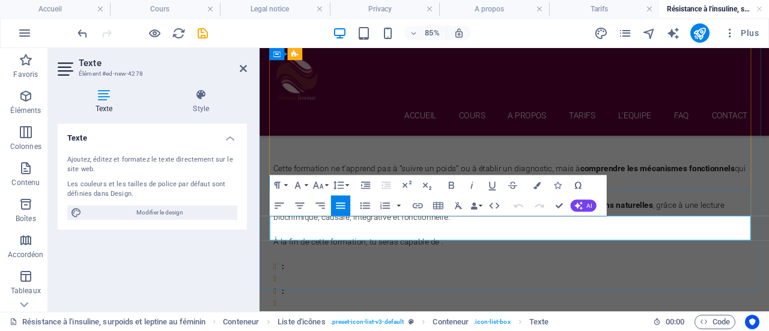
copy p "Tenir compte des différences de vitalité, de stress, de sommeil, du microbiote …"
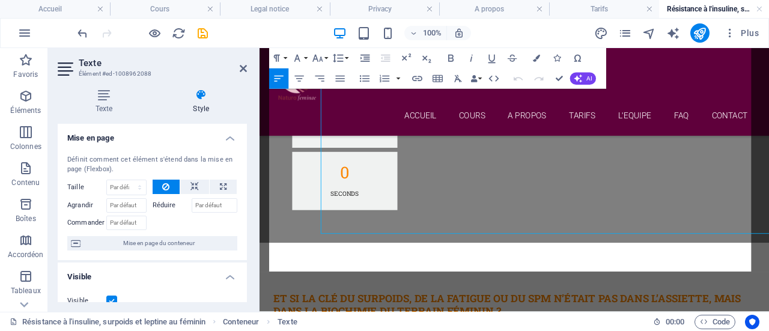
scroll to position [840, 0]
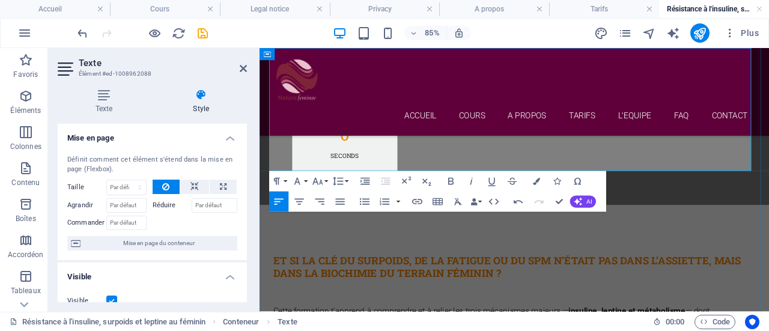
drag, startPoint x: 281, startPoint y: 169, endPoint x: 451, endPoint y: 174, distance: 170.1
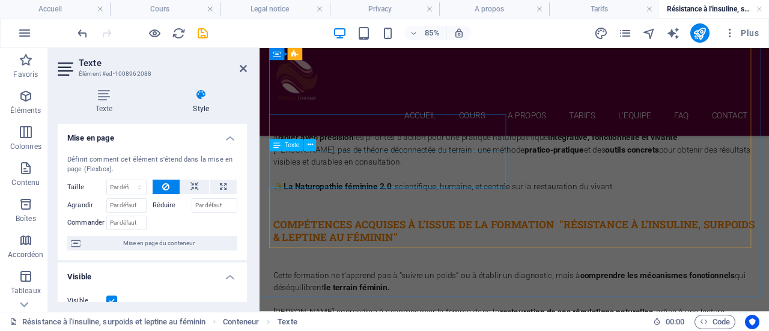
scroll to position [1133, 0]
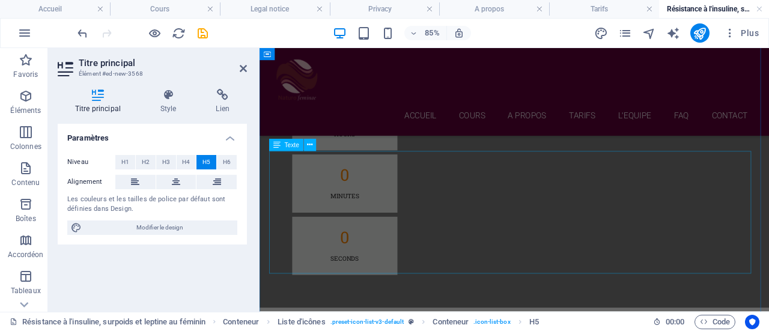
scroll to position [719, 0]
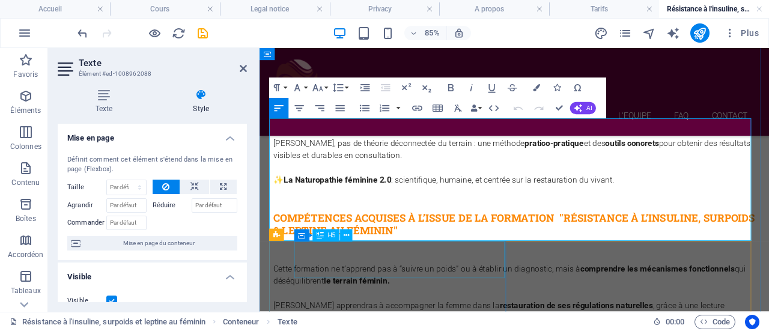
scroll to position [758, 0]
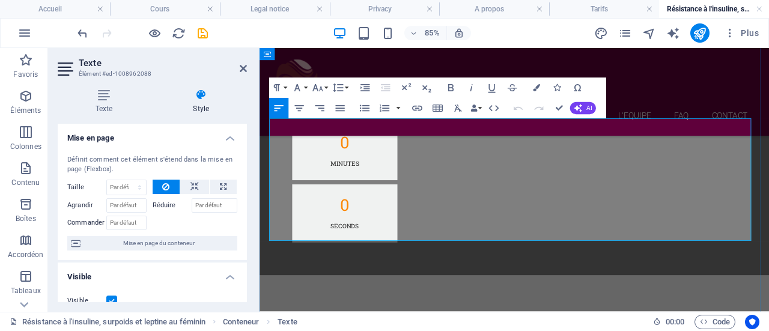
drag, startPoint x: 289, startPoint y: 257, endPoint x: 484, endPoint y: 266, distance: 194.9
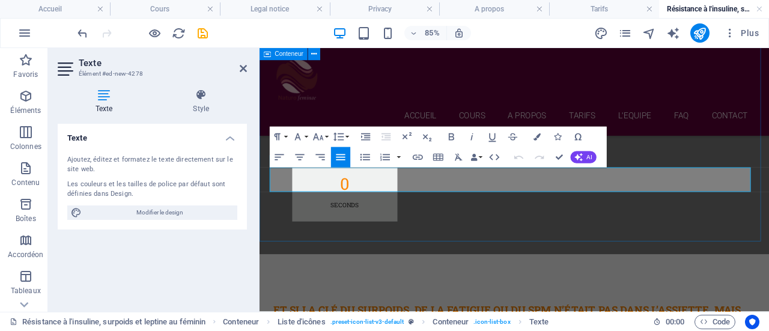
scroll to position [1167, 0]
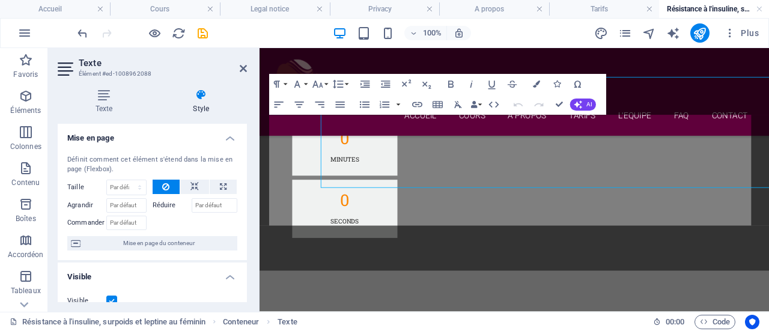
scroll to position [762, 0]
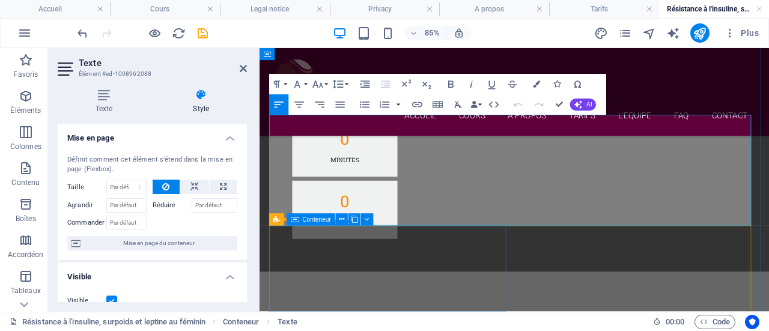
click at [297, 218] on icon at bounding box center [294, 219] width 7 height 12
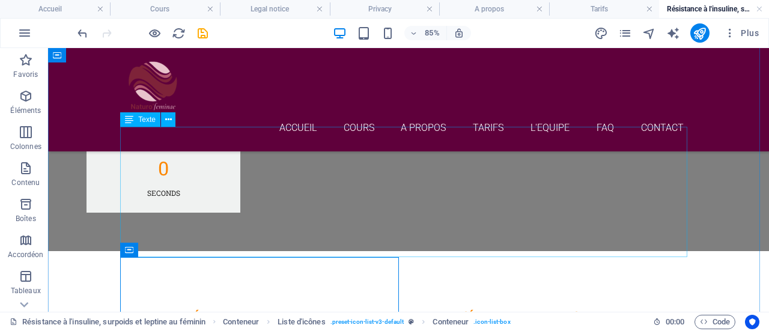
scroll to position [717, 0]
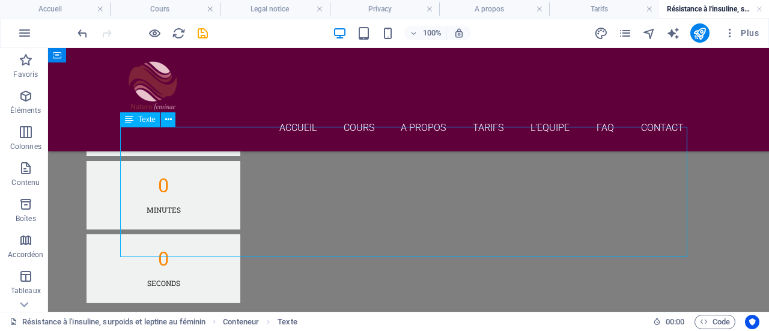
scroll to position [762, 0]
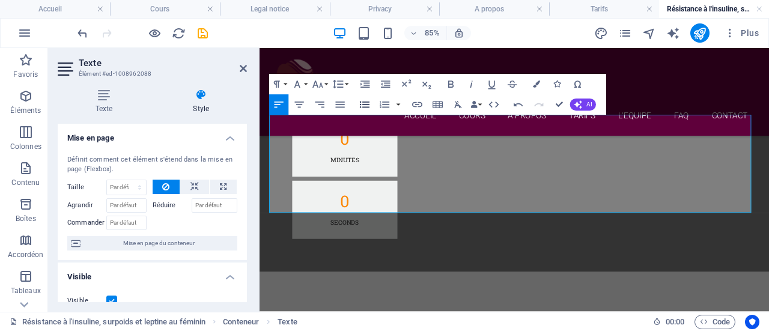
click at [368, 109] on icon "button" at bounding box center [365, 105] width 12 height 12
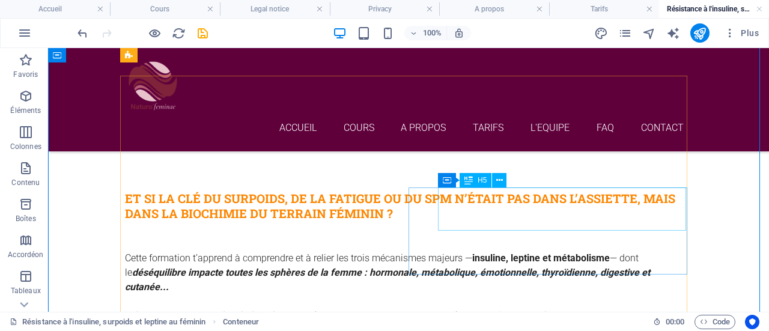
scroll to position [878, 0]
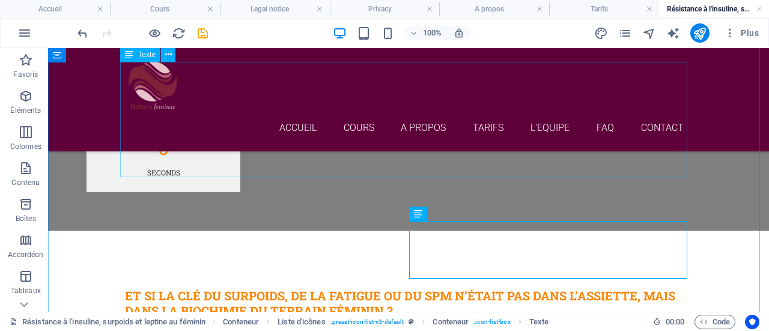
scroll to position [781, 0]
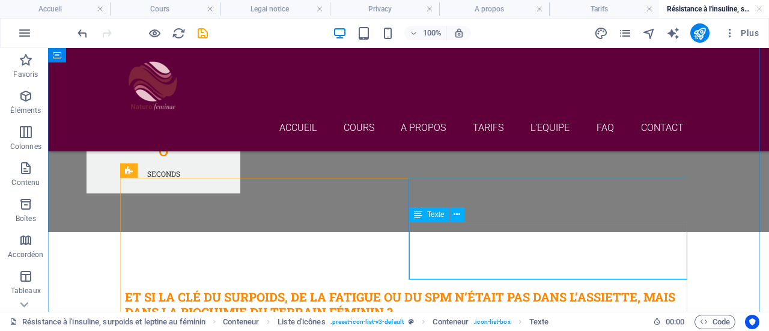
click at [427, 216] on span "Texte" at bounding box center [435, 214] width 17 height 7
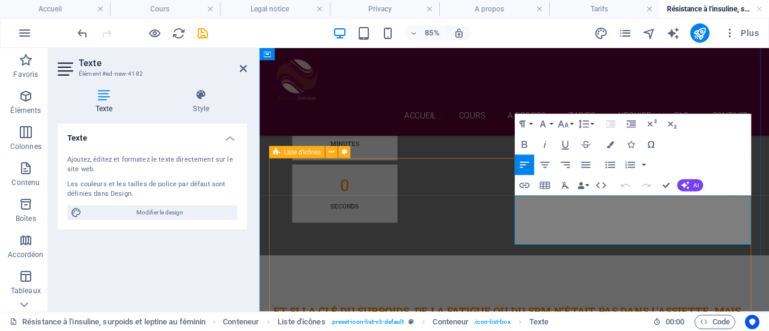
scroll to position [826, 0]
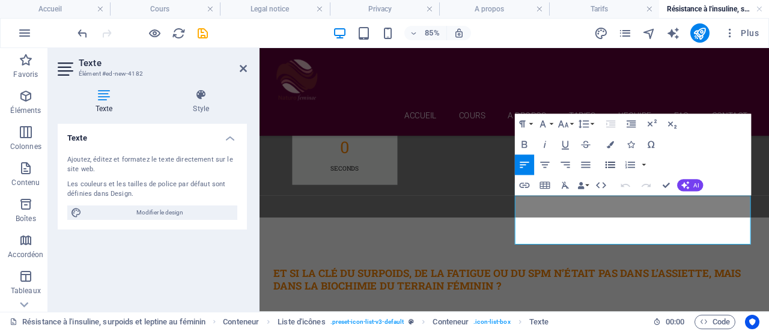
click at [610, 164] on icon "button" at bounding box center [610, 165] width 12 height 12
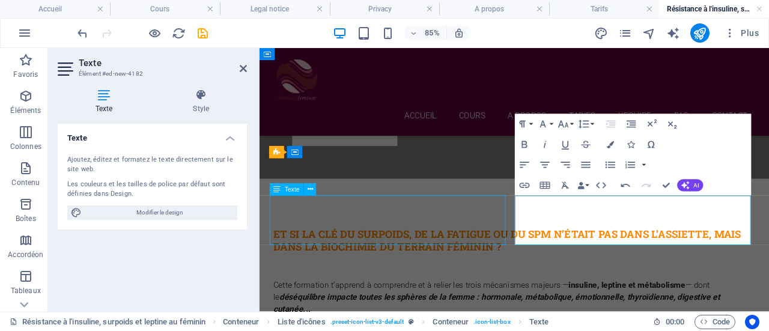
scroll to position [781, 0]
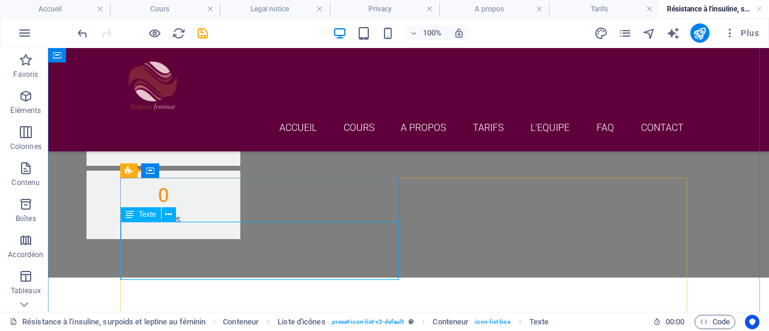
scroll to position [826, 0]
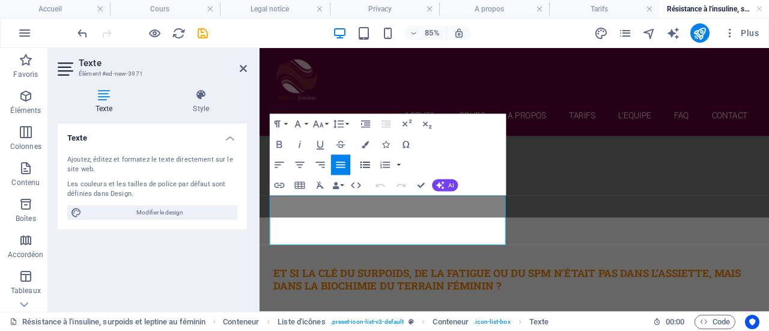
click at [364, 164] on icon "button" at bounding box center [365, 165] width 12 height 12
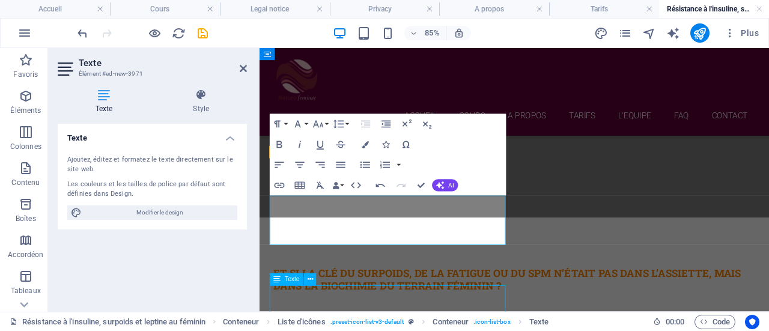
scroll to position [954, 0]
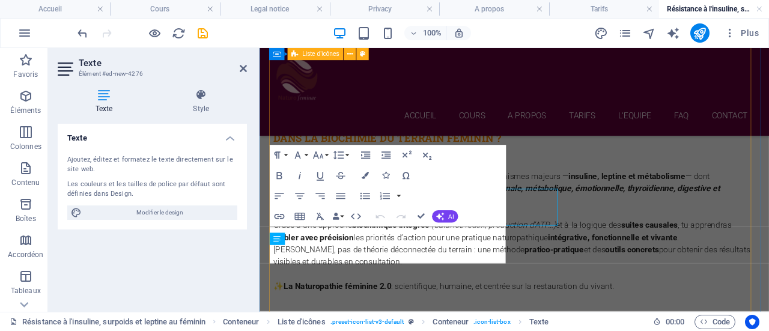
scroll to position [998, 0]
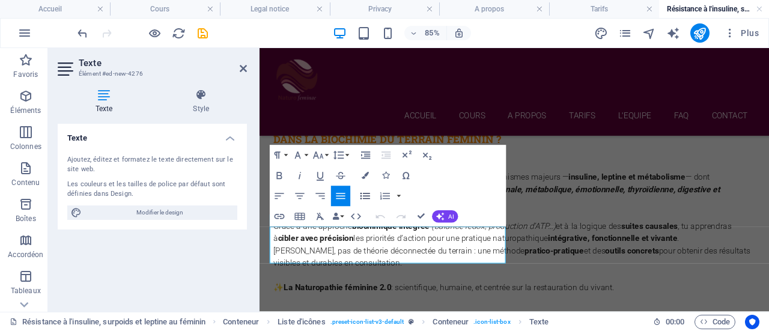
click at [365, 194] on icon "button" at bounding box center [365, 196] width 12 height 12
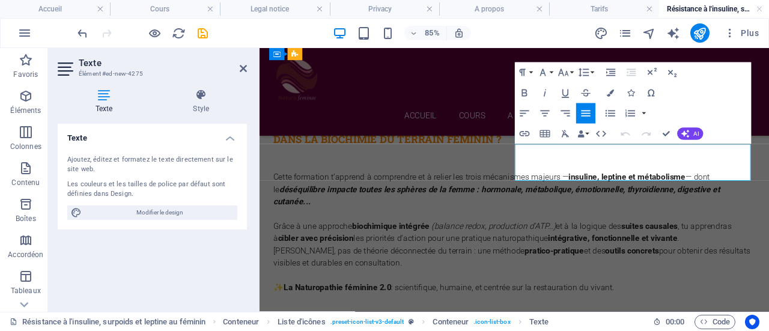
click at [607, 109] on icon "button" at bounding box center [610, 114] width 12 height 12
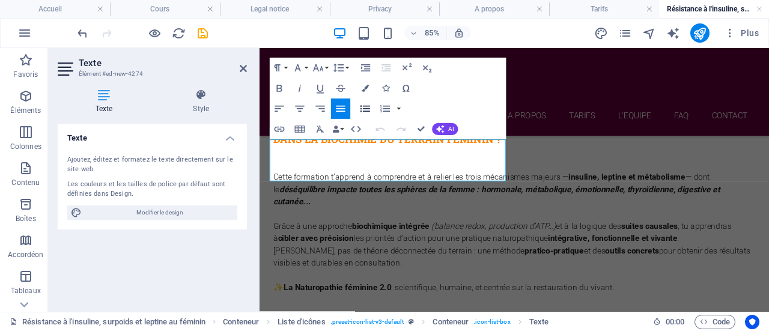
click at [367, 109] on icon "button" at bounding box center [366, 108] width 10 height 7
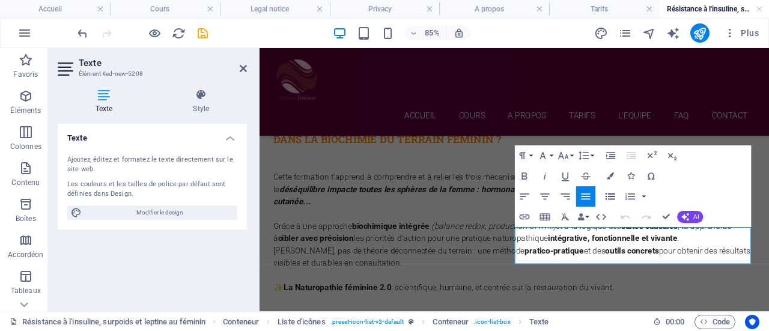
click at [612, 192] on icon "button" at bounding box center [610, 196] width 12 height 12
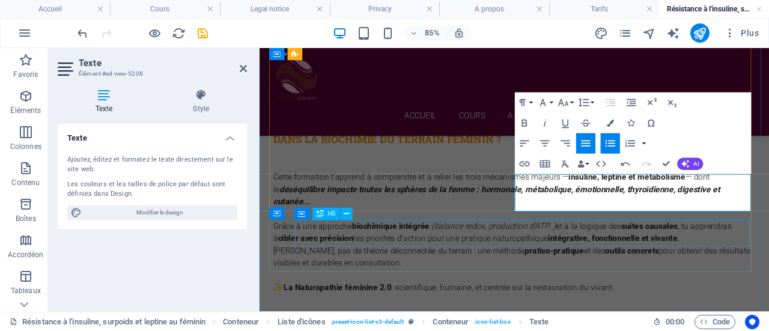
scroll to position [1101, 0]
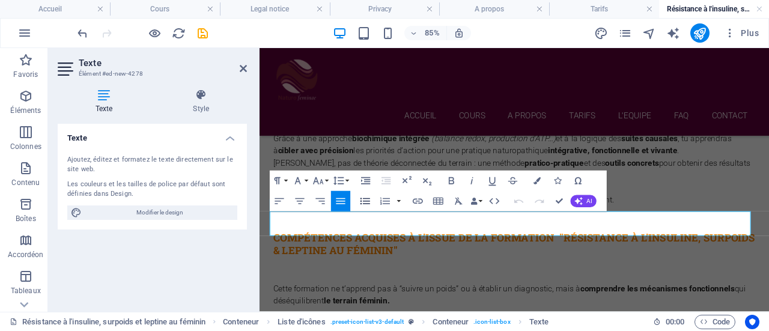
click at [364, 199] on icon "button" at bounding box center [366, 201] width 10 height 7
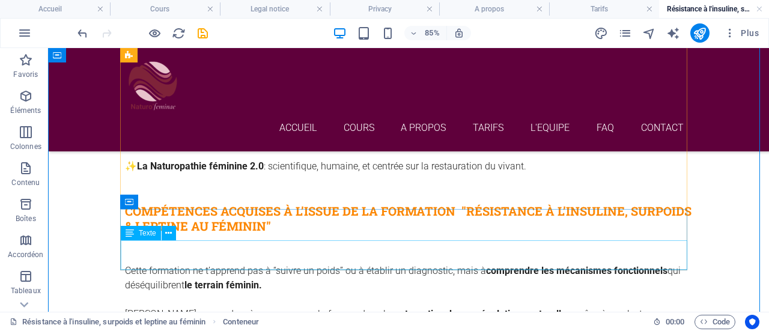
scroll to position [1057, 0]
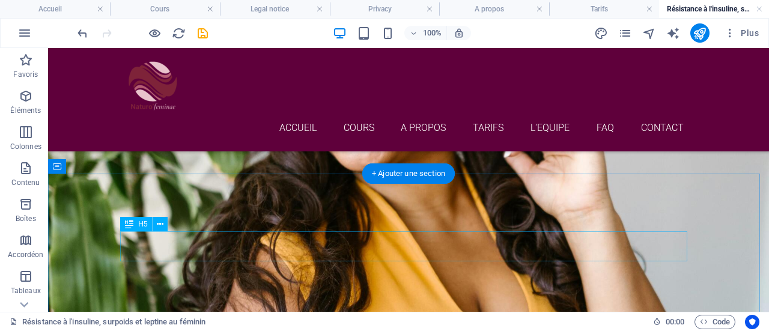
scroll to position [293, 0]
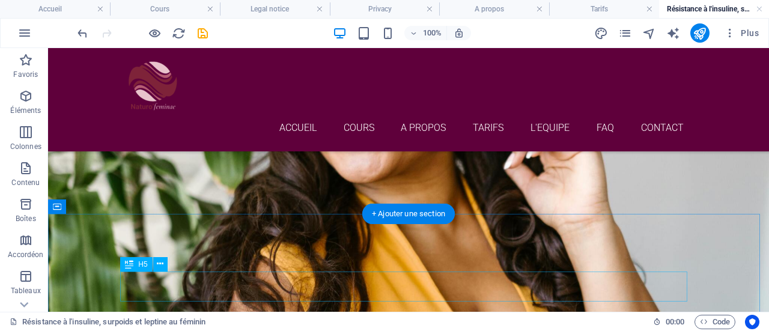
click at [145, 267] on span "H5" at bounding box center [142, 264] width 9 height 7
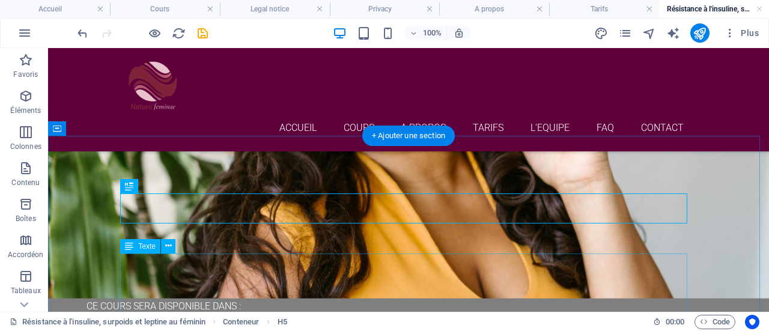
scroll to position [371, 0]
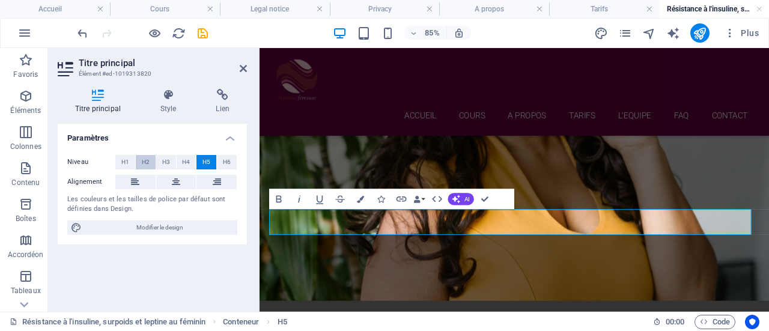
click at [148, 160] on span "H2" at bounding box center [146, 162] width 8 height 14
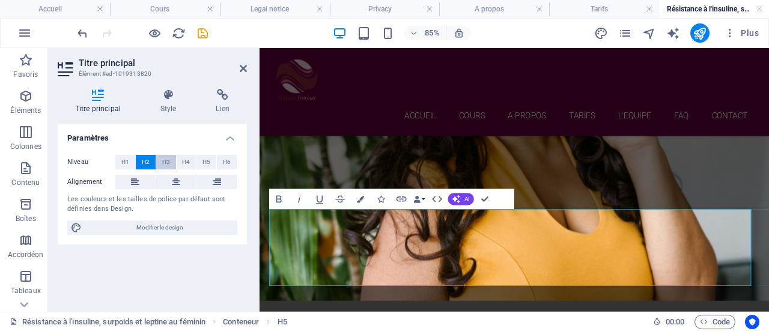
click at [172, 163] on button "H3" at bounding box center [166, 162] width 20 height 14
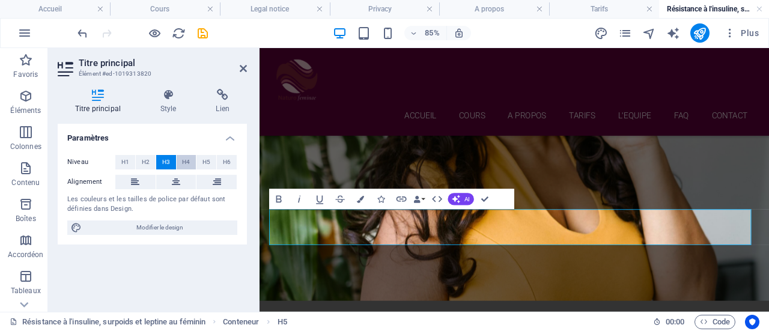
click at [183, 163] on span "H4" at bounding box center [186, 162] width 8 height 14
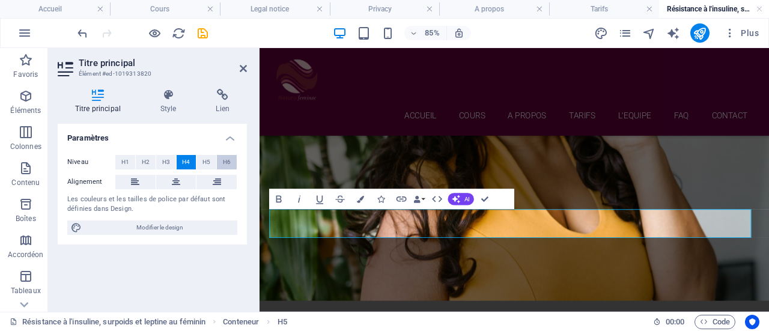
click at [230, 163] on span "H6" at bounding box center [227, 162] width 8 height 14
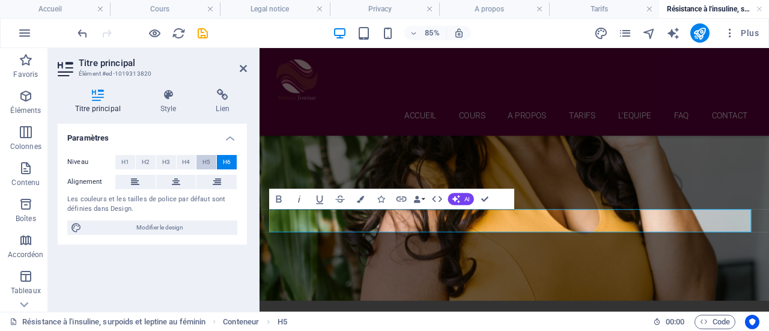
click at [202, 163] on button "H5" at bounding box center [206, 162] width 20 height 14
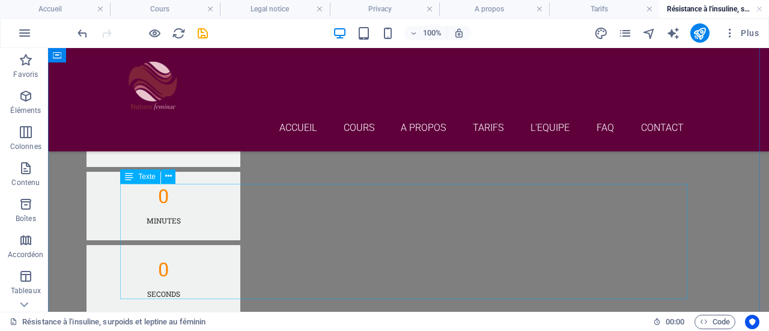
scroll to position [660, 0]
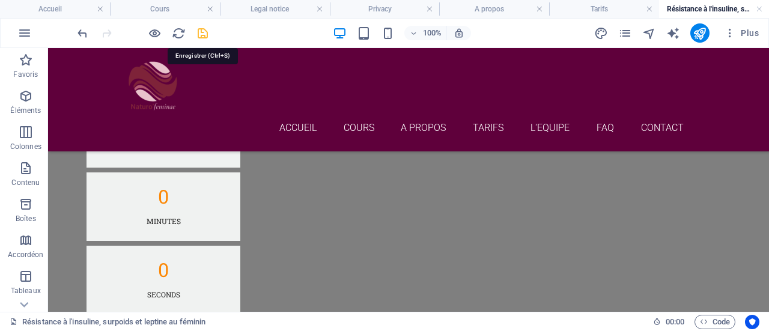
click at [198, 31] on icon "save" at bounding box center [203, 33] width 14 height 14
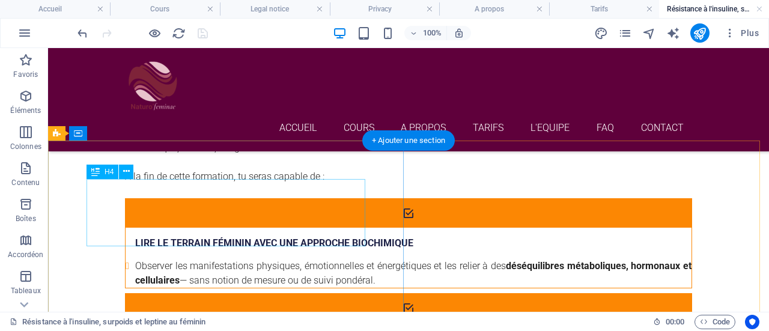
scroll to position [1291, 0]
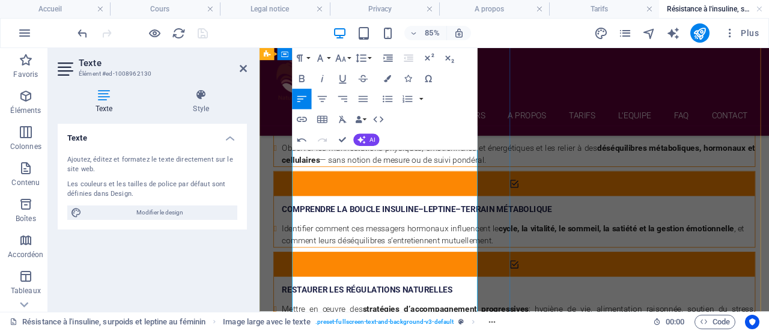
scroll to position [1443, 0]
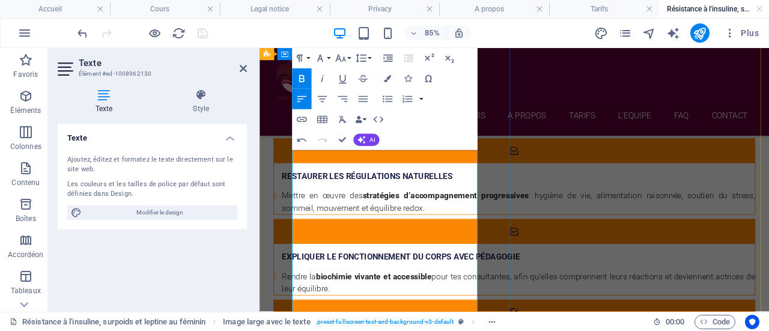
scroll to position [1579, 0]
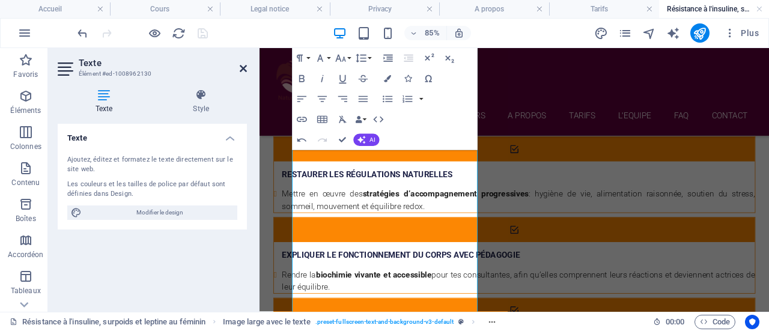
click at [243, 72] on icon at bounding box center [243, 69] width 7 height 10
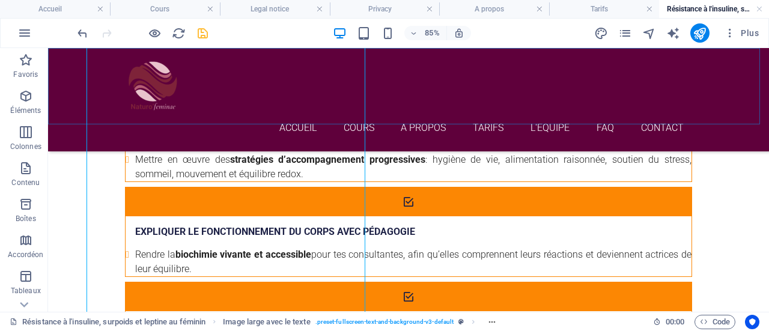
scroll to position [1503, 0]
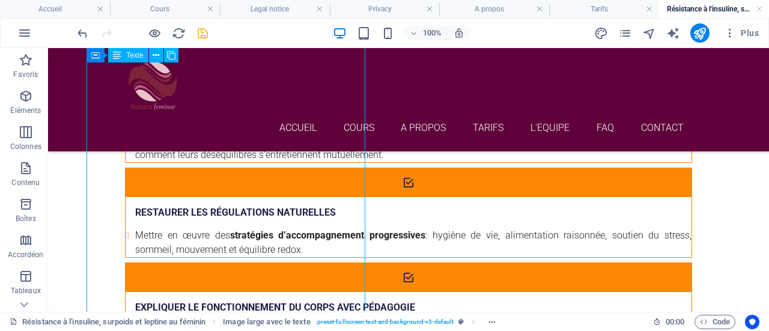
drag, startPoint x: 254, startPoint y: 248, endPoint x: 264, endPoint y: 244, distance: 10.8
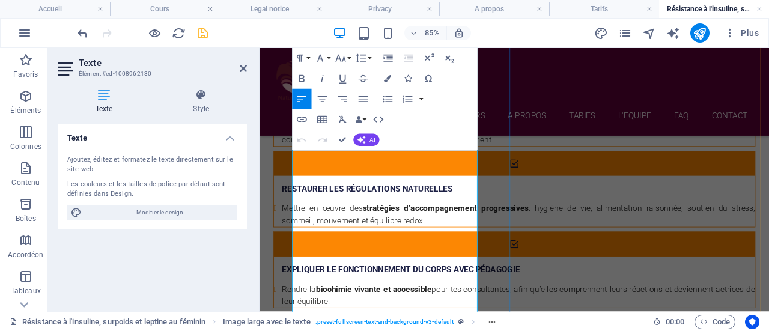
scroll to position [1562, 0]
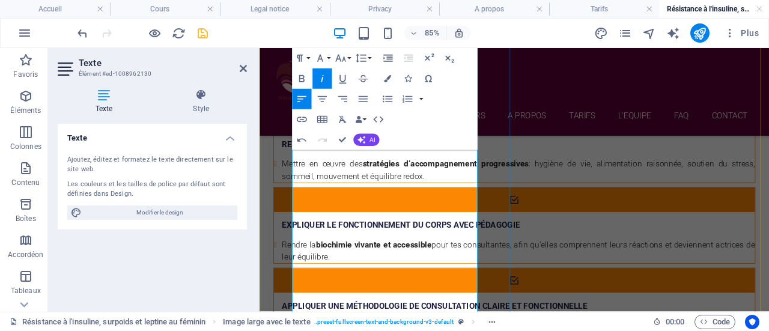
scroll to position [1615, 0]
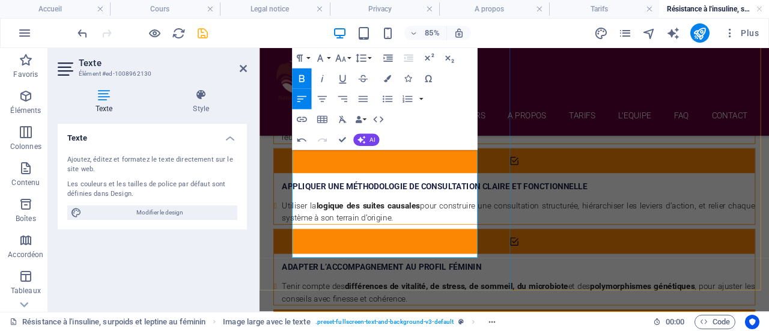
scroll to position [1764, 0]
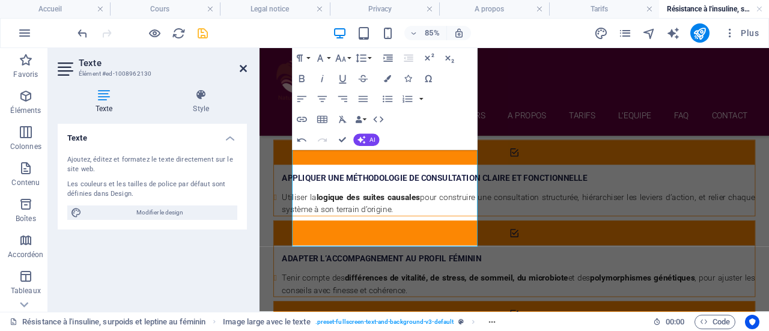
click at [243, 67] on icon at bounding box center [243, 69] width 7 height 10
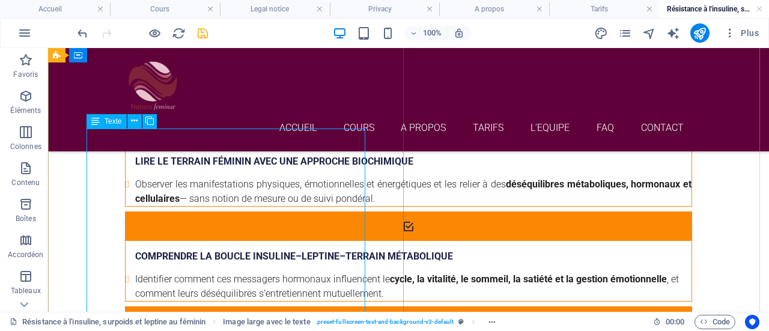
scroll to position [1359, 0]
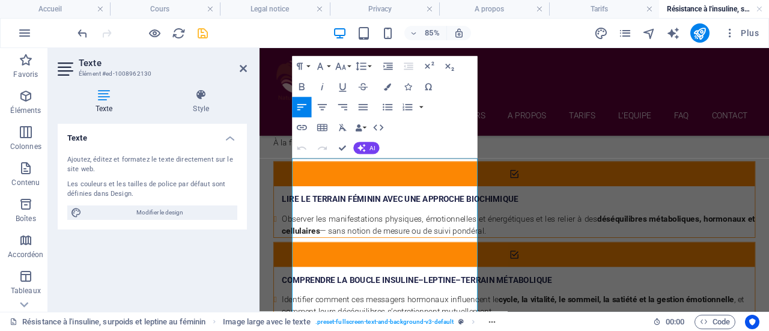
click at [128, 181] on div "Les couleurs et les tailles de police par défaut sont définies dans Design." at bounding box center [152, 190] width 170 height 20
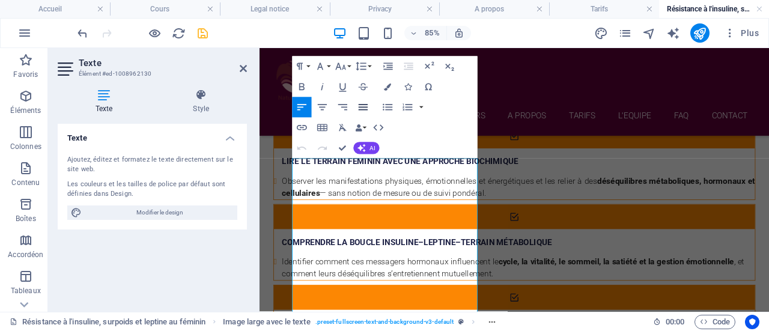
click at [363, 104] on icon "button" at bounding box center [363, 108] width 12 height 12
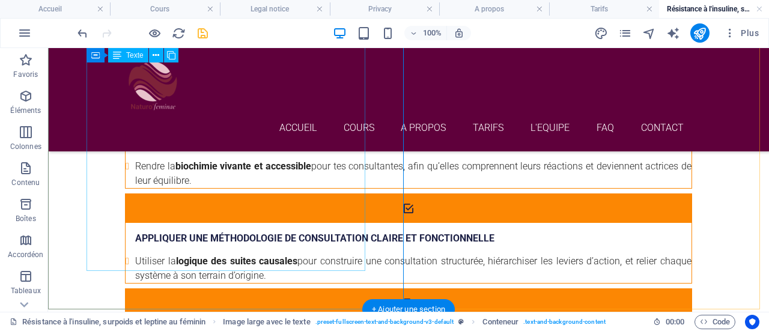
scroll to position [1670, 0]
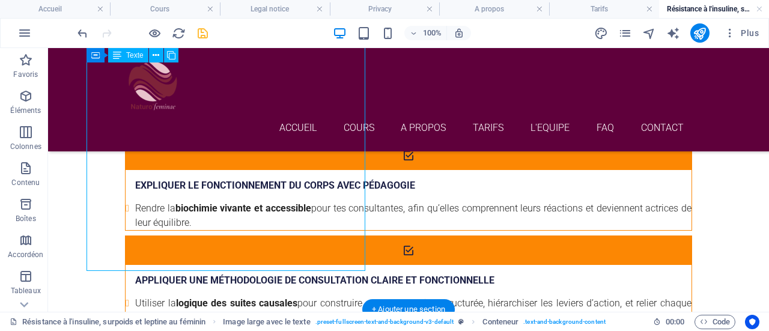
scroll to position [1378, 0]
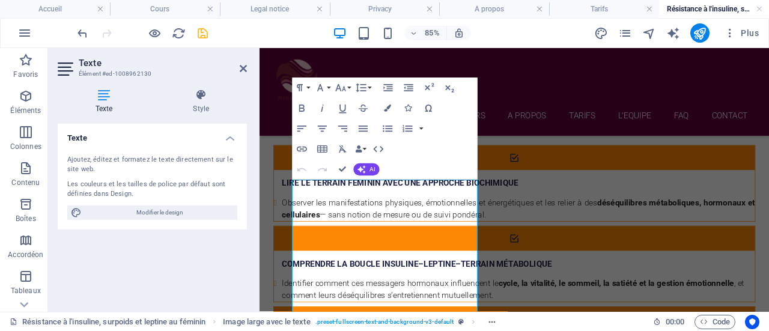
click at [174, 249] on div "Texte Ajoutez, éditez et formatez le texte directement sur le site web. Les cou…" at bounding box center [152, 213] width 189 height 178
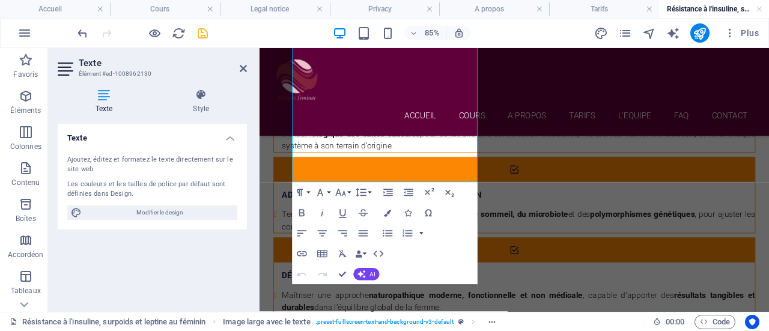
scroll to position [1840, 0]
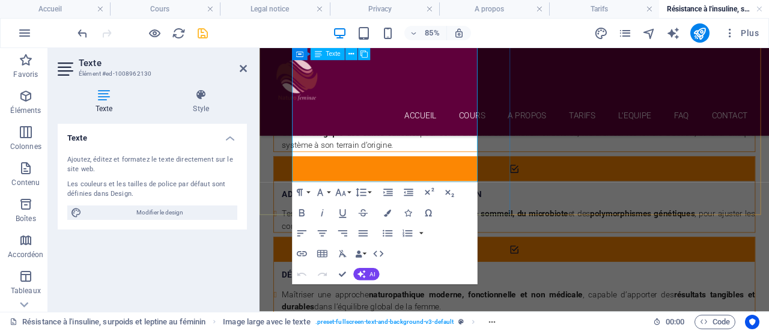
click at [366, 228] on icon "button" at bounding box center [363, 234] width 12 height 12
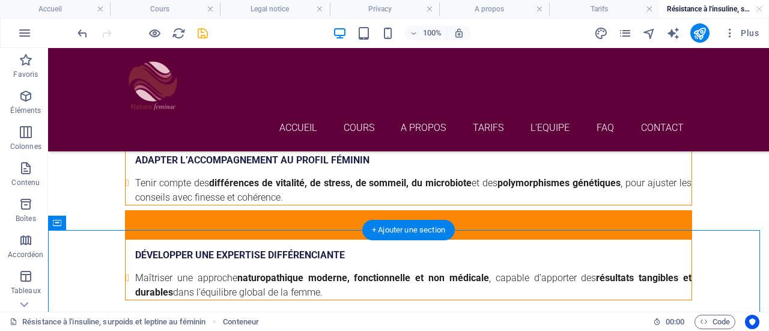
scroll to position [1750, 0]
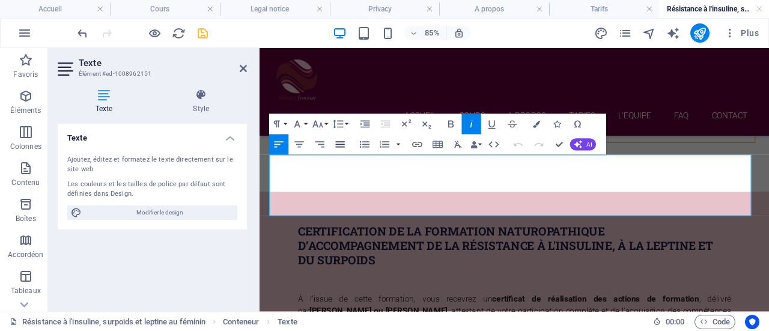
click at [344, 145] on icon "button" at bounding box center [340, 145] width 9 height 6
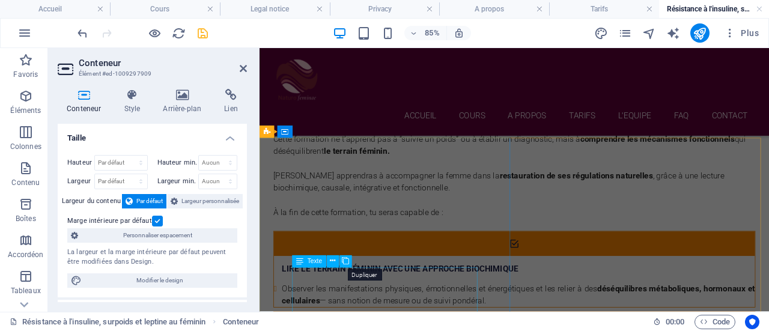
scroll to position [1276, 0]
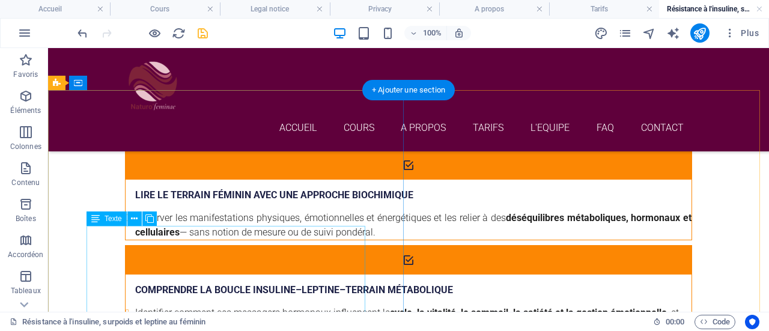
scroll to position [1335, 0]
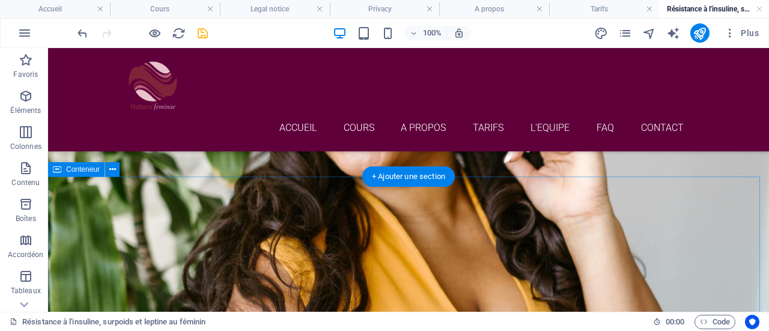
scroll to position [315, 0]
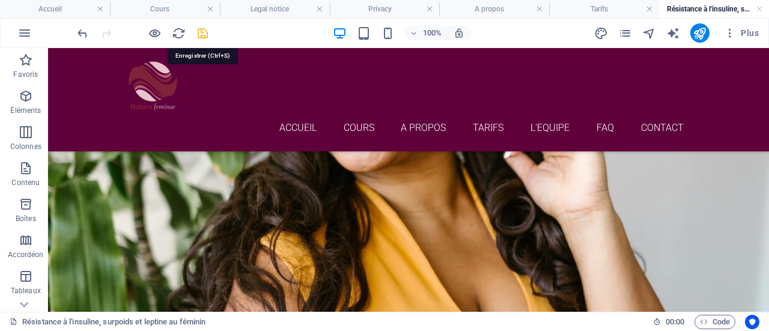
click at [201, 33] on icon "save" at bounding box center [203, 33] width 14 height 14
click at [701, 31] on icon "publish" at bounding box center [700, 33] width 14 height 14
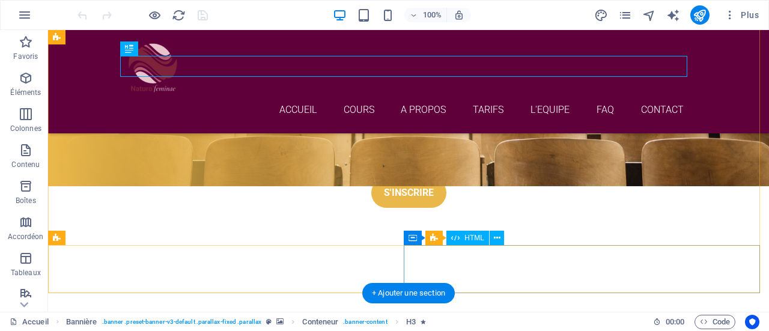
scroll to position [148, 0]
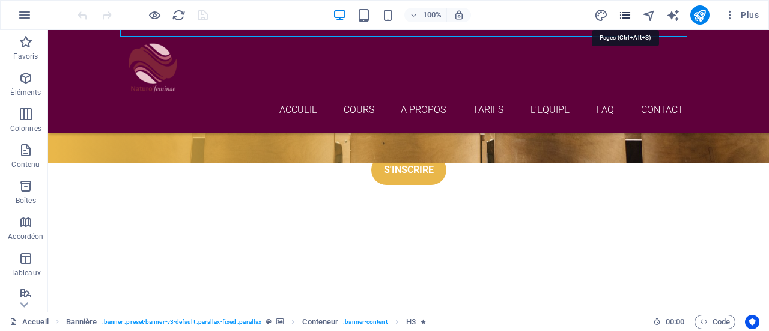
click at [626, 20] on icon "pages" at bounding box center [625, 15] width 14 height 14
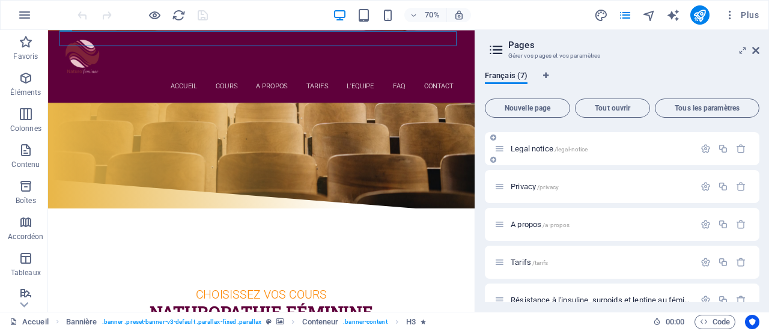
scroll to position [90, 0]
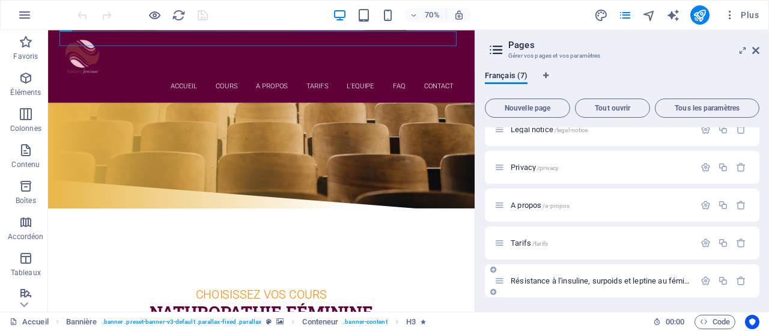
click at [559, 282] on span "Résistance à l'insuline, surpoids et leptine au féminin /resistance-a-l-insulin…" at bounding box center [676, 280] width 330 height 9
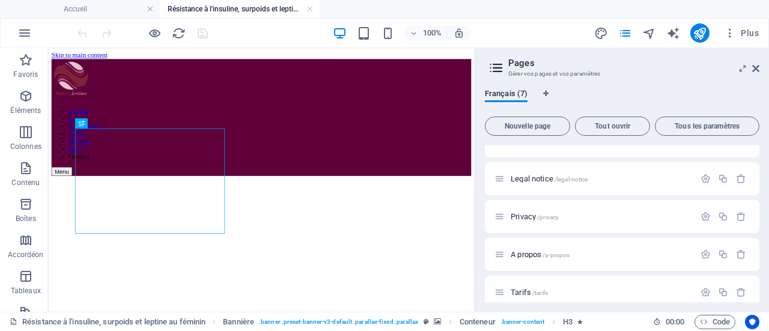
scroll to position [0, 0]
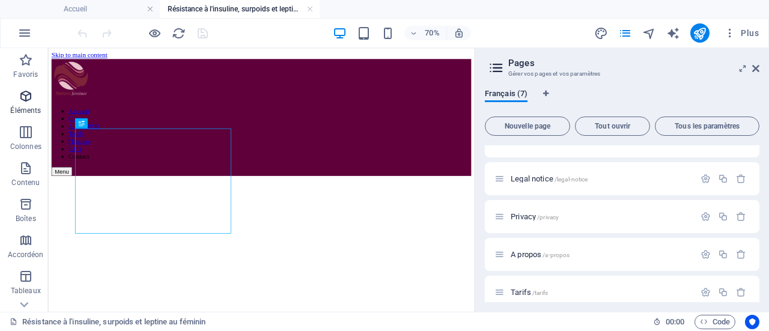
click at [23, 89] on icon "button" at bounding box center [26, 96] width 14 height 14
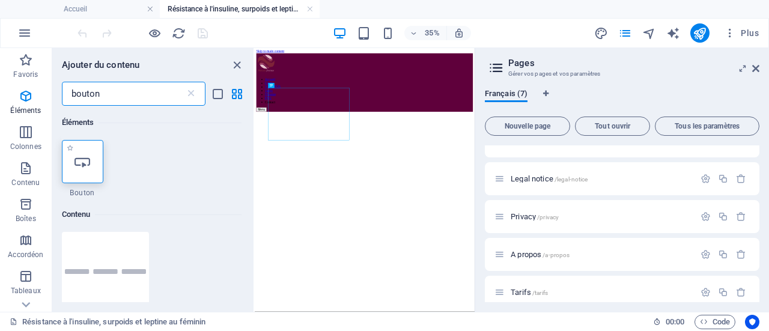
type input "bouton"
click at [86, 165] on icon at bounding box center [83, 162] width 16 height 16
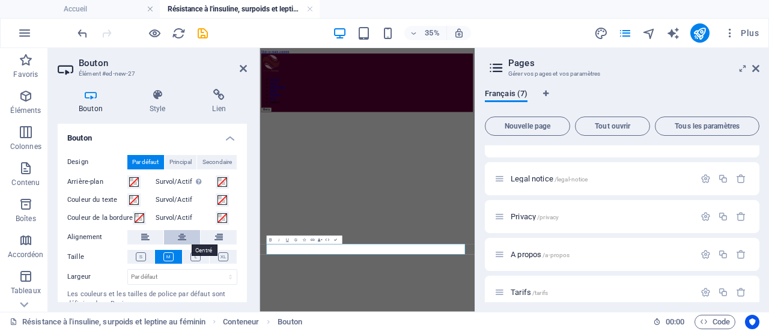
click at [178, 242] on icon at bounding box center [182, 237] width 8 height 14
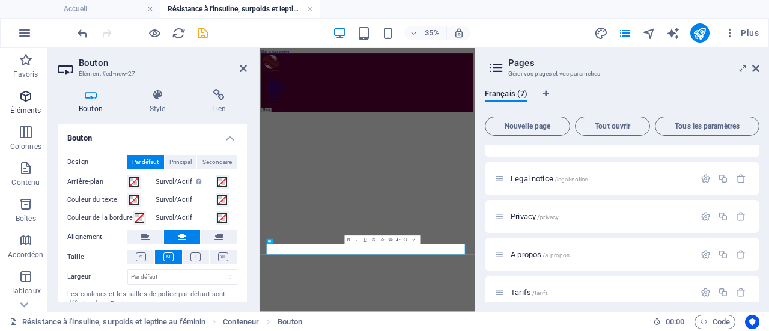
drag, startPoint x: 25, startPoint y: 121, endPoint x: 25, endPoint y: 99, distance: 22.2
click at [25, 99] on div "Favoris Éléments Colonnes Contenu Boîtes Accordéon Tableaux Fonctionnalités Ima…" at bounding box center [24, 318] width 48 height 541
click at [25, 99] on icon "button" at bounding box center [26, 96] width 14 height 14
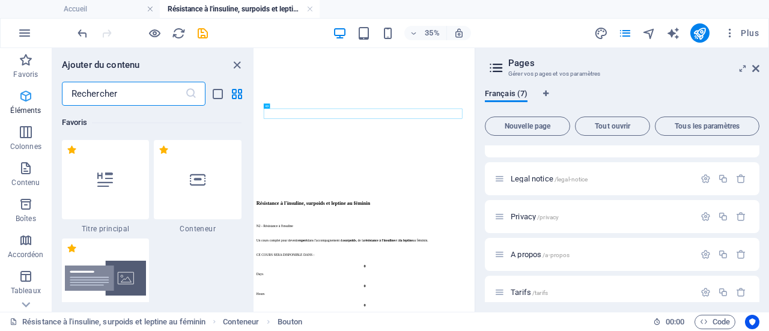
scroll to position [227, 0]
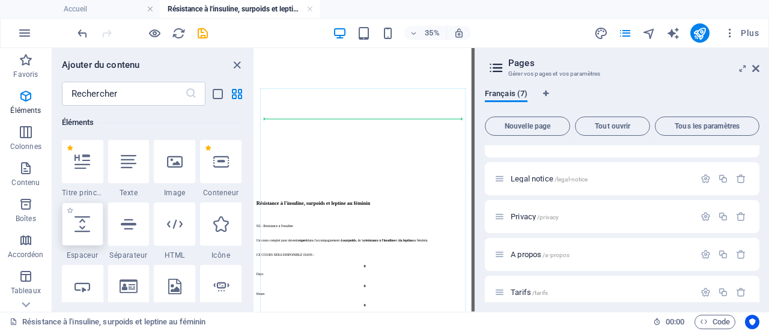
select select "px"
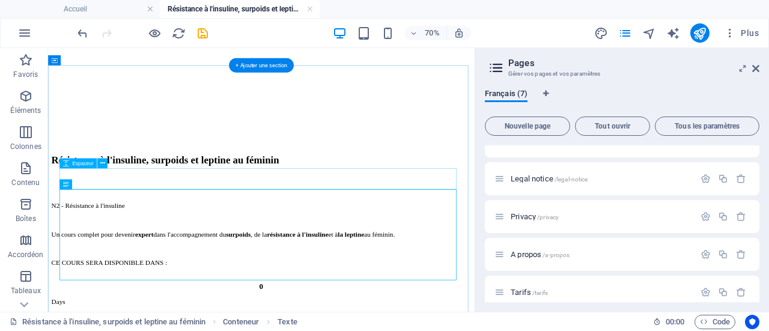
scroll to position [478, 0]
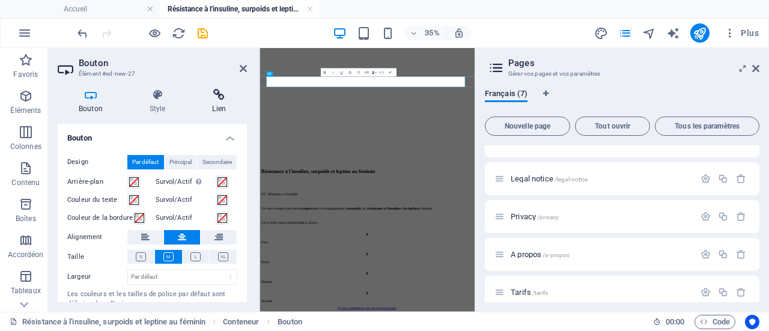
click at [215, 106] on h4 "Lien" at bounding box center [219, 101] width 56 height 25
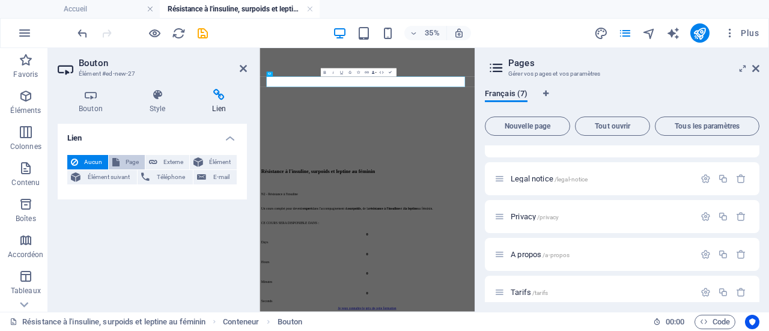
click at [132, 160] on span "Page" at bounding box center [132, 162] width 18 height 14
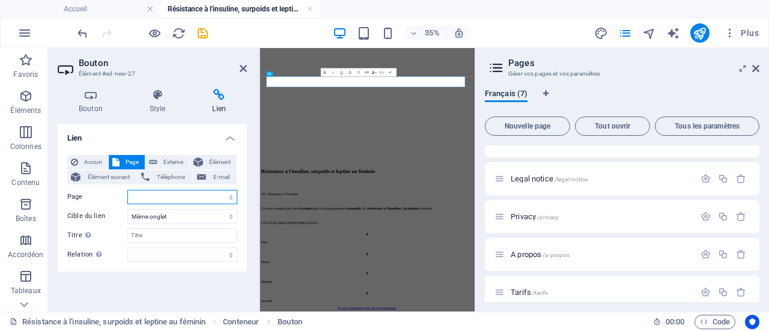
click at [216, 199] on select "Accueil Cours Legal notice Privacy A propos Tarifs Résistance à l&#39;insuline,…" at bounding box center [182, 197] width 110 height 14
select select "5"
click at [127, 190] on select "Accueil Cours Legal notice Privacy A propos Tarifs Résistance à l&#39;insuline,…" at bounding box center [182, 197] width 110 height 14
click at [245, 67] on icon at bounding box center [243, 69] width 7 height 10
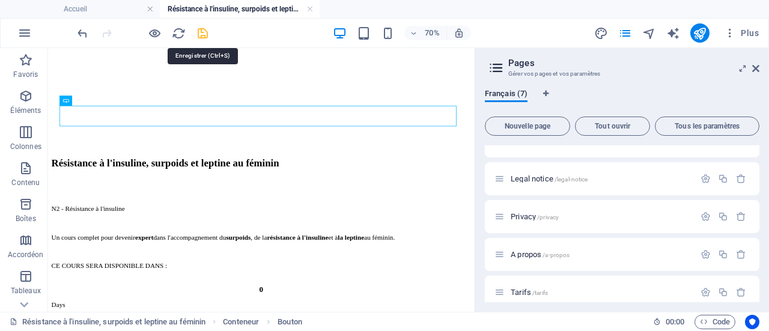
click at [197, 31] on icon "save" at bounding box center [203, 33] width 14 height 14
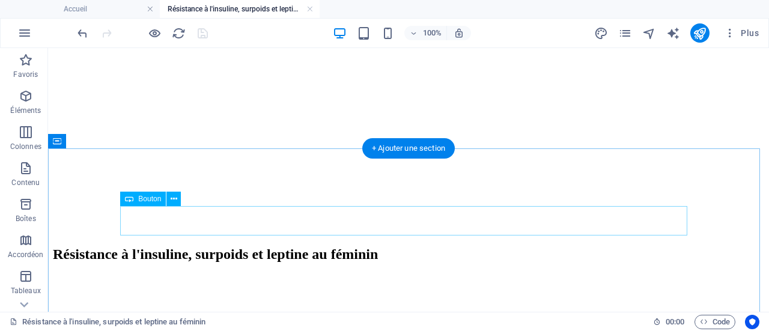
scroll to position [359, 0]
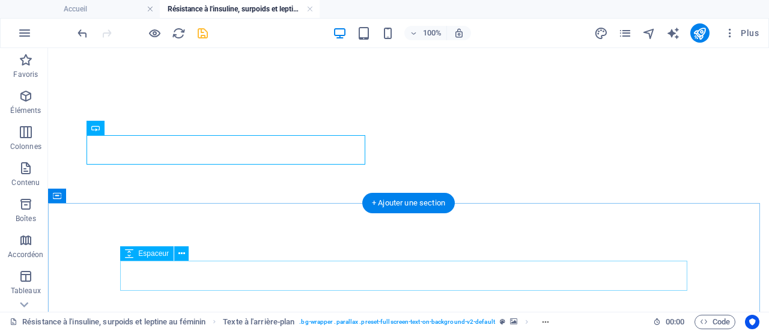
scroll to position [355, 0]
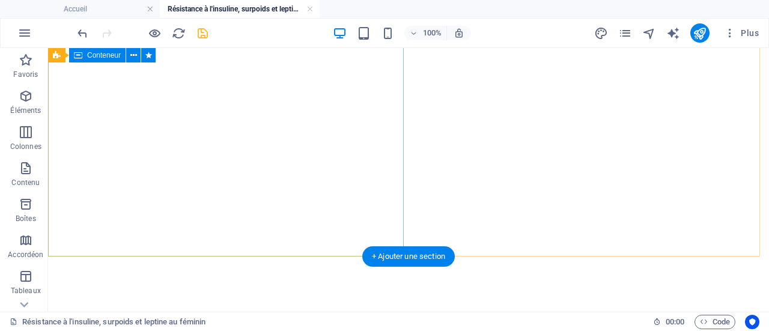
scroll to position [311, 0]
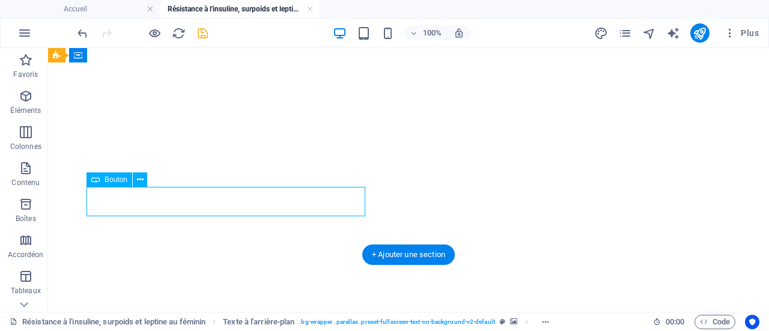
select select "5"
select select
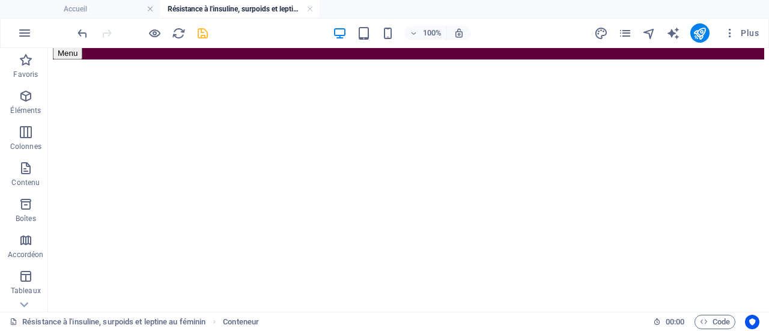
scroll to position [171, 0]
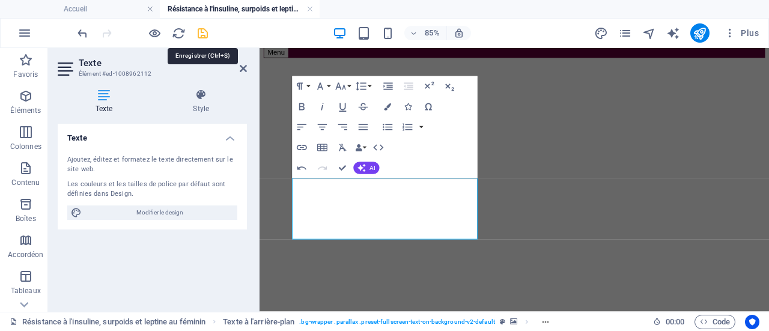
click at [202, 32] on icon "save" at bounding box center [203, 33] width 14 height 14
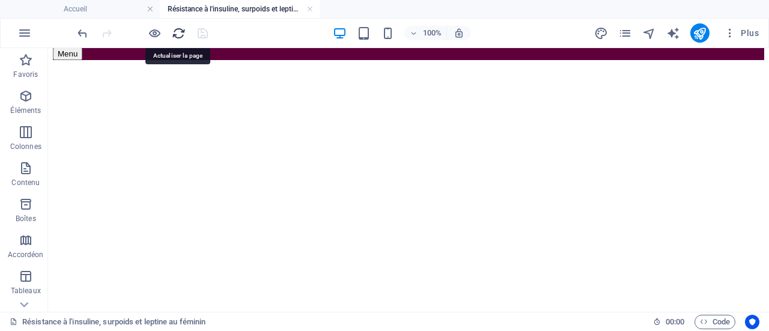
click at [179, 38] on icon "reload" at bounding box center [179, 33] width 14 height 14
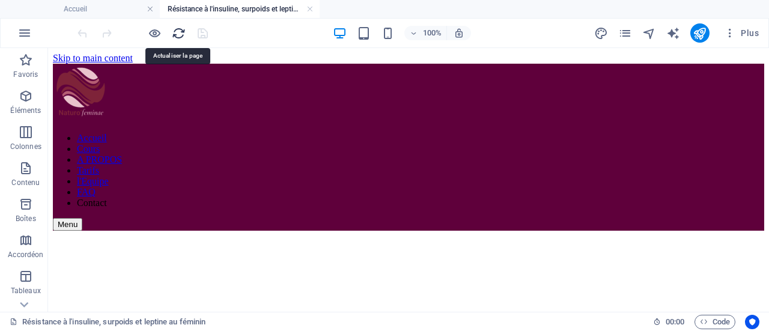
scroll to position [0, 0]
click at [708, 29] on button "publish" at bounding box center [699, 32] width 19 height 19
